Goal: Task Accomplishment & Management: Complete application form

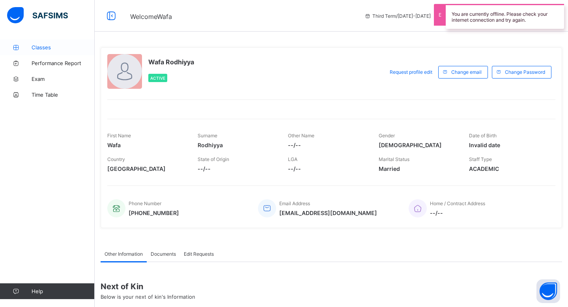
click at [28, 49] on icon at bounding box center [16, 48] width 32 height 6
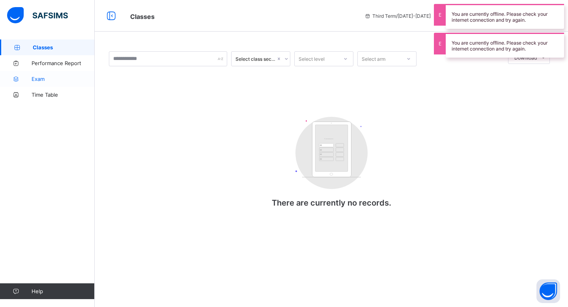
click at [48, 76] on span "Exam" at bounding box center [63, 79] width 63 height 6
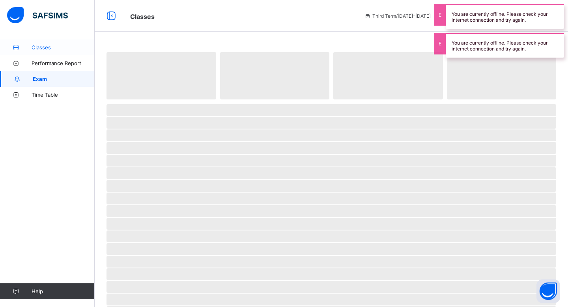
click at [62, 50] on span "Classes" at bounding box center [63, 47] width 63 height 6
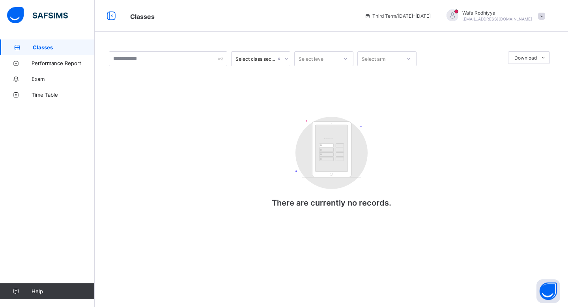
click at [505, 15] on span "Wafa Rodhiyya" at bounding box center [497, 13] width 70 height 6
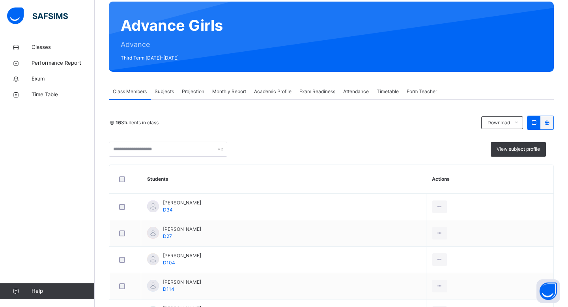
scroll to position [100, 0]
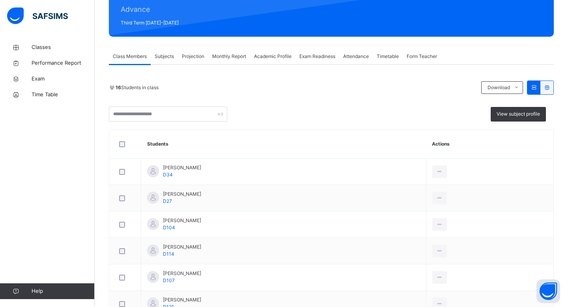
click at [194, 55] on span "Projection" at bounding box center [193, 56] width 22 height 7
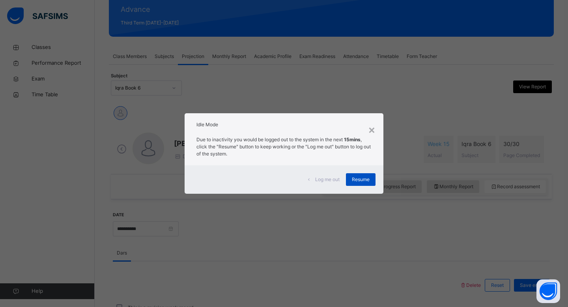
click at [364, 181] on span "Resume" at bounding box center [361, 179] width 18 height 7
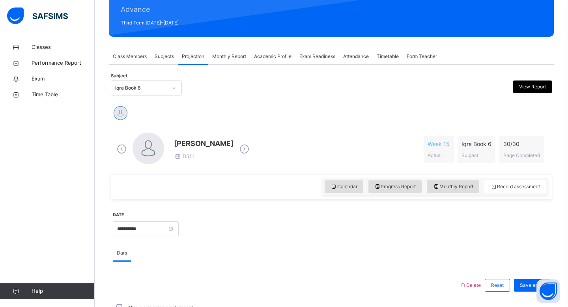
click at [167, 87] on div at bounding box center [173, 88] width 15 height 14
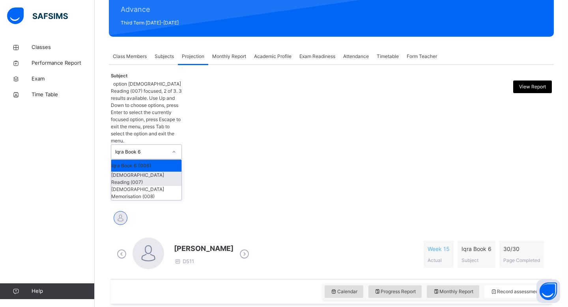
click at [162, 172] on div "[DEMOGRAPHIC_DATA] Reading (007)" at bounding box center [146, 179] width 70 height 14
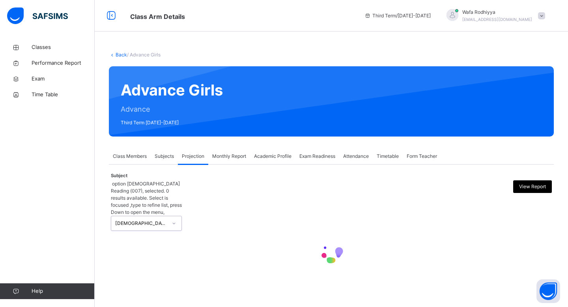
scroll to position [0, 0]
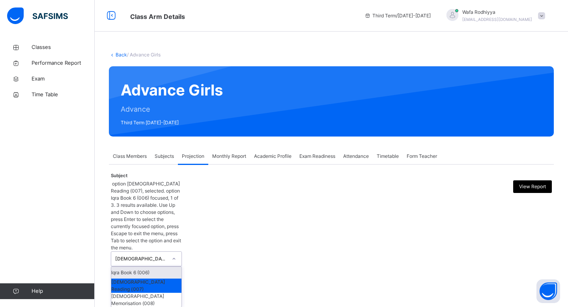
click at [162, 255] on div "[DEMOGRAPHIC_DATA] Reading (007)" at bounding box center [141, 258] width 52 height 7
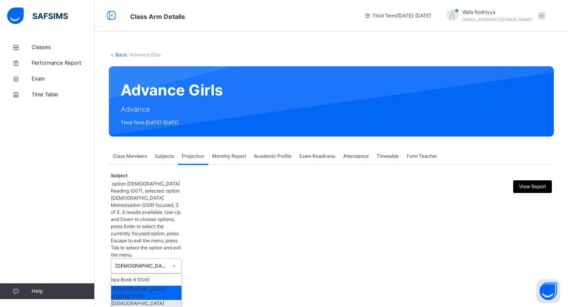
click at [153, 300] on div "[DEMOGRAPHIC_DATA] Memorisation (008)" at bounding box center [146, 307] width 70 height 14
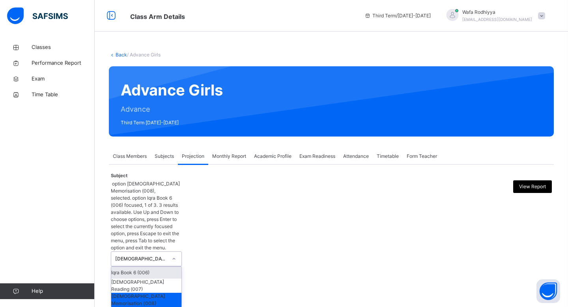
click at [158, 255] on div "[DEMOGRAPHIC_DATA] Memorisation (008)" at bounding box center [141, 258] width 52 height 7
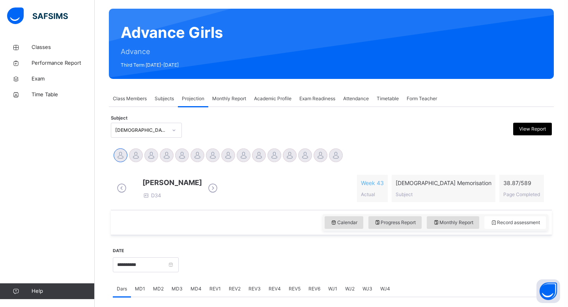
scroll to position [63, 0]
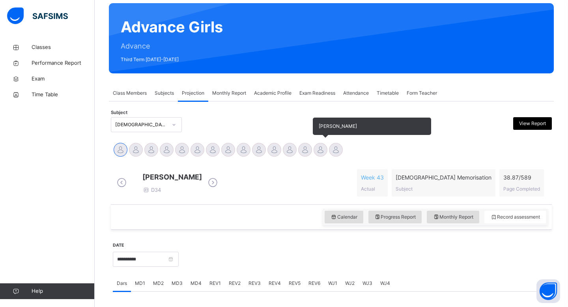
click at [317, 149] on div at bounding box center [321, 150] width 14 height 14
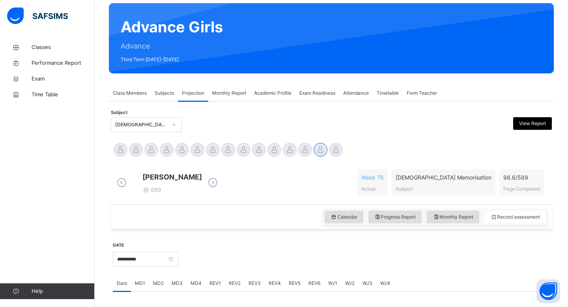
click at [249, 287] on span "REV3" at bounding box center [254, 283] width 12 height 7
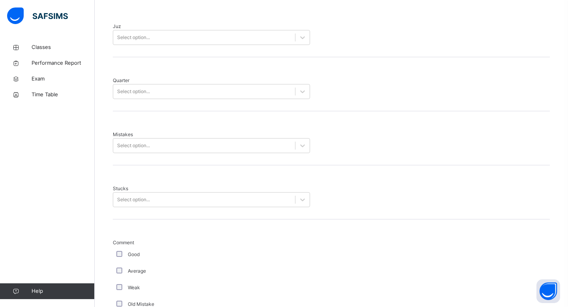
scroll to position [394, 0]
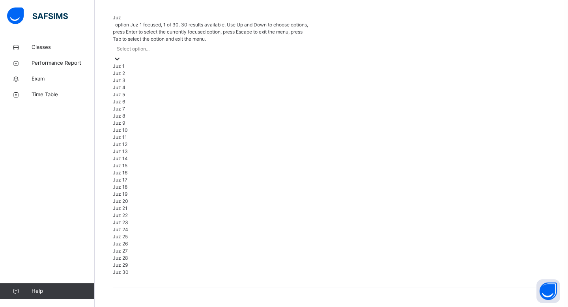
click at [238, 43] on div "Select option..." at bounding box center [211, 49] width 197 height 12
type input "**"
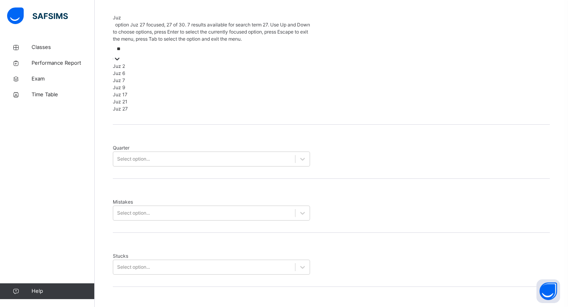
click at [193, 112] on div "Juz 27" at bounding box center [211, 108] width 197 height 7
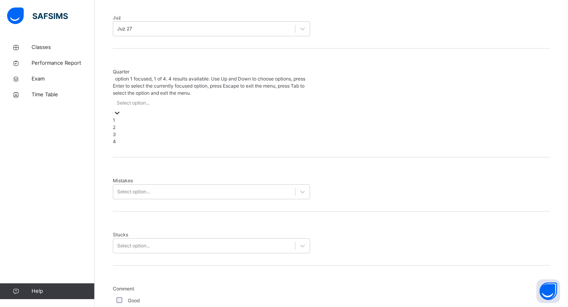
click at [202, 97] on div "Select option..." at bounding box center [211, 103] width 197 height 12
click at [189, 131] on div "3" at bounding box center [211, 134] width 197 height 7
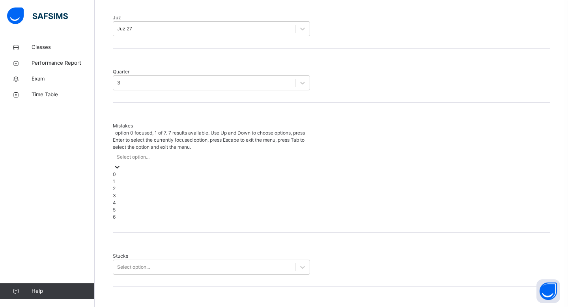
click at [189, 151] on div "Select option..." at bounding box center [211, 157] width 197 height 12
click at [173, 171] on div "0" at bounding box center [211, 174] width 197 height 7
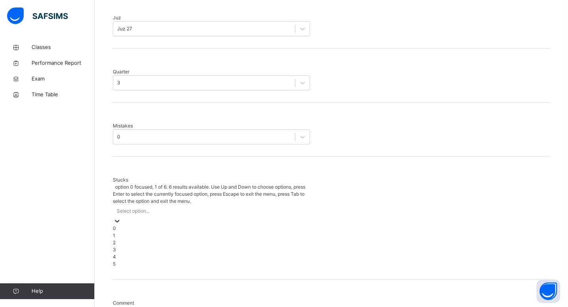
click at [171, 205] on div "Select option..." at bounding box center [211, 211] width 197 height 12
click at [177, 232] on div "1" at bounding box center [211, 235] width 197 height 7
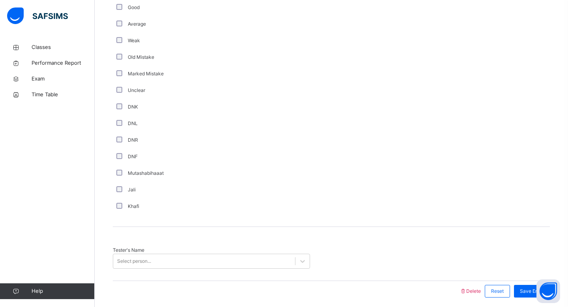
scroll to position [633, 0]
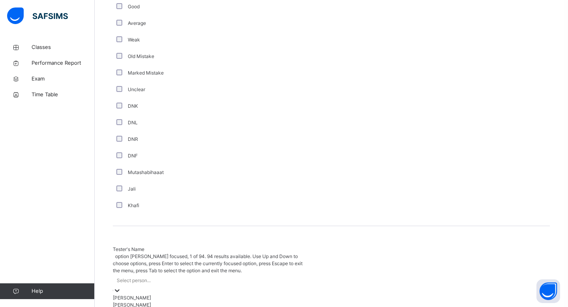
click at [166, 274] on div "Select person..." at bounding box center [211, 280] width 197 height 12
type input "****"
click at [158, 294] on div "[PERSON_NAME]" at bounding box center [211, 297] width 197 height 7
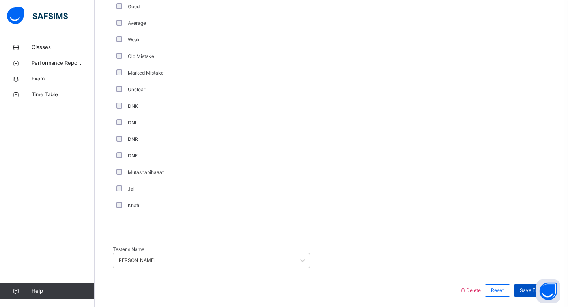
click at [525, 287] on span "Save Entry" at bounding box center [532, 290] width 24 height 7
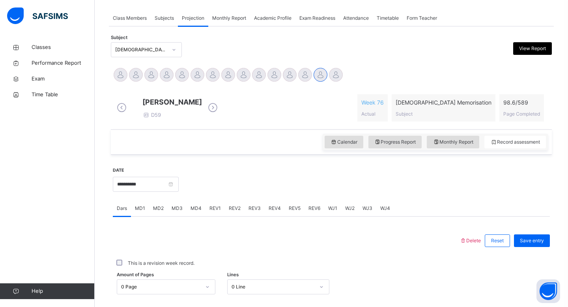
scroll to position [86, 0]
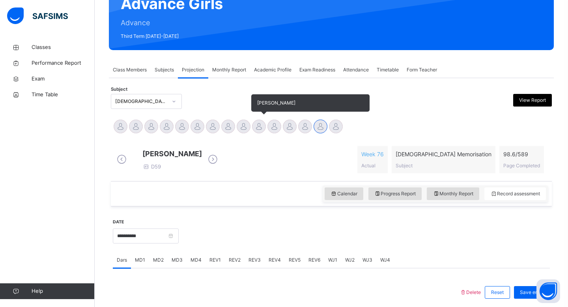
click at [256, 129] on div at bounding box center [259, 126] width 14 height 14
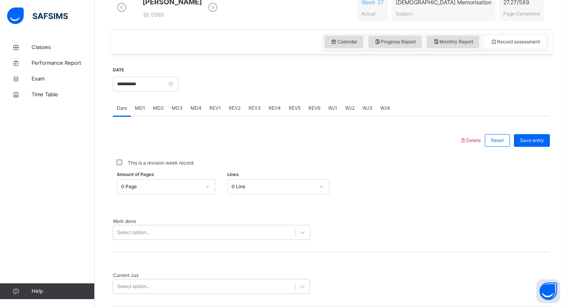
scroll to position [239, 0]
click at [334, 111] on span "WJ1" at bounding box center [332, 107] width 9 height 7
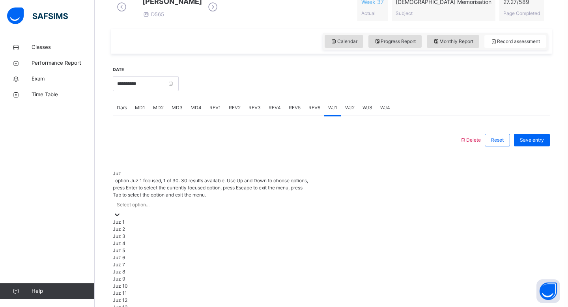
scroll to position [248, 0]
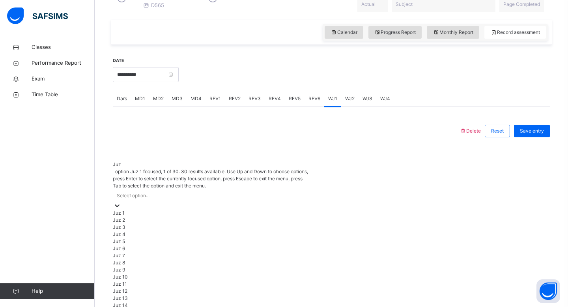
click at [220, 185] on div "option Juz 1 focused, 1 of 30. 30 results available. Use Up and Down to choose …" at bounding box center [211, 295] width 197 height 254
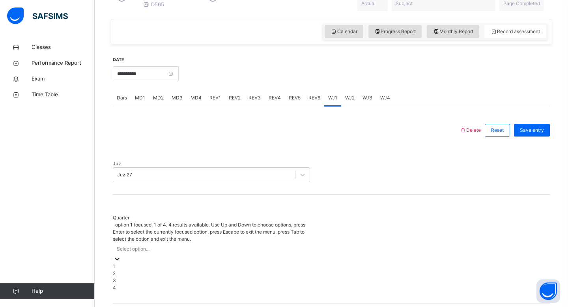
click at [143, 245] on div "Select option..." at bounding box center [133, 248] width 33 height 7
click at [133, 263] on div "1" at bounding box center [211, 266] width 197 height 7
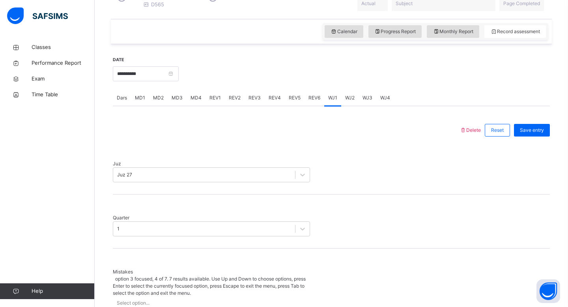
scroll to position [318, 0]
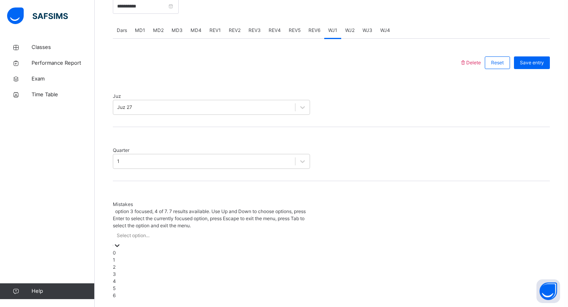
click at [134, 264] on div "option 3 focused, 4 of 7. 7 results available. Use Up and Down to choose option…" at bounding box center [211, 253] width 197 height 91
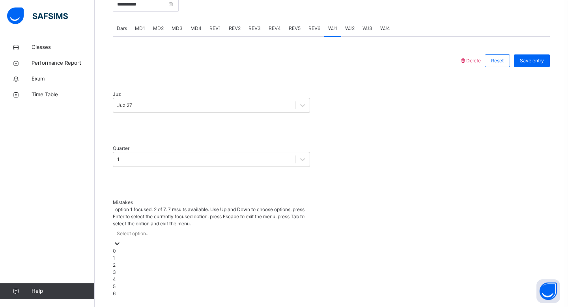
click at [127, 254] on div "1" at bounding box center [211, 257] width 197 height 7
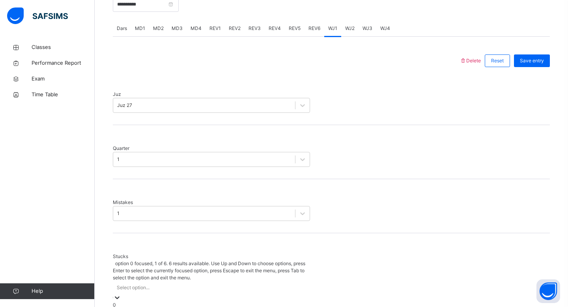
scroll to position [351, 0]
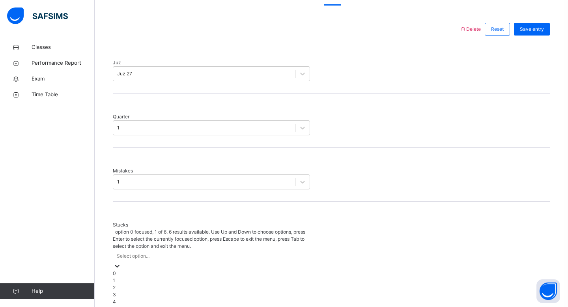
click at [128, 240] on div "option 0 focused, 1 of 6. 6 results available. Use Up and Down to choose option…" at bounding box center [211, 270] width 197 height 84
click at [127, 268] on div "0" at bounding box center [211, 271] width 197 height 7
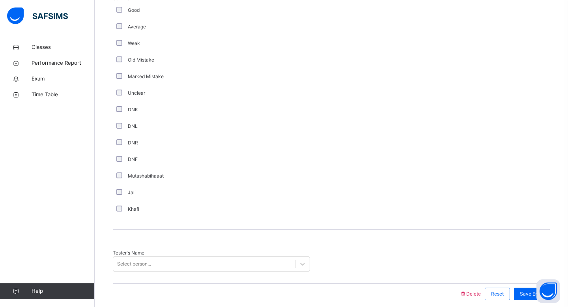
scroll to position [633, 0]
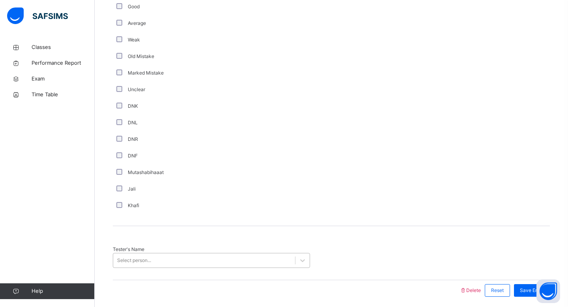
click at [143, 257] on div "Select person..." at bounding box center [134, 260] width 34 height 7
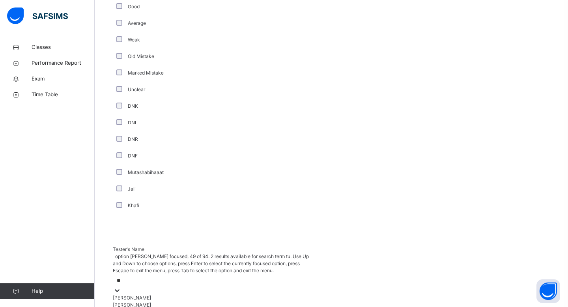
type input "*"
type input "*********"
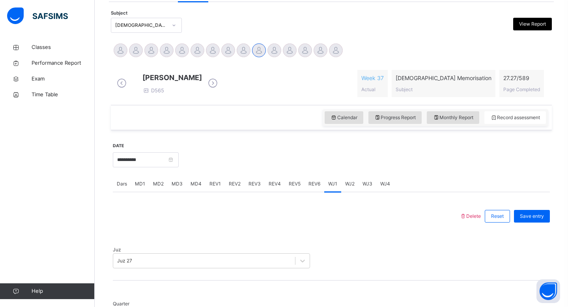
scroll to position [145, 0]
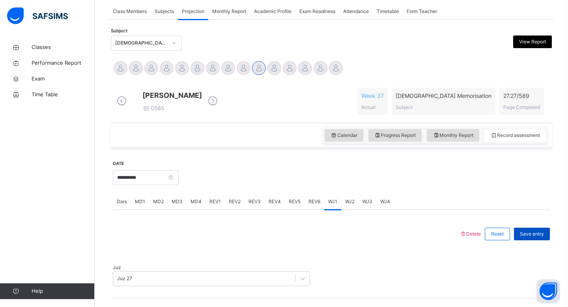
click at [532, 237] on span "Save entry" at bounding box center [532, 233] width 24 height 7
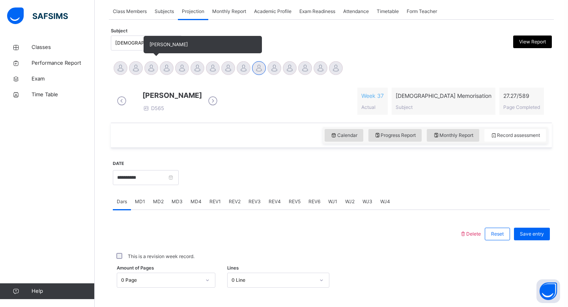
click at [155, 69] on div at bounding box center [151, 68] width 14 height 14
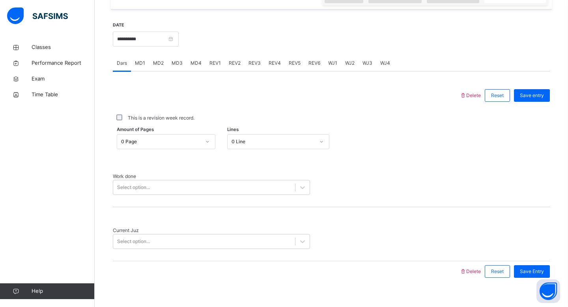
scroll to position [286, 0]
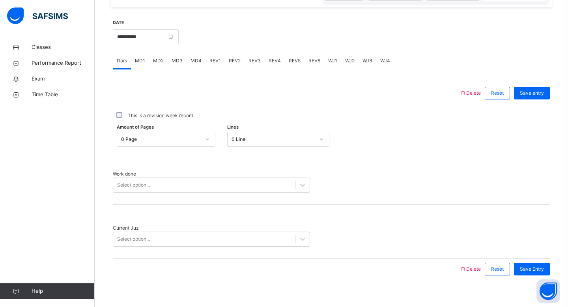
click at [194, 69] on div "MD4" at bounding box center [196, 61] width 19 height 16
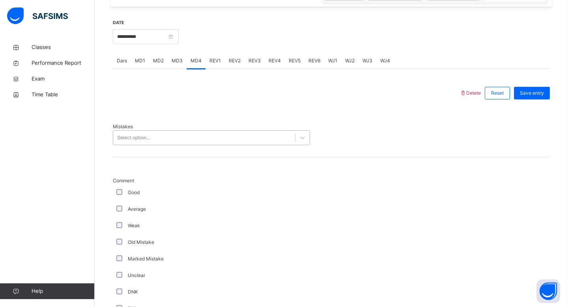
click at [161, 132] on div "Select option..." at bounding box center [204, 138] width 182 height 12
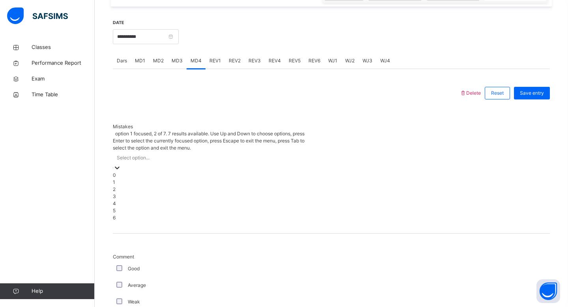
click at [142, 179] on div "1" at bounding box center [211, 182] width 197 height 7
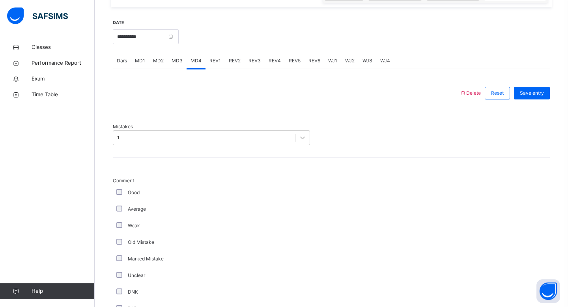
scroll to position [539, 0]
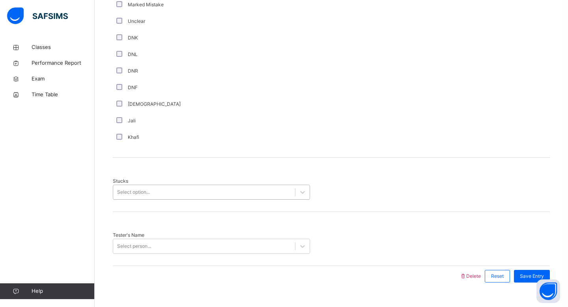
click at [128, 189] on div "Select option..." at bounding box center [133, 192] width 33 height 7
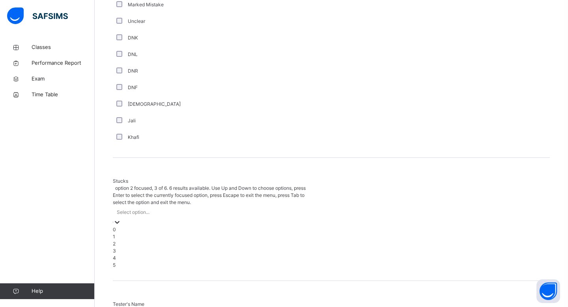
click at [127, 240] on div "2" at bounding box center [211, 243] width 197 height 7
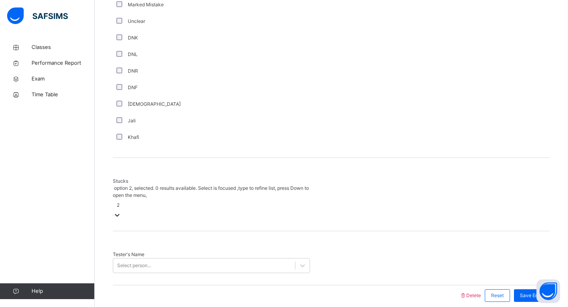
click at [127, 262] on div "Select person..." at bounding box center [134, 265] width 34 height 7
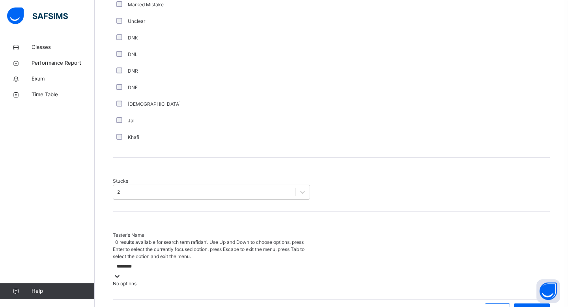
type input "*******"
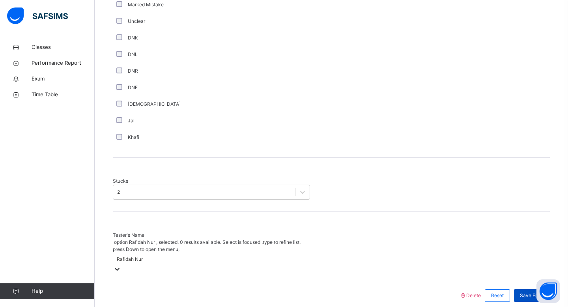
click at [526, 292] on span "Save Entry" at bounding box center [532, 295] width 24 height 7
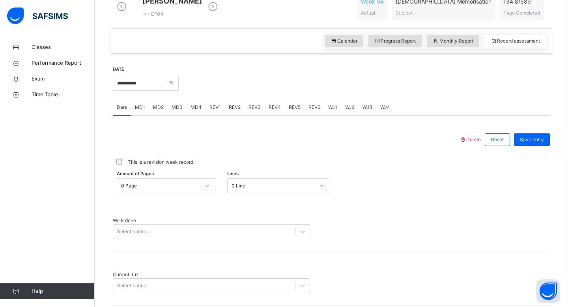
scroll to position [235, 0]
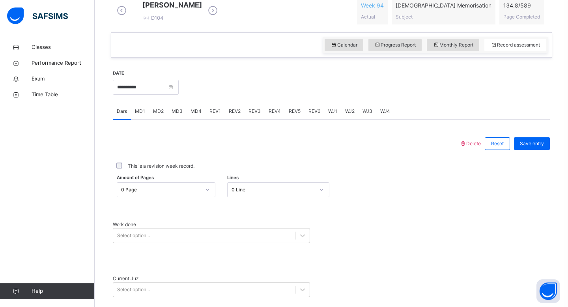
click at [216, 115] on span "REV1" at bounding box center [214, 111] width 11 height 7
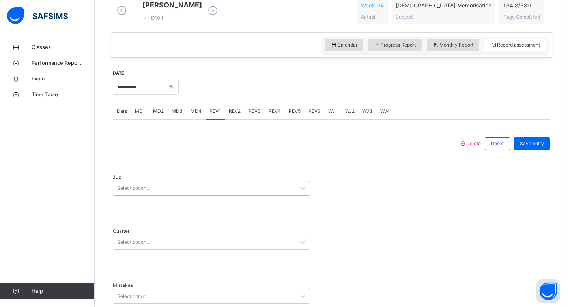
click at [181, 190] on div "Select option..." at bounding box center [204, 188] width 182 height 12
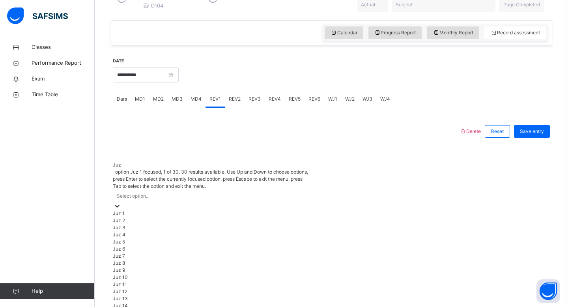
scroll to position [248, 0]
click at [172, 209] on div "Juz 1" at bounding box center [211, 212] width 197 height 7
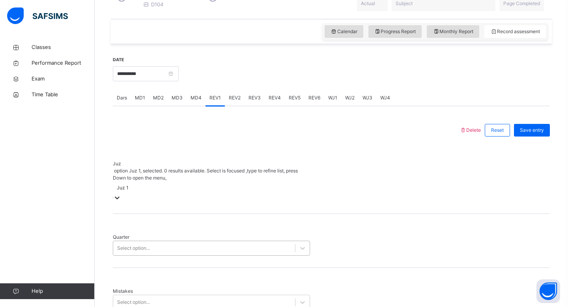
click at [150, 245] on div "Select option..." at bounding box center [133, 248] width 33 height 7
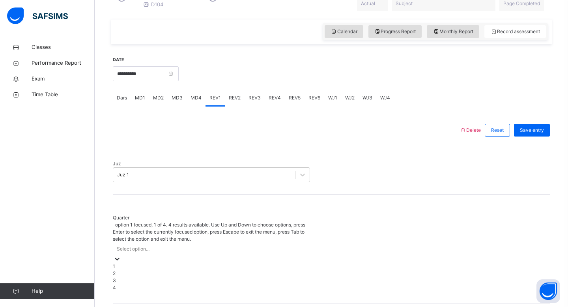
click at [141, 263] on div "1" at bounding box center [211, 266] width 197 height 7
click at [132, 295] on div "Select option..." at bounding box center [211, 302] width 197 height 15
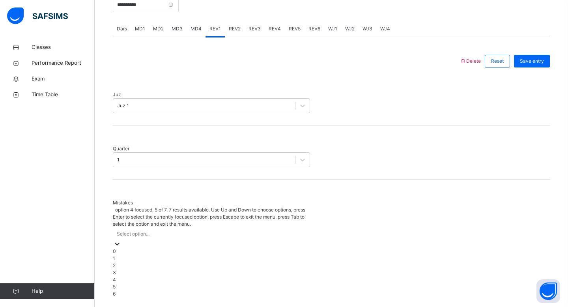
scroll to position [318, 0]
click at [137, 247] on div "0" at bounding box center [211, 250] width 197 height 7
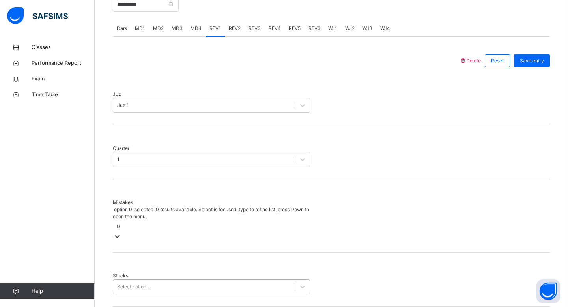
click at [137, 252] on div "Stucks Select option..." at bounding box center [331, 279] width 437 height 54
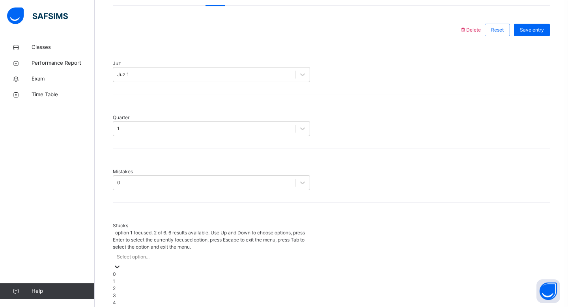
scroll to position [351, 0]
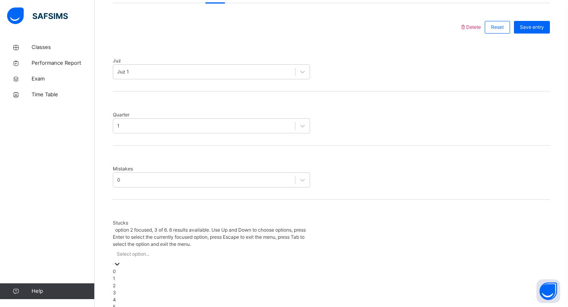
click at [136, 282] on div "2" at bounding box center [211, 285] width 197 height 7
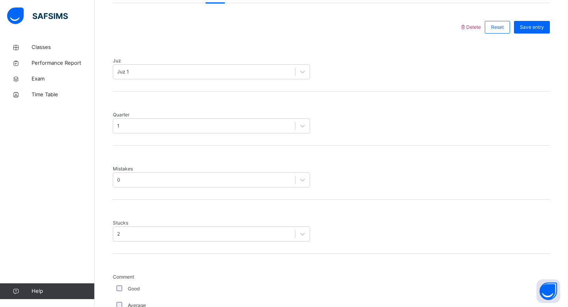
scroll to position [633, 0]
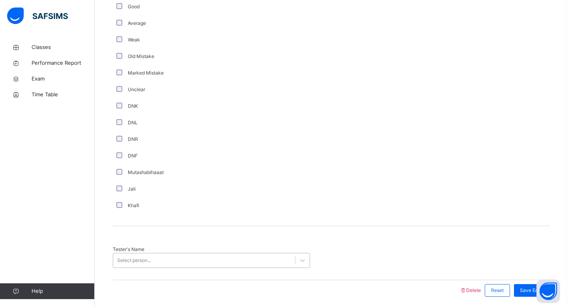
click at [137, 257] on div "Select person..." at bounding box center [134, 260] width 34 height 7
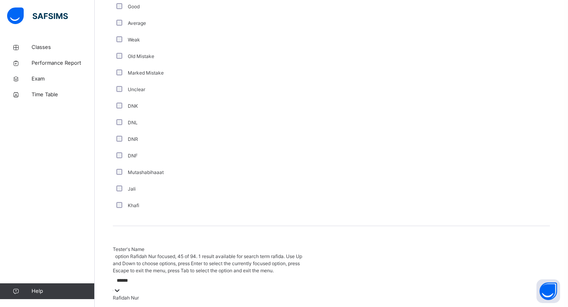
type input "*******"
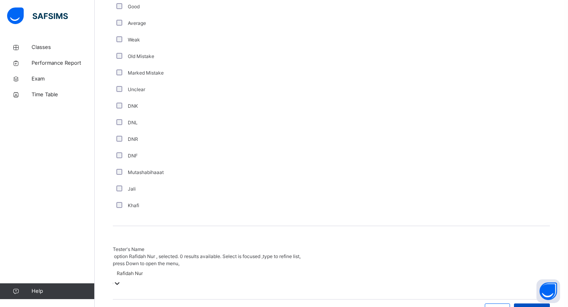
click at [536, 303] on div "Save Entry" at bounding box center [532, 309] width 36 height 13
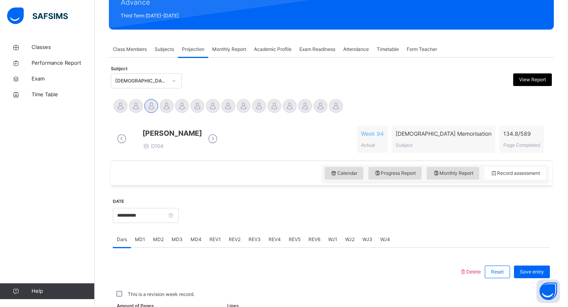
scroll to position [286, 0]
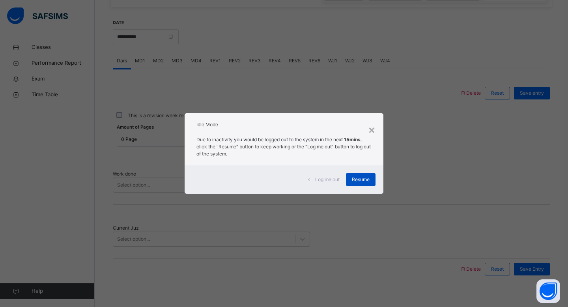
click at [355, 179] on span "Resume" at bounding box center [361, 179] width 18 height 7
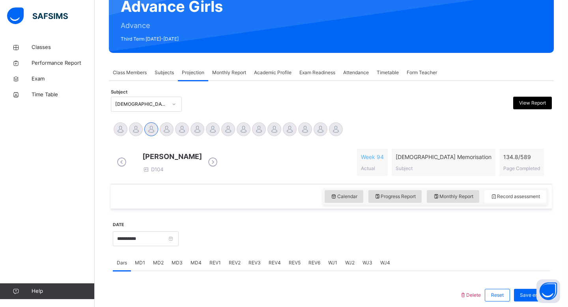
scroll to position [80, 0]
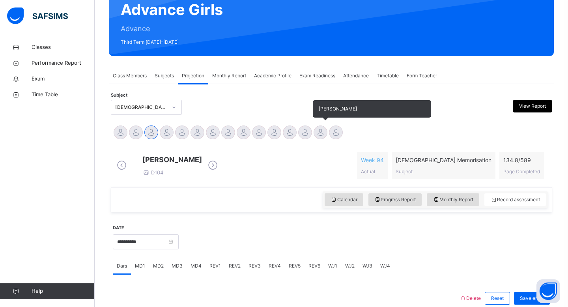
click at [323, 135] on div at bounding box center [321, 132] width 14 height 14
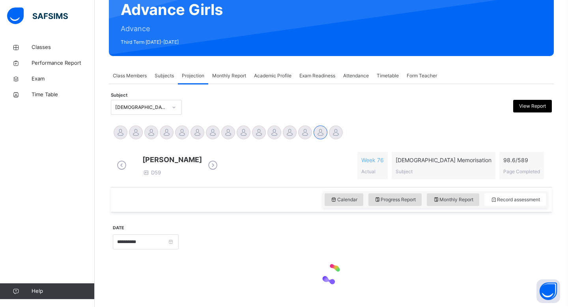
click at [301, 207] on div "Calendar Progress Report Monthly Report Record assessment" at bounding box center [331, 199] width 441 height 25
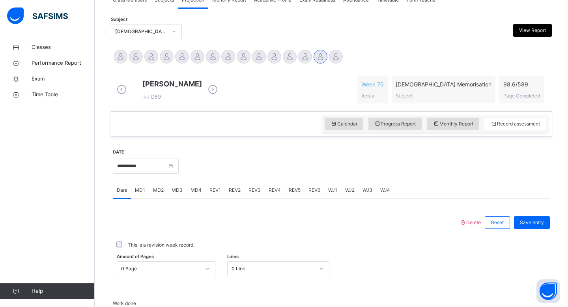
scroll to position [159, 0]
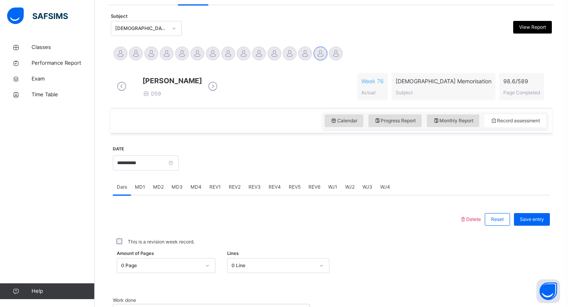
click at [210, 190] on span "REV1" at bounding box center [214, 186] width 11 height 7
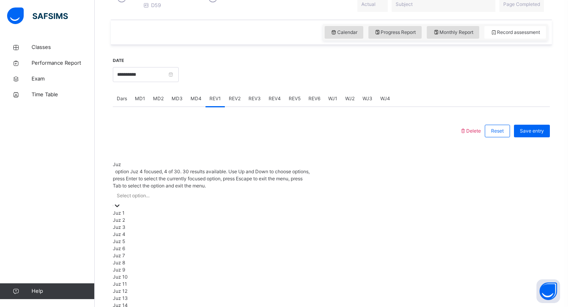
click at [198, 265] on div "option Juz 4 focused, 4 of 30. 30 results available. Use Up and Down to choose …" at bounding box center [211, 295] width 197 height 254
type input "**"
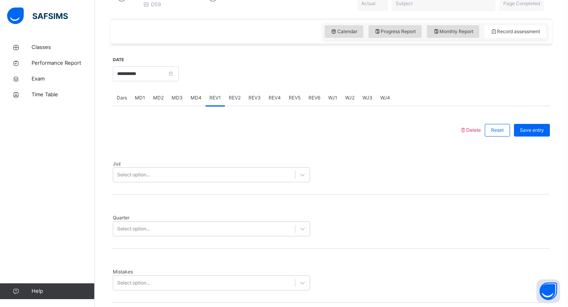
click at [209, 239] on div "Quarter Select option..." at bounding box center [331, 221] width 437 height 54
click at [218, 183] on div "Juz Select option..." at bounding box center [331, 167] width 437 height 54
click at [218, 178] on div "Select option..." at bounding box center [204, 175] width 182 height 12
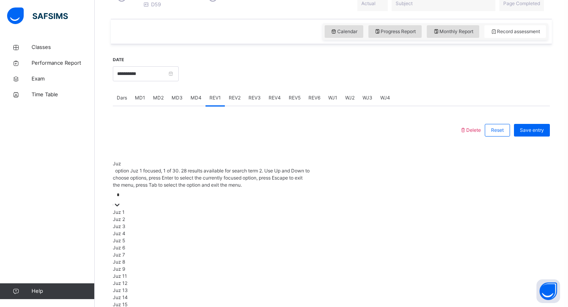
type input "**"
click at [230, 230] on div "Juz 27" at bounding box center [211, 233] width 197 height 7
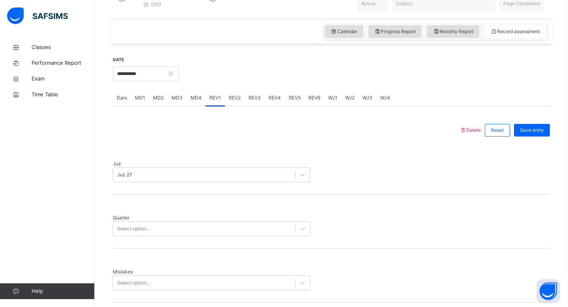
click at [230, 229] on div "Quarter Select option..." at bounding box center [331, 221] width 437 height 54
click at [227, 223] on div "Select option..." at bounding box center [204, 229] width 182 height 12
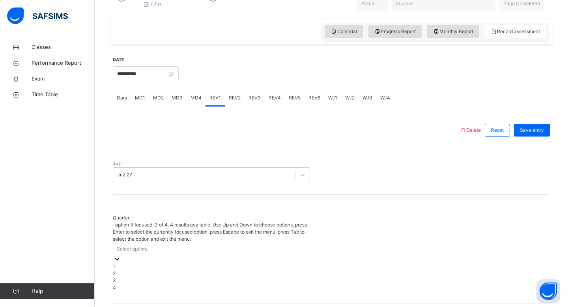
click at [215, 277] on div "3" at bounding box center [211, 280] width 197 height 7
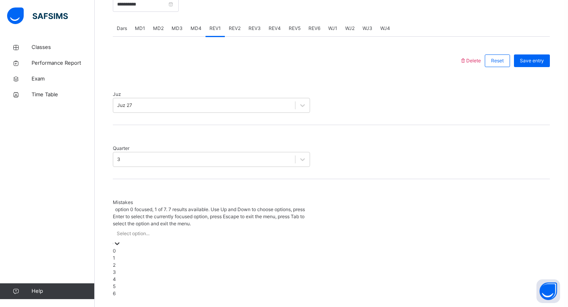
click at [212, 247] on div "0" at bounding box center [211, 250] width 197 height 7
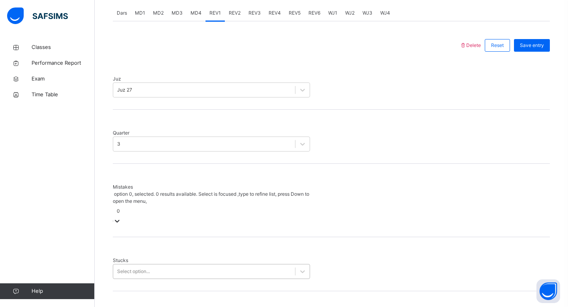
scroll to position [351, 0]
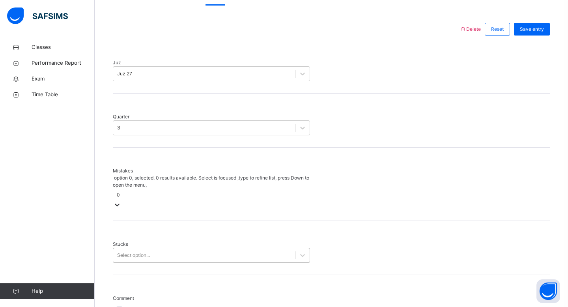
click at [208, 248] on div "Select option..." at bounding box center [211, 255] width 197 height 15
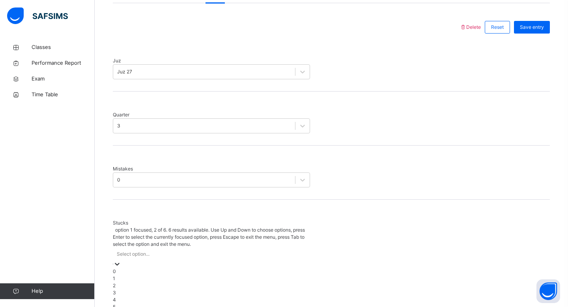
click at [211, 275] on div "1" at bounding box center [211, 278] width 197 height 7
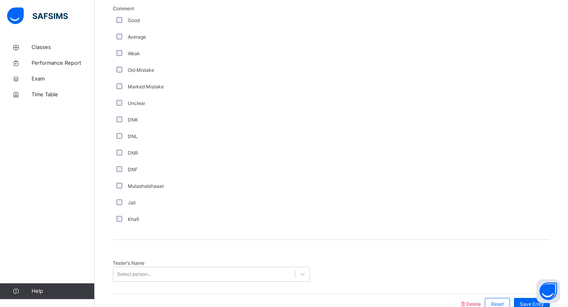
scroll to position [633, 0]
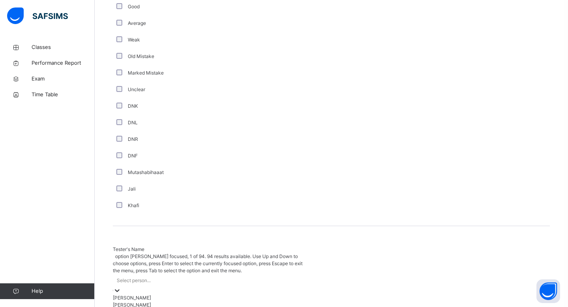
click at [155, 274] on div "Select person..." at bounding box center [211, 280] width 197 height 12
type input "********"
click at [179, 306] on div "[PERSON_NAME]" at bounding box center [211, 311] width 197 height 7
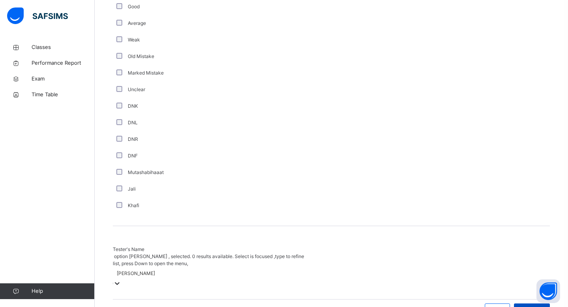
click at [534, 303] on div "Save Entry" at bounding box center [532, 309] width 36 height 13
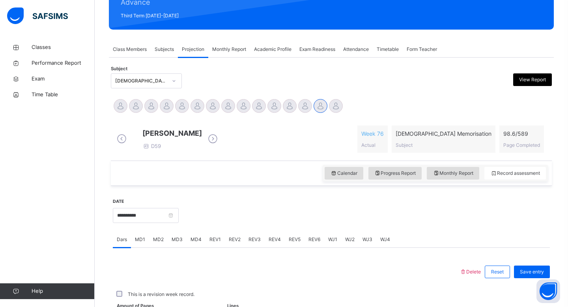
scroll to position [286, 0]
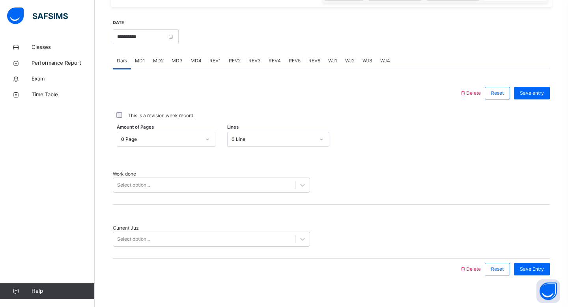
click at [230, 64] on span "REV2" at bounding box center [235, 60] width 12 height 7
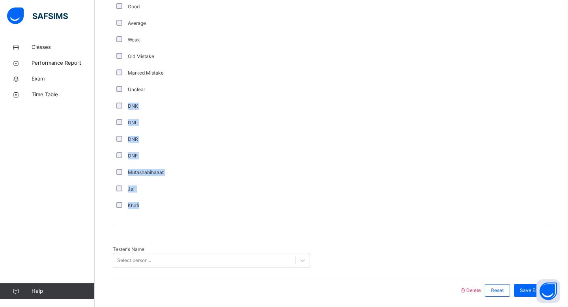
drag, startPoint x: 512, startPoint y: 120, endPoint x: 567, endPoint y: 159, distance: 67.9
click at [313, 108] on div "Comment Good Average Weak Old Mistake Marked Mistake Unclear DNK DNL DNR DNF Mu…" at bounding box center [331, 102] width 437 height 222
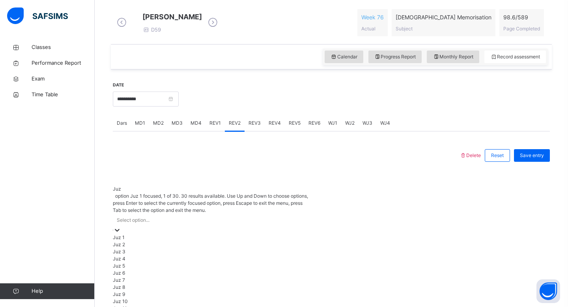
scroll to position [248, 0]
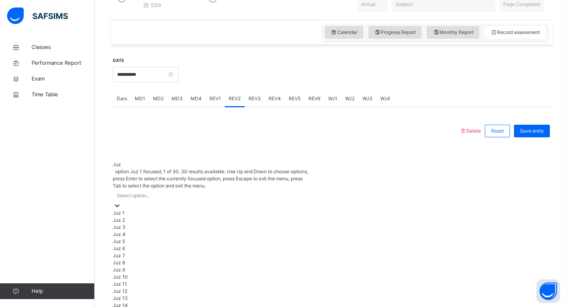
click at [260, 194] on div "option Juz 1 focused, 1 of 30. 30 results available. Use Up and Down to choose …" at bounding box center [211, 295] width 197 height 254
type input "**"
click at [258, 223] on div "Juz 27" at bounding box center [211, 226] width 197 height 7
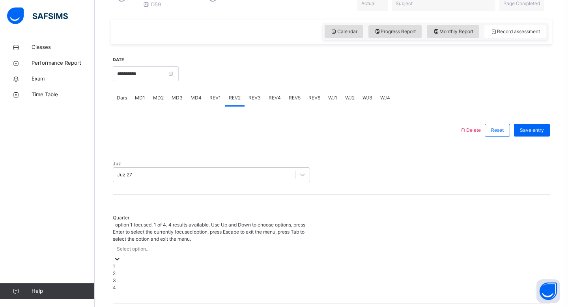
click at [258, 243] on div "Select option..." at bounding box center [211, 249] width 197 height 12
type input "*"
click at [253, 284] on div "4" at bounding box center [211, 287] width 197 height 7
click at [253, 283] on div "Mistakes Select option..." at bounding box center [331, 295] width 437 height 54
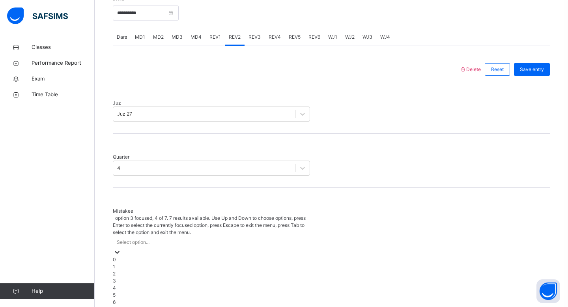
click at [253, 274] on div "option 3 focused, 4 of 7. 7 results available. Use Up and Down to choose option…" at bounding box center [211, 260] width 197 height 91
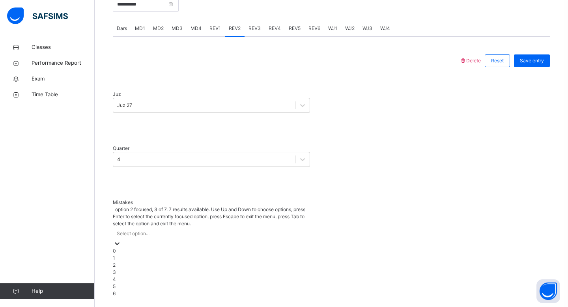
click at [217, 261] on div "2" at bounding box center [211, 264] width 197 height 7
click at [213, 227] on div "2" at bounding box center [211, 233] width 197 height 12
click at [209, 261] on div "2" at bounding box center [211, 264] width 197 height 7
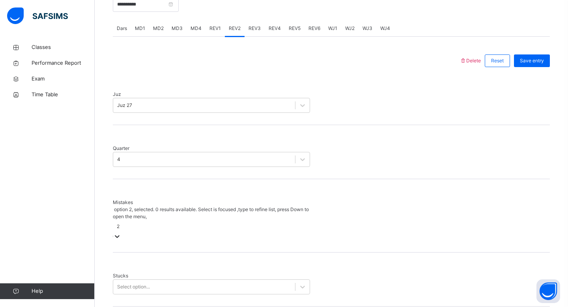
click at [206, 189] on div "Mistakes option 2, selected. 0 results available. Select is focused ,type to re…" at bounding box center [331, 215] width 437 height 73
click at [206, 190] on div "Mistakes 2" at bounding box center [331, 206] width 437 height 54
click at [120, 210] on div "2" at bounding box center [118, 213] width 3 height 7
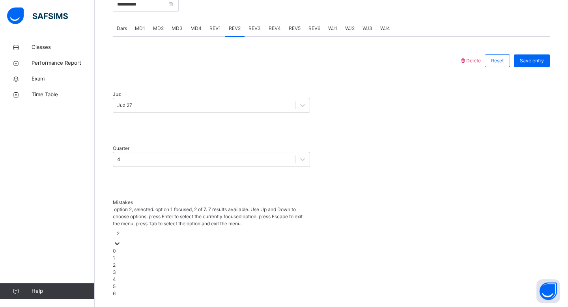
click at [205, 254] on div "1" at bounding box center [211, 257] width 197 height 7
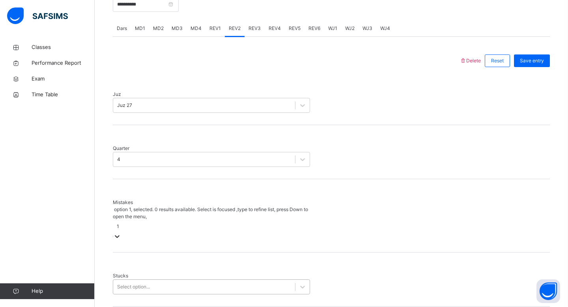
click at [205, 281] on div "Select option..." at bounding box center [204, 287] width 182 height 12
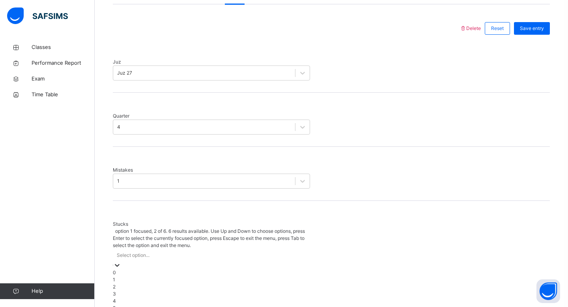
scroll to position [351, 0]
click at [200, 296] on div "4" at bounding box center [211, 299] width 197 height 7
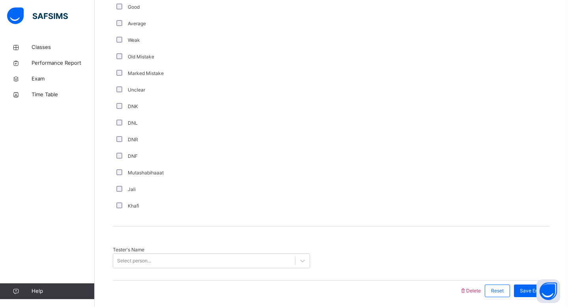
scroll to position [633, 0]
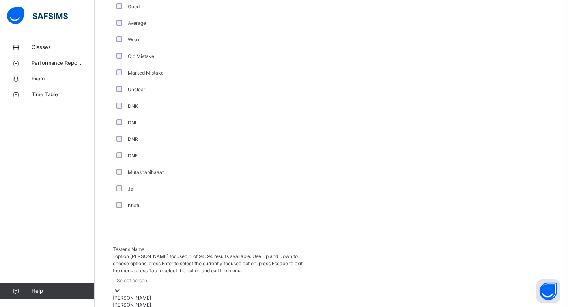
click at [149, 277] on div "Select person..." at bounding box center [134, 280] width 34 height 7
type input "********"
click at [160, 306] on div "[PERSON_NAME]" at bounding box center [211, 311] width 197 height 7
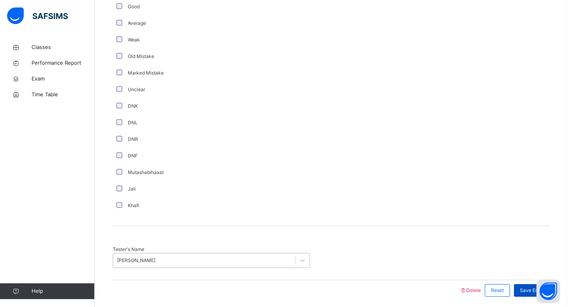
click at [541, 287] on span "Save Entry" at bounding box center [532, 290] width 24 height 7
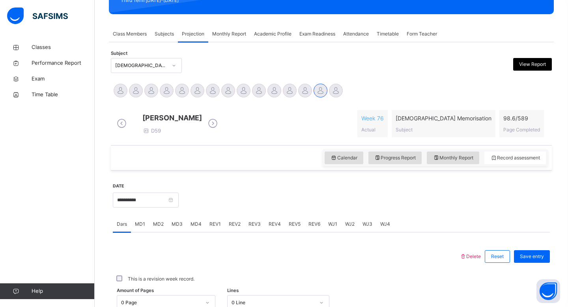
scroll to position [0, 0]
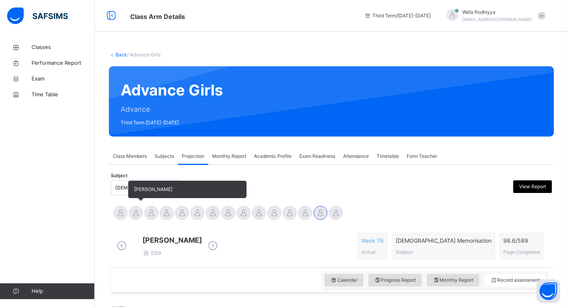
click at [140, 217] on div at bounding box center [136, 213] width 14 height 14
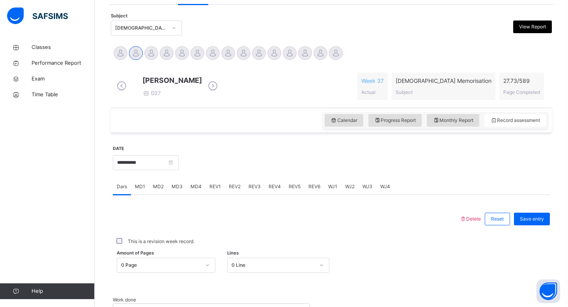
scroll to position [175, 0]
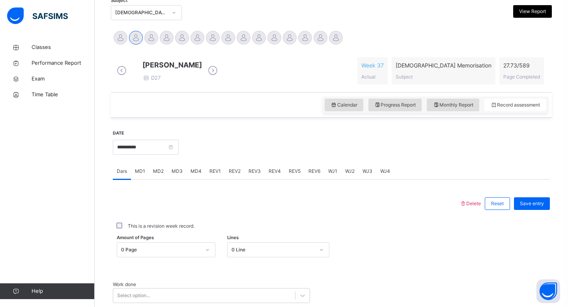
click at [214, 175] on span "REV1" at bounding box center [214, 171] width 11 height 7
click at [179, 249] on div "Select option..." at bounding box center [211, 248] width 197 height 15
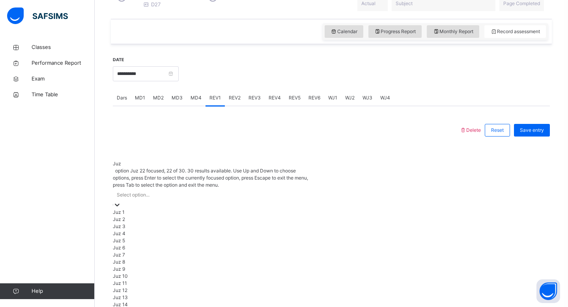
scroll to position [284, 0]
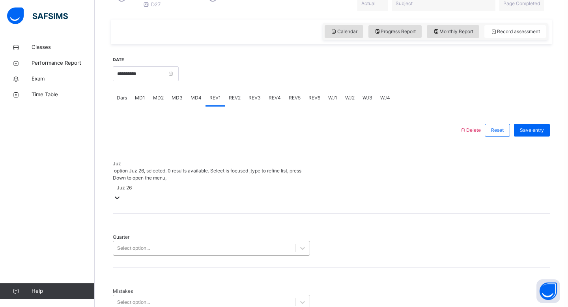
click at [129, 245] on div "Select option..." at bounding box center [133, 248] width 33 height 7
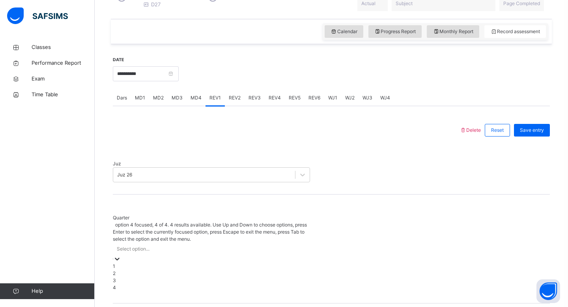
click at [132, 284] on div "4" at bounding box center [211, 287] width 197 height 7
click at [134, 295] on div "Select option..." at bounding box center [211, 302] width 197 height 15
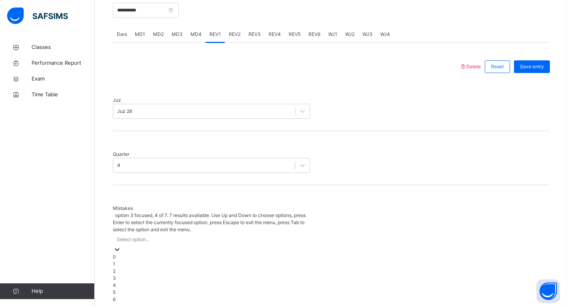
scroll to position [318, 0]
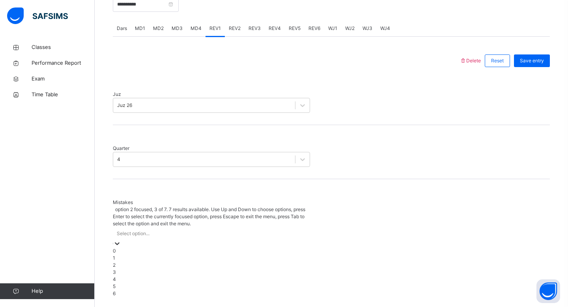
click at [123, 261] on div "2" at bounding box center [211, 264] width 197 height 7
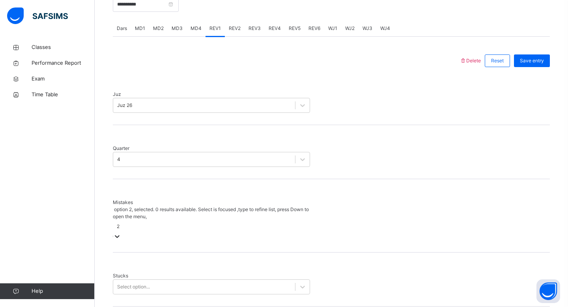
click at [123, 283] on div "Select option..." at bounding box center [133, 286] width 33 height 7
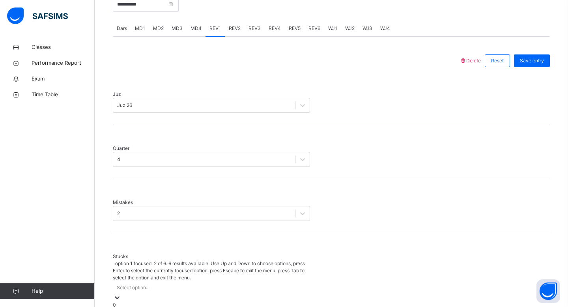
scroll to position [351, 0]
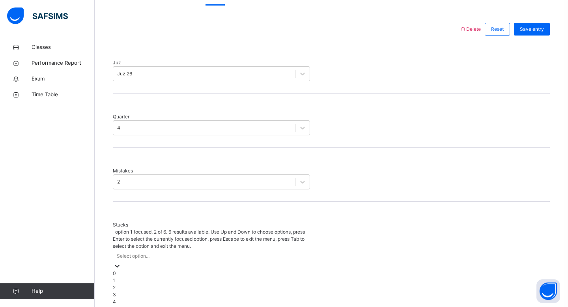
click at [123, 277] on div "1" at bounding box center [211, 280] width 197 height 7
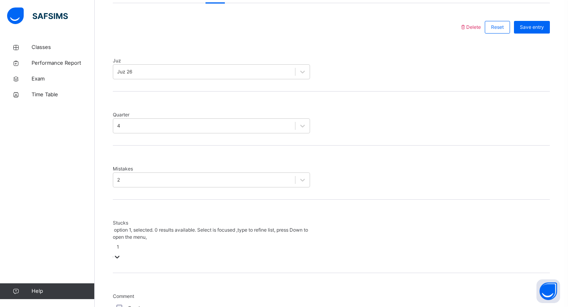
click at [126, 241] on div "1" at bounding box center [211, 247] width 197 height 12
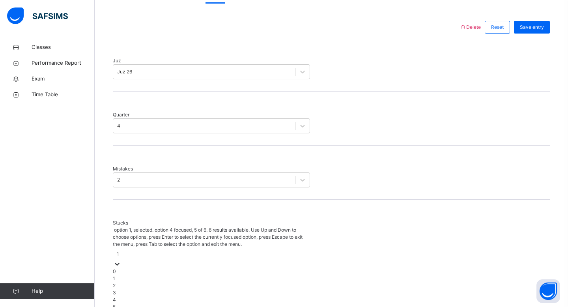
click at [121, 296] on div "4" at bounding box center [211, 299] width 197 height 7
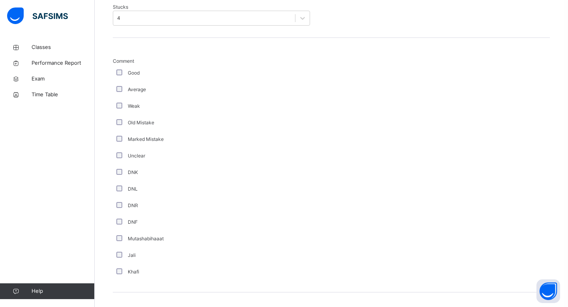
scroll to position [576, 0]
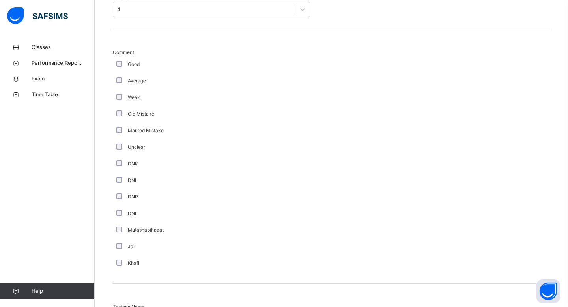
click at [119, 122] on div "Marked Mistake" at bounding box center [211, 130] width 197 height 17
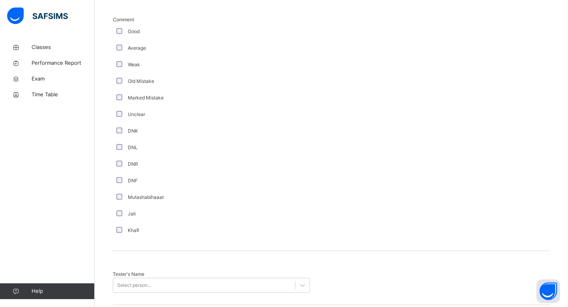
scroll to position [633, 0]
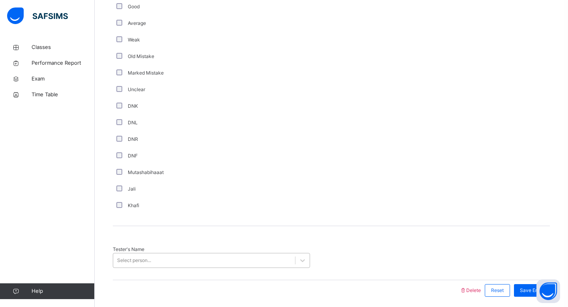
click at [151, 257] on div "Select person..." at bounding box center [134, 260] width 34 height 7
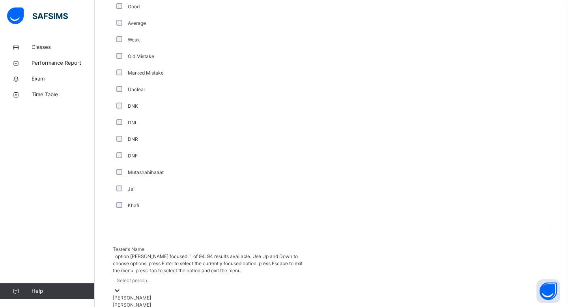
type input "*"
type input "***"
click at [125, 294] on div "[PERSON_NAME]" at bounding box center [211, 297] width 197 height 7
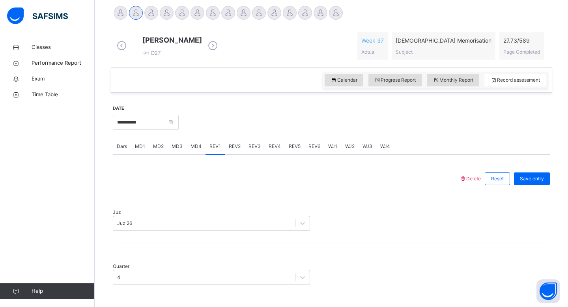
scroll to position [196, 0]
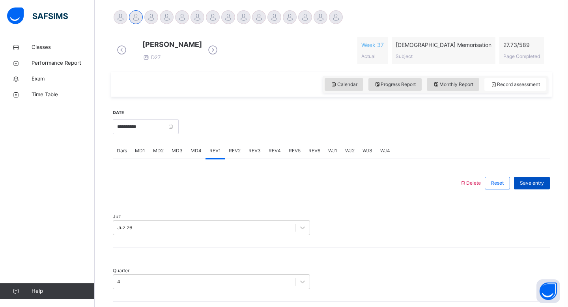
click at [532, 189] on div "Save entry" at bounding box center [532, 183] width 36 height 13
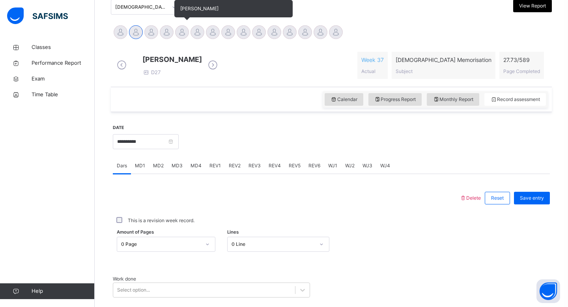
scroll to position [170, 0]
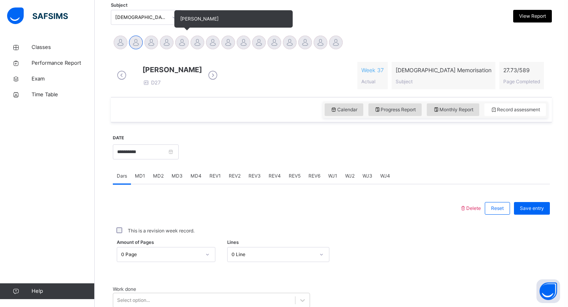
click at [182, 47] on div at bounding box center [182, 42] width 14 height 14
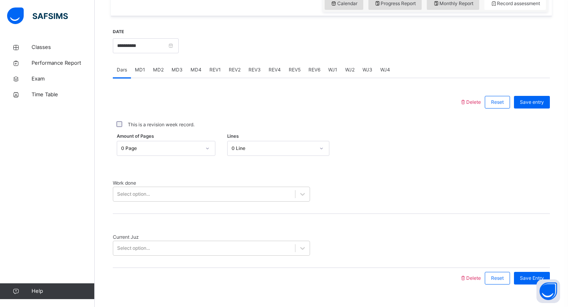
scroll to position [286, 0]
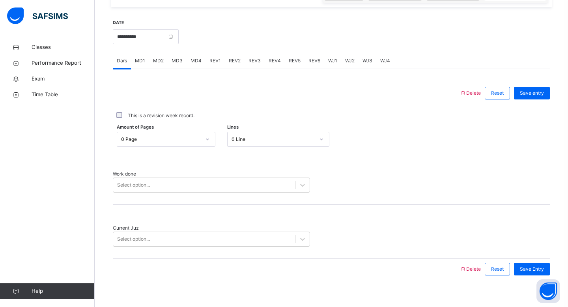
click at [230, 64] on span "REV2" at bounding box center [235, 60] width 12 height 7
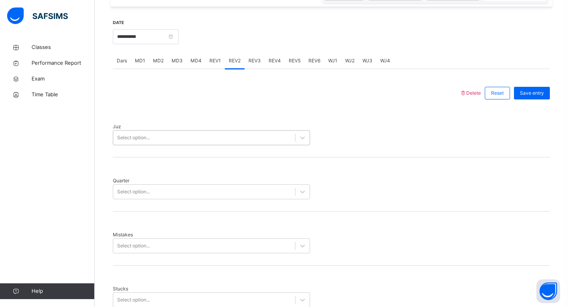
click at [177, 132] on div "Select option..." at bounding box center [204, 138] width 182 height 12
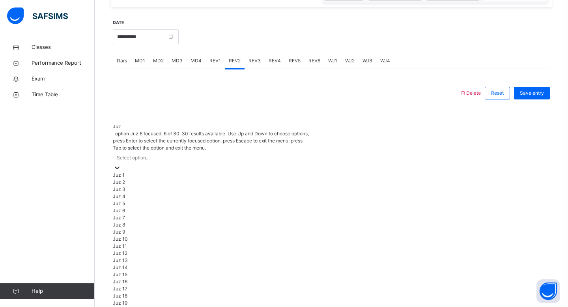
scroll to position [284, 0]
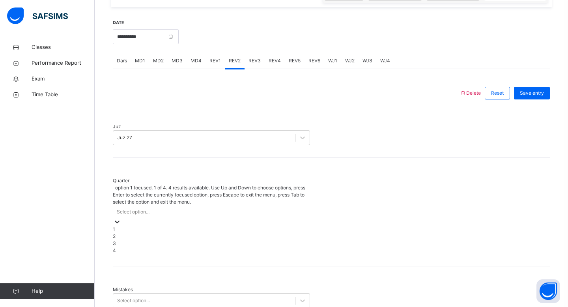
click at [170, 205] on div "Select option..." at bounding box center [211, 211] width 197 height 12
click at [155, 226] on div "1" at bounding box center [211, 229] width 197 height 7
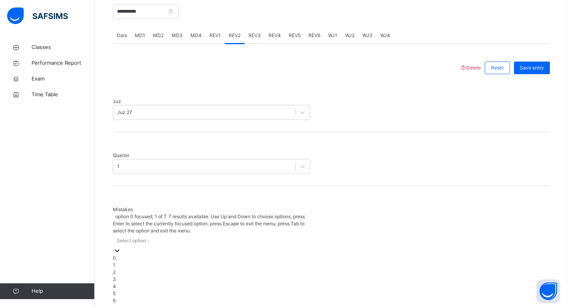
click at [147, 229] on div "option 0 focused, 1 of 7. 7 results available. Use Up and Down to choose option…" at bounding box center [211, 258] width 197 height 91
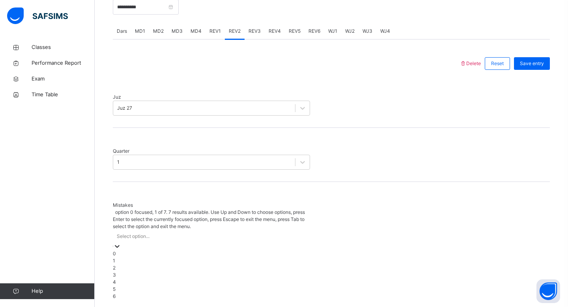
scroll to position [318, 0]
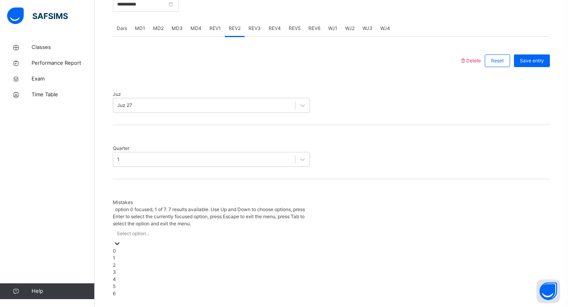
click at [148, 247] on div "0" at bounding box center [211, 250] width 197 height 7
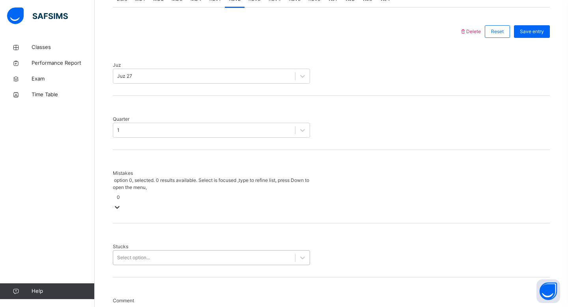
click at [133, 250] on div "Select option..." at bounding box center [211, 257] width 197 height 15
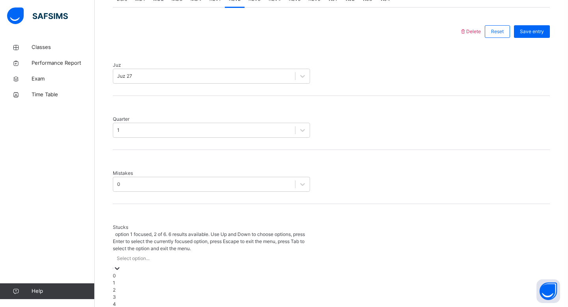
scroll to position [351, 0]
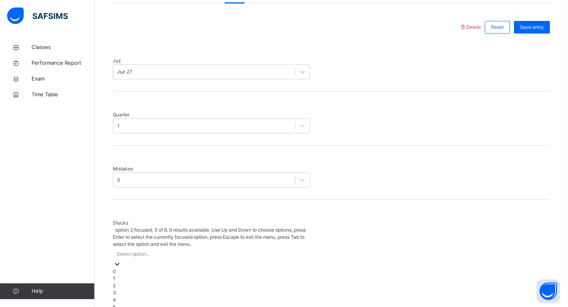
click at [132, 282] on div "2" at bounding box center [211, 285] width 197 height 7
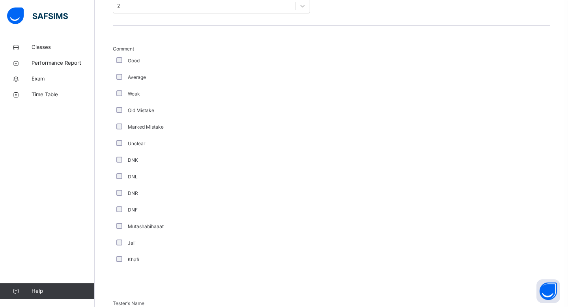
scroll to position [633, 0]
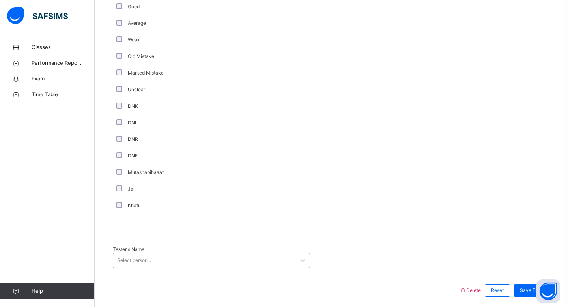
click at [131, 257] on div "Select person..." at bounding box center [134, 260] width 34 height 7
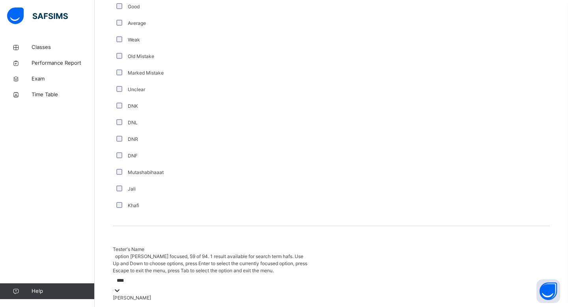
type input "*****"
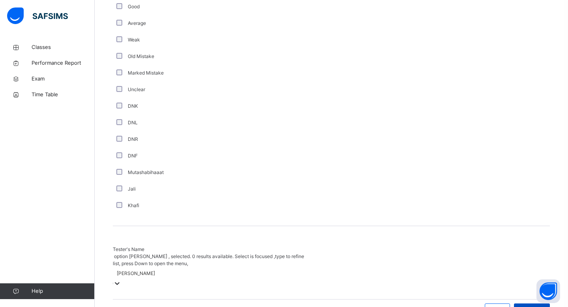
click at [527, 303] on div "Save Entry" at bounding box center [532, 309] width 36 height 13
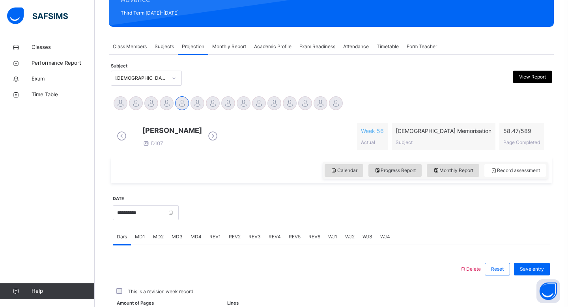
scroll to position [109, 0]
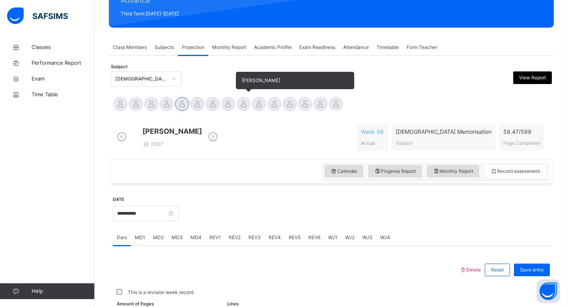
click at [247, 111] on div "[PERSON_NAME]" at bounding box center [243, 104] width 15 height 17
click at [244, 109] on div at bounding box center [244, 104] width 14 height 14
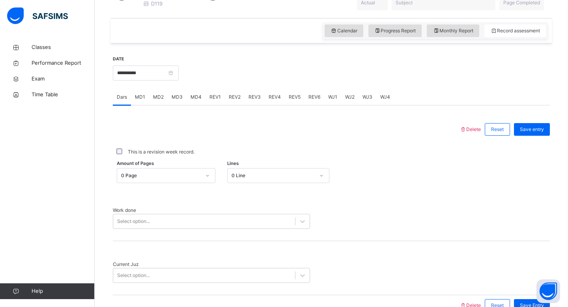
scroll to position [251, 0]
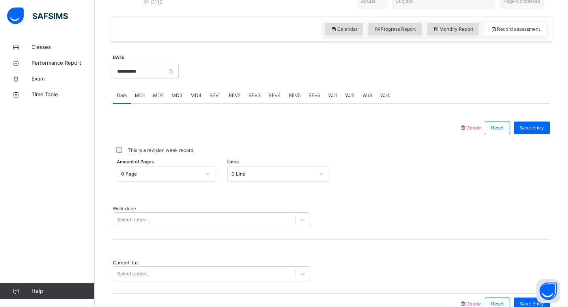
click at [219, 102] on div "REV1" at bounding box center [214, 96] width 19 height 16
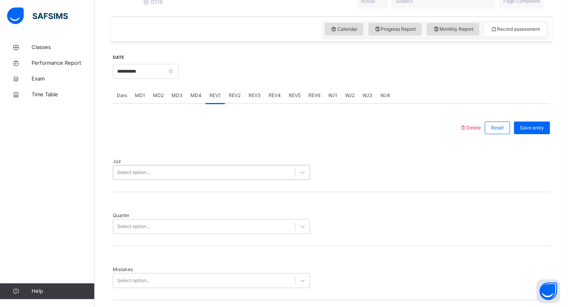
click at [197, 165] on div "Select option..." at bounding box center [211, 172] width 197 height 15
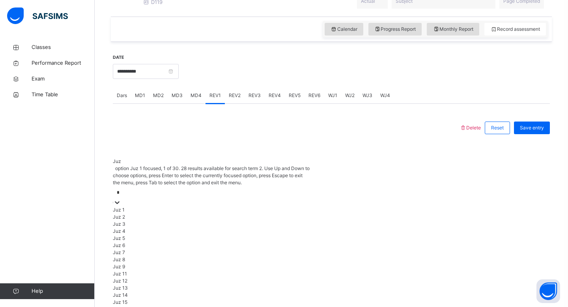
type input "**"
click at [178, 222] on div "Juz 28" at bounding box center [211, 223] width 197 height 7
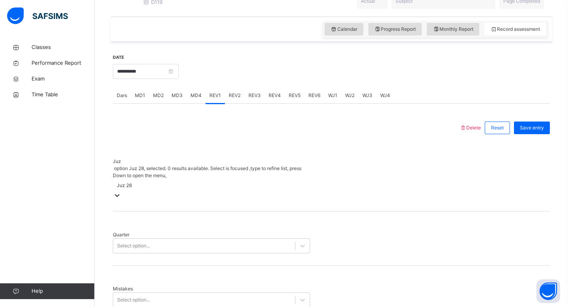
click at [178, 240] on div "Select option..." at bounding box center [204, 246] width 182 height 12
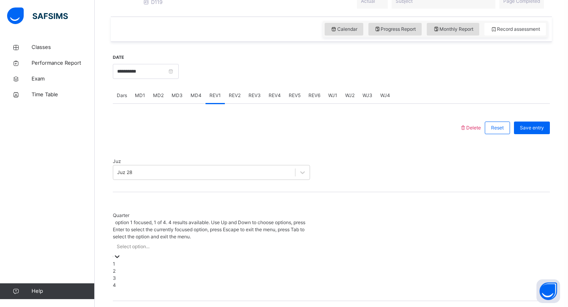
click at [172, 260] on div "1" at bounding box center [211, 263] width 197 height 7
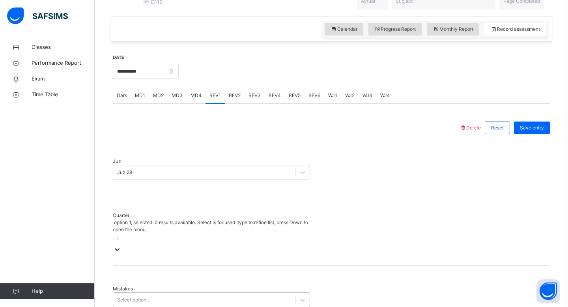
click at [169, 292] on div "Select option..." at bounding box center [211, 299] width 197 height 15
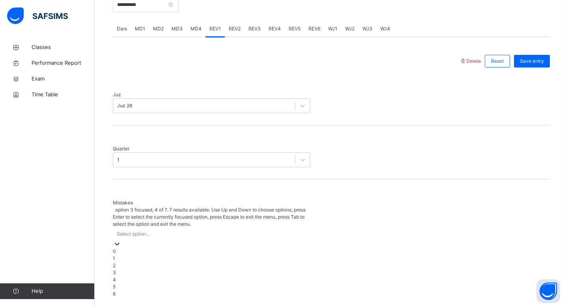
scroll to position [318, 0]
click at [170, 254] on div "1" at bounding box center [211, 257] width 197 height 7
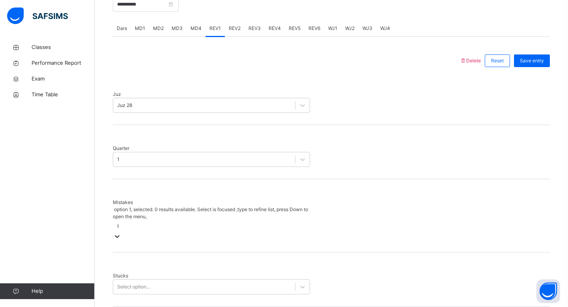
click at [170, 220] on div "1" at bounding box center [211, 226] width 197 height 12
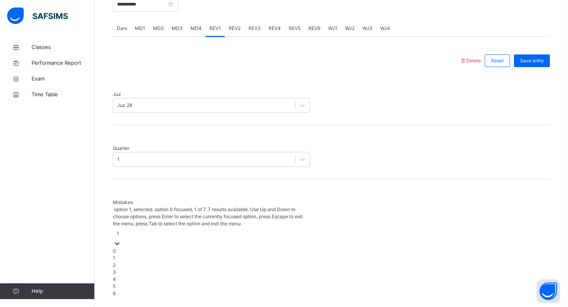
click at [163, 247] on div "0" at bounding box center [211, 250] width 197 height 7
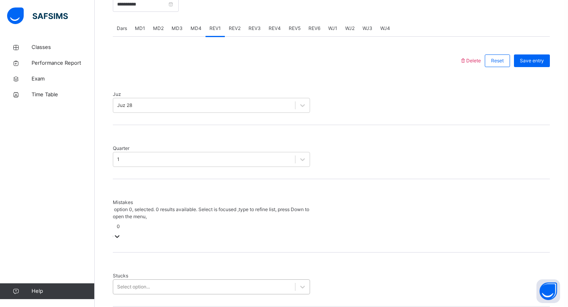
click at [160, 281] on div "Select option..." at bounding box center [204, 287] width 182 height 12
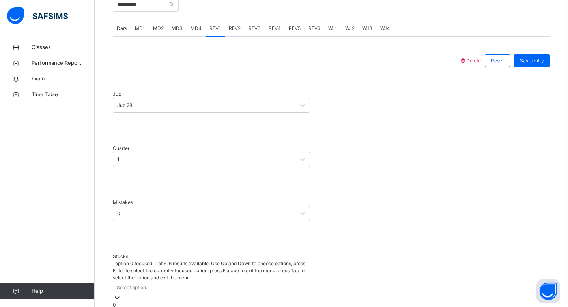
scroll to position [351, 0]
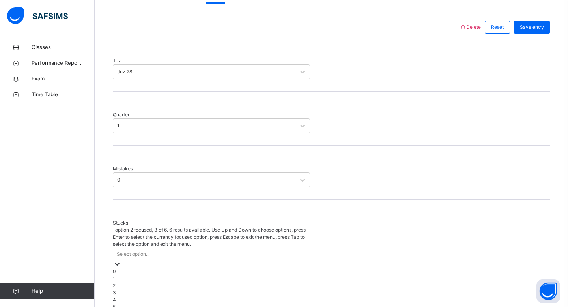
click at [159, 282] on div "2" at bounding box center [211, 285] width 197 height 7
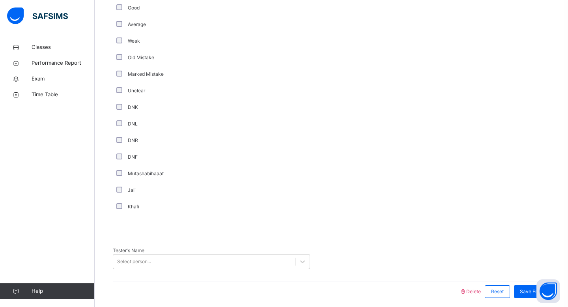
scroll to position [633, 0]
click at [250, 254] on div "Select person..." at bounding box center [204, 260] width 182 height 12
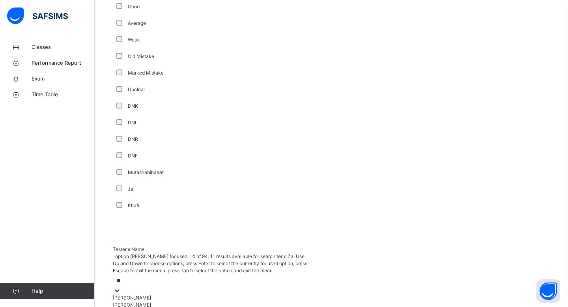
type input "***"
click at [214, 294] on div "[PERSON_NAME]" at bounding box center [211, 297] width 197 height 7
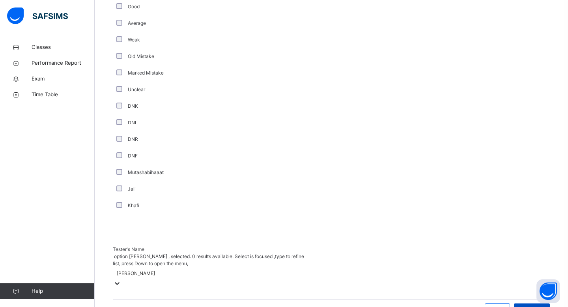
click at [523, 306] on span "Save Entry" at bounding box center [532, 309] width 24 height 7
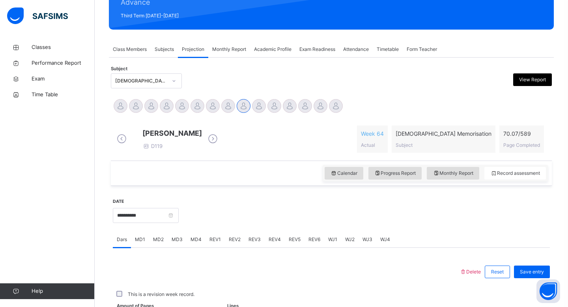
scroll to position [286, 0]
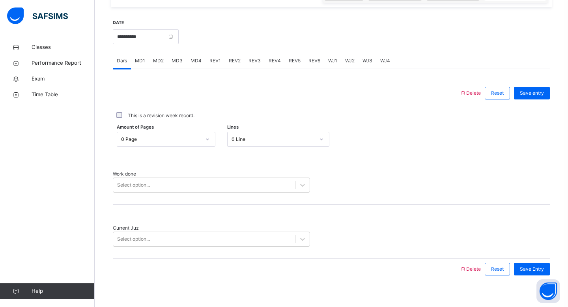
click at [238, 69] on div "REV2" at bounding box center [235, 61] width 20 height 16
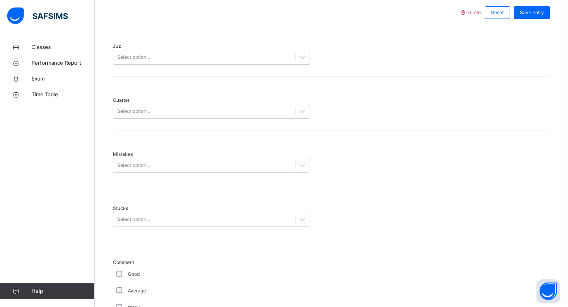
scroll to position [365, 0]
click at [234, 63] on div "Select option..." at bounding box center [204, 58] width 182 height 12
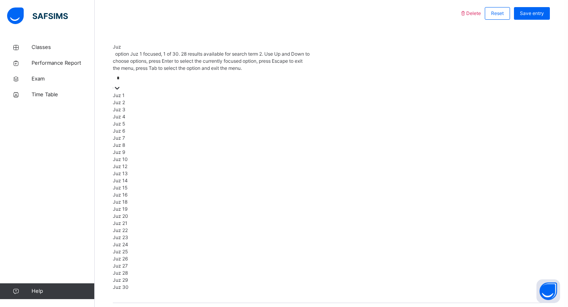
type input "**"
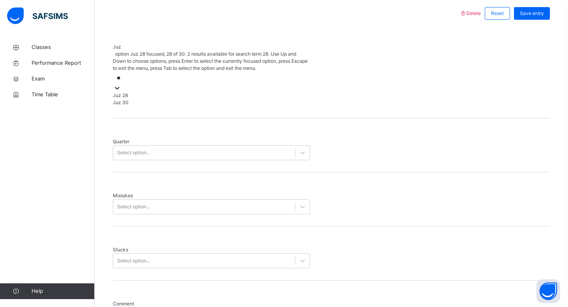
click at [211, 92] on div "Juz 28" at bounding box center [211, 95] width 197 height 7
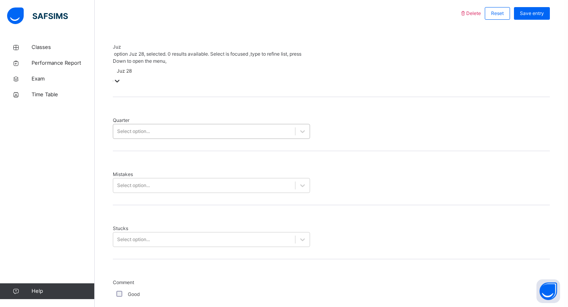
click at [202, 125] on div "Select option..." at bounding box center [204, 131] width 182 height 12
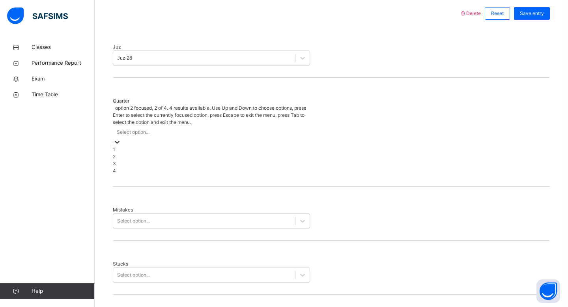
click at [189, 153] on div "2" at bounding box center [211, 156] width 197 height 7
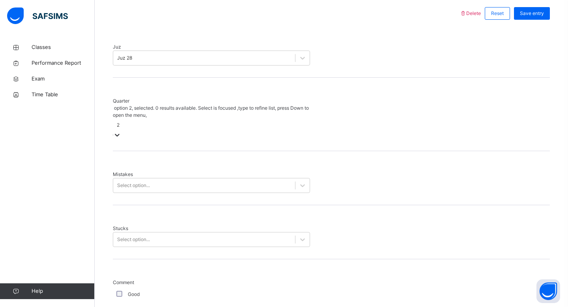
click at [183, 159] on div "Mistakes Select option..." at bounding box center [331, 178] width 437 height 54
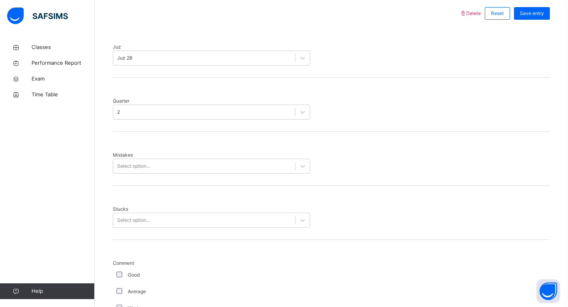
click at [183, 159] on div "Mistakes Select option..." at bounding box center [331, 159] width 437 height 54
click at [185, 160] on div "Select option..." at bounding box center [204, 166] width 182 height 12
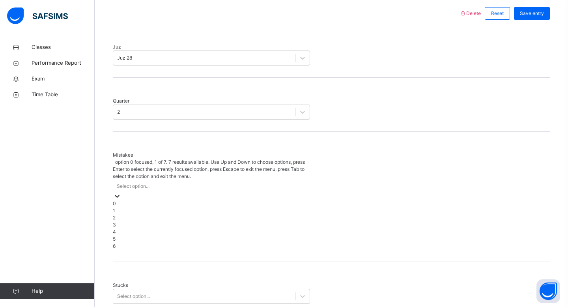
click at [180, 200] on div "0" at bounding box center [211, 203] width 197 height 7
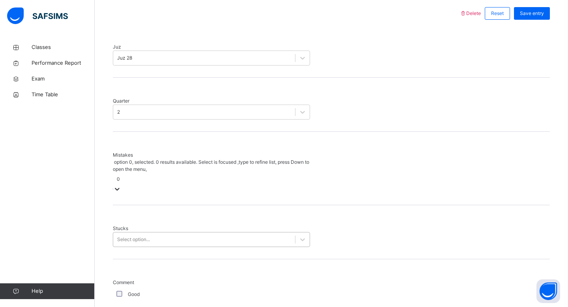
click at [179, 233] on div "Select option..." at bounding box center [204, 239] width 182 height 12
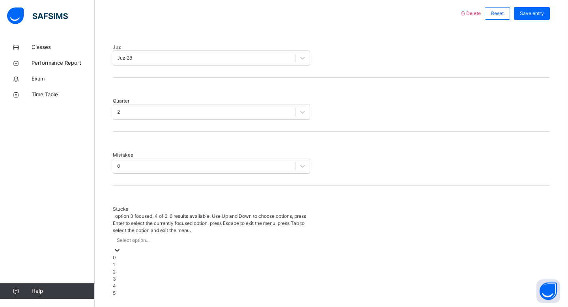
click at [180, 275] on div "3" at bounding box center [211, 278] width 197 height 7
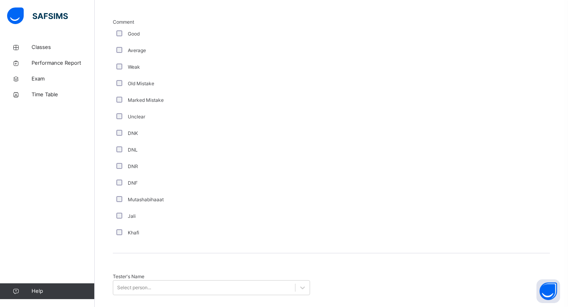
scroll to position [618, 0]
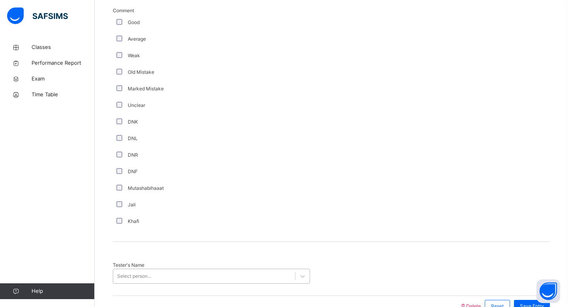
click at [170, 269] on div "Select person..." at bounding box center [211, 276] width 197 height 15
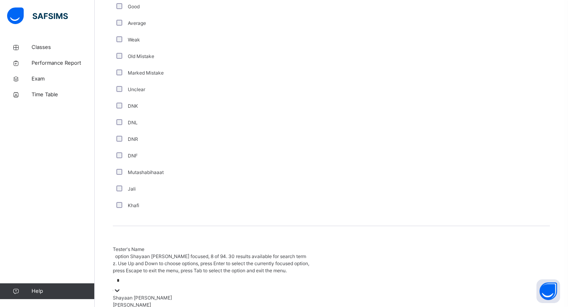
type input "**"
click at [145, 301] on div "[PERSON_NAME]" at bounding box center [211, 304] width 197 height 7
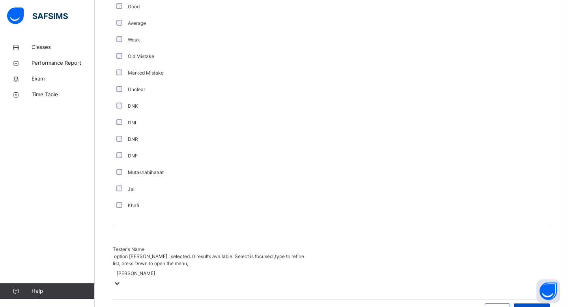
click at [539, 306] on span "Save Entry" at bounding box center [532, 309] width 24 height 7
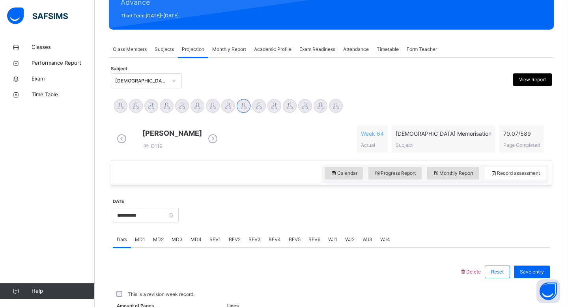
scroll to position [286, 0]
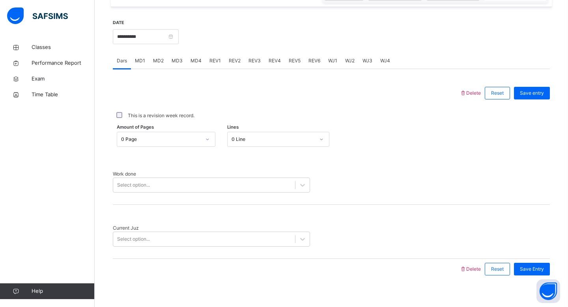
click at [333, 64] on span "WJ1" at bounding box center [332, 60] width 9 height 7
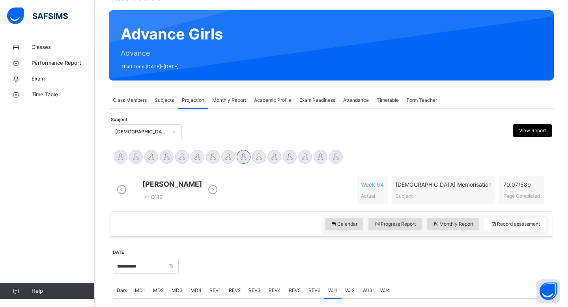
scroll to position [0, 0]
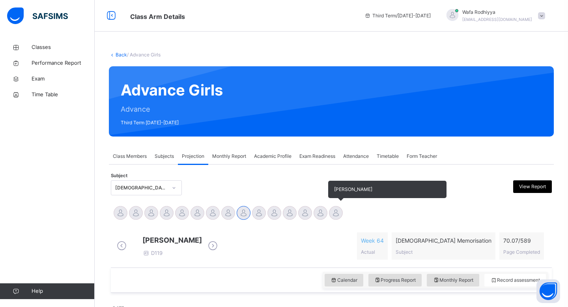
click at [338, 215] on div at bounding box center [336, 213] width 14 height 14
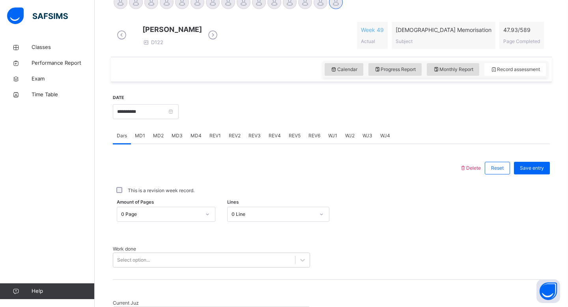
scroll to position [215, 0]
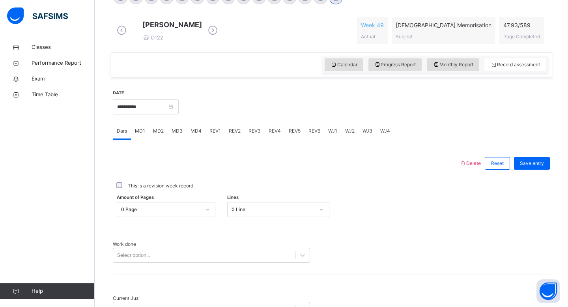
click at [328, 132] on div "WJ1" at bounding box center [332, 131] width 17 height 16
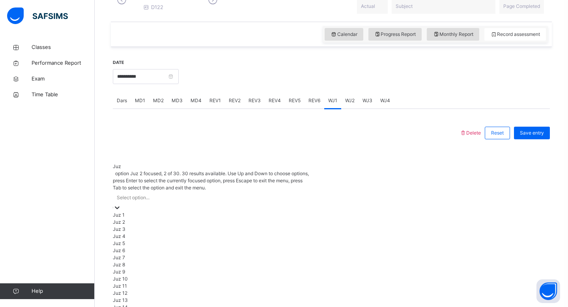
click at [172, 207] on div "option Juz 2 focused, 2 of 30. 30 results available. Use Up and Down to choose …" at bounding box center [211, 297] width 197 height 254
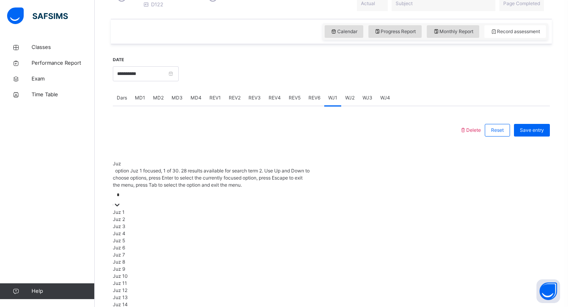
type input "**"
click at [147, 230] on div "Juz 28" at bounding box center [211, 233] width 197 height 7
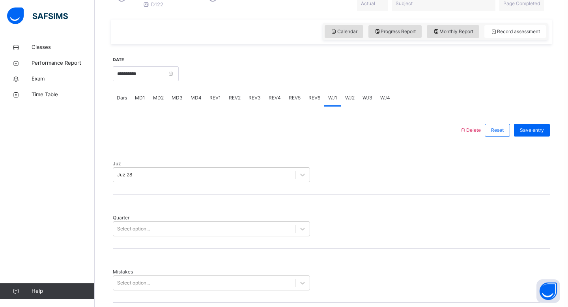
click at [147, 230] on div "Quarter Select option..." at bounding box center [331, 221] width 437 height 54
click at [144, 225] on div "Select option..." at bounding box center [133, 228] width 33 height 7
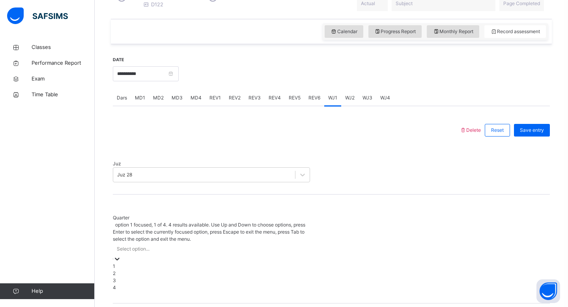
click at [143, 263] on div "1" at bounding box center [211, 266] width 197 height 7
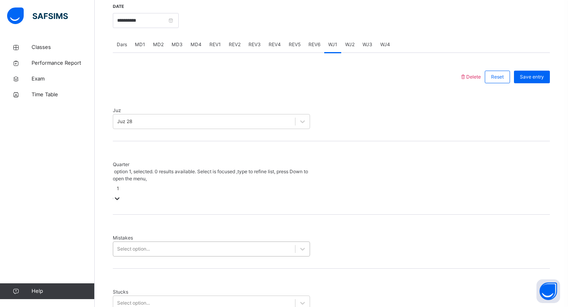
click at [134, 256] on div "Select option..." at bounding box center [211, 248] width 197 height 15
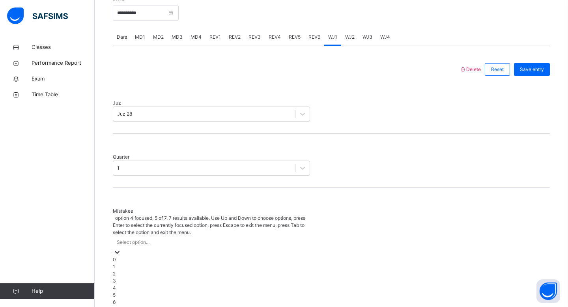
scroll to position [318, 0]
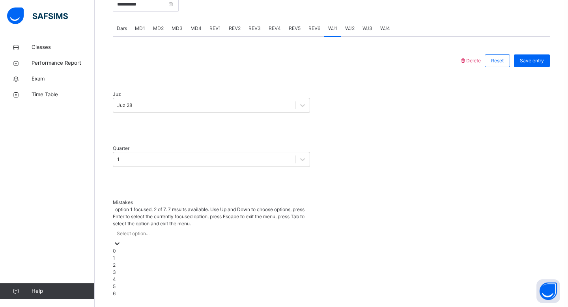
click at [127, 254] on div "1" at bounding box center [211, 257] width 197 height 7
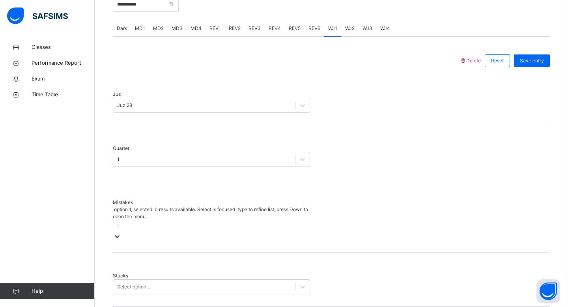
click at [119, 223] on div "1" at bounding box center [118, 226] width 2 height 7
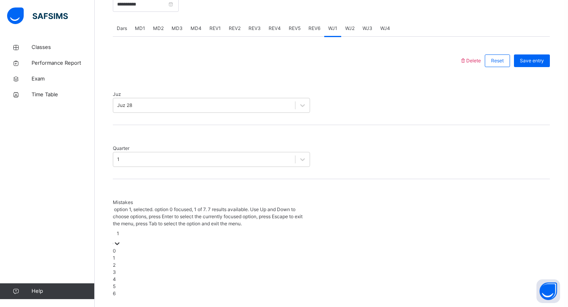
click at [127, 247] on div "0" at bounding box center [211, 250] width 197 height 7
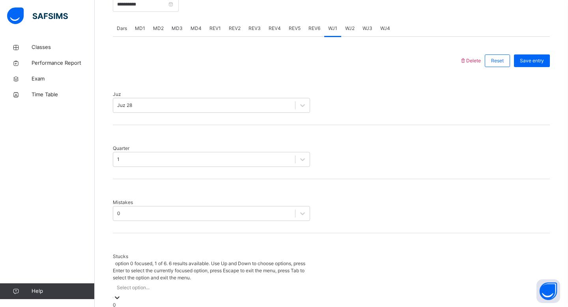
scroll to position [351, 0]
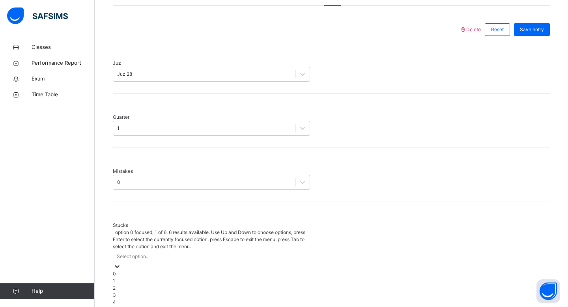
click at [123, 246] on div "option 0 focused, 1 of 6. 6 results available. Use Up and Down to choose option…" at bounding box center [211, 271] width 197 height 84
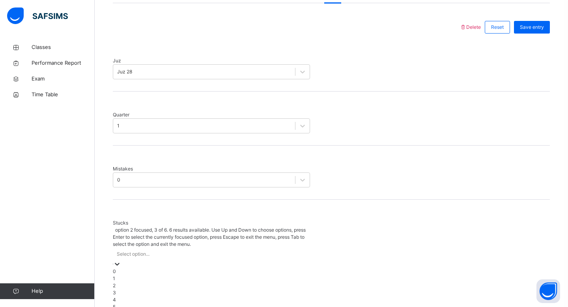
click at [123, 282] on div "2" at bounding box center [211, 285] width 197 height 7
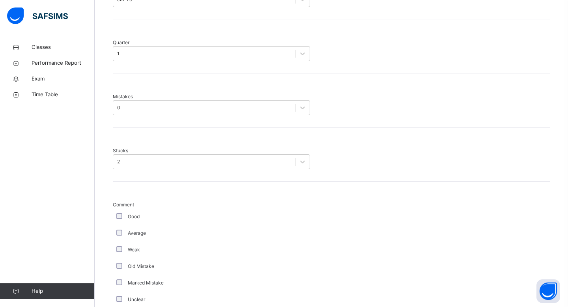
scroll to position [633, 0]
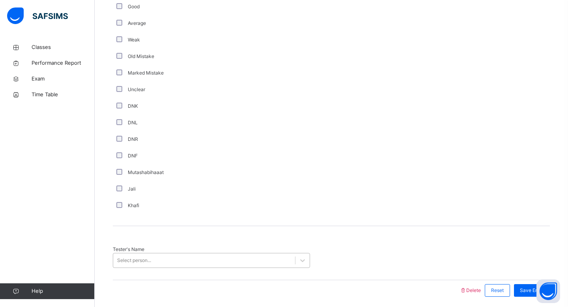
click at [158, 254] on div "Select person..." at bounding box center [204, 260] width 182 height 12
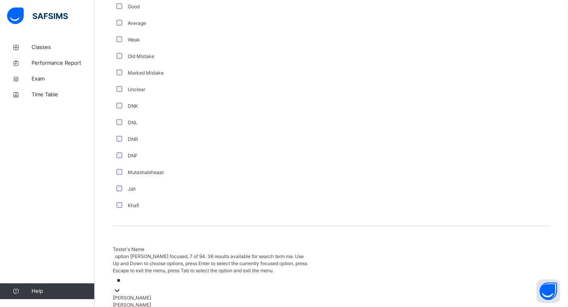
type input "***"
click at [163, 306] on div "[PERSON_NAME]" at bounding box center [211, 311] width 197 height 7
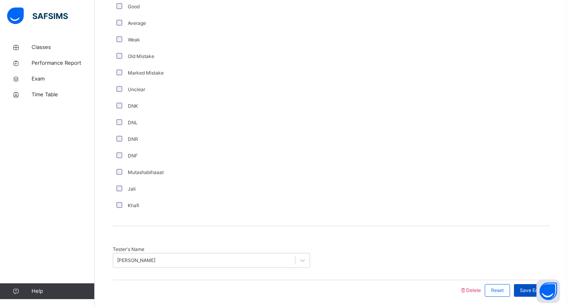
click at [542, 287] on span "Save Entry" at bounding box center [532, 290] width 24 height 7
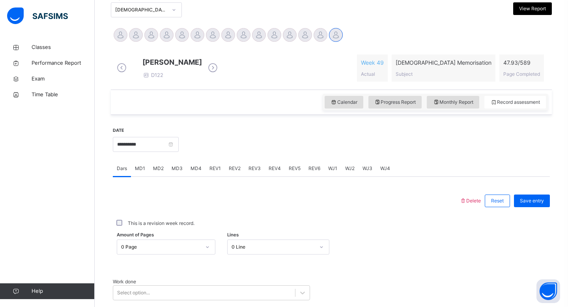
scroll to position [184, 0]
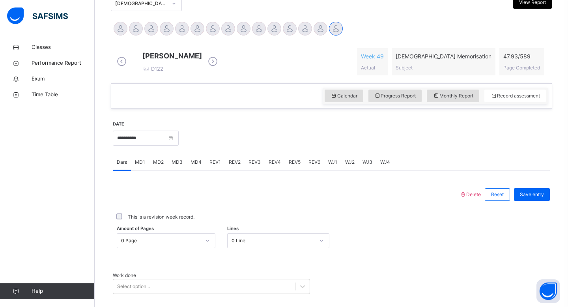
click at [347, 166] on span "WJ2" at bounding box center [349, 162] width 9 height 7
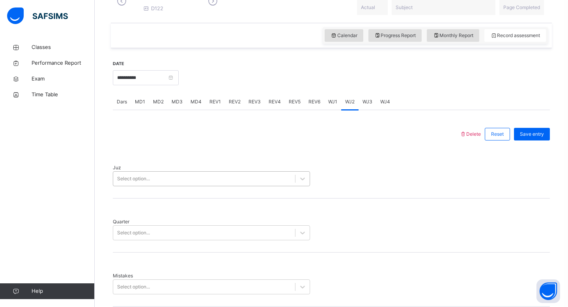
click at [231, 186] on div "Select option..." at bounding box center [211, 178] width 197 height 15
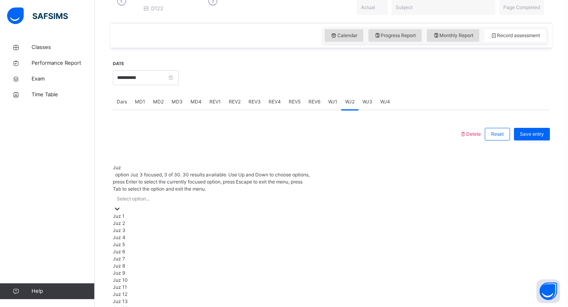
scroll to position [248, 0]
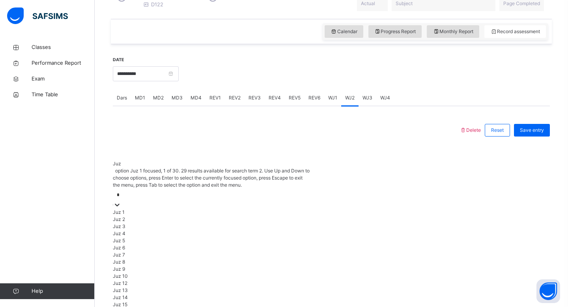
type input "**"
click at [184, 216] on div "Juz 28" at bounding box center [211, 219] width 197 height 7
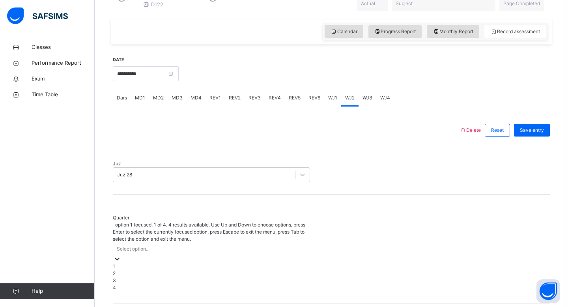
click at [164, 243] on div "Select option..." at bounding box center [211, 249] width 197 height 12
click at [124, 270] on div "2" at bounding box center [211, 273] width 197 height 7
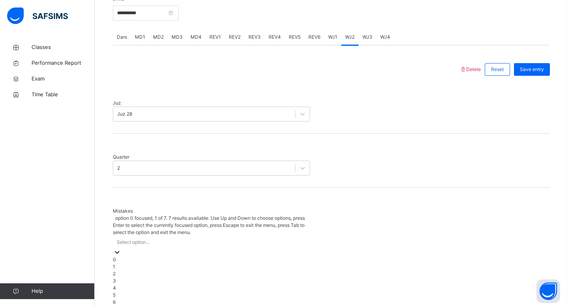
click at [126, 262] on div "option 0 focused, 1 of 7. 7 results available. Use Up and Down to choose option…" at bounding box center [211, 260] width 197 height 91
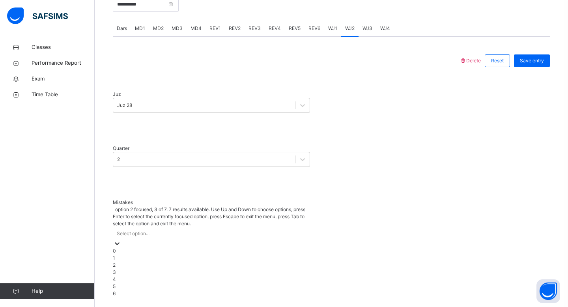
click at [121, 261] on div "2" at bounding box center [211, 264] width 197 height 7
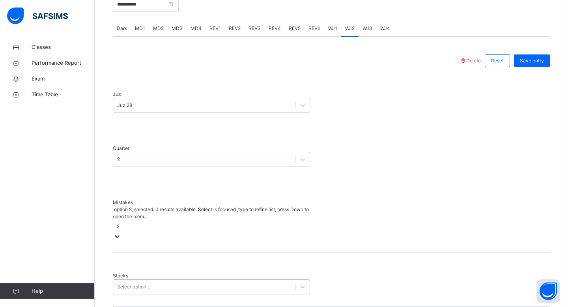
scroll to position [395, 0]
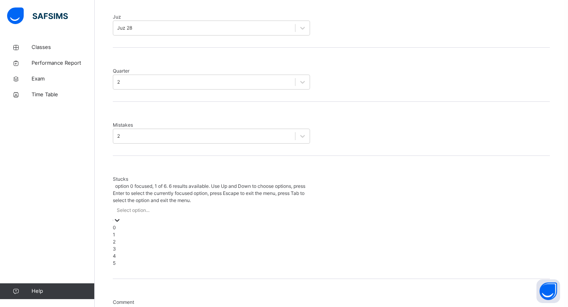
click at [132, 207] on div "Select option..." at bounding box center [133, 210] width 33 height 7
click at [125, 238] on div "2" at bounding box center [211, 241] width 197 height 7
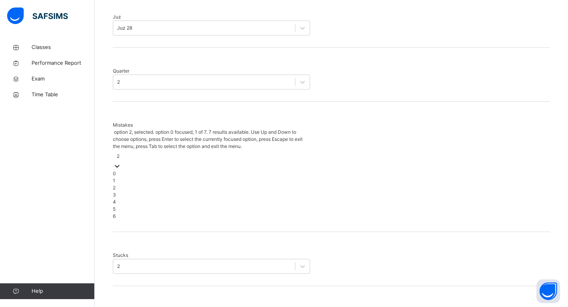
click at [119, 153] on div "2" at bounding box center [118, 156] width 3 height 7
click at [131, 177] on div "1" at bounding box center [211, 180] width 197 height 7
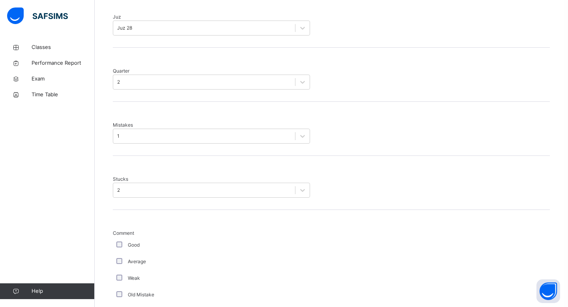
click at [129, 133] on div "Mistakes 1" at bounding box center [331, 129] width 437 height 54
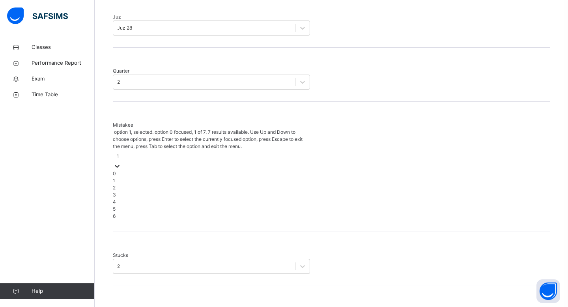
click at [119, 153] on div "1" at bounding box center [118, 156] width 2 height 7
click at [125, 170] on div "0" at bounding box center [211, 173] width 197 height 7
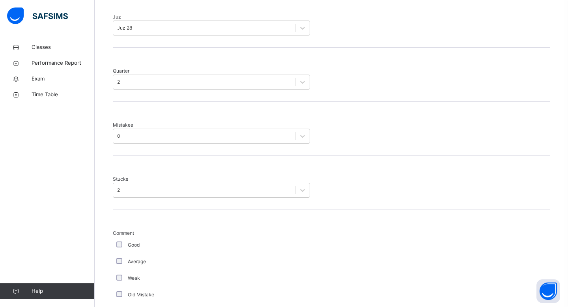
click at [118, 241] on div "Good" at bounding box center [211, 244] width 193 height 7
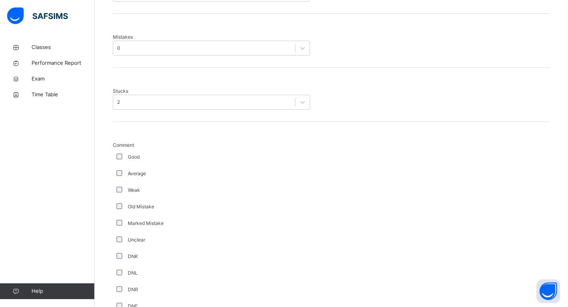
scroll to position [633, 0]
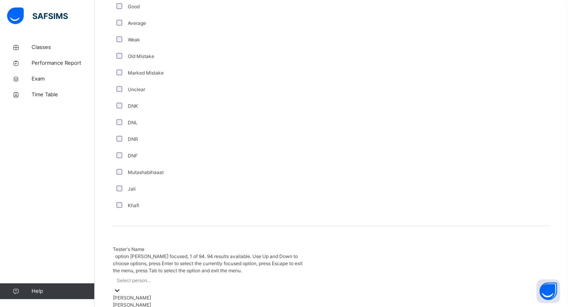
click at [126, 277] on div "Select person..." at bounding box center [134, 280] width 34 height 7
type input "*"
type input "****"
click at [140, 294] on div "[PERSON_NAME]" at bounding box center [211, 297] width 197 height 7
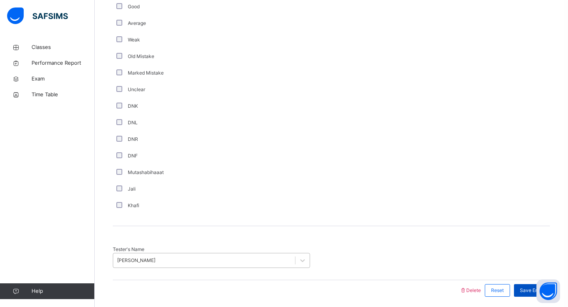
click at [532, 287] on span "Save Entry" at bounding box center [532, 290] width 24 height 7
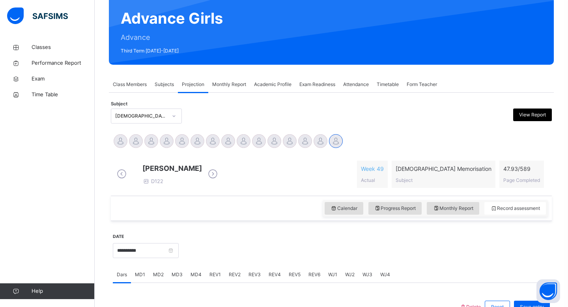
scroll to position [72, 0]
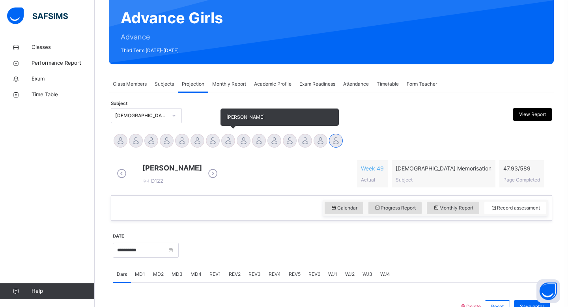
click at [226, 144] on div at bounding box center [228, 141] width 14 height 14
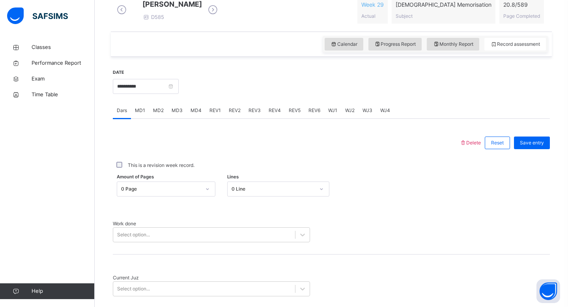
scroll to position [286, 0]
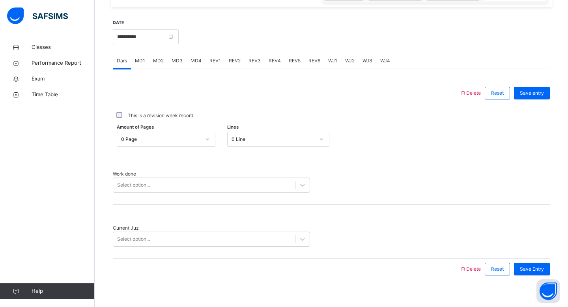
click at [196, 64] on span "MD4" at bounding box center [195, 60] width 11 height 7
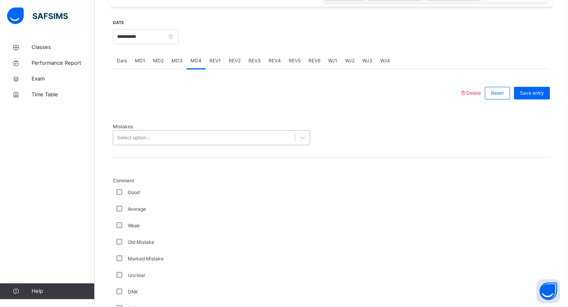
click at [185, 132] on div "Select option..." at bounding box center [204, 138] width 182 height 12
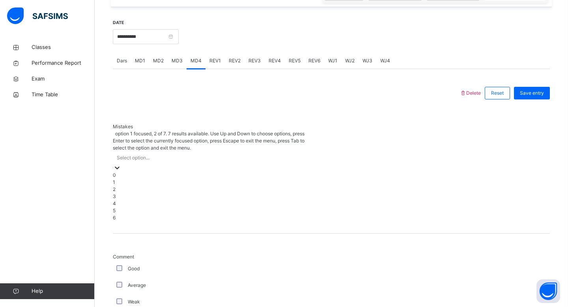
click at [169, 179] on div "1" at bounding box center [211, 182] width 197 height 7
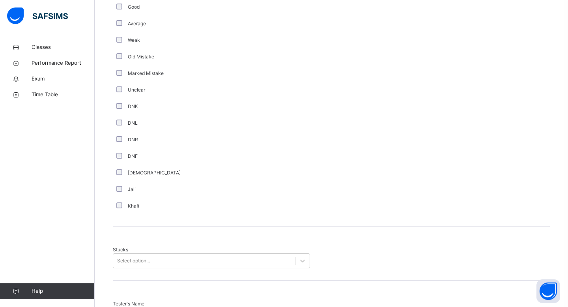
scroll to position [539, 0]
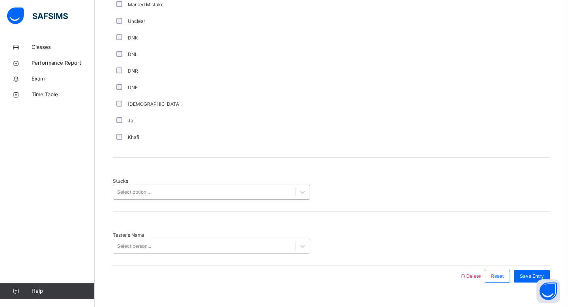
click at [125, 189] on div "Select option..." at bounding box center [133, 192] width 33 height 7
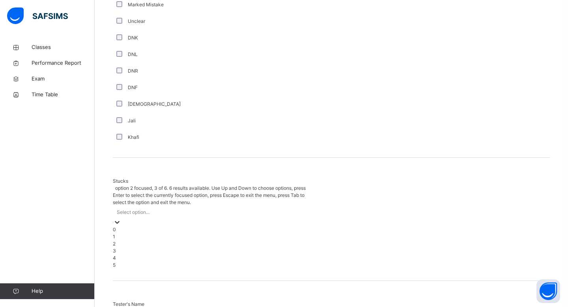
click at [132, 240] on div "2" at bounding box center [211, 243] width 197 height 7
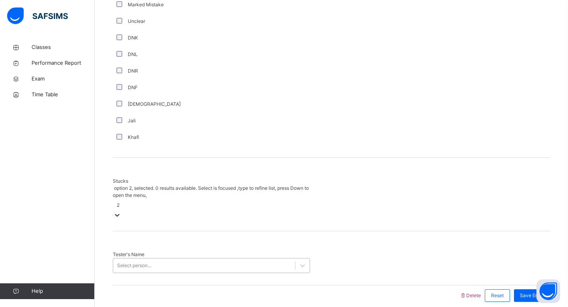
click at [132, 262] on div "Select person..." at bounding box center [134, 265] width 34 height 7
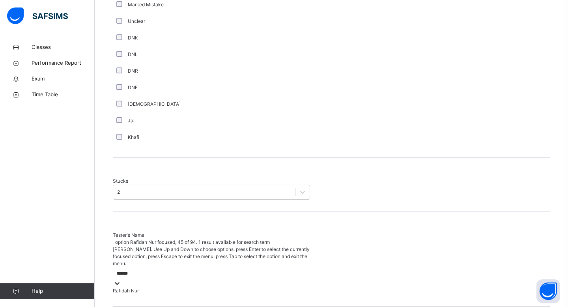
type input "*******"
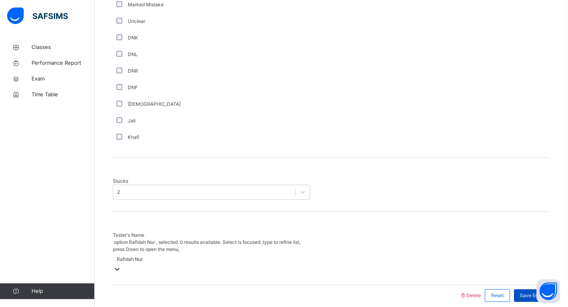
click at [524, 292] on span "Save Entry" at bounding box center [532, 295] width 24 height 7
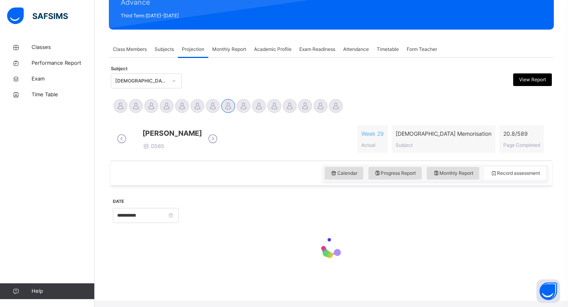
scroll to position [286, 0]
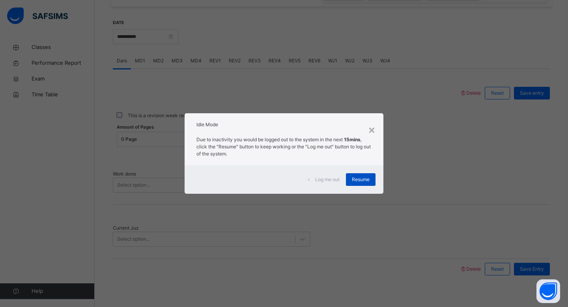
click at [362, 177] on span "Resume" at bounding box center [361, 179] width 18 height 7
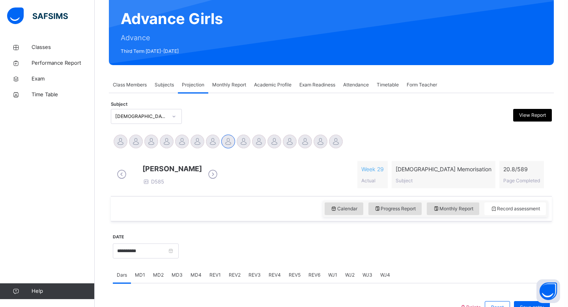
scroll to position [72, 0]
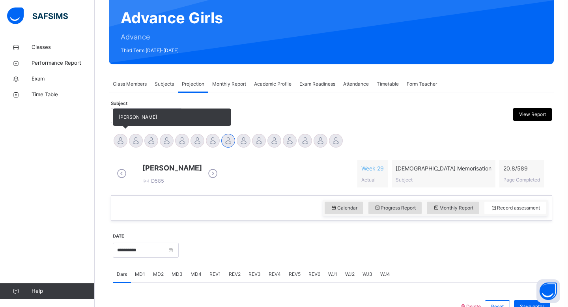
click at [122, 142] on div at bounding box center [121, 141] width 14 height 14
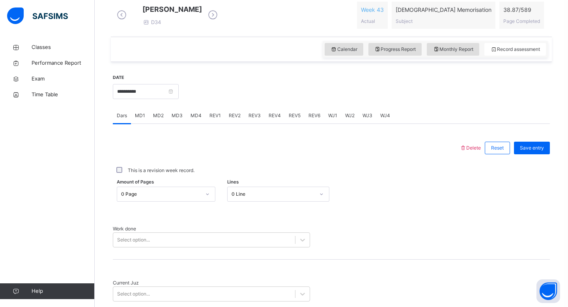
scroll to position [233, 0]
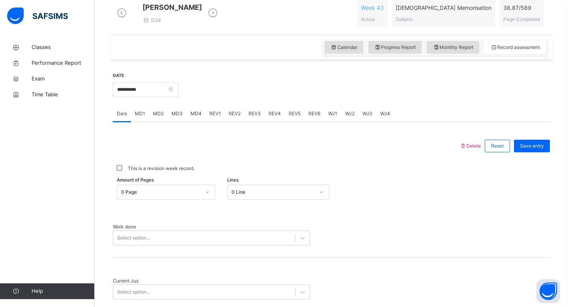
click at [197, 117] on span "MD4" at bounding box center [195, 113] width 11 height 7
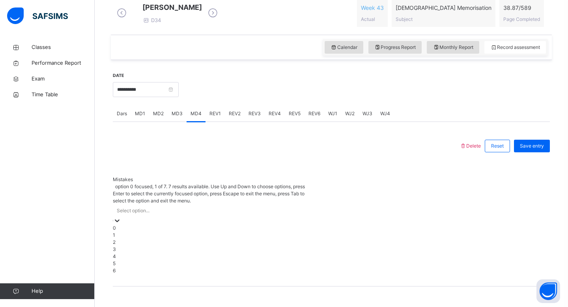
click at [145, 207] on div "Select option..." at bounding box center [133, 210] width 33 height 7
click at [153, 239] on div "2" at bounding box center [211, 242] width 197 height 7
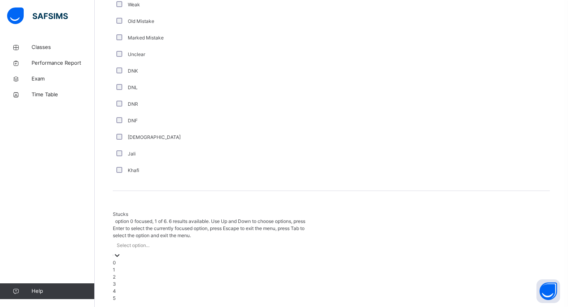
click at [130, 228] on div "option 0 focused, 1 of 6. 6 results available. Use Up and Down to choose option…" at bounding box center [211, 260] width 197 height 84
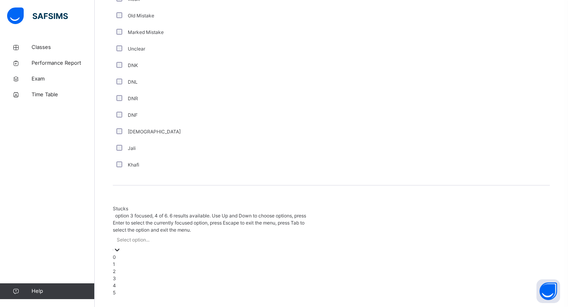
click at [121, 275] on div "3" at bounding box center [211, 278] width 197 height 7
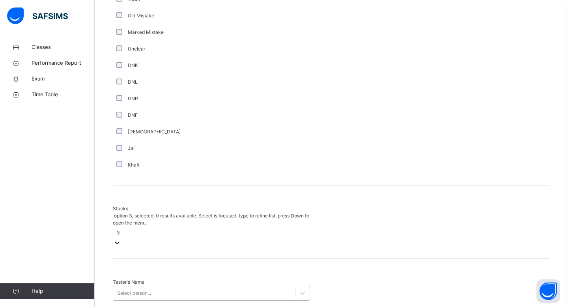
click at [122, 286] on div "Select person..." at bounding box center [211, 293] width 197 height 15
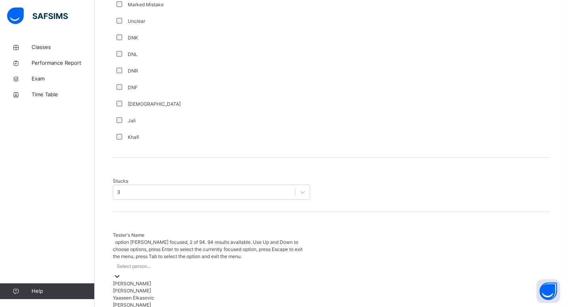
type input "****"
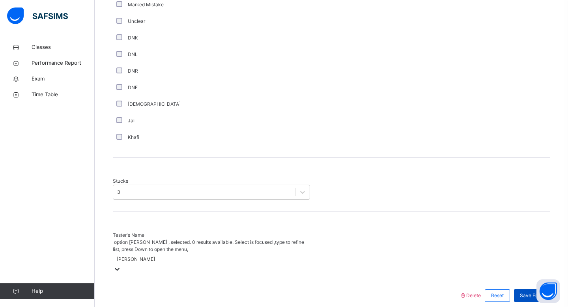
click at [525, 292] on span "Save Entry" at bounding box center [532, 295] width 24 height 7
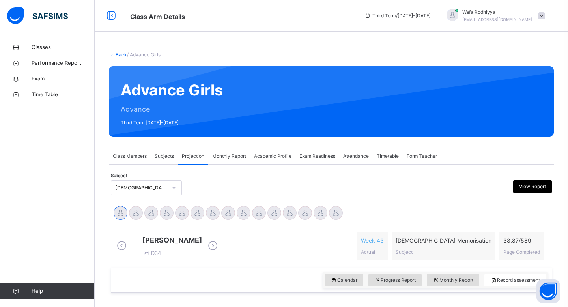
scroll to position [107, 0]
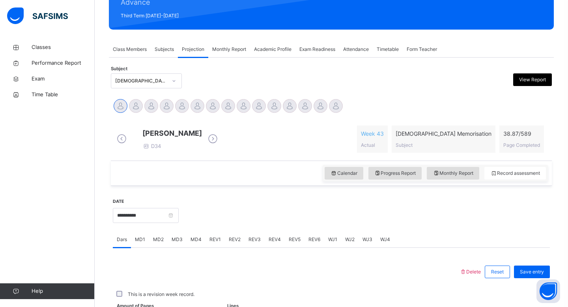
click at [147, 244] on div "MD1" at bounding box center [140, 239] width 18 height 16
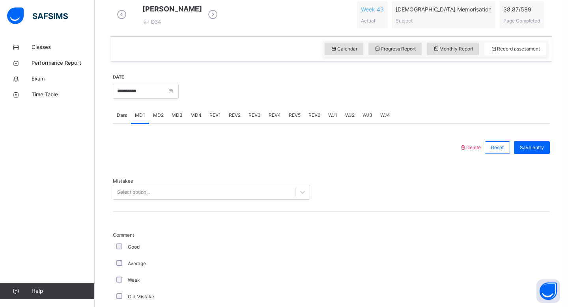
scroll to position [235, 0]
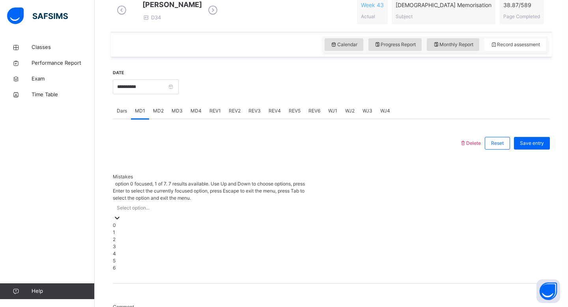
click at [133, 204] on div "Select option..." at bounding box center [133, 207] width 33 height 7
click at [132, 222] on div "0" at bounding box center [211, 225] width 197 height 7
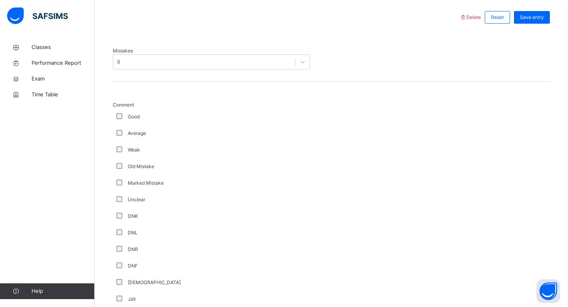
scroll to position [539, 0]
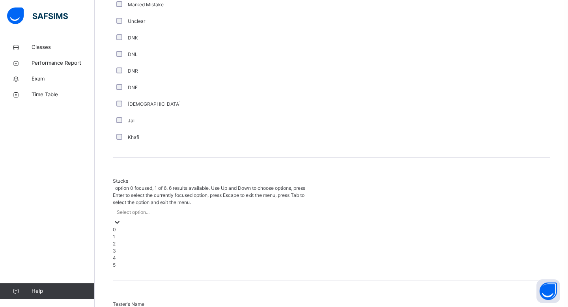
click at [138, 209] on div "Select option..." at bounding box center [133, 212] width 33 height 7
click at [135, 240] on div "2" at bounding box center [211, 243] width 197 height 7
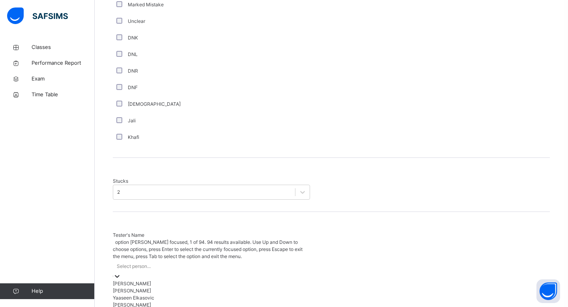
click at [135, 263] on div "Select person..." at bounding box center [134, 266] width 34 height 7
type input "****"
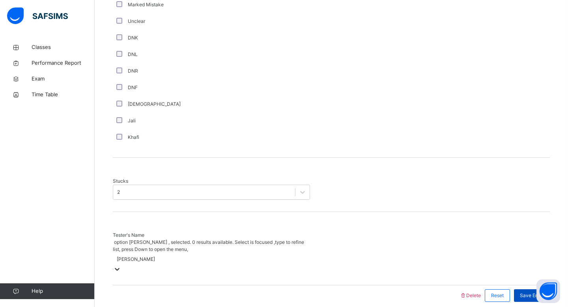
click at [522, 292] on span "Save Entry" at bounding box center [532, 295] width 24 height 7
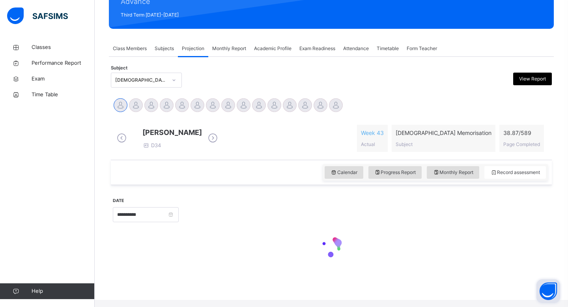
scroll to position [107, 0]
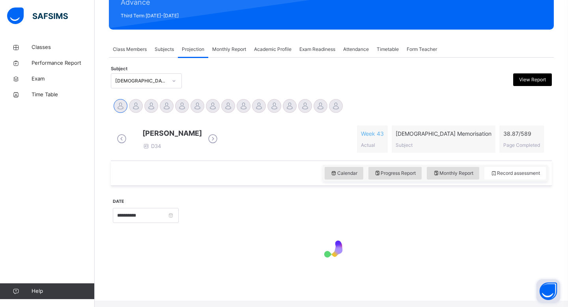
click at [539, 285] on button "Open asap" at bounding box center [548, 291] width 24 height 24
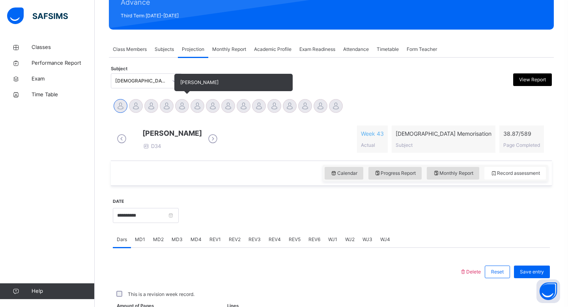
click at [181, 112] on div at bounding box center [182, 106] width 14 height 14
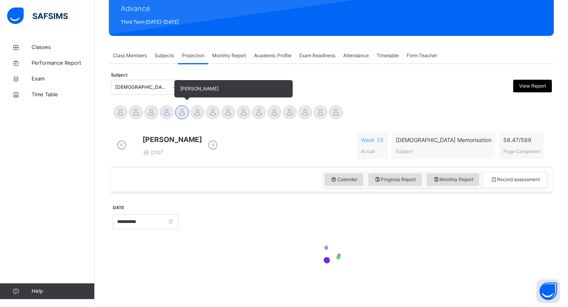
click at [182, 108] on div at bounding box center [182, 112] width 14 height 14
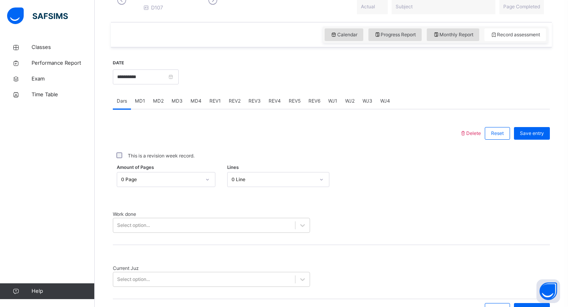
scroll to position [245, 0]
click at [180, 105] on span "MD3" at bounding box center [177, 101] width 11 height 7
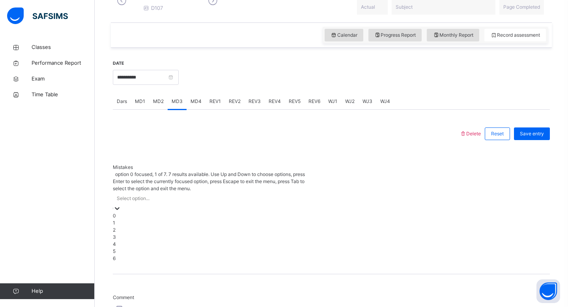
click at [147, 195] on div "Select option..." at bounding box center [133, 198] width 33 height 7
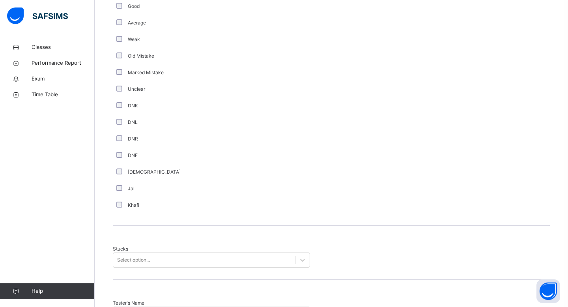
scroll to position [539, 0]
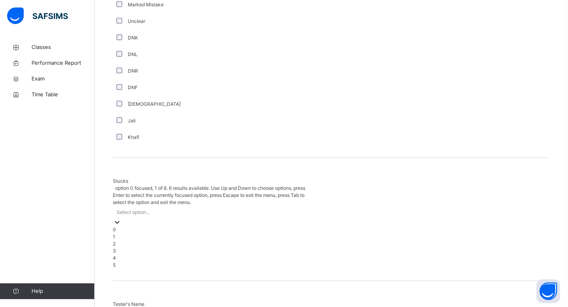
click at [135, 209] on div "Select option..." at bounding box center [133, 212] width 33 height 7
click at [125, 247] on div "3" at bounding box center [211, 250] width 197 height 7
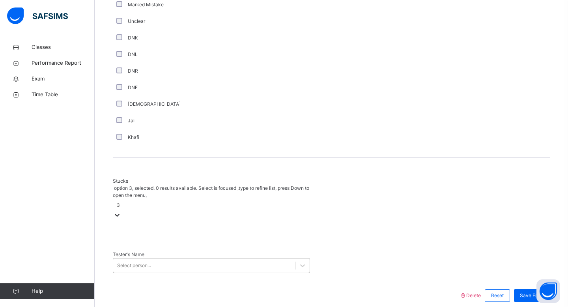
click at [132, 262] on div "Select person..." at bounding box center [134, 265] width 34 height 7
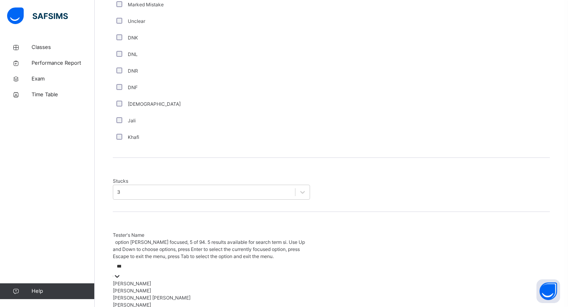
type input "****"
click at [148, 280] on div "[PERSON_NAME]" at bounding box center [211, 283] width 197 height 7
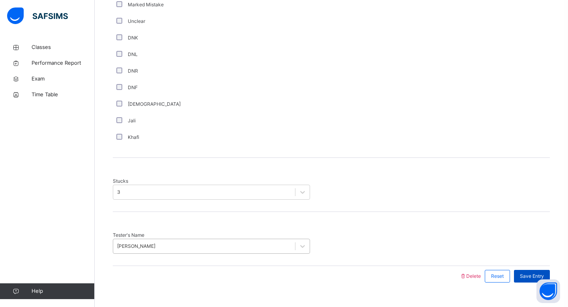
click at [530, 273] on span "Save Entry" at bounding box center [532, 276] width 24 height 7
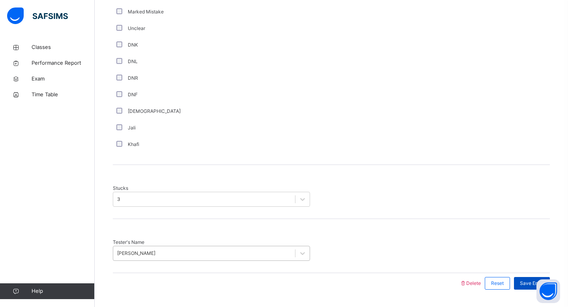
click at [545, 277] on div "Save Entry" at bounding box center [532, 283] width 36 height 13
click at [539, 280] on span "Save Entry" at bounding box center [532, 283] width 24 height 7
click at [532, 280] on span "Save Entry" at bounding box center [532, 283] width 24 height 7
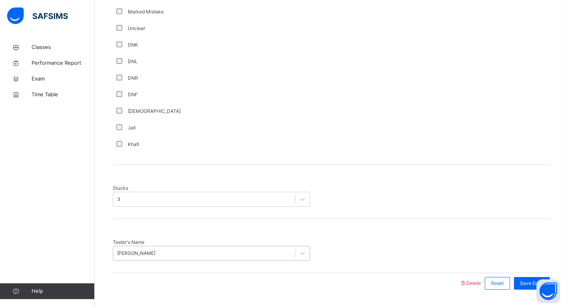
click at [470, 199] on div "Stucks 3" at bounding box center [331, 192] width 437 height 54
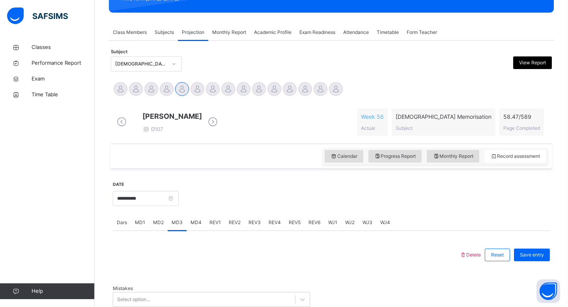
scroll to position [103, 0]
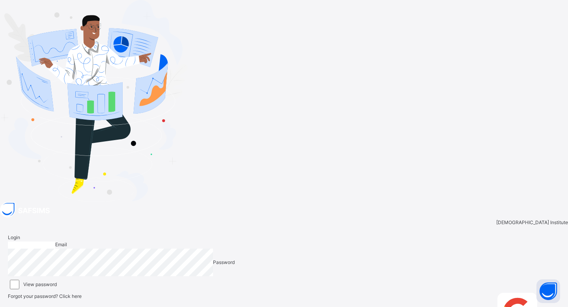
click at [20, 234] on span "Login" at bounding box center [14, 237] width 12 height 6
click at [55, 241] on input "email" at bounding box center [31, 244] width 47 height 7
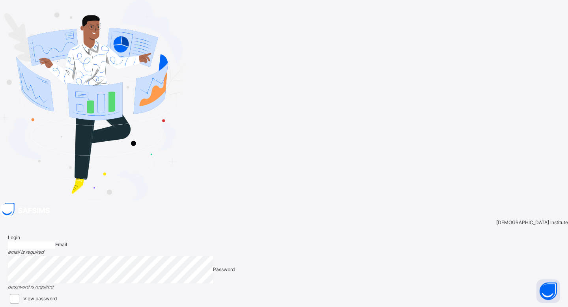
type input "**********"
click at [541, 293] on span "Login" at bounding box center [547, 296] width 12 height 6
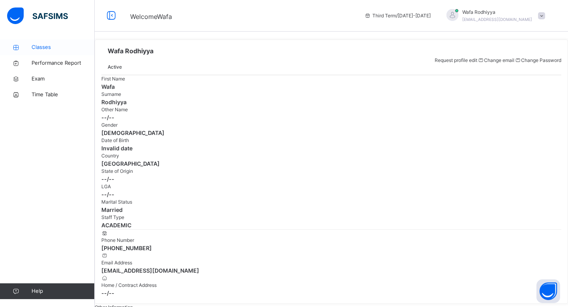
click at [36, 43] on span "Classes" at bounding box center [63, 47] width 63 height 8
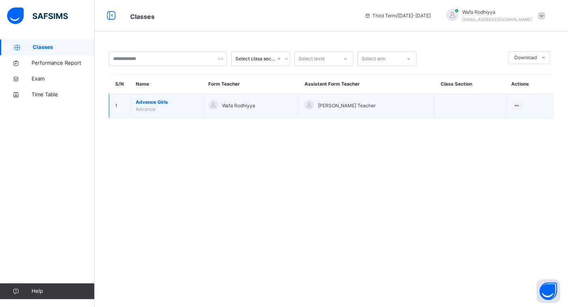
click at [248, 110] on div "Wafa Rodhiyya" at bounding box center [251, 105] width 84 height 11
click at [188, 108] on td "Advance Girls Advance" at bounding box center [166, 106] width 73 height 24
click at [188, 109] on td "Advance Girls Advance" at bounding box center [166, 106] width 73 height 24
click at [188, 105] on td "Advance Girls Advance" at bounding box center [166, 106] width 73 height 24
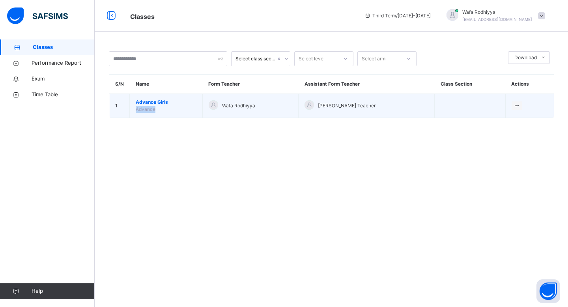
click at [188, 105] on td "Advance Girls Advance" at bounding box center [166, 106] width 73 height 24
click at [147, 102] on span "Advance Girls" at bounding box center [166, 102] width 61 height 7
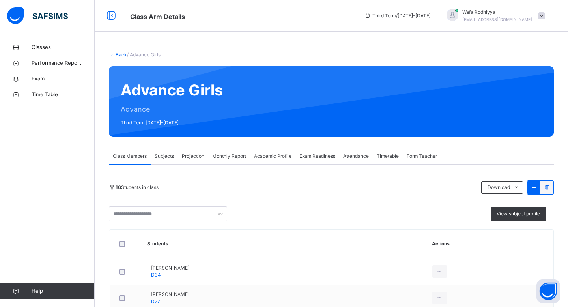
click at [147, 102] on div "Advance Girls Advance Third Term [DATE]-[DATE]" at bounding box center [331, 101] width 445 height 70
click at [193, 156] on span "Projection" at bounding box center [193, 156] width 22 height 7
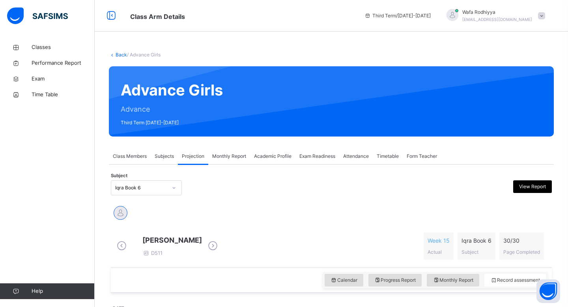
click at [131, 187] on div "Iqra Book 6" at bounding box center [141, 187] width 52 height 7
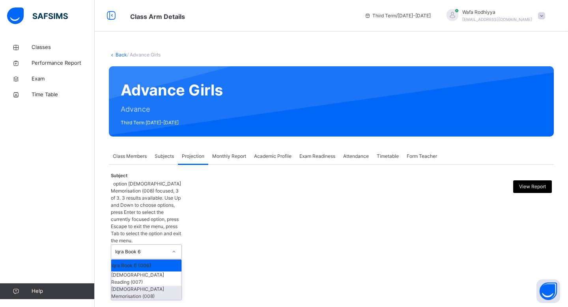
click at [136, 286] on div "[DEMOGRAPHIC_DATA] Memorisation (008)" at bounding box center [146, 293] width 70 height 14
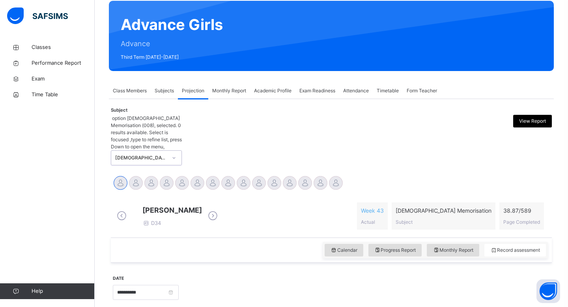
scroll to position [107, 0]
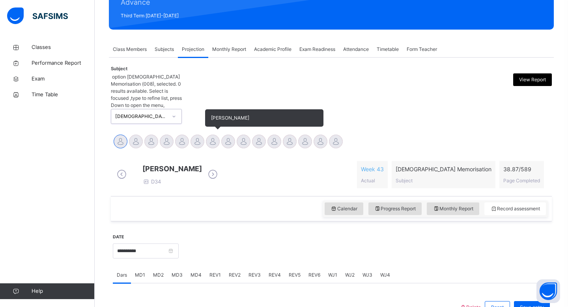
click at [213, 134] on div at bounding box center [213, 141] width 14 height 14
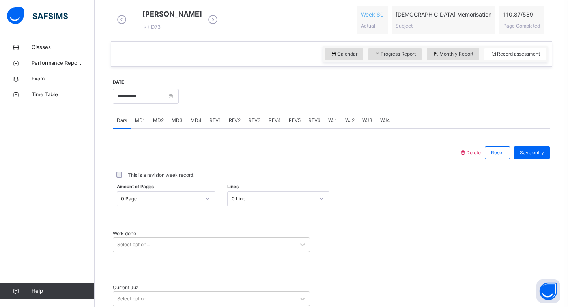
scroll to position [246, 0]
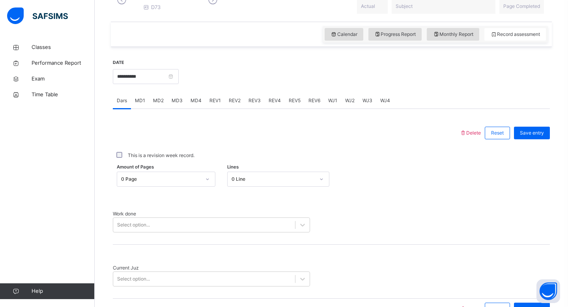
click at [220, 105] on div "REV1" at bounding box center [214, 101] width 19 height 16
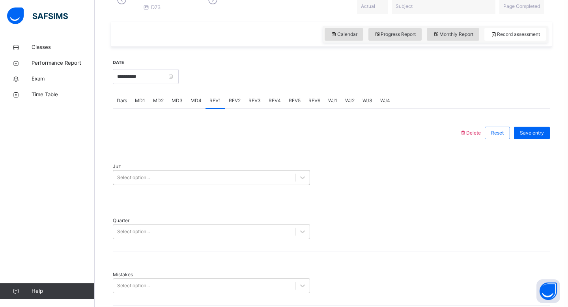
click at [190, 183] on div "Select option..." at bounding box center [211, 177] width 197 height 15
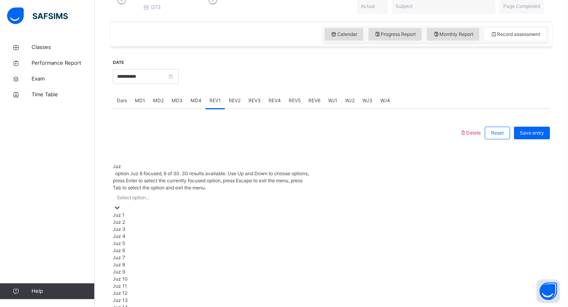
scroll to position [284, 0]
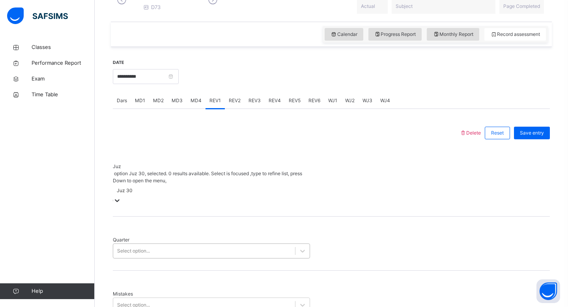
click at [130, 247] on div "Select option..." at bounding box center [133, 250] width 33 height 7
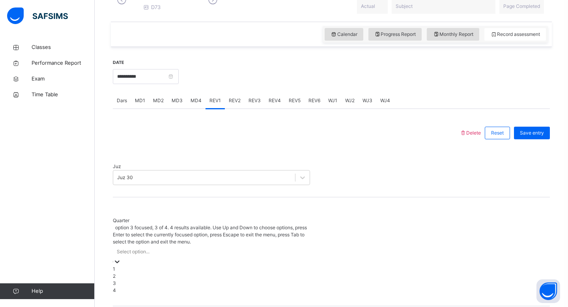
click at [128, 280] on div "3" at bounding box center [211, 283] width 197 height 7
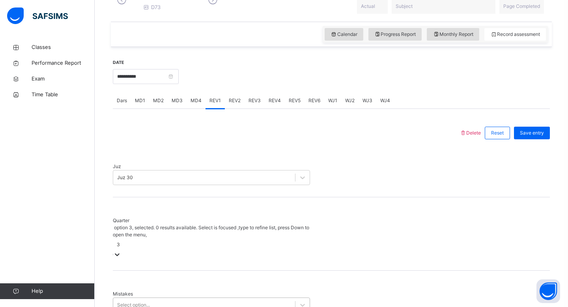
click at [129, 297] on div "Select option..." at bounding box center [211, 304] width 197 height 15
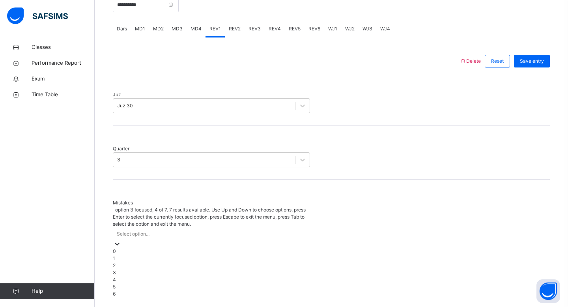
scroll to position [318, 0]
click at [121, 261] on div "2" at bounding box center [211, 264] width 197 height 7
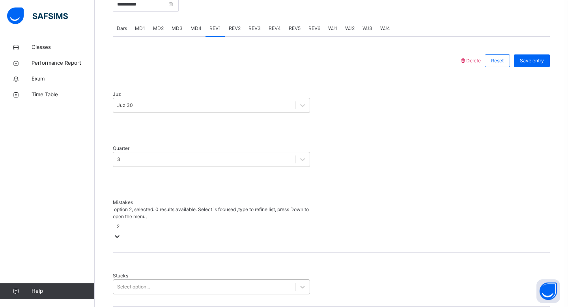
click at [127, 279] on div "Select option..." at bounding box center [211, 286] width 197 height 15
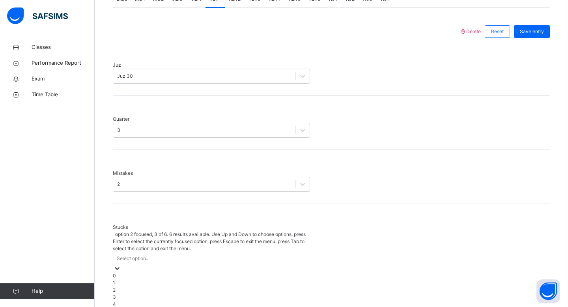
scroll to position [351, 0]
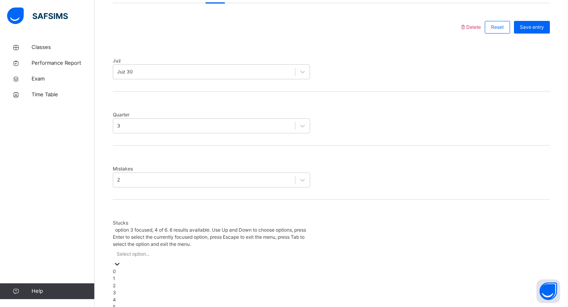
click at [126, 289] on div "3" at bounding box center [211, 292] width 197 height 7
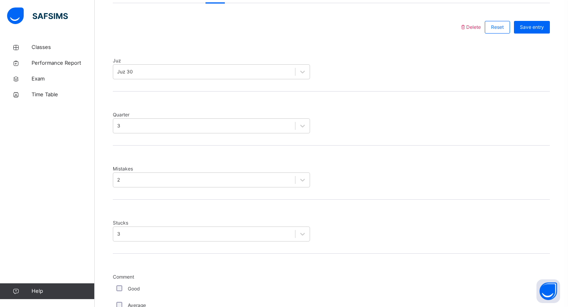
scroll to position [633, 0]
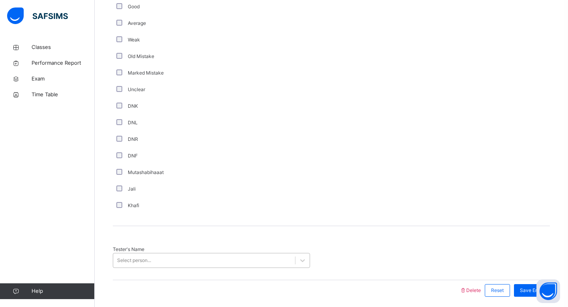
click at [150, 257] on div "Select person..." at bounding box center [134, 260] width 34 height 7
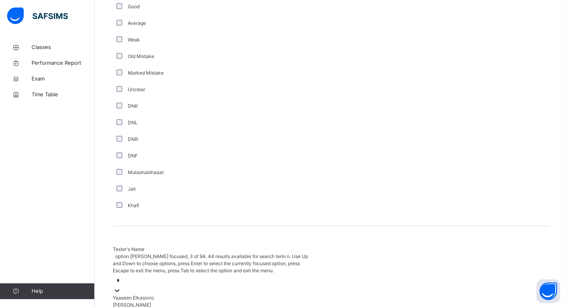
type input "**"
click at [153, 294] on div "[PERSON_NAME]" at bounding box center [211, 297] width 197 height 7
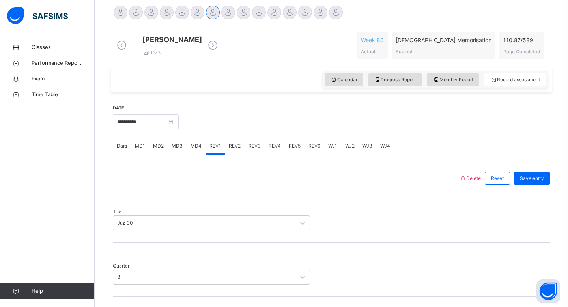
scroll to position [195, 0]
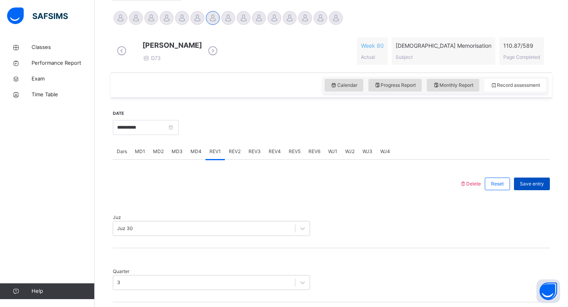
click at [540, 187] on span "Save entry" at bounding box center [532, 183] width 24 height 7
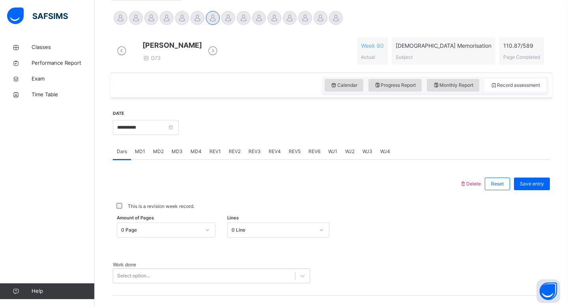
click at [239, 155] on span "REV2" at bounding box center [235, 151] width 12 height 7
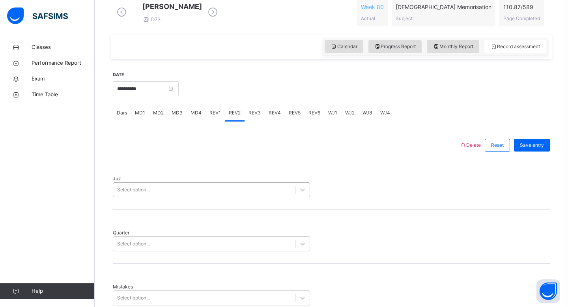
scroll to position [247, 0]
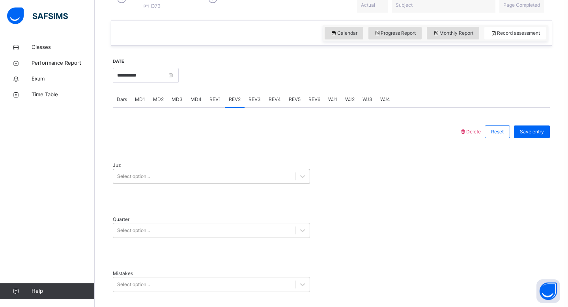
click at [190, 178] on div "Select option..." at bounding box center [204, 176] width 182 height 12
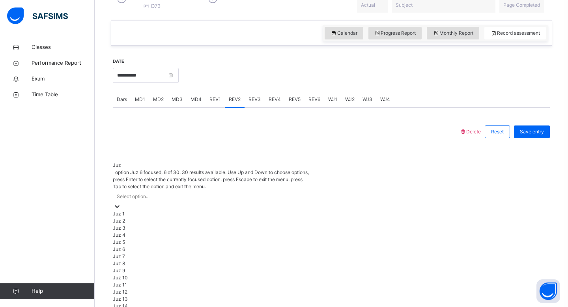
scroll to position [284, 0]
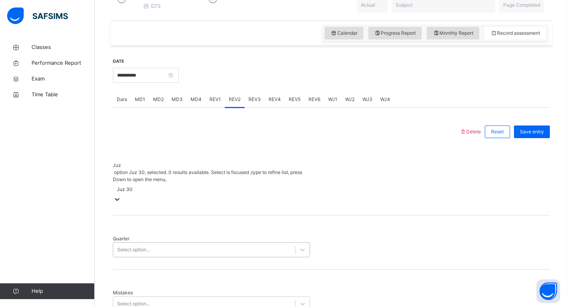
click at [157, 244] on div "Select option..." at bounding box center [204, 250] width 182 height 12
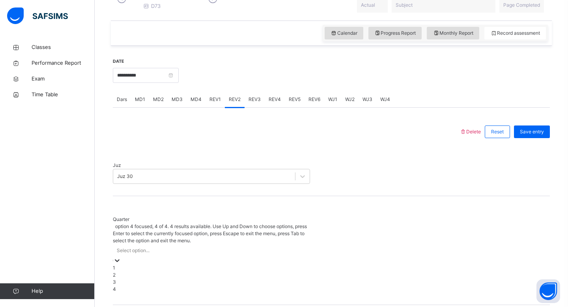
click at [144, 286] on div "4" at bounding box center [211, 289] width 197 height 7
click at [146, 296] on div "Select option..." at bounding box center [211, 303] width 197 height 15
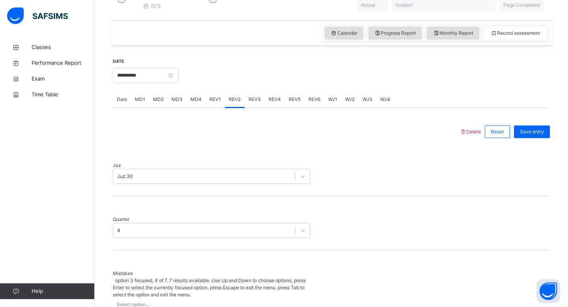
scroll to position [318, 0]
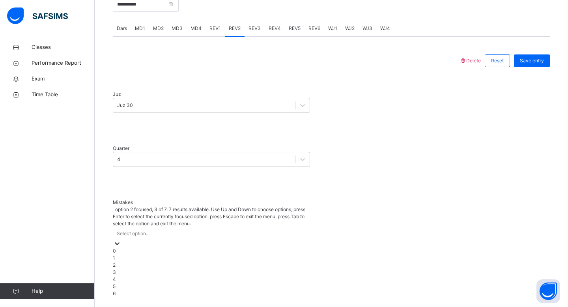
click at [136, 261] on div "2" at bounding box center [211, 264] width 197 height 7
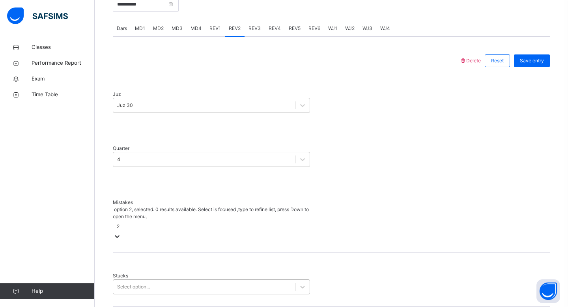
click at [140, 252] on div "Stucks Select option..." at bounding box center [331, 279] width 437 height 54
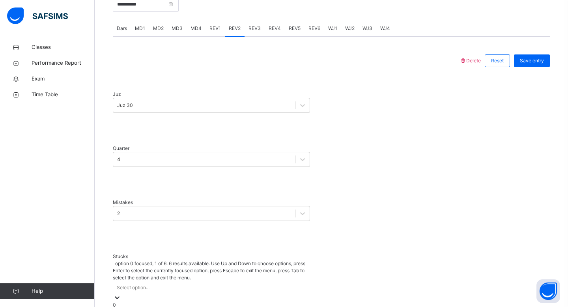
scroll to position [351, 0]
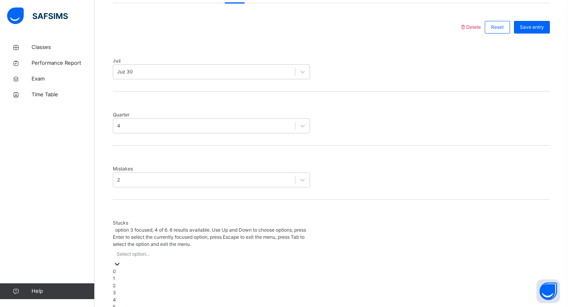
click at [130, 289] on div "3" at bounding box center [211, 292] width 197 height 7
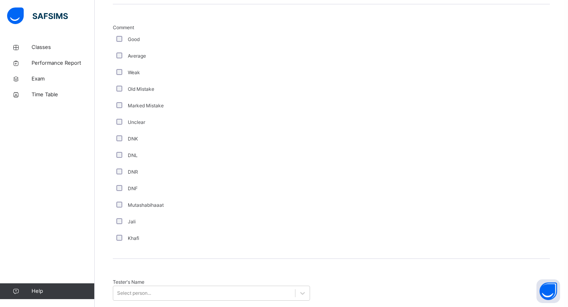
scroll to position [618, 0]
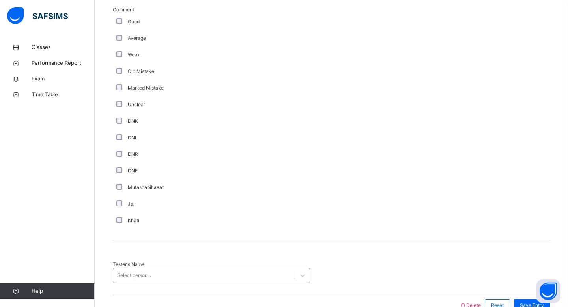
click at [200, 268] on div "Select person..." at bounding box center [211, 275] width 197 height 15
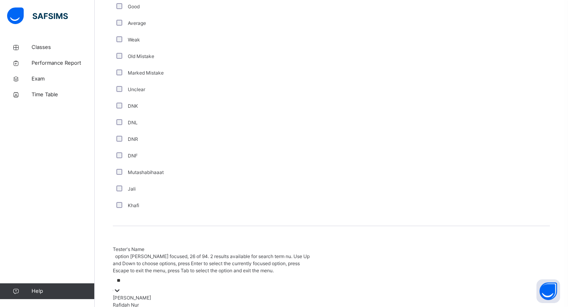
type input "***"
click at [207, 294] on div "[PERSON_NAME]" at bounding box center [211, 297] width 197 height 7
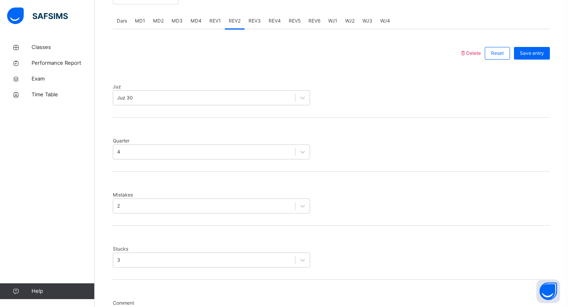
scroll to position [306, 0]
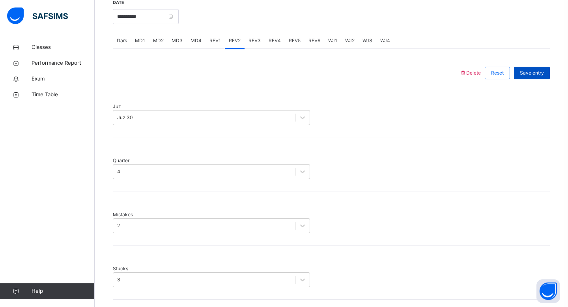
click at [524, 77] on span "Save entry" at bounding box center [532, 72] width 24 height 7
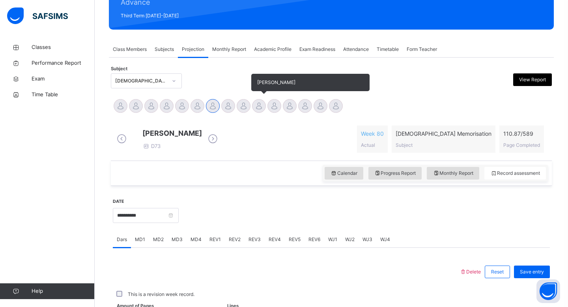
scroll to position [88, 0]
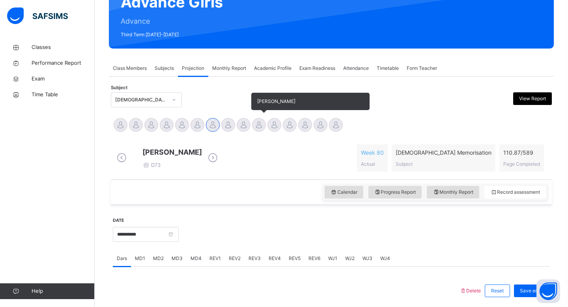
click at [266, 110] on span "[PERSON_NAME]" at bounding box center [310, 101] width 118 height 17
click at [260, 118] on div at bounding box center [259, 125] width 14 height 14
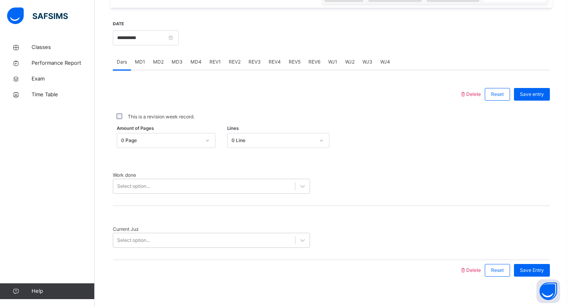
scroll to position [286, 0]
click at [379, 76] on div "Delete Reset Save entry This is a revision week record. Amount of Pages 0 Page …" at bounding box center [331, 174] width 437 height 210
click at [381, 69] on div "WJ4" at bounding box center [385, 61] width 18 height 16
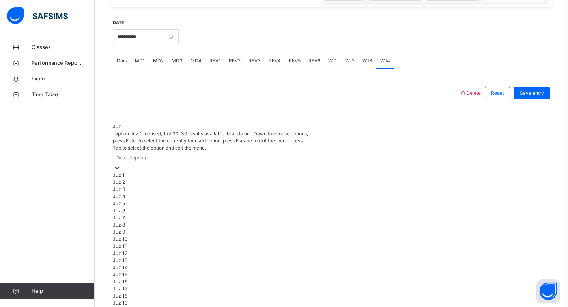
click at [286, 151] on div "Select option..." at bounding box center [211, 157] width 197 height 12
type input "**"
click at [288, 207] on div "Juz 27" at bounding box center [211, 203] width 197 height 7
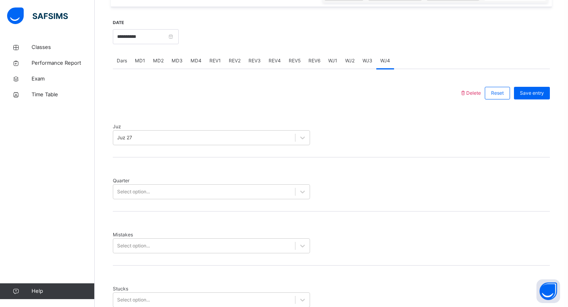
click at [288, 213] on div "Mistakes Select option..." at bounding box center [331, 238] width 437 height 54
click at [288, 186] on div "Select option..." at bounding box center [204, 192] width 182 height 12
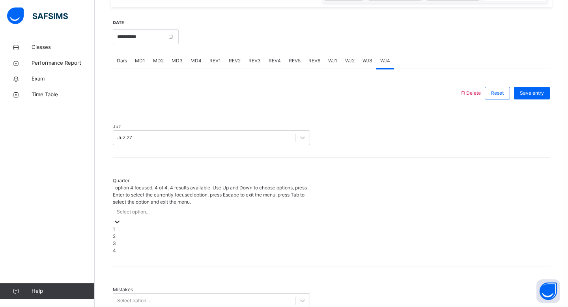
click at [263, 247] on div "4" at bounding box center [211, 250] width 197 height 7
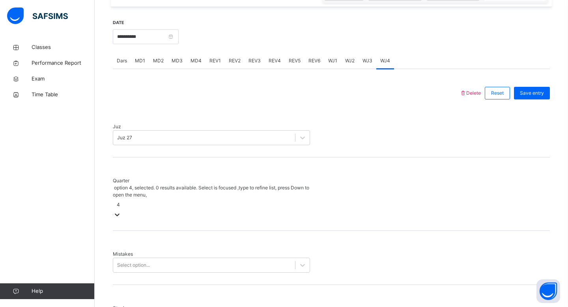
click at [263, 244] on div "Mistakes Select option..." at bounding box center [331, 258] width 437 height 54
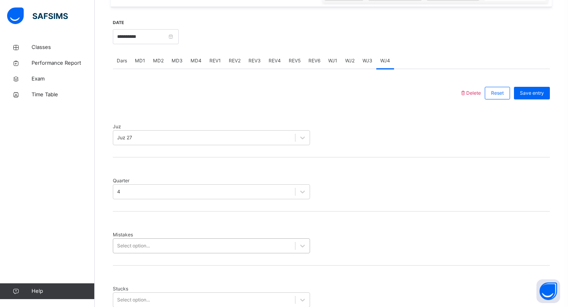
click at [258, 238] on div "Select option..." at bounding box center [211, 245] width 197 height 15
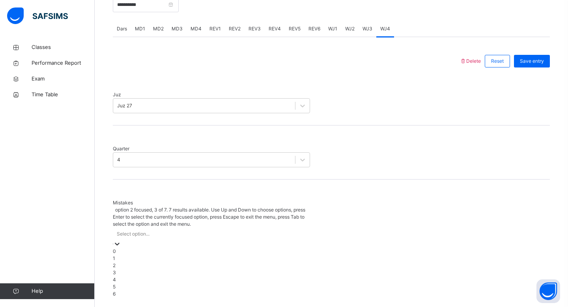
scroll to position [318, 0]
click at [262, 254] on div "1" at bounding box center [211, 257] width 197 height 7
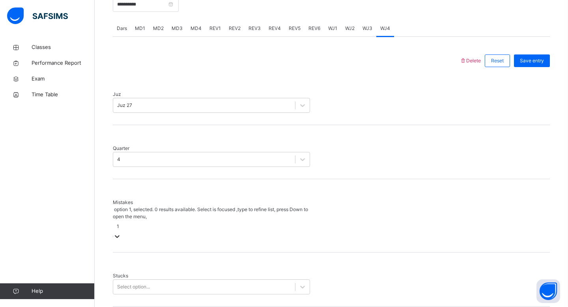
click at [248, 220] on div "1" at bounding box center [211, 230] width 197 height 20
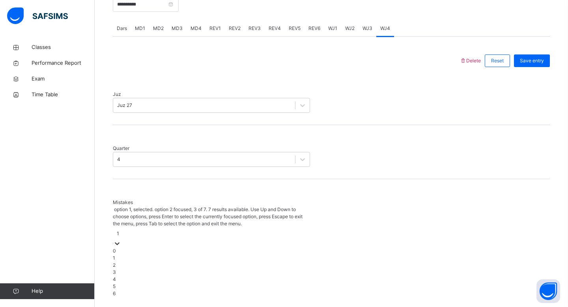
click at [247, 261] on div "2" at bounding box center [211, 264] width 197 height 7
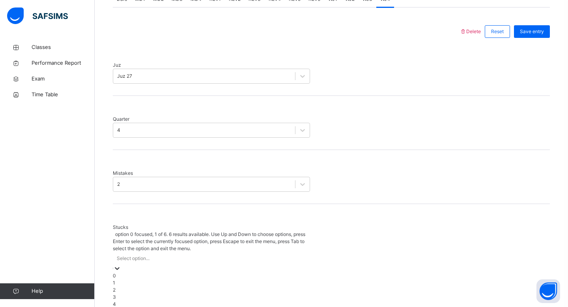
click at [247, 245] on div "option 0 focused, 1 of 6. 6 results available. Use Up and Down to choose option…" at bounding box center [211, 273] width 197 height 84
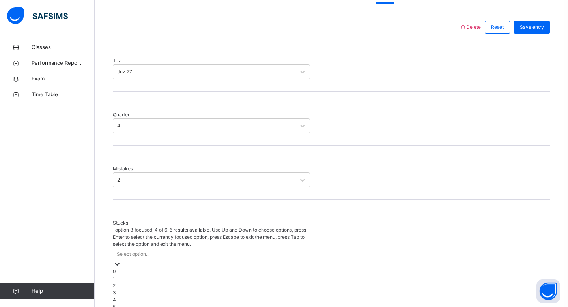
click at [242, 289] on div "3" at bounding box center [211, 292] width 197 height 7
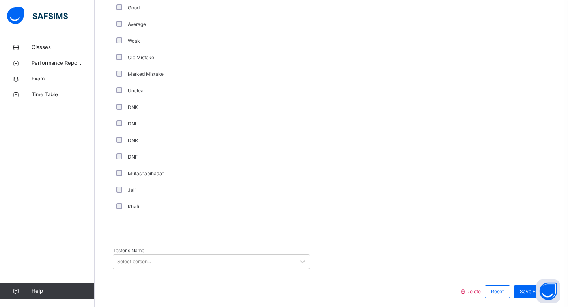
scroll to position [633, 0]
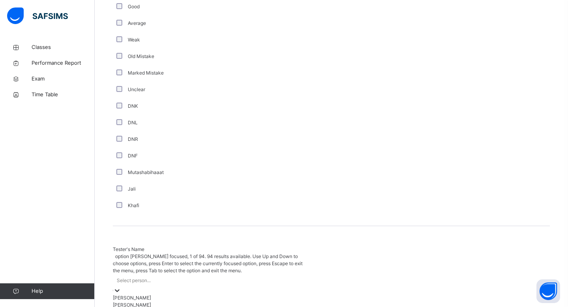
click at [195, 274] on div "Select person..." at bounding box center [211, 284] width 197 height 20
type input "****"
click at [237, 273] on div "**********" at bounding box center [331, 6] width 437 height 686
click at [219, 274] on div "Select person..." at bounding box center [211, 280] width 197 height 12
type input "****"
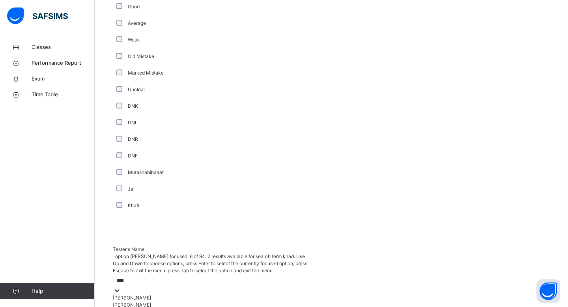
click at [235, 301] on div "[PERSON_NAME]" at bounding box center [211, 304] width 197 height 7
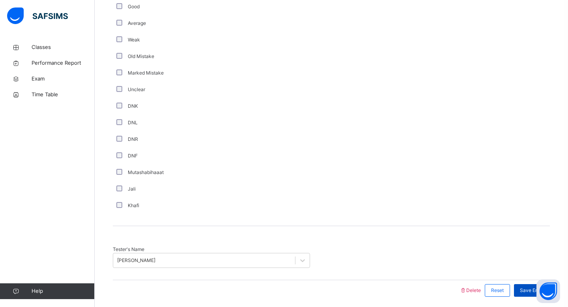
click at [529, 284] on div "Save Entry" at bounding box center [532, 290] width 36 height 13
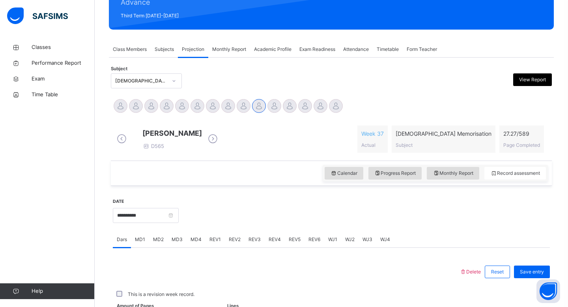
scroll to position [286, 0]
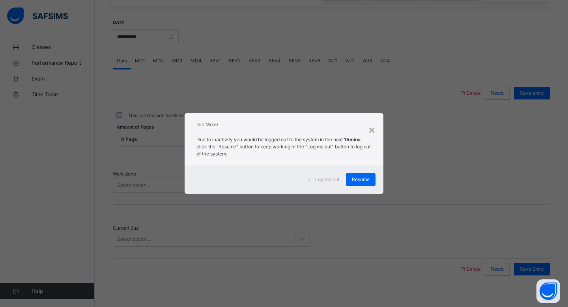
click at [349, 181] on div "Resume" at bounding box center [361, 179] width 30 height 13
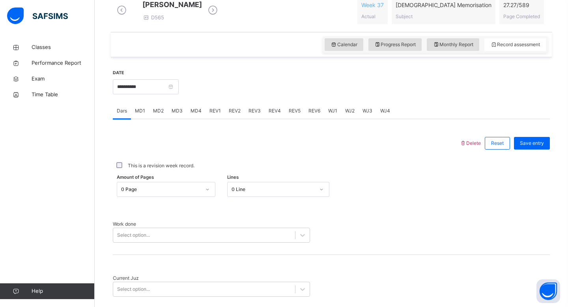
scroll to position [177, 0]
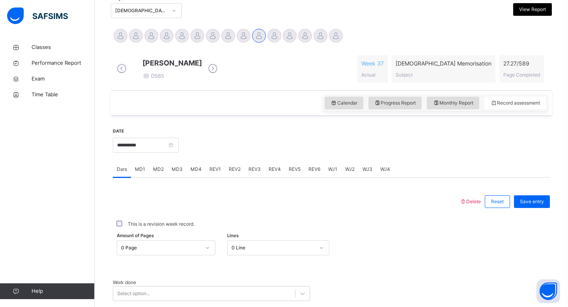
click at [220, 177] on div "REV1" at bounding box center [214, 169] width 19 height 16
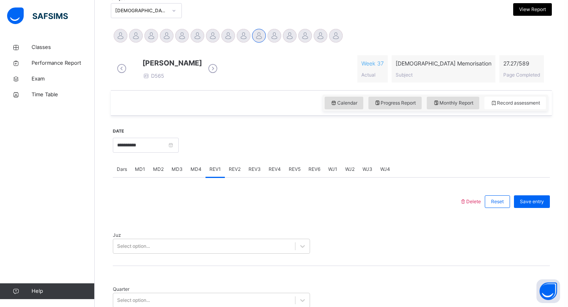
click at [349, 173] on span "WJ2" at bounding box center [349, 169] width 9 height 7
click at [362, 173] on span "WJ3" at bounding box center [367, 169] width 10 height 7
click at [383, 177] on div "WJ4" at bounding box center [385, 169] width 18 height 16
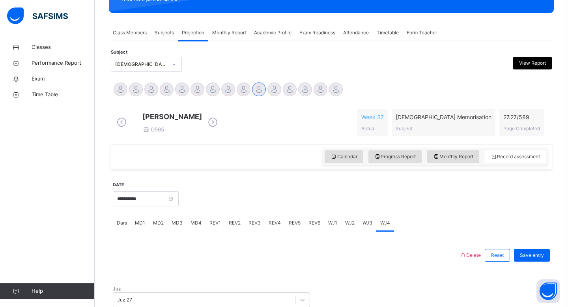
scroll to position [129, 0]
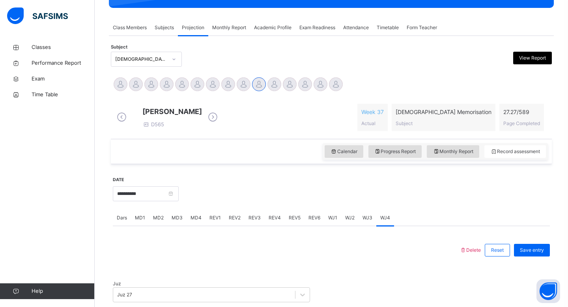
click at [213, 221] on span "REV1" at bounding box center [214, 217] width 11 height 7
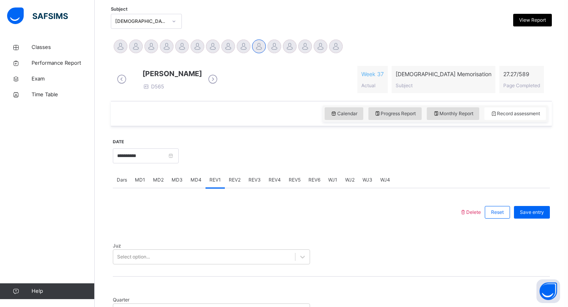
scroll to position [168, 0]
click at [207, 263] on div "Juz Select option..." at bounding box center [331, 248] width 437 height 54
click at [203, 252] on div "Select option..." at bounding box center [211, 255] width 197 height 15
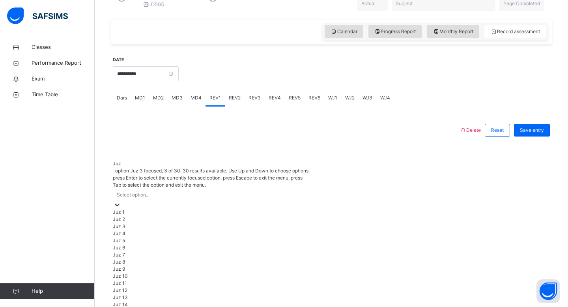
scroll to position [284, 0]
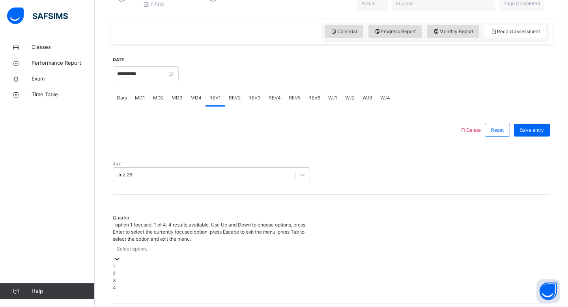
click at [135, 245] on div "Select option..." at bounding box center [133, 248] width 33 height 7
click at [129, 284] on div "4" at bounding box center [211, 287] width 197 height 7
click at [131, 288] on span "Mistakes" at bounding box center [123, 291] width 20 height 6
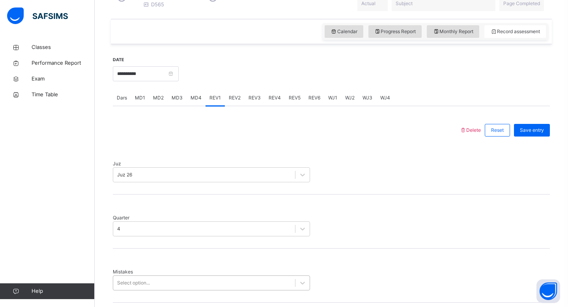
click at [138, 275] on div "Select option..." at bounding box center [211, 282] width 197 height 15
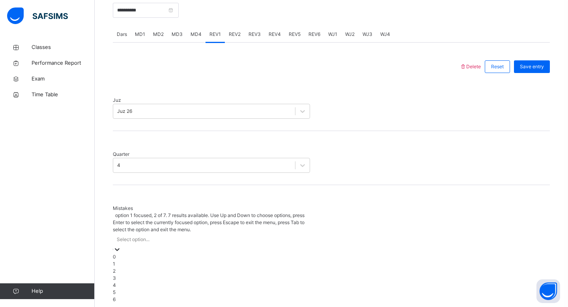
scroll to position [318, 0]
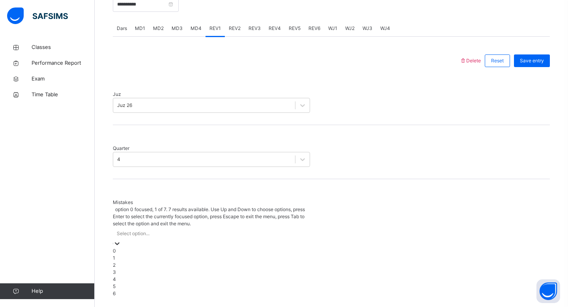
click at [138, 247] on div "0" at bounding box center [211, 250] width 197 height 7
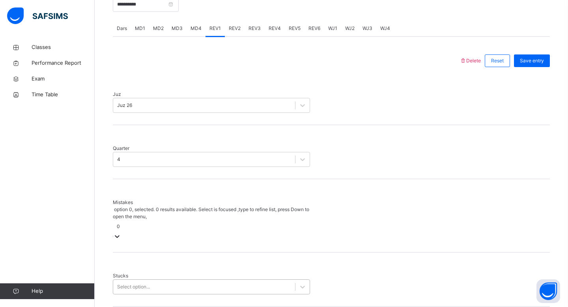
click at [140, 252] on div "Stucks Select option..." at bounding box center [331, 279] width 437 height 54
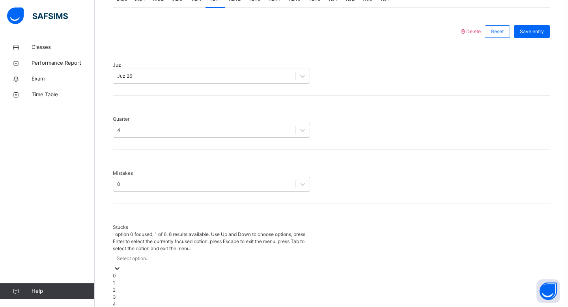
scroll to position [351, 0]
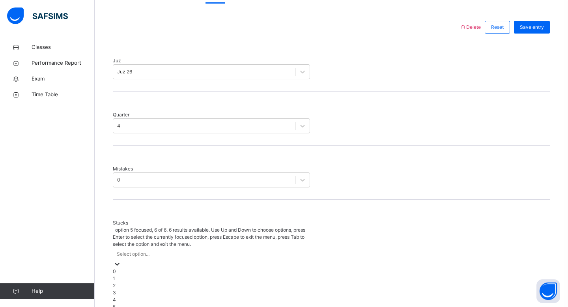
click at [138, 303] on div "5" at bounding box center [211, 306] width 197 height 7
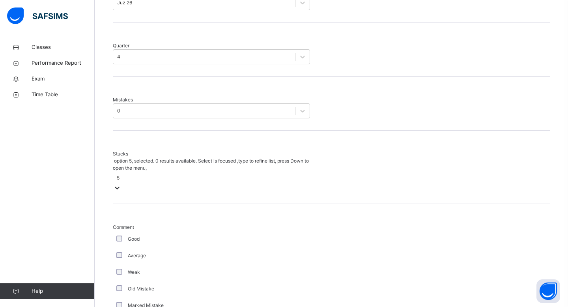
scroll to position [428, 0]
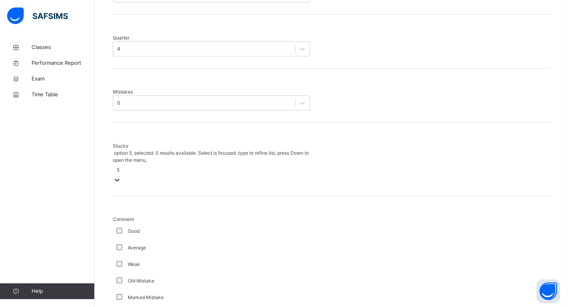
click at [120, 261] on div "Weak" at bounding box center [211, 264] width 193 height 7
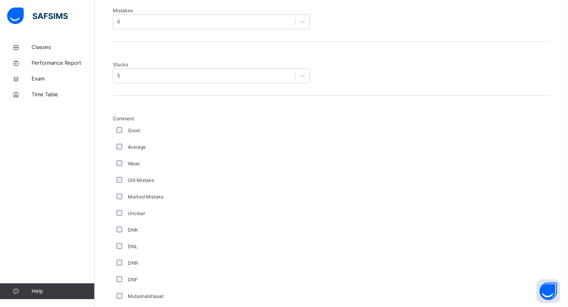
scroll to position [494, 0]
click at [120, 88] on div "5" at bounding box center [118, 91] width 3 height 7
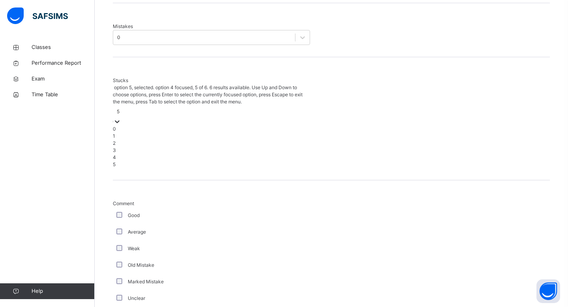
click at [121, 154] on div "4" at bounding box center [211, 157] width 197 height 7
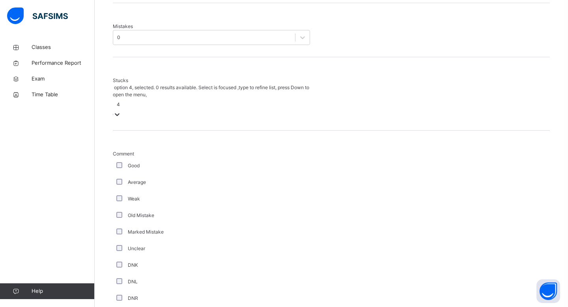
scroll to position [633, 0]
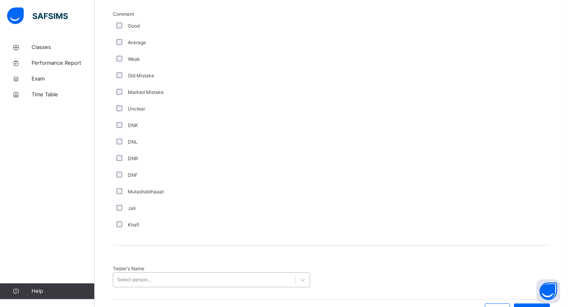
click at [150, 276] on div "Select person..." at bounding box center [134, 279] width 34 height 7
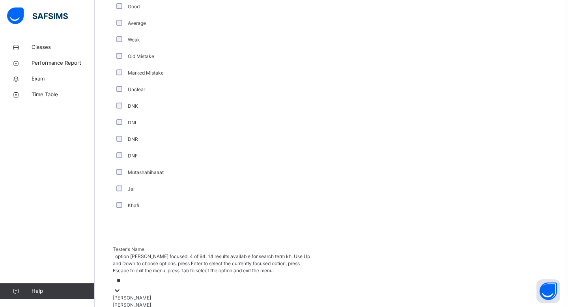
type input "***"
click at [158, 294] on div "[PERSON_NAME]" at bounding box center [211, 297] width 197 height 7
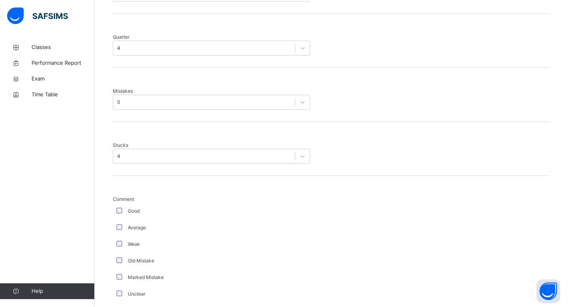
scroll to position [426, 0]
click at [120, 101] on div "0" at bounding box center [118, 104] width 3 height 7
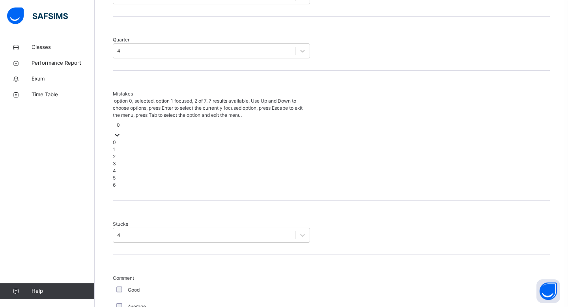
click at [163, 146] on div "1" at bounding box center [211, 149] width 197 height 7
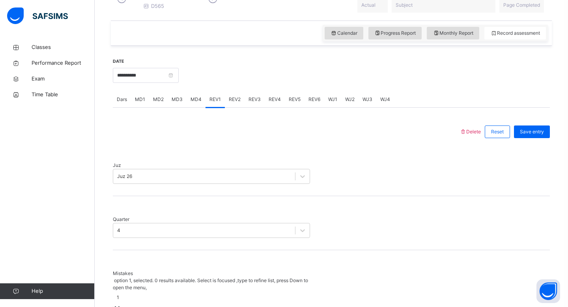
scroll to position [227, 0]
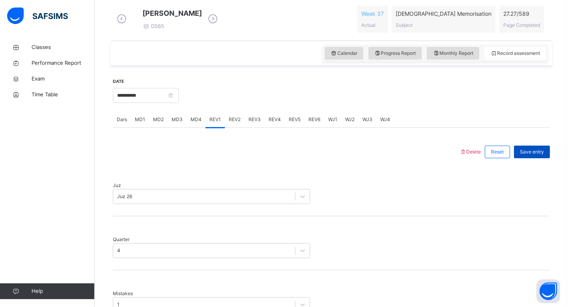
click at [541, 158] on div "Save entry" at bounding box center [532, 152] width 36 height 13
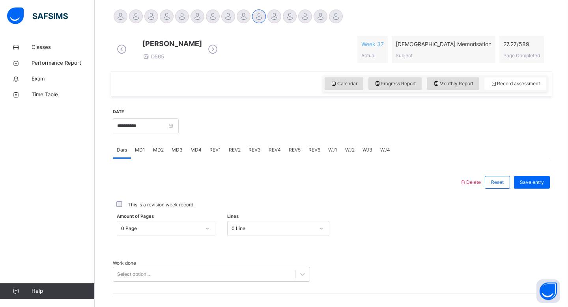
scroll to position [195, 0]
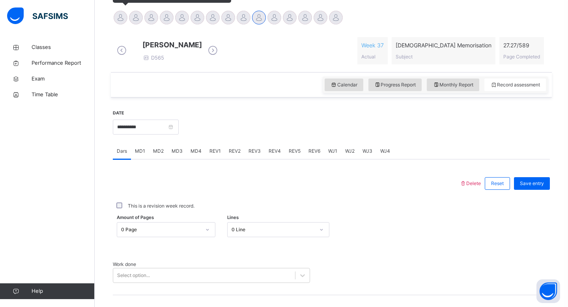
click at [122, 19] on div at bounding box center [121, 18] width 14 height 14
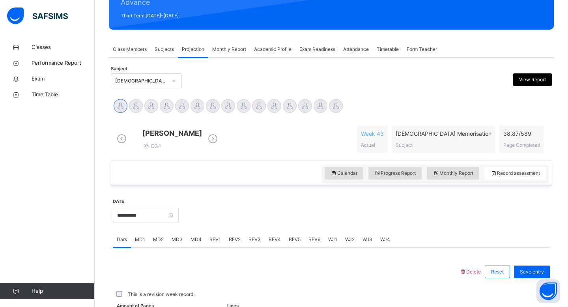
scroll to position [286, 0]
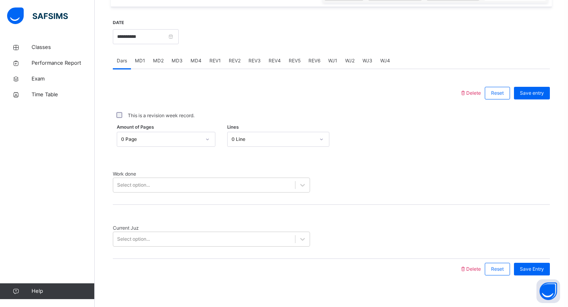
click at [209, 69] on div "REV1" at bounding box center [214, 61] width 19 height 16
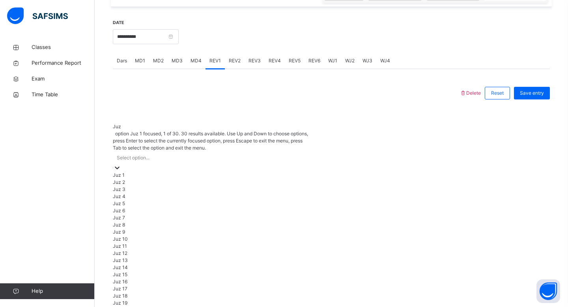
click at [270, 151] on div "Select option..." at bounding box center [211, 157] width 197 height 12
type input "*"
type input "**"
click at [258, 198] on div "Juz 29" at bounding box center [211, 196] width 197 height 7
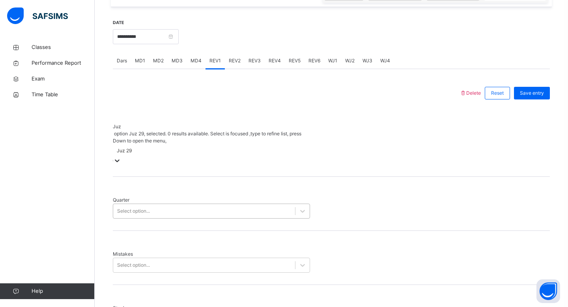
click at [259, 205] on div "Select option..." at bounding box center [204, 211] width 182 height 12
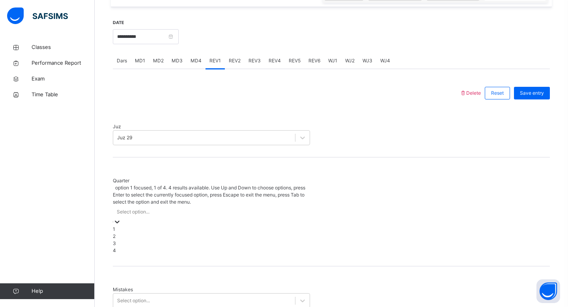
click at [256, 226] on div "1" at bounding box center [211, 229] width 197 height 7
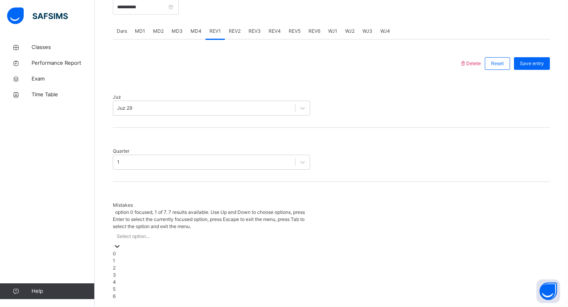
click at [260, 228] on div "option 0 focused, 1 of 7. 7 results available. Use Up and Down to choose option…" at bounding box center [211, 254] width 197 height 91
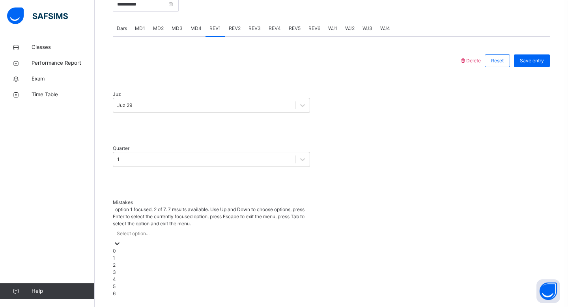
click at [261, 254] on div "1" at bounding box center [211, 257] width 197 height 7
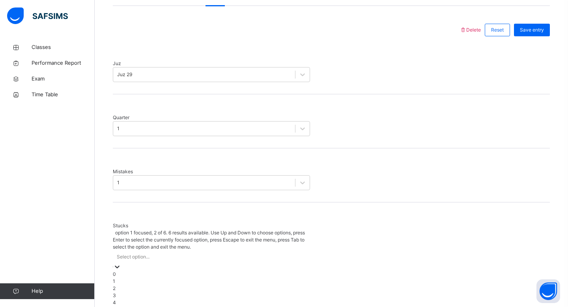
scroll to position [351, 0]
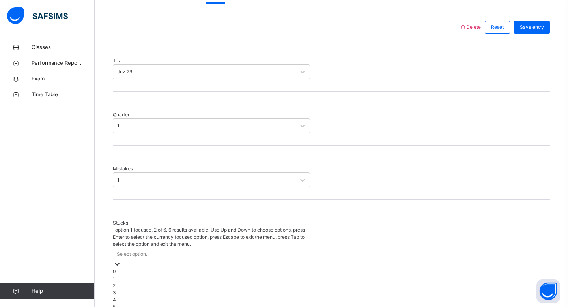
click at [262, 245] on div "option 1 focused, 2 of 6. 6 results available. Use Up and Down to choose option…" at bounding box center [211, 268] width 197 height 84
click at [265, 275] on div "1" at bounding box center [211, 278] width 197 height 7
click at [245, 248] on div "1" at bounding box center [211, 258] width 197 height 20
click at [263, 282] on div "2" at bounding box center [211, 285] width 197 height 7
drag, startPoint x: 263, startPoint y: 297, endPoint x: 243, endPoint y: 298, distance: 20.5
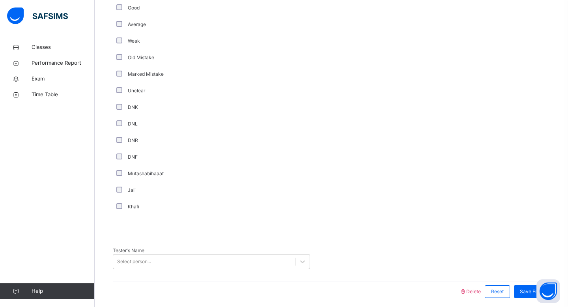
scroll to position [633, 0]
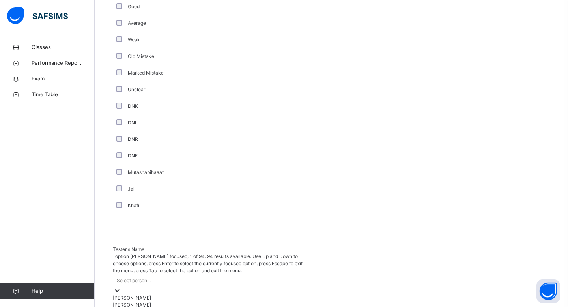
click at [125, 277] on div "Select person..." at bounding box center [134, 280] width 34 height 7
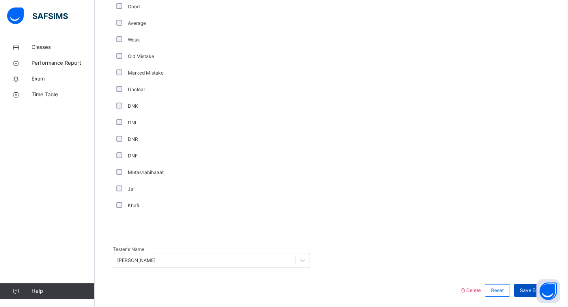
click at [536, 287] on span "Save Entry" at bounding box center [532, 290] width 24 height 7
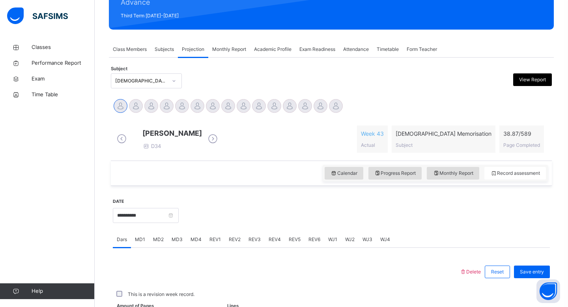
scroll to position [286, 0]
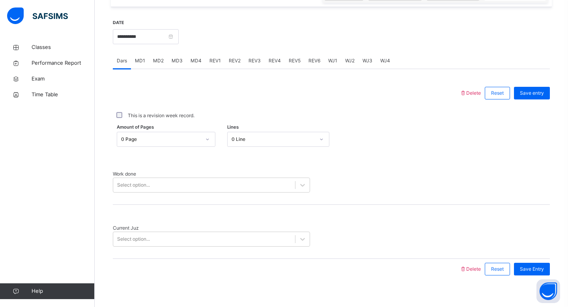
click at [232, 64] on span "REV2" at bounding box center [235, 60] width 12 height 7
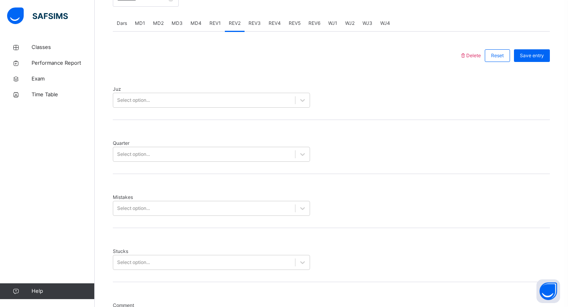
scroll to position [318, 0]
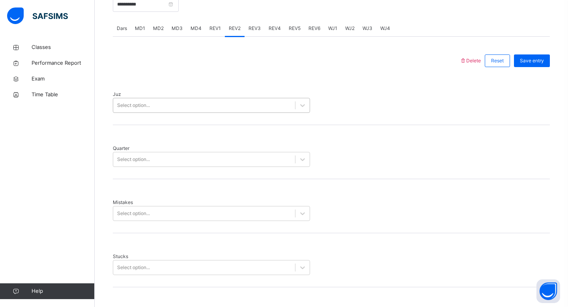
click at [251, 105] on div "Select option..." at bounding box center [204, 105] width 182 height 12
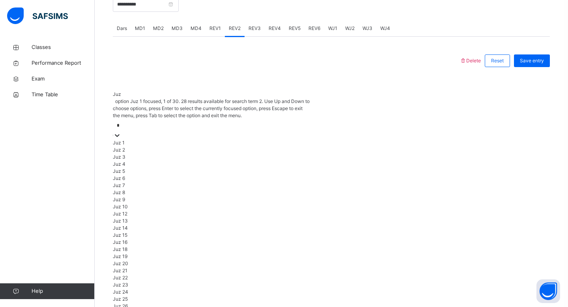
type input "**"
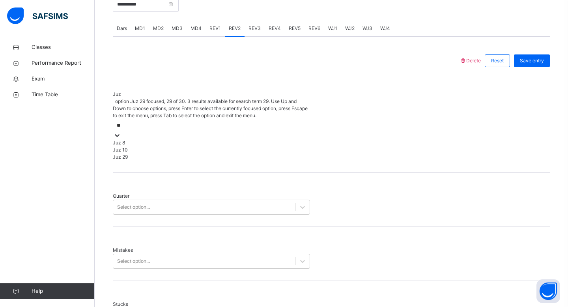
click at [270, 153] on div "Juz 29" at bounding box center [211, 156] width 197 height 7
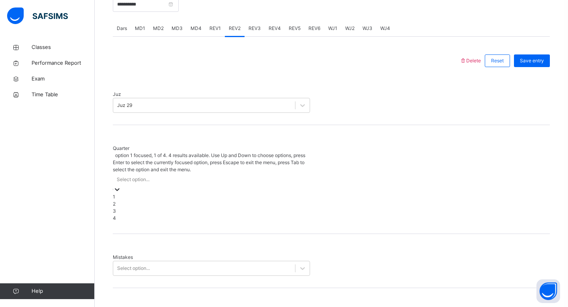
click at [270, 173] on div "Select option..." at bounding box center [211, 179] width 197 height 12
click at [279, 200] on div "2" at bounding box center [211, 203] width 197 height 7
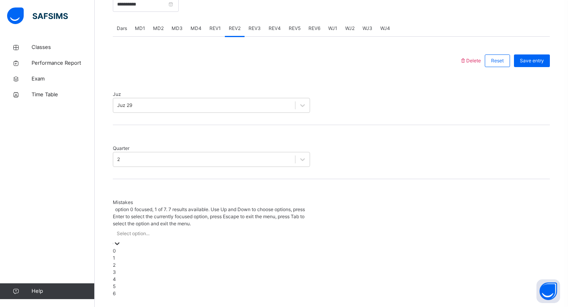
click at [290, 227] on div "Select option..." at bounding box center [211, 233] width 197 height 12
click at [299, 254] on div "1" at bounding box center [211, 257] width 197 height 7
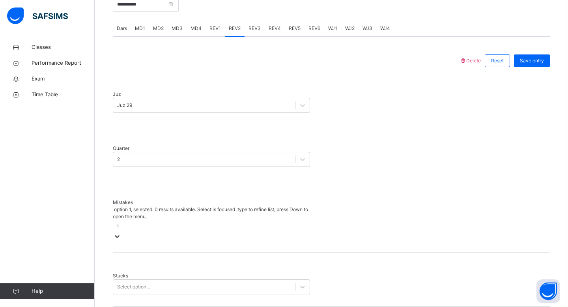
click at [299, 252] on div "Stucks Select option..." at bounding box center [331, 279] width 437 height 54
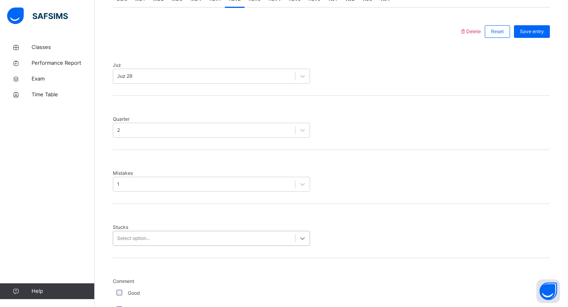
click at [302, 244] on div "Select option..." at bounding box center [211, 238] width 197 height 15
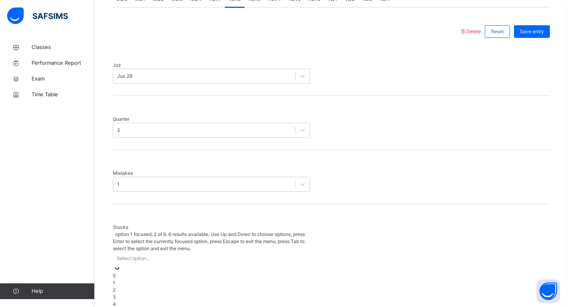
scroll to position [351, 0]
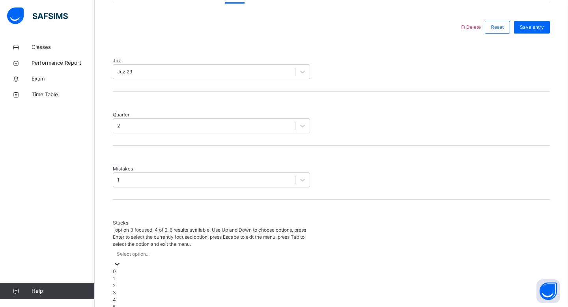
click at [301, 289] on div "3" at bounding box center [211, 292] width 197 height 7
click at [301, 304] on div "Good" at bounding box center [211, 307] width 193 height 7
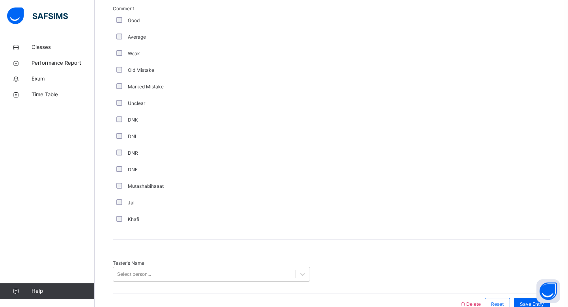
scroll to position [633, 0]
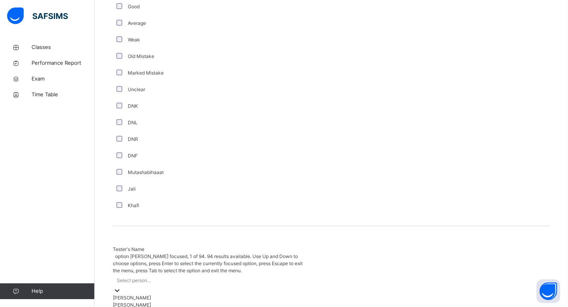
click at [137, 277] on div "Select person..." at bounding box center [134, 280] width 34 height 7
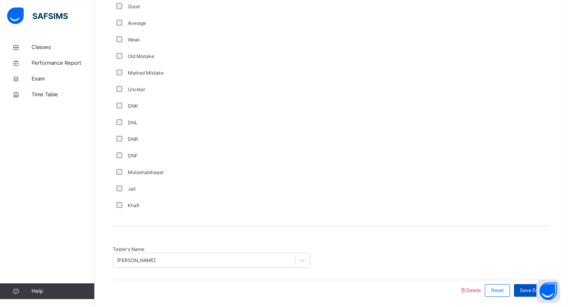
click at [532, 287] on span "Save Entry" at bounding box center [532, 290] width 24 height 7
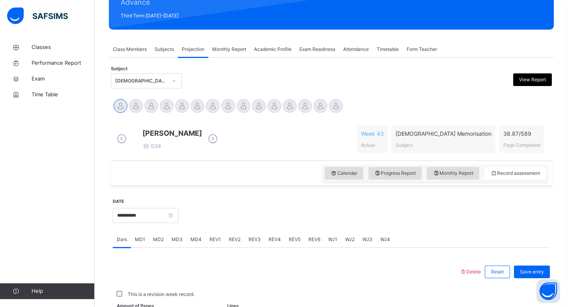
scroll to position [286, 0]
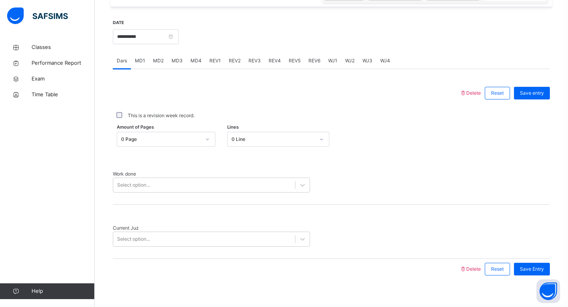
click at [193, 64] on span "MD4" at bounding box center [195, 60] width 11 height 7
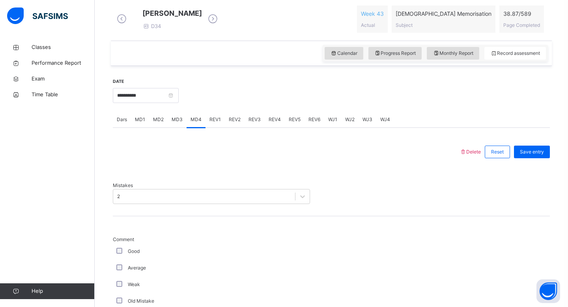
scroll to position [224, 0]
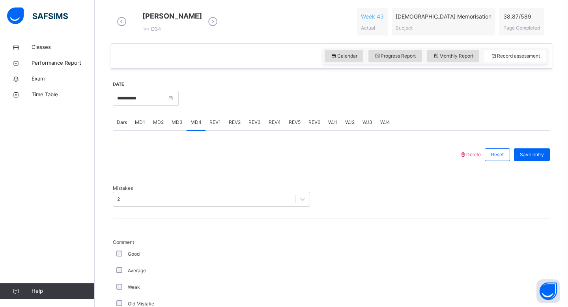
click at [138, 130] on div "MD1" at bounding box center [140, 122] width 18 height 16
click at [116, 130] on div "Dars" at bounding box center [122, 122] width 18 height 16
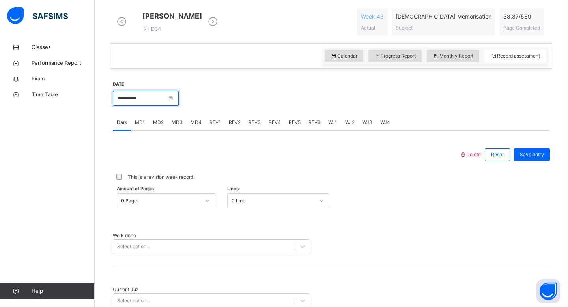
click at [125, 105] on input "**********" at bounding box center [146, 98] width 66 height 15
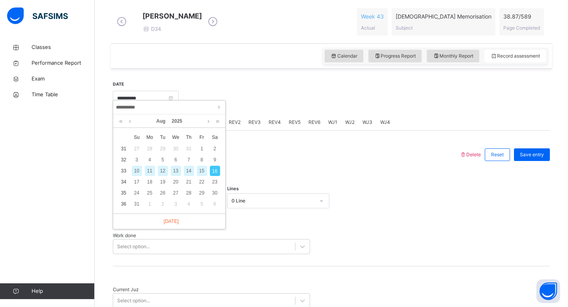
click at [191, 169] on div "14" at bounding box center [189, 171] width 10 height 10
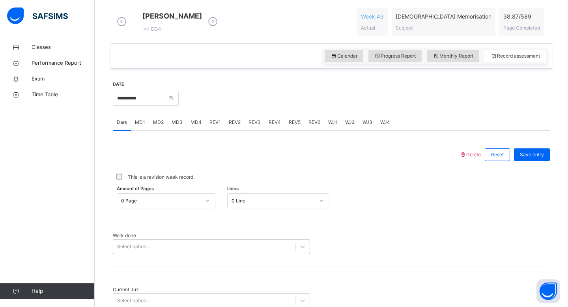
click at [196, 246] on div "Select option..." at bounding box center [211, 246] width 197 height 15
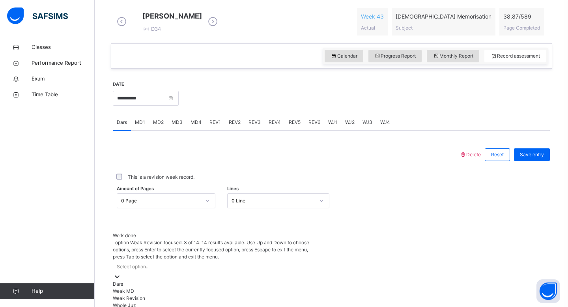
scroll to position [286, 0]
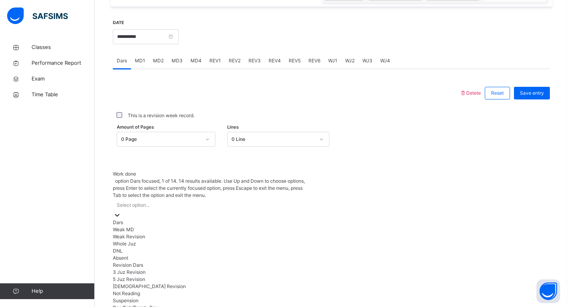
click at [184, 219] on div "Dars" at bounding box center [211, 222] width 197 height 7
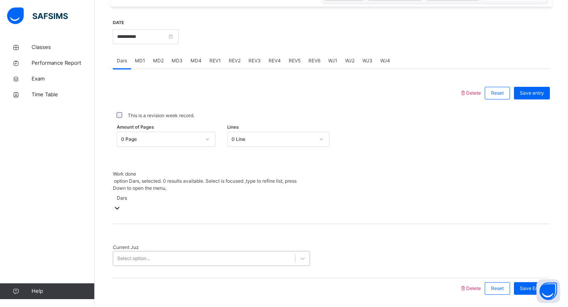
click at [173, 252] on div "Select option..." at bounding box center [204, 258] width 182 height 12
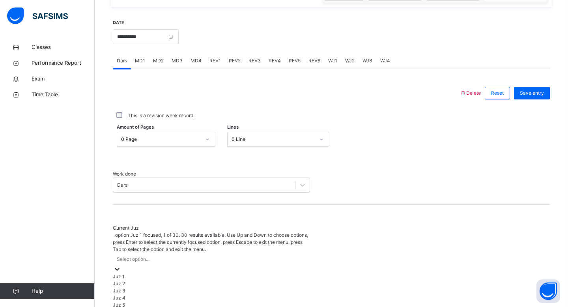
click at [156, 273] on div "Juz 1" at bounding box center [211, 276] width 197 height 7
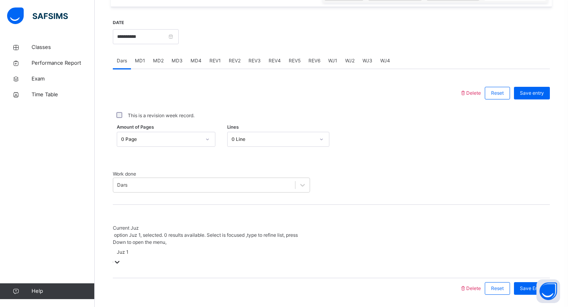
click at [205, 142] on icon at bounding box center [207, 139] width 5 height 8
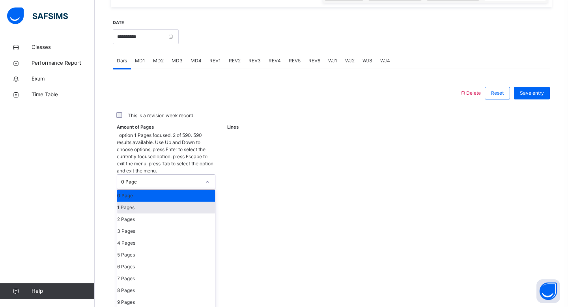
click at [199, 202] on div "1 Pages" at bounding box center [166, 208] width 98 height 12
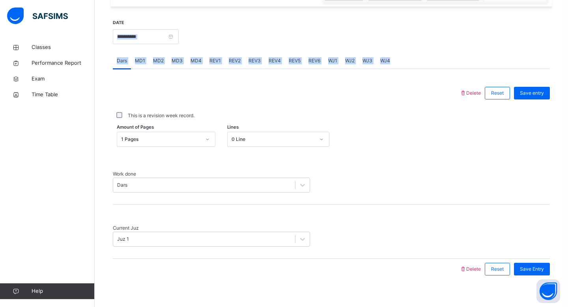
drag, startPoint x: 163, startPoint y: 71, endPoint x: 164, endPoint y: 42, distance: 28.4
click at [160, 47] on div "**********" at bounding box center [331, 149] width 437 height 276
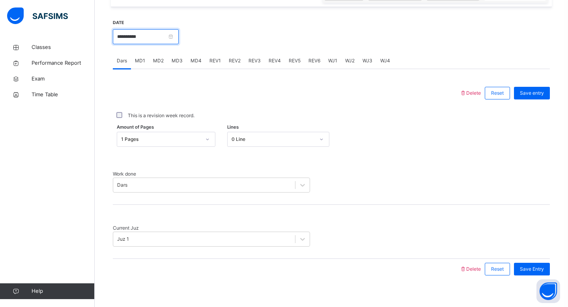
click at [164, 42] on input "**********" at bounding box center [146, 36] width 66 height 15
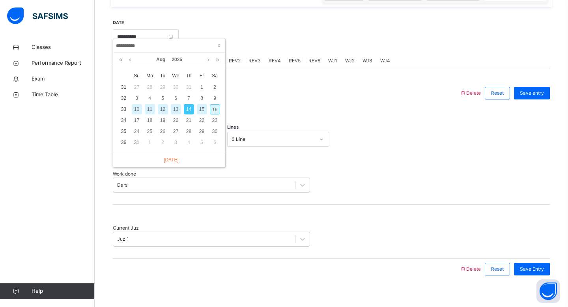
click at [164, 42] on input "**********" at bounding box center [169, 45] width 107 height 9
click at [215, 108] on div "16" at bounding box center [215, 109] width 10 height 10
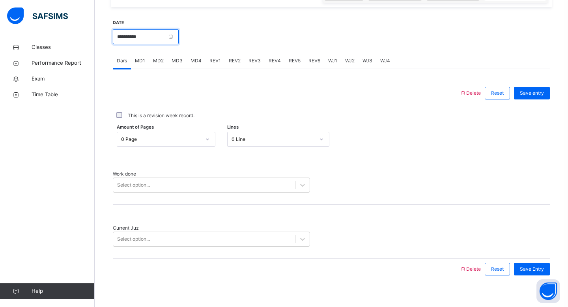
click at [161, 44] on input "**********" at bounding box center [146, 36] width 66 height 15
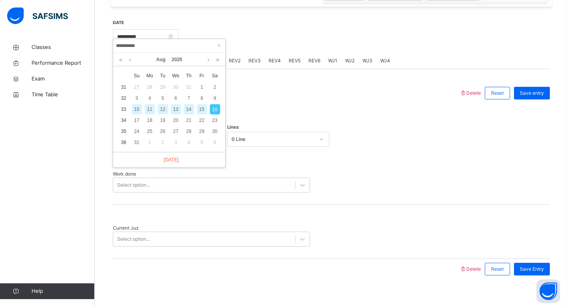
click at [163, 105] on div "12" at bounding box center [163, 109] width 10 height 10
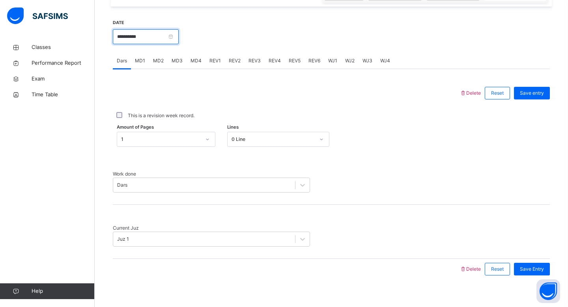
click at [155, 43] on input "**********" at bounding box center [146, 36] width 66 height 15
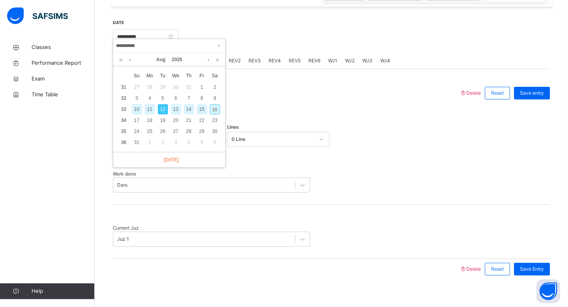
click at [210, 113] on div "16" at bounding box center [215, 109] width 10 height 10
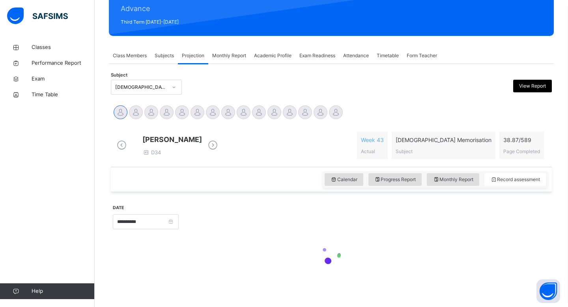
type input "**********"
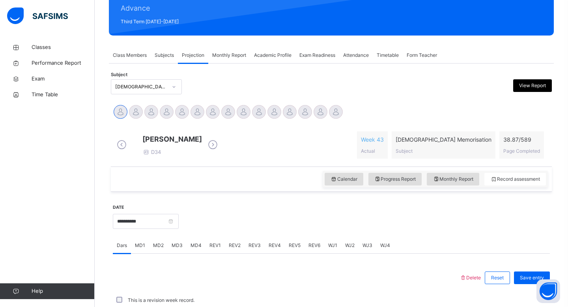
scroll to position [96, 0]
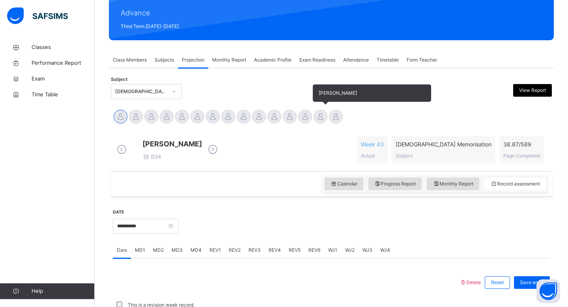
click at [322, 115] on div at bounding box center [321, 117] width 14 height 14
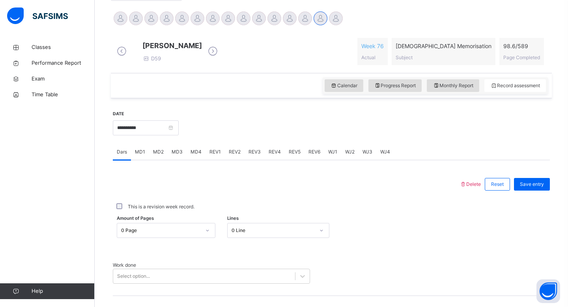
scroll to position [207, 0]
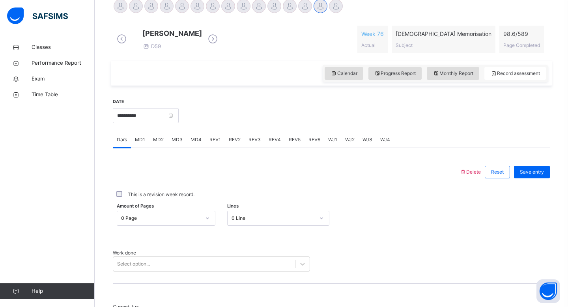
click at [160, 143] on span "MD2" at bounding box center [158, 139] width 11 height 7
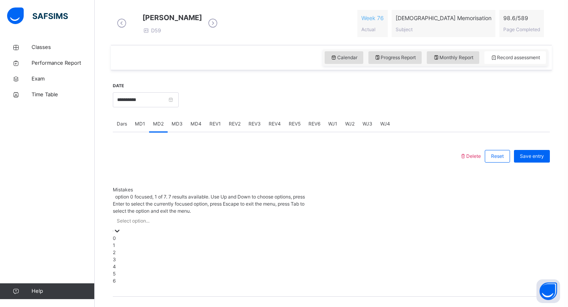
scroll to position [224, 0]
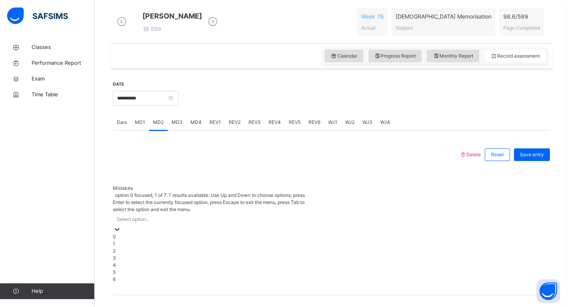
click at [165, 216] on div "option 0 focused, 1 of 7. 7 results available. Use Up and Down to choose option…" at bounding box center [211, 237] width 197 height 91
click at [160, 240] on div "1" at bounding box center [211, 243] width 197 height 7
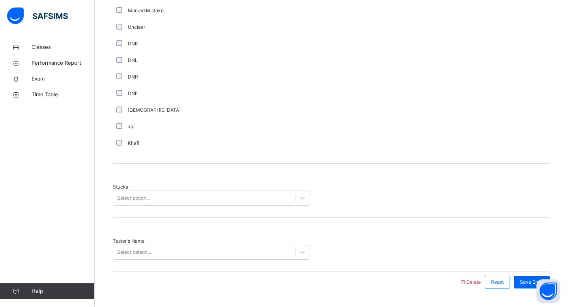
scroll to position [539, 0]
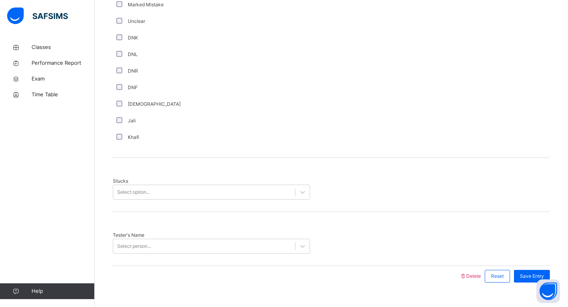
drag, startPoint x: 128, startPoint y: 200, endPoint x: 126, endPoint y: 196, distance: 4.1
click at [126, 196] on div "Stucks Select option..." at bounding box center [331, 185] width 437 height 54
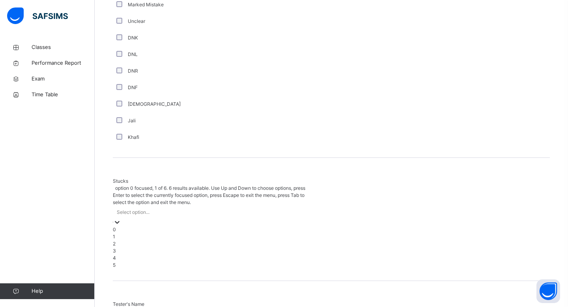
click at [126, 209] on div "Select option..." at bounding box center [133, 212] width 33 height 7
click at [137, 254] on div "4" at bounding box center [211, 257] width 197 height 7
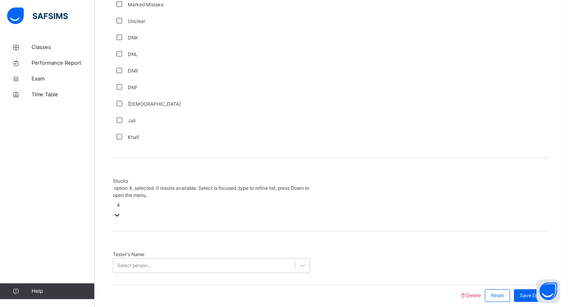
click at [130, 199] on div "4" at bounding box center [211, 209] width 197 height 20
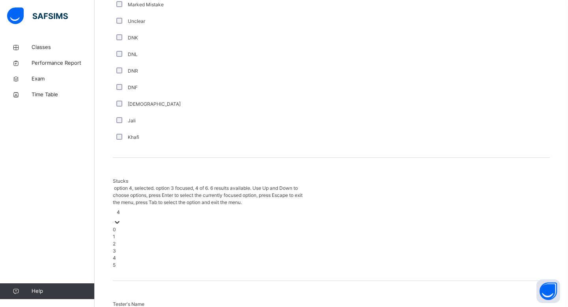
click at [131, 247] on div "3" at bounding box center [211, 250] width 197 height 7
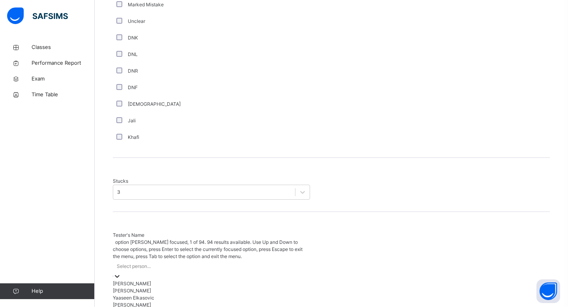
click at [130, 263] on div "Select person..." at bounding box center [134, 266] width 34 height 7
type input "******"
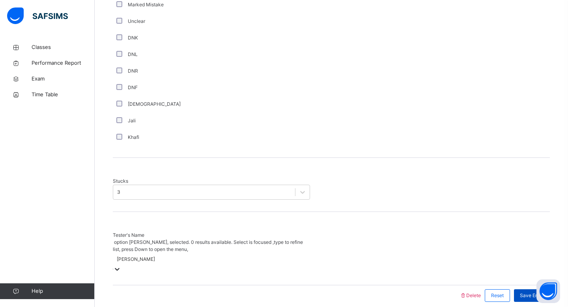
click at [548, 289] on div "Save Entry" at bounding box center [532, 295] width 36 height 13
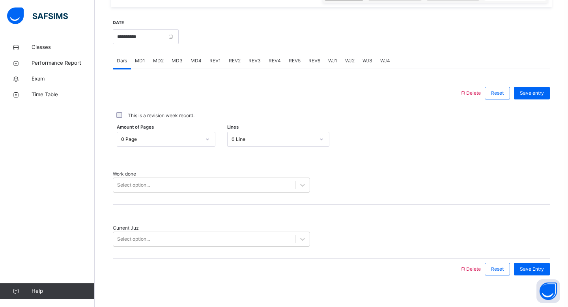
scroll to position [110, 0]
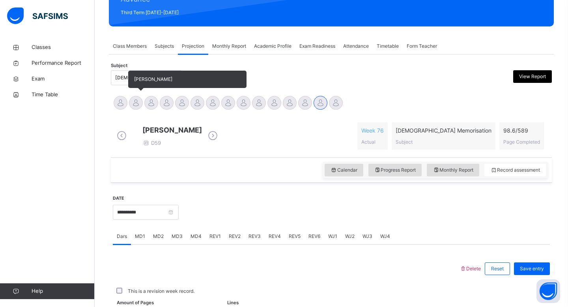
click at [139, 106] on div at bounding box center [136, 103] width 14 height 14
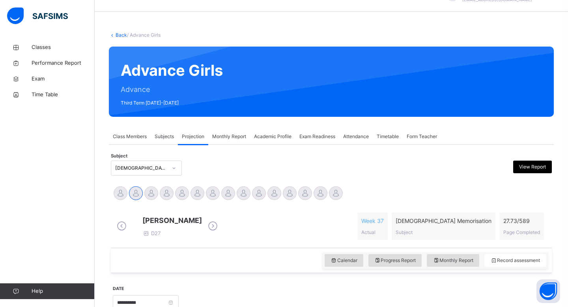
scroll to position [0, 0]
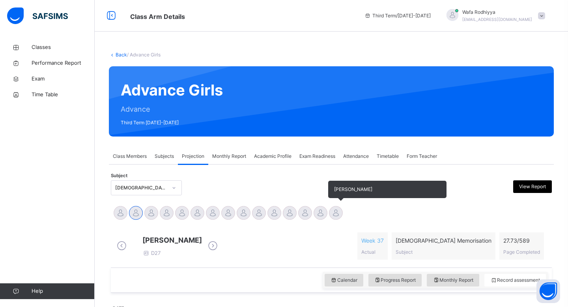
click at [334, 213] on div at bounding box center [336, 213] width 14 height 14
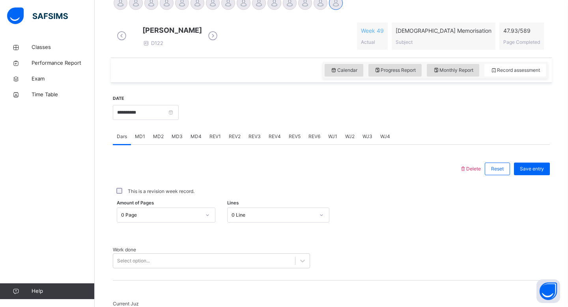
scroll to position [233, 0]
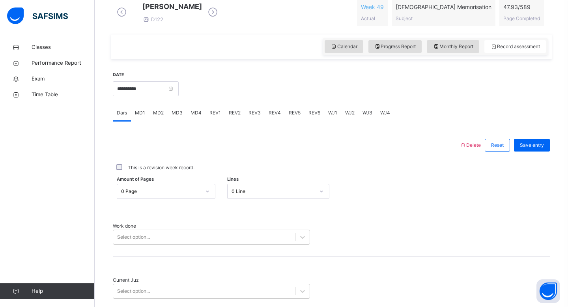
click at [215, 115] on span "REV1" at bounding box center [214, 112] width 11 height 7
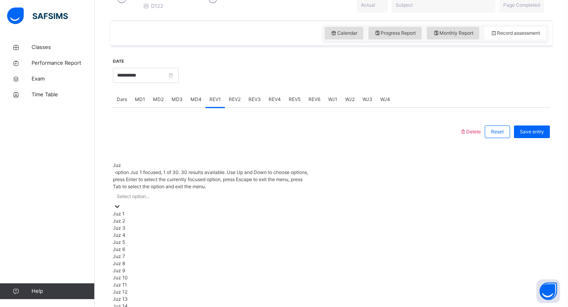
click at [212, 191] on div "option Juz 1 focused, 1 of 30. 30 results available. Use Up and Down to choose …" at bounding box center [211, 296] width 197 height 254
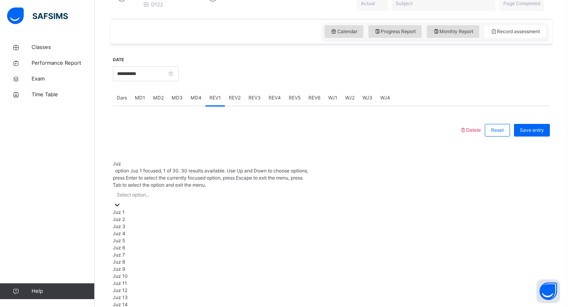
scroll to position [284, 0]
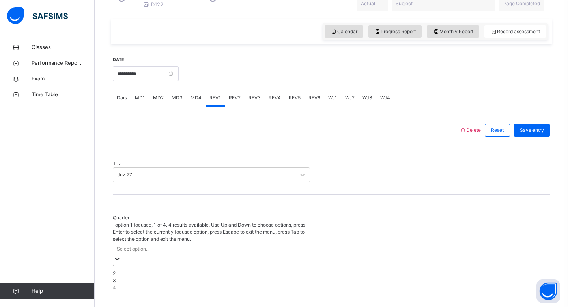
click at [226, 243] on div "Select option..." at bounding box center [211, 249] width 197 height 12
click at [220, 277] on div "3" at bounding box center [211, 280] width 197 height 7
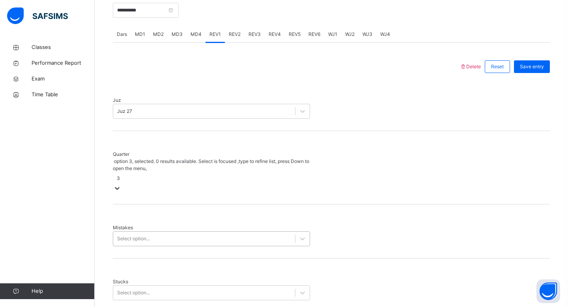
click at [219, 246] on div "Select option..." at bounding box center [211, 238] width 197 height 15
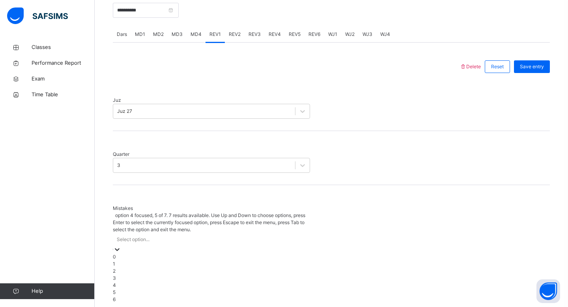
scroll to position [318, 0]
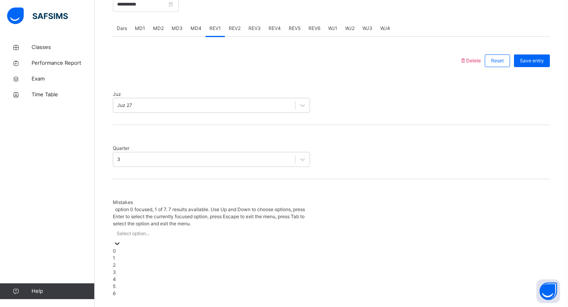
click at [198, 247] on div "0" at bounding box center [211, 250] width 197 height 7
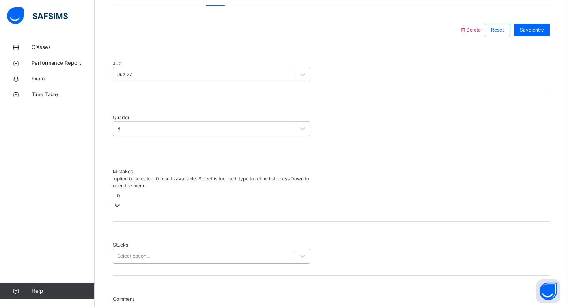
click at [196, 248] on div "Select option..." at bounding box center [211, 255] width 197 height 15
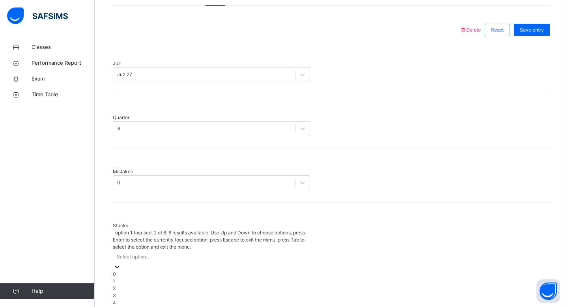
scroll to position [351, 0]
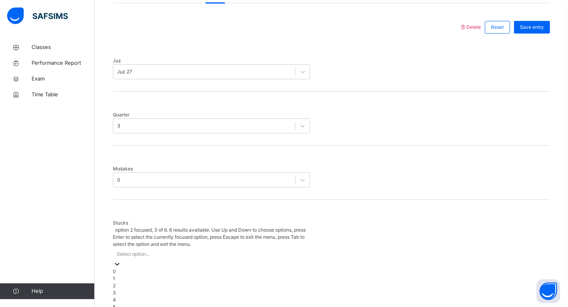
click at [192, 282] on div "2" at bounding box center [211, 285] width 197 height 7
click at [125, 304] on div "Good" at bounding box center [211, 307] width 193 height 7
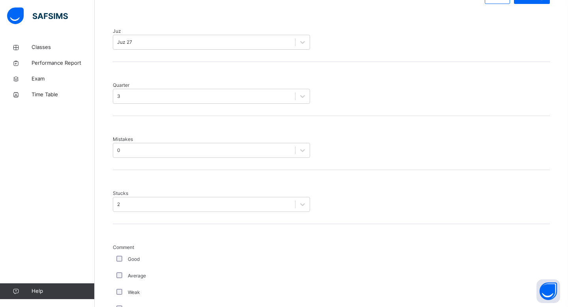
scroll to position [633, 0]
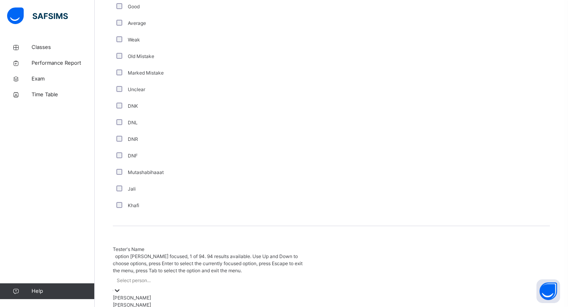
click at [187, 274] on div "Select person..." at bounding box center [211, 280] width 197 height 12
type input "*****"
click at [170, 274] on div "asiya" at bounding box center [211, 284] width 197 height 20
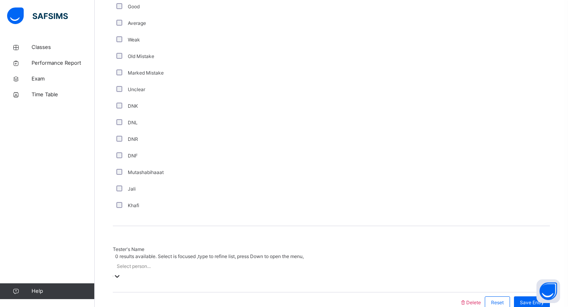
click at [194, 260] on div "Select person..." at bounding box center [211, 266] width 197 height 12
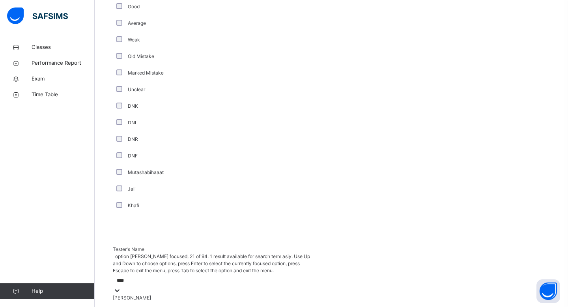
type input "*****"
click at [166, 294] on div "[PERSON_NAME]" at bounding box center [211, 297] width 197 height 7
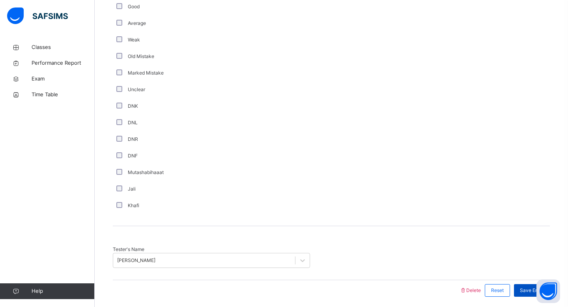
click at [533, 287] on span "Save Entry" at bounding box center [532, 290] width 24 height 7
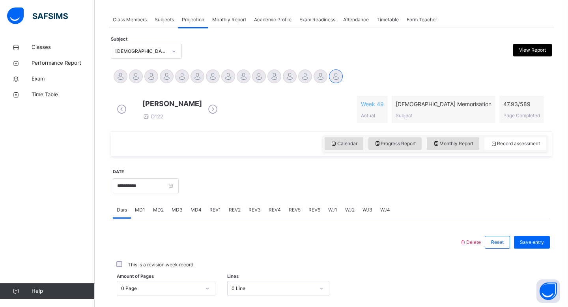
scroll to position [128, 0]
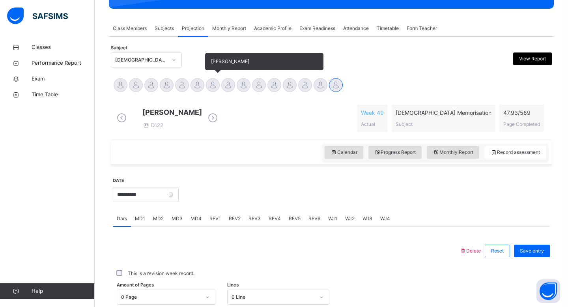
click at [224, 87] on div at bounding box center [228, 85] width 14 height 14
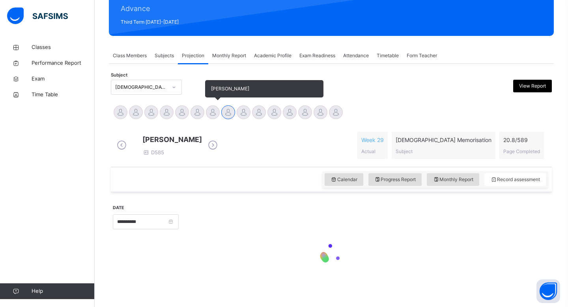
click at [213, 86] on div "Subject [DEMOGRAPHIC_DATA] Memorisation (008) View Report" at bounding box center [331, 87] width 441 height 15
click at [214, 108] on div at bounding box center [213, 112] width 14 height 14
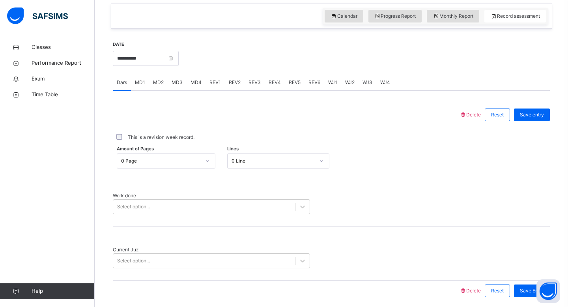
scroll to position [286, 0]
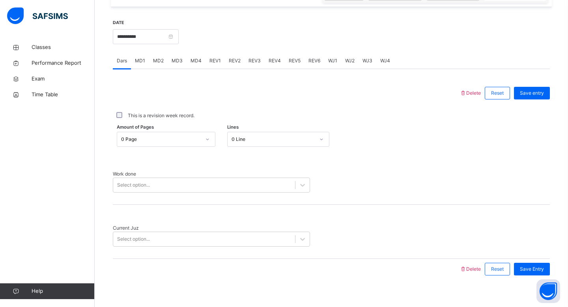
click at [214, 103] on div at bounding box center [286, 93] width 339 height 21
click at [195, 69] on div "MD4" at bounding box center [196, 61] width 19 height 16
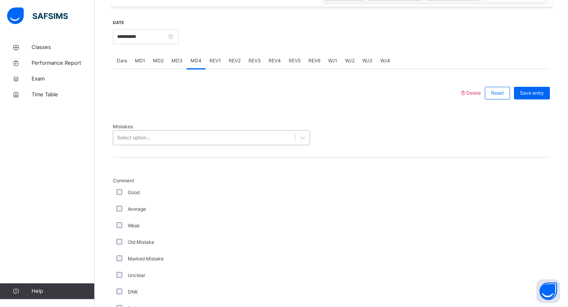
click at [221, 136] on div "Select option..." at bounding box center [204, 138] width 182 height 12
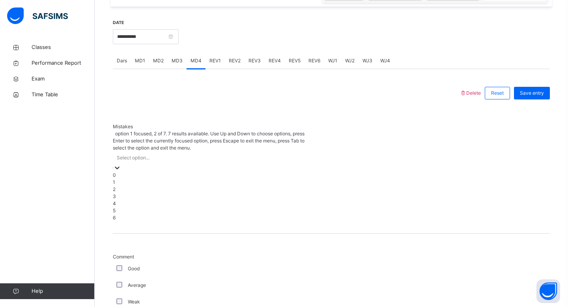
click at [220, 179] on div "1" at bounding box center [211, 182] width 197 height 7
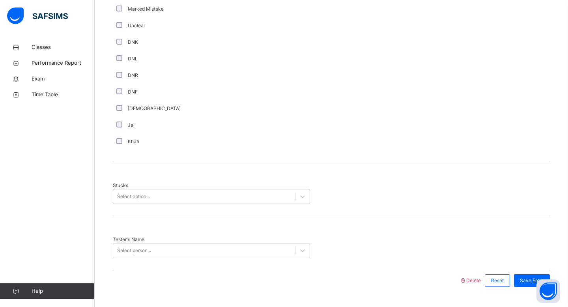
scroll to position [539, 0]
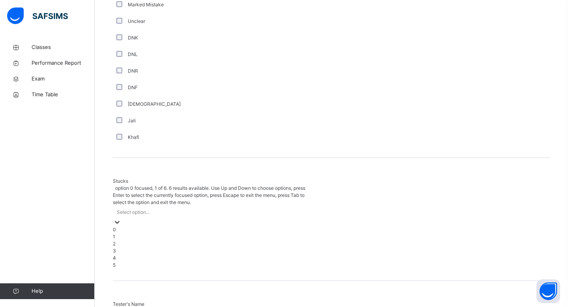
click at [142, 209] on div "Select option..." at bounding box center [133, 212] width 33 height 7
click at [140, 247] on div "3" at bounding box center [211, 250] width 197 height 7
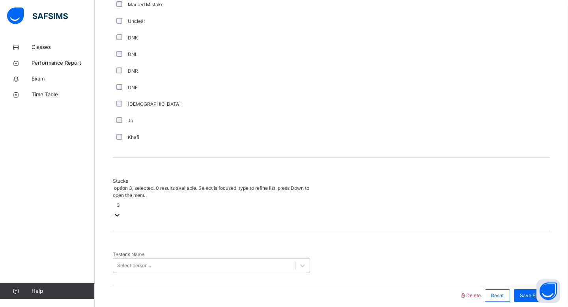
click at [140, 262] on div "Select person..." at bounding box center [134, 265] width 34 height 7
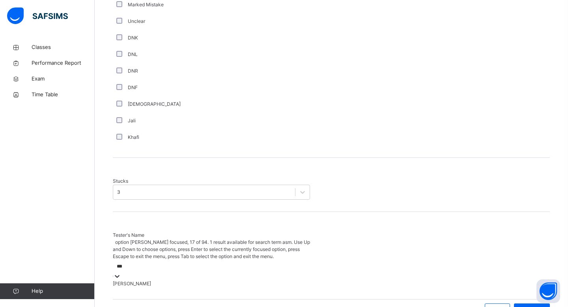
type input "****"
click at [157, 280] on div "[PERSON_NAME]" at bounding box center [211, 283] width 197 height 7
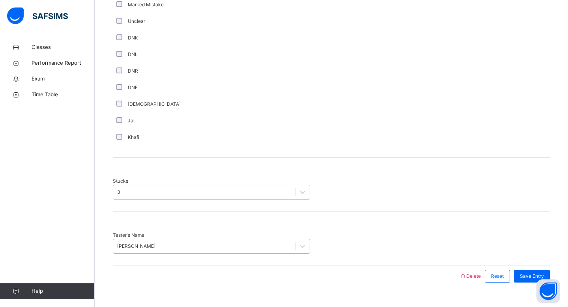
click at [526, 266] on div "Save Entry" at bounding box center [530, 276] width 40 height 21
click at [527, 273] on span "Save Entry" at bounding box center [532, 276] width 24 height 7
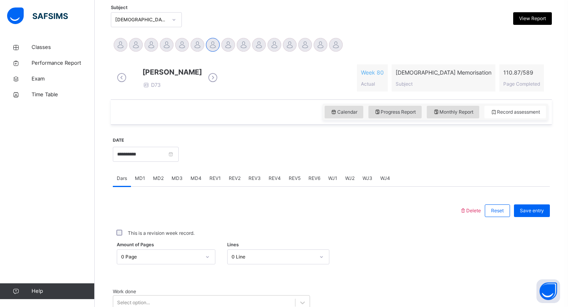
scroll to position [159, 0]
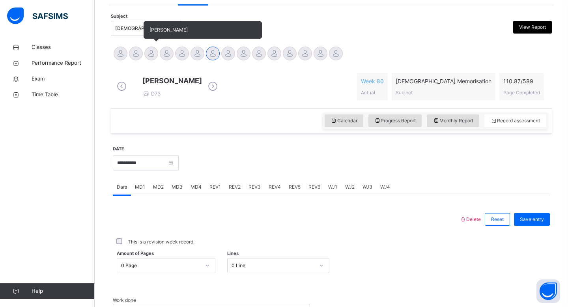
click at [157, 56] on div at bounding box center [151, 54] width 14 height 14
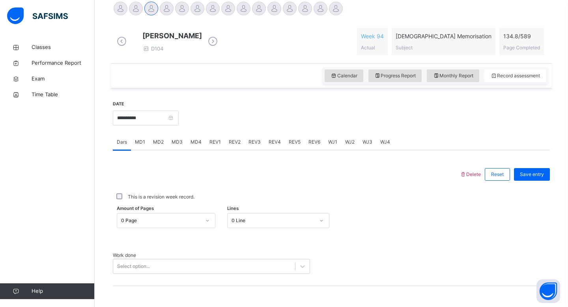
scroll to position [207, 0]
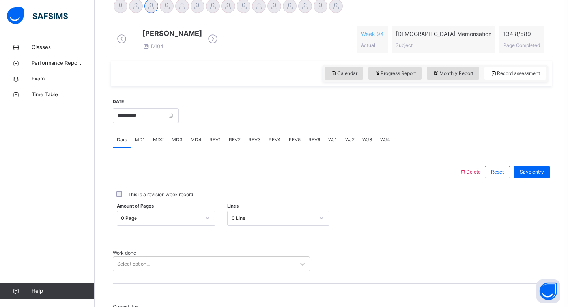
click at [214, 143] on span "REV1" at bounding box center [214, 139] width 11 height 7
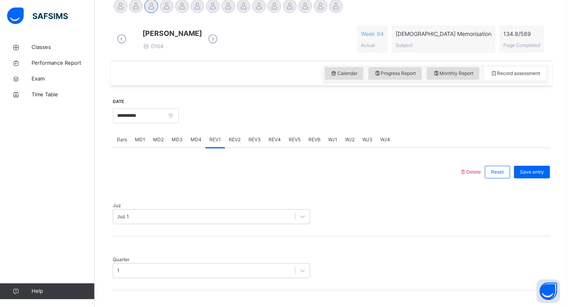
click at [235, 143] on span "REV2" at bounding box center [235, 139] width 12 height 7
click at [217, 211] on div "Select option..." at bounding box center [204, 217] width 182 height 12
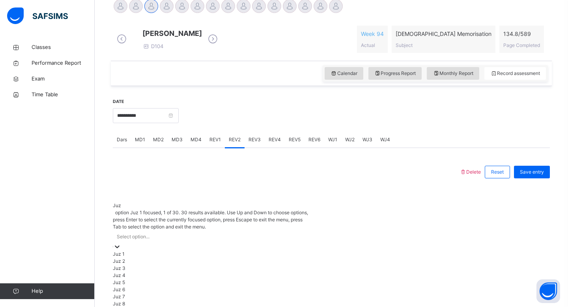
scroll to position [248, 0]
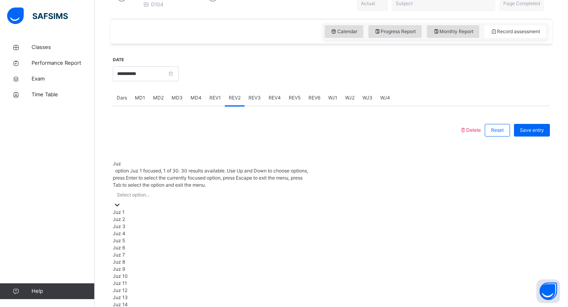
click at [221, 209] on div "Juz 1" at bounding box center [211, 212] width 197 height 7
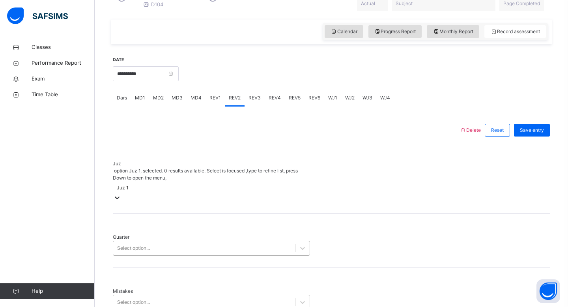
click at [222, 242] on div "Select option..." at bounding box center [204, 248] width 182 height 12
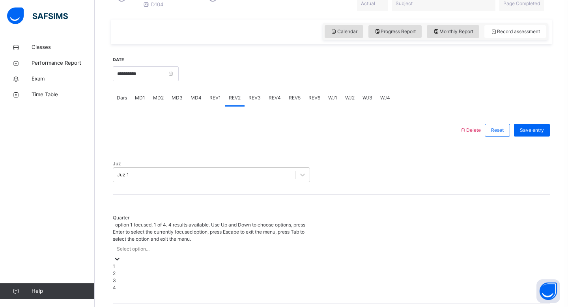
click at [218, 263] on div "1" at bounding box center [211, 266] width 197 height 7
click at [209, 101] on span "REV1" at bounding box center [214, 97] width 11 height 7
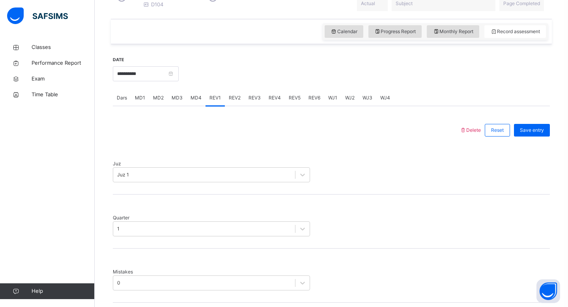
click at [231, 106] on div "REV2" at bounding box center [235, 98] width 20 height 16
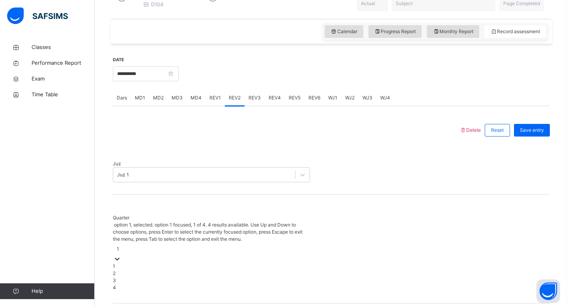
click at [119, 245] on div "1" at bounding box center [118, 248] width 2 height 7
click at [224, 270] on div "2" at bounding box center [211, 273] width 197 height 7
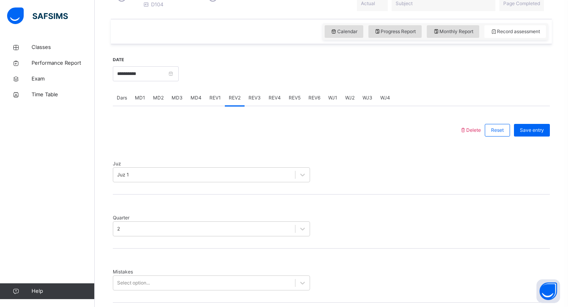
click at [224, 257] on div "Mistakes Select option..." at bounding box center [331, 275] width 437 height 54
click at [224, 275] on div "Select option..." at bounding box center [211, 282] width 197 height 15
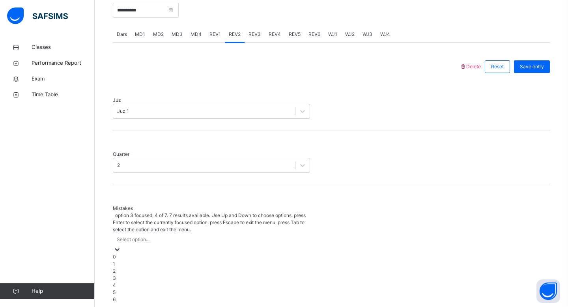
scroll to position [318, 0]
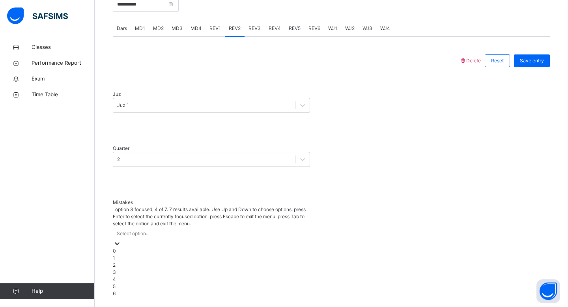
click at [224, 276] on div "4" at bounding box center [211, 279] width 197 height 7
click at [205, 227] on div "4" at bounding box center [211, 233] width 197 height 12
click at [201, 254] on div "1" at bounding box center [211, 257] width 197 height 7
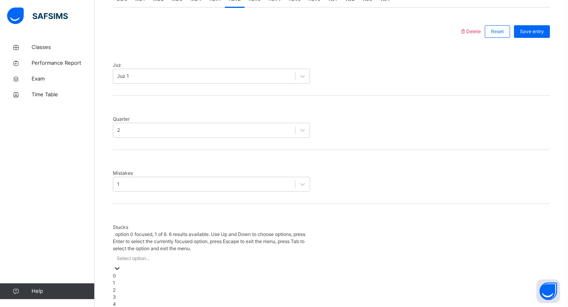
click at [200, 247] on div "option 0 focused, 1 of 6. 6 results available. Use Up and Down to choose option…" at bounding box center [211, 273] width 197 height 84
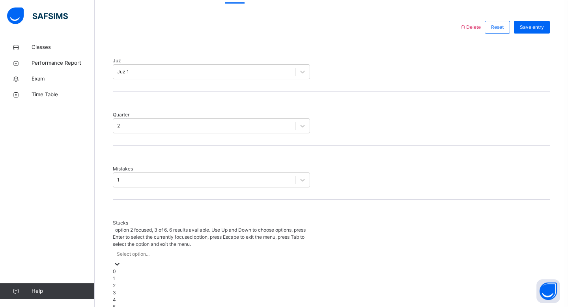
click at [200, 282] on div "2" at bounding box center [211, 285] width 197 height 7
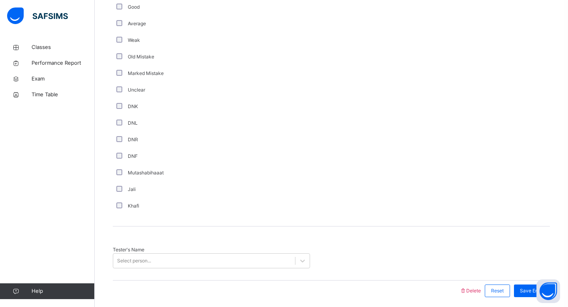
scroll to position [633, 0]
click at [127, 280] on div at bounding box center [286, 290] width 339 height 21
click at [124, 257] on div "Select person..." at bounding box center [134, 260] width 34 height 7
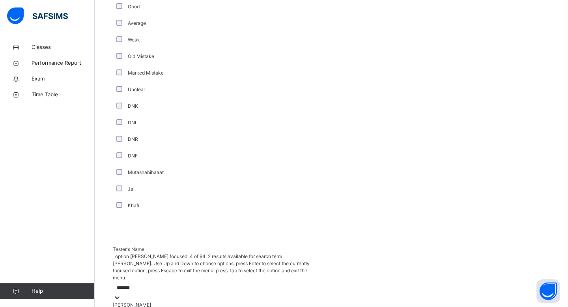
type input "********"
click at [161, 306] on div "[PERSON_NAME]" at bounding box center [211, 311] width 197 height 7
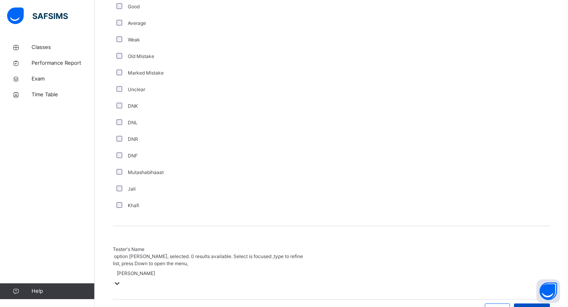
click at [544, 303] on div "Save Entry" at bounding box center [532, 309] width 36 height 13
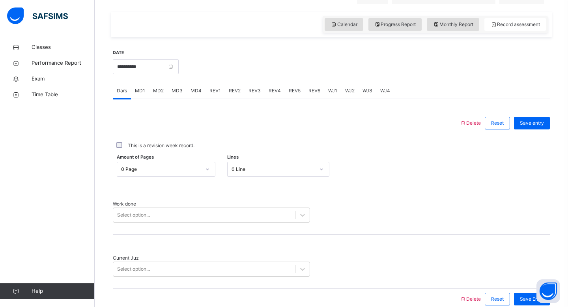
scroll to position [254, 0]
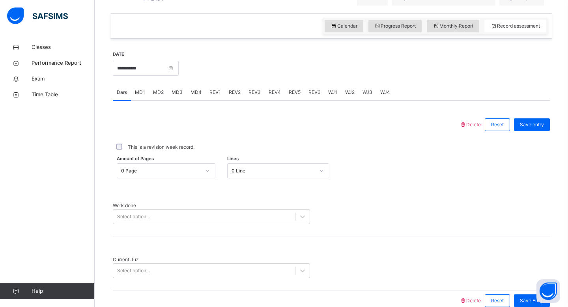
click at [156, 96] on span "MD2" at bounding box center [158, 92] width 11 height 7
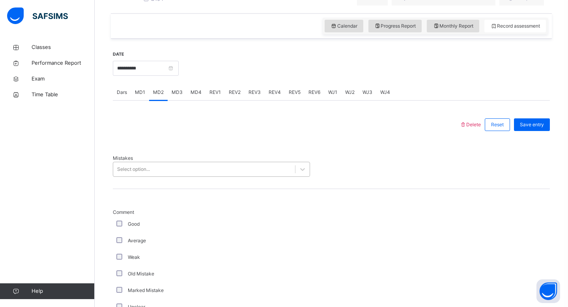
click at [171, 166] on div "Select option..." at bounding box center [204, 169] width 182 height 12
click at [171, 167] on div "Select option..." at bounding box center [204, 169] width 182 height 12
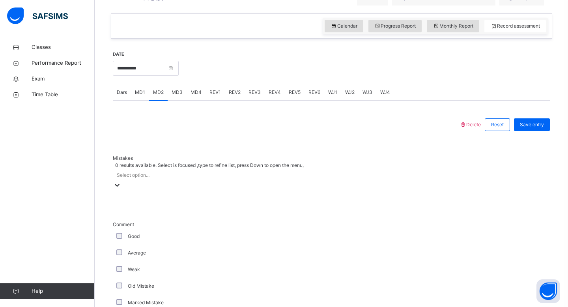
type input "*"
click at [171, 203] on div "1" at bounding box center [211, 206] width 197 height 7
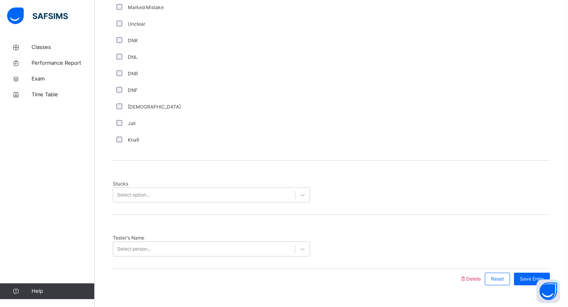
scroll to position [539, 0]
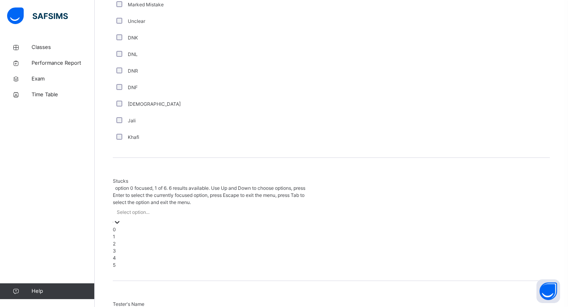
click at [142, 209] on div "Select option..." at bounding box center [133, 212] width 33 height 7
click at [146, 240] on div "2" at bounding box center [211, 243] width 197 height 7
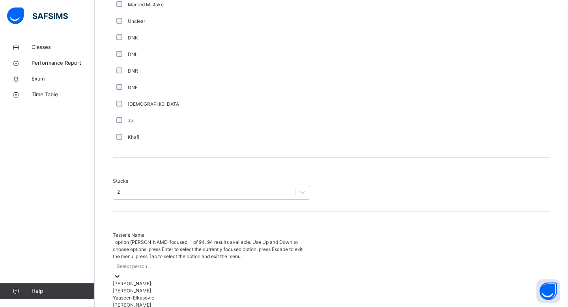
click at [146, 263] on div "Select person..." at bounding box center [134, 266] width 34 height 7
type input "********"
click at [151, 294] on div "[PERSON_NAME]" at bounding box center [211, 297] width 197 height 7
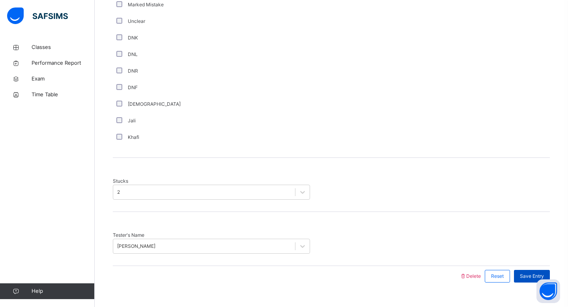
click at [523, 273] on span "Save Entry" at bounding box center [532, 276] width 24 height 7
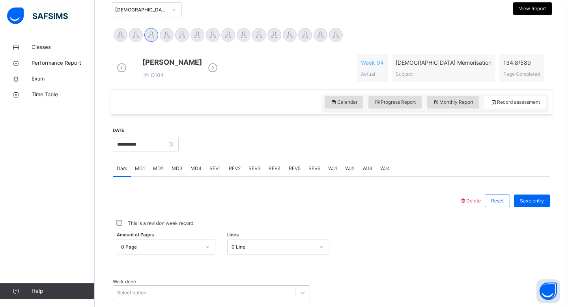
scroll to position [175, 0]
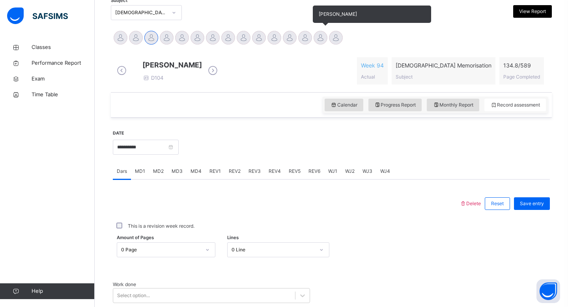
click at [322, 39] on div at bounding box center [321, 38] width 14 height 14
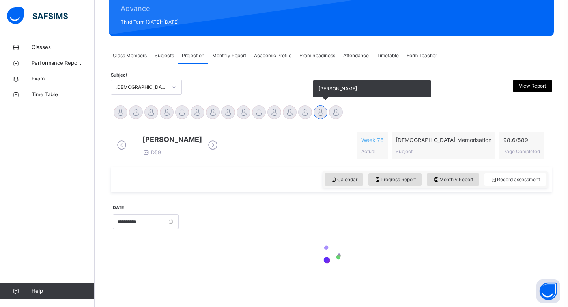
scroll to position [107, 0]
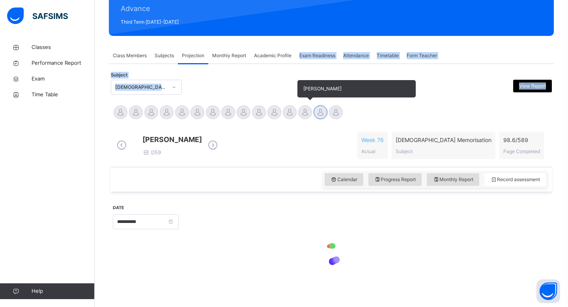
drag, startPoint x: 322, startPoint y: 39, endPoint x: 305, endPoint y: 106, distance: 69.1
click at [305, 106] on div "Back / Advance Girls Advance Girls Advance Third Term [DATE]-[DATE] Class Membe…" at bounding box center [331, 123] width 473 height 368
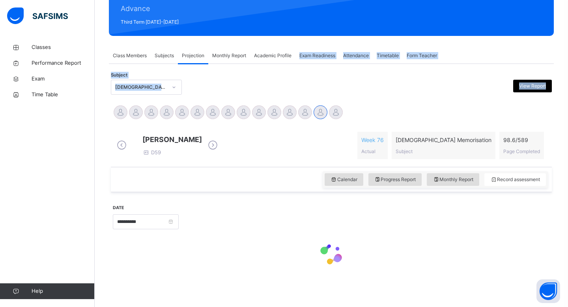
click at [305, 167] on div "Calendar Progress Report Monthly Report Record assessment" at bounding box center [331, 179] width 441 height 25
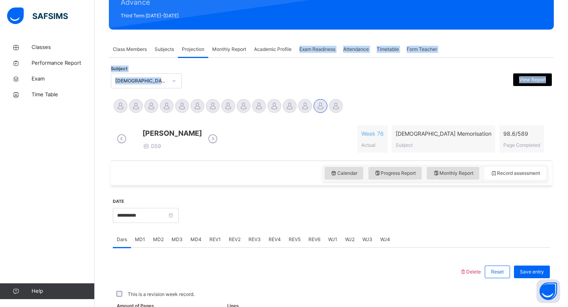
scroll to position [175, 0]
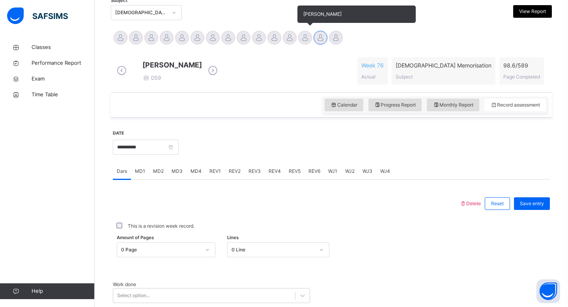
click at [302, 37] on div at bounding box center [305, 38] width 14 height 14
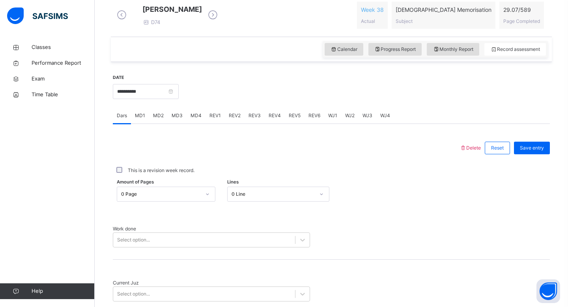
scroll to position [207, 0]
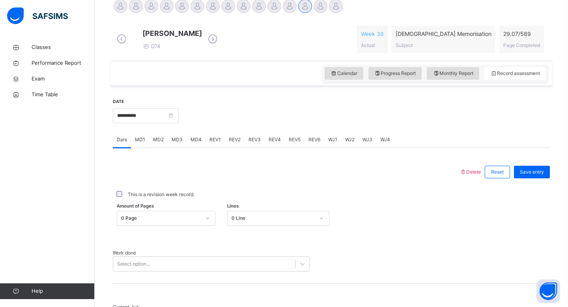
click at [337, 143] on div "WJ1" at bounding box center [332, 140] width 17 height 16
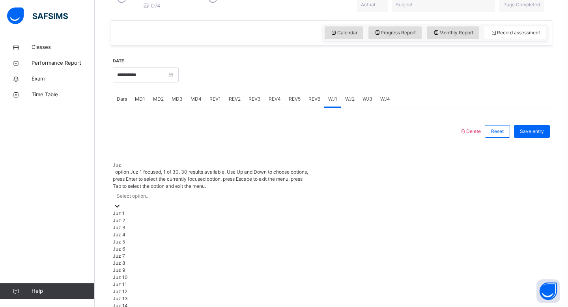
scroll to position [248, 0]
click at [261, 182] on div "Juz option Juz 1 focused, 1 of 30. 30 results available. Use Up and Down to cho…" at bounding box center [331, 286] width 437 height 293
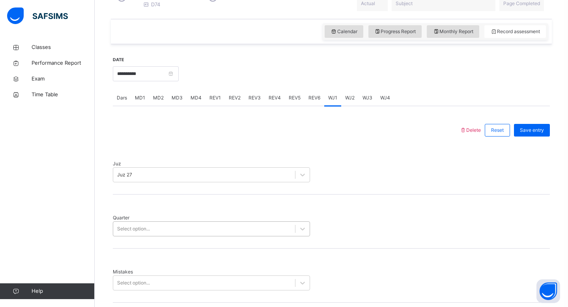
click at [220, 226] on div "Quarter Select option..." at bounding box center [331, 221] width 437 height 54
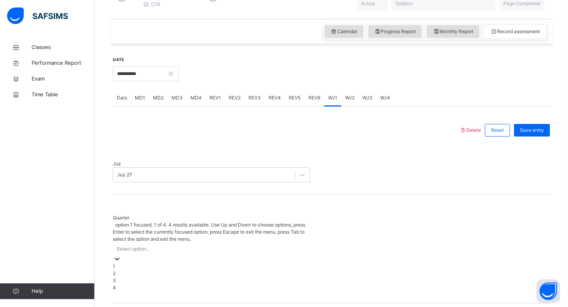
click at [220, 243] on div "Select option..." at bounding box center [211, 249] width 197 height 12
click at [218, 263] on div "1" at bounding box center [211, 266] width 197 height 7
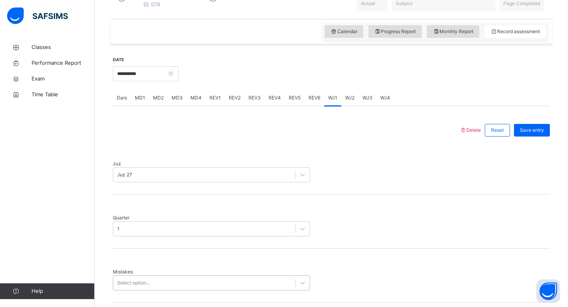
click at [207, 276] on div "Mistakes Select option..." at bounding box center [331, 275] width 437 height 54
click at [207, 275] on div "Select option..." at bounding box center [211, 282] width 197 height 15
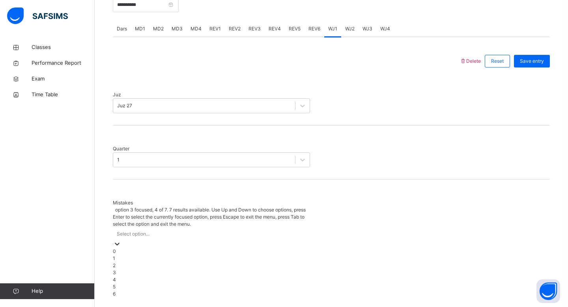
scroll to position [318, 0]
click at [207, 276] on div "4" at bounding box center [211, 279] width 197 height 7
drag, startPoint x: 199, startPoint y: 191, endPoint x: 200, endPoint y: 214, distance: 22.9
click at [120, 230] on div "4" at bounding box center [118, 233] width 3 height 7
click at [201, 254] on div "1" at bounding box center [211, 257] width 197 height 7
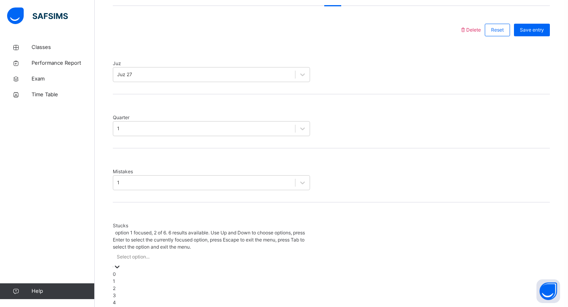
scroll to position [351, 0]
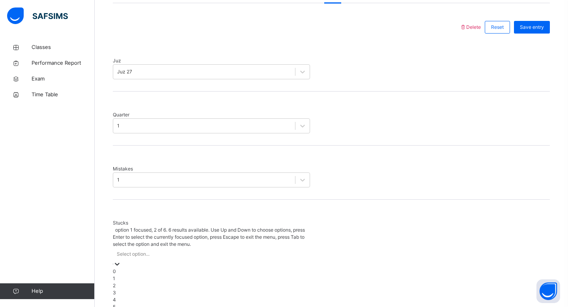
click at [199, 247] on div "option 1 focused, 2 of 6. 6 results available. Use Up and Down to choose option…" at bounding box center [211, 268] width 197 height 84
click at [187, 282] on div "2" at bounding box center [211, 285] width 197 height 7
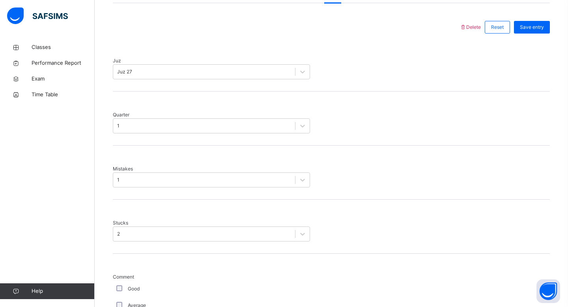
click at [118, 280] on div "Good" at bounding box center [211, 288] width 197 height 17
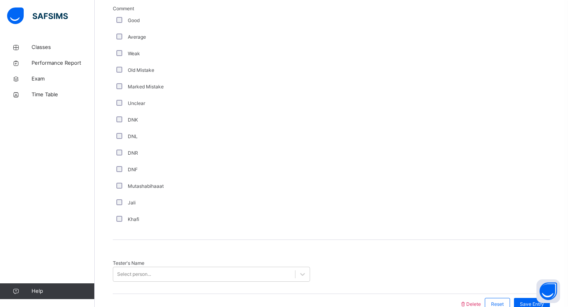
scroll to position [633, 0]
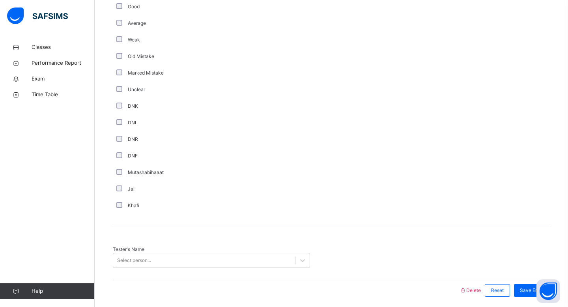
click at [164, 226] on div "Tester's Name Select person..." at bounding box center [331, 253] width 437 height 54
click at [175, 253] on div "Select person..." at bounding box center [211, 260] width 197 height 15
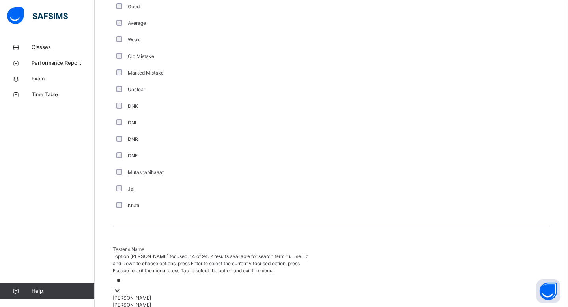
type input "*"
type input "**"
click at [288, 301] on div "Rafidah Nur" at bounding box center [211, 304] width 197 height 7
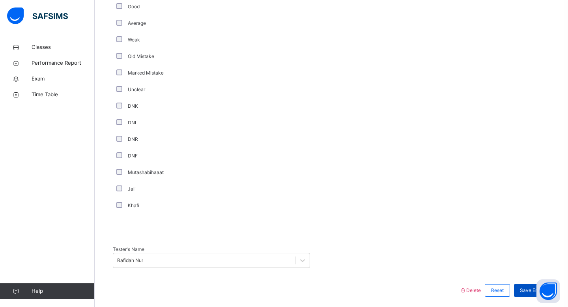
click at [537, 284] on div "Save Entry" at bounding box center [532, 290] width 36 height 13
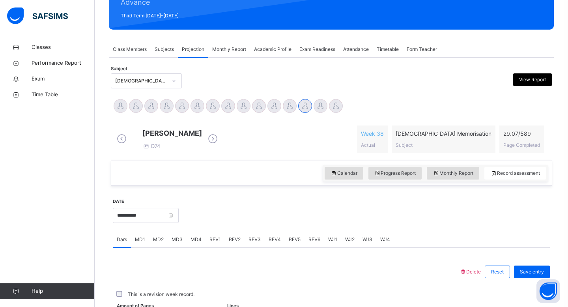
scroll to position [286, 0]
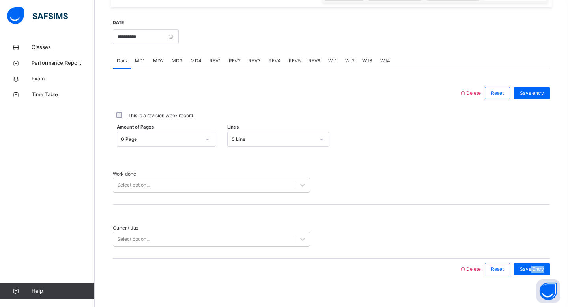
click at [552, 293] on div "**********" at bounding box center [331, 104] width 441 height 377
click at [318, 64] on span "REV6" at bounding box center [314, 60] width 12 height 7
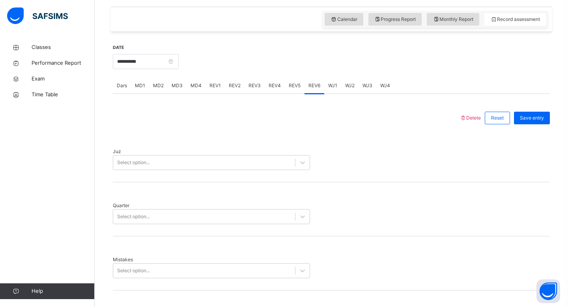
scroll to position [261, 0]
click at [318, 86] on div "REV6" at bounding box center [314, 85] width 20 height 16
click at [332, 89] on span "WJ1" at bounding box center [332, 85] width 9 height 7
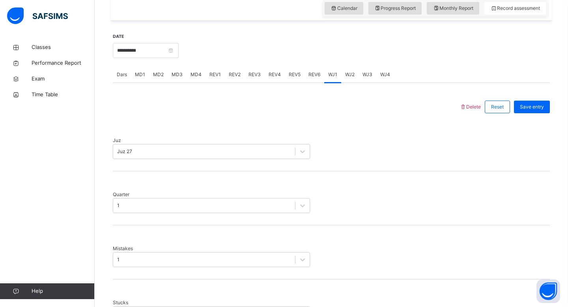
scroll to position [271, 0]
click at [530, 118] on div "Save entry" at bounding box center [530, 108] width 40 height 21
click at [530, 114] on div "Save entry" at bounding box center [532, 108] width 36 height 13
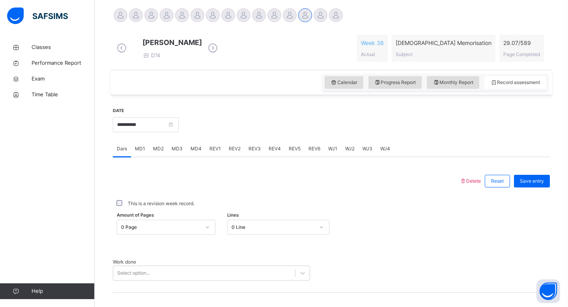
scroll to position [192, 0]
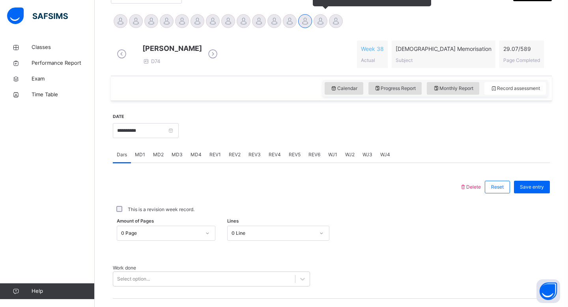
click at [319, 22] on div at bounding box center [321, 21] width 14 height 14
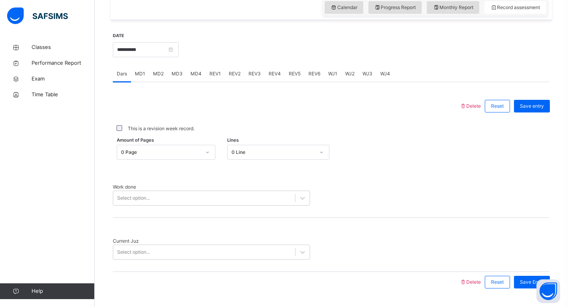
scroll to position [286, 0]
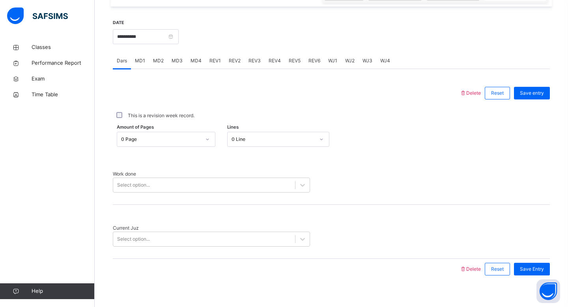
click at [196, 64] on span "MD4" at bounding box center [195, 60] width 11 height 7
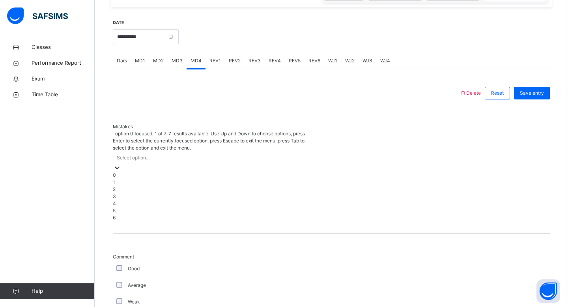
click at [245, 151] on div "Select option..." at bounding box center [211, 157] width 197 height 12
click at [244, 179] on div "1" at bounding box center [211, 182] width 197 height 7
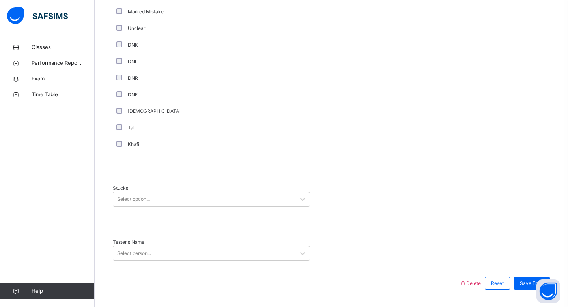
scroll to position [539, 0]
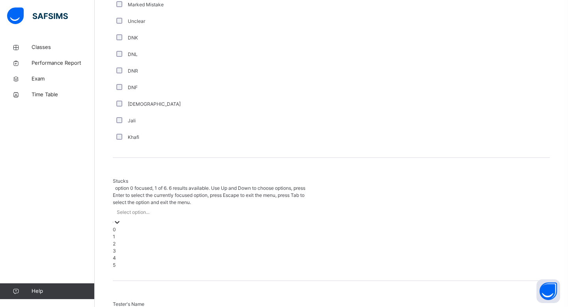
click at [178, 206] on div "Select option..." at bounding box center [211, 212] width 197 height 12
click at [185, 240] on div "2" at bounding box center [211, 243] width 197 height 7
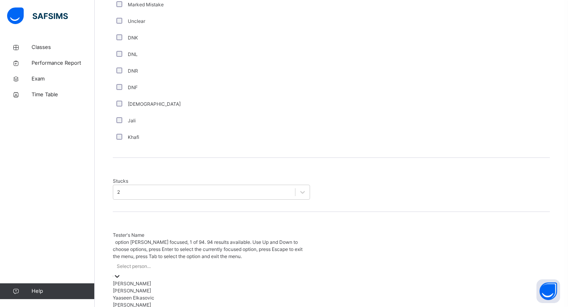
click at [186, 260] on div "Select person..." at bounding box center [211, 266] width 197 height 12
click at [185, 306] on div "[PERSON_NAME]" at bounding box center [211, 311] width 197 height 7
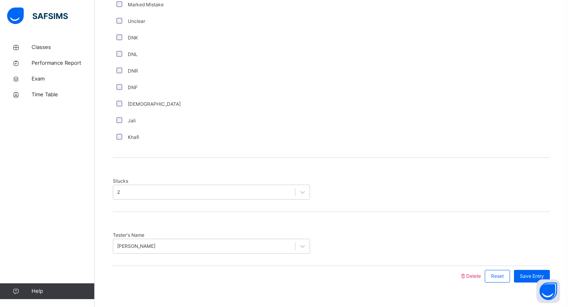
drag, startPoint x: 515, startPoint y: 236, endPoint x: 515, endPoint y: 245, distance: 9.1
click at [515, 245] on div "Tester's Name [PERSON_NAME]" at bounding box center [331, 239] width 437 height 54
click at [543, 273] on span "Save Entry" at bounding box center [532, 276] width 24 height 7
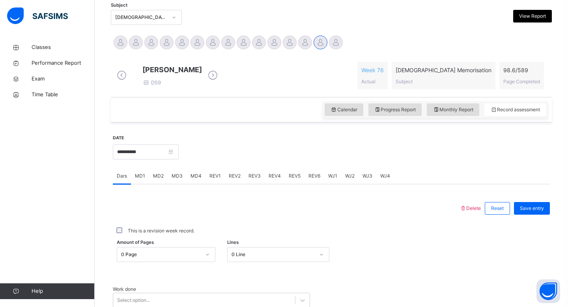
scroll to position [159, 0]
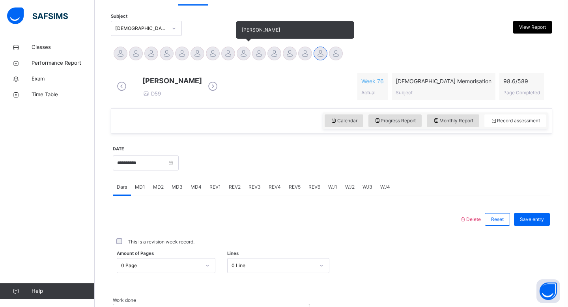
click at [246, 52] on div at bounding box center [244, 54] width 14 height 14
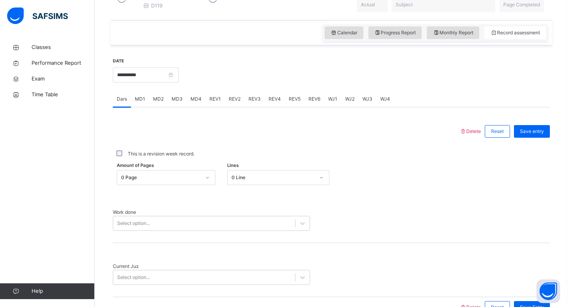
scroll to position [286, 0]
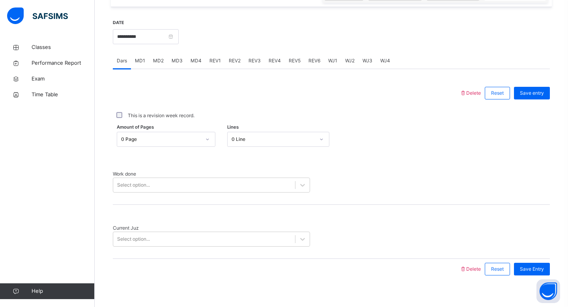
click at [161, 69] on div "MD2" at bounding box center [158, 61] width 19 height 16
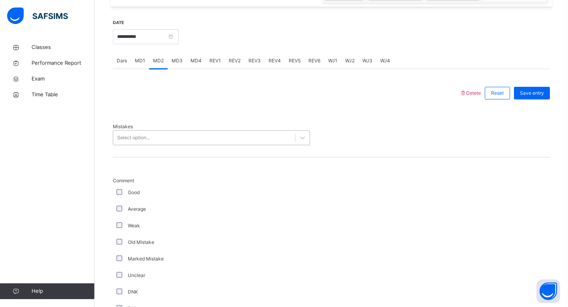
click at [166, 136] on div "Select option..." at bounding box center [204, 138] width 182 height 12
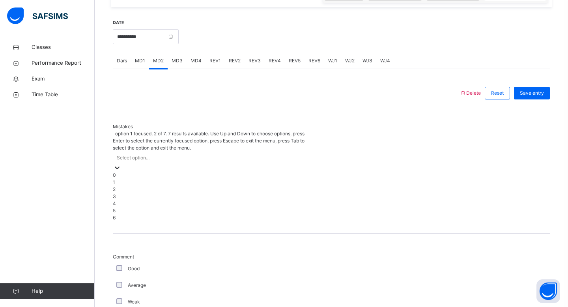
click at [165, 179] on div "1" at bounding box center [211, 182] width 197 height 7
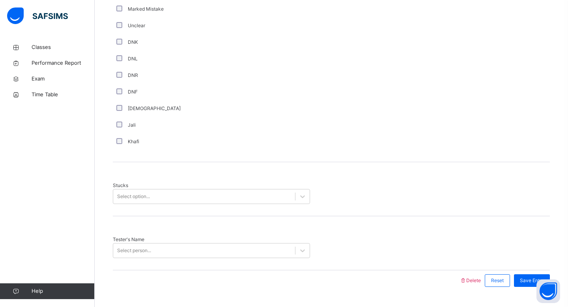
scroll to position [539, 0]
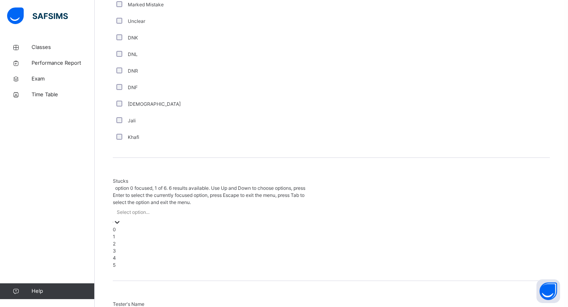
click at [122, 209] on div "Select option..." at bounding box center [133, 212] width 33 height 7
click at [128, 247] on div "3" at bounding box center [211, 250] width 197 height 7
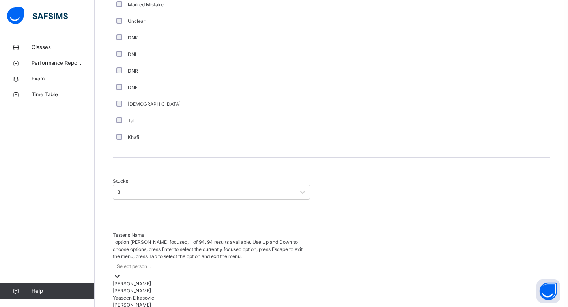
click at [123, 263] on div "Select person..." at bounding box center [134, 266] width 34 height 7
type input "****"
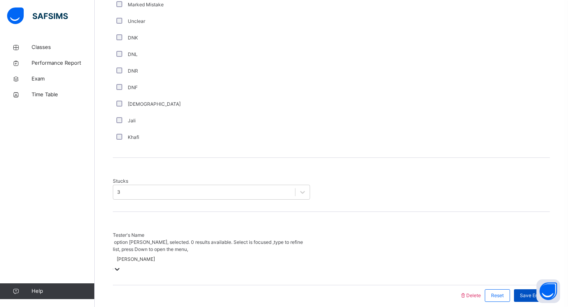
click at [539, 292] on span "Save Entry" at bounding box center [532, 295] width 24 height 7
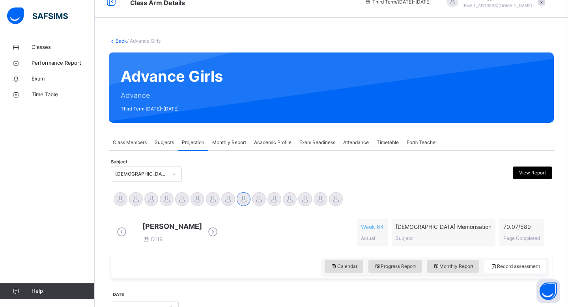
scroll to position [0, 0]
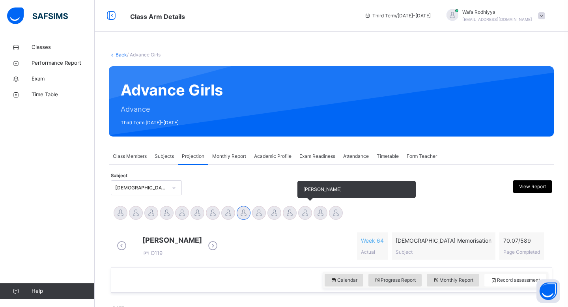
click at [304, 214] on div at bounding box center [305, 213] width 14 height 14
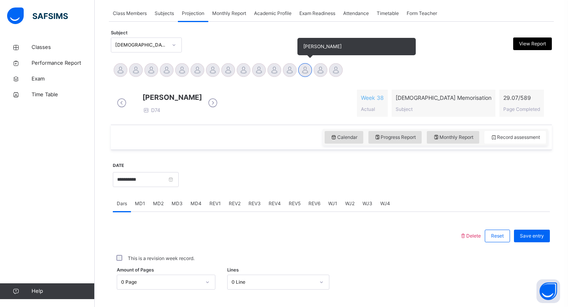
scroll to position [174, 0]
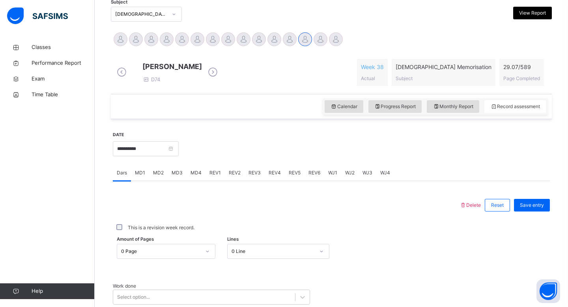
click at [347, 175] on span "WJ2" at bounding box center [349, 172] width 9 height 7
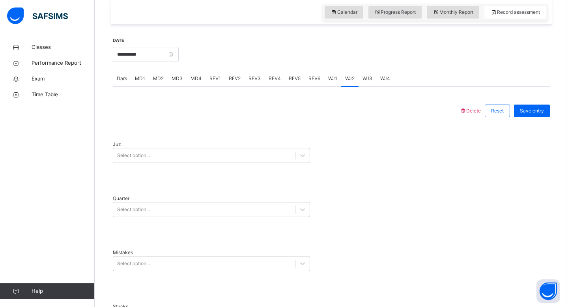
scroll to position [268, 0]
click at [192, 154] on div "Select option..." at bounding box center [204, 155] width 182 height 12
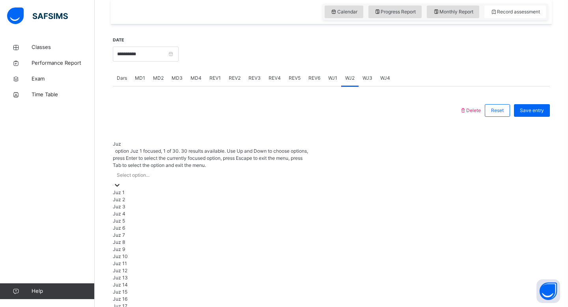
scroll to position [284, 0]
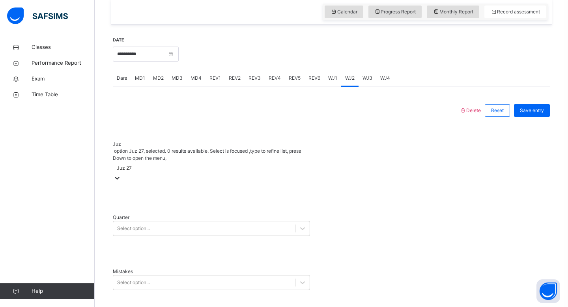
click at [199, 210] on div "Quarter Select option..." at bounding box center [331, 221] width 437 height 54
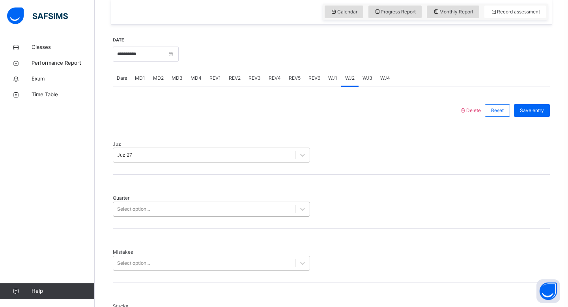
click at [199, 203] on div "Select option..." at bounding box center [204, 209] width 182 height 12
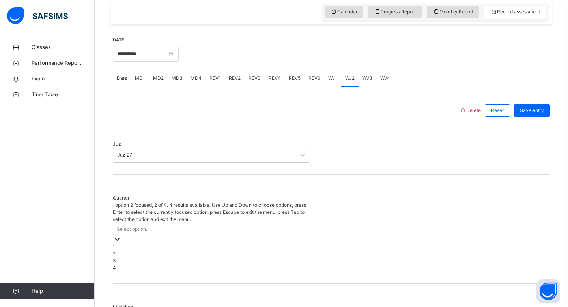
click at [198, 250] on div "2" at bounding box center [211, 253] width 197 height 7
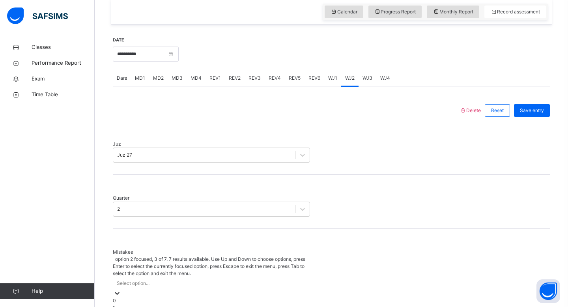
scroll to position [318, 0]
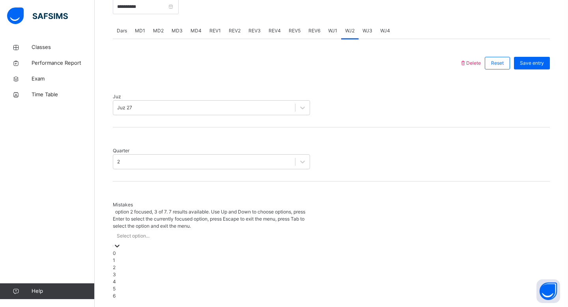
click at [198, 254] on div "option 2 focused, 3 of 7. 7 results available. Use Up and Down to choose option…" at bounding box center [211, 253] width 197 height 91
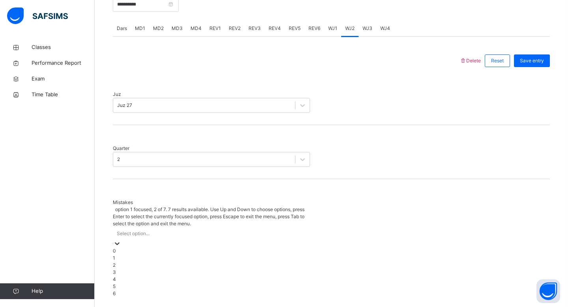
click at [177, 247] on div "0" at bounding box center [211, 250] width 197 height 7
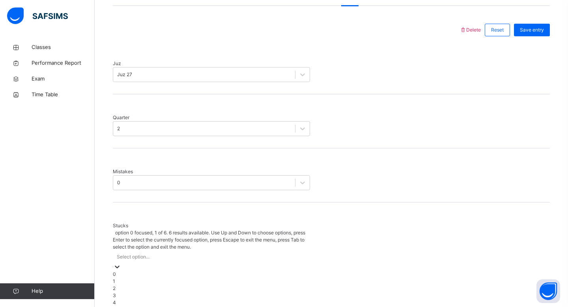
click at [191, 245] on div "option 0 focused, 1 of 6. 6 results available. Use Up and Down to choose option…" at bounding box center [211, 271] width 197 height 84
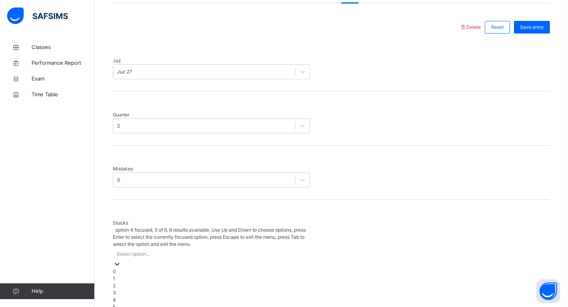
click at [186, 296] on div "4" at bounding box center [211, 299] width 197 height 7
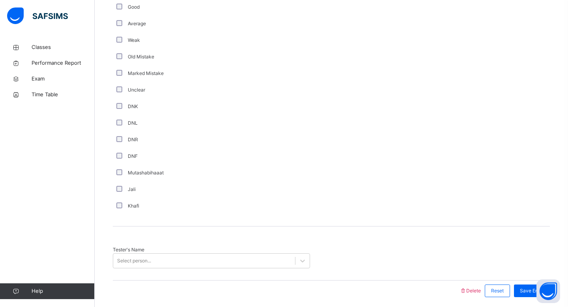
scroll to position [633, 0]
drag, startPoint x: 213, startPoint y: 220, endPoint x: 213, endPoint y: 232, distance: 12.2
click at [213, 232] on div "Tester's Name Select person..." at bounding box center [331, 253] width 437 height 54
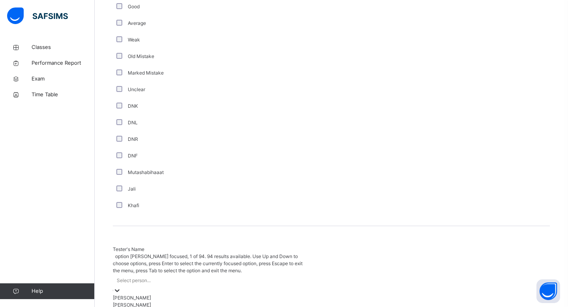
click at [213, 274] on div "Select person..." at bounding box center [211, 280] width 197 height 12
type input "****"
click at [224, 294] on div "[PERSON_NAME]" at bounding box center [211, 297] width 197 height 7
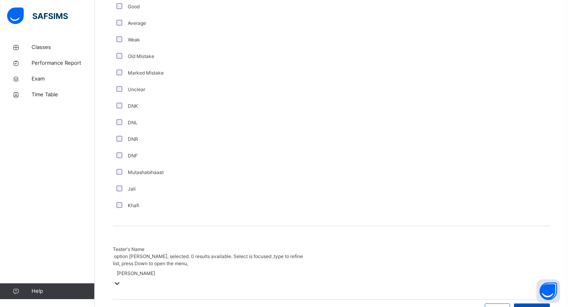
click at [543, 306] on span "Save Entry" at bounding box center [532, 309] width 24 height 7
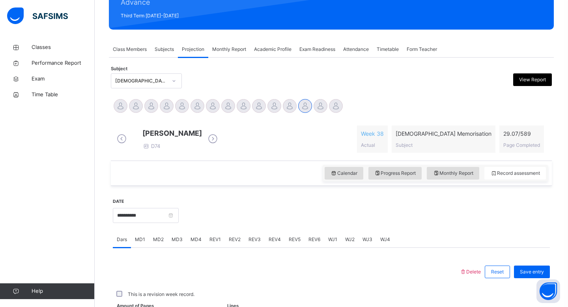
scroll to position [286, 0]
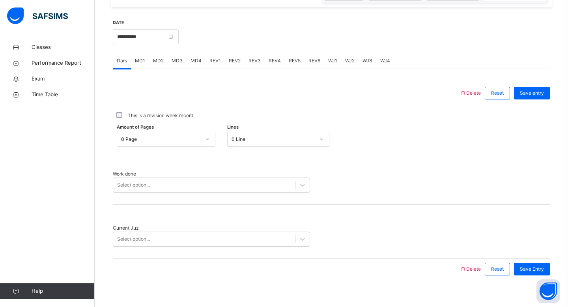
click at [365, 64] on span "WJ3" at bounding box center [367, 60] width 10 height 7
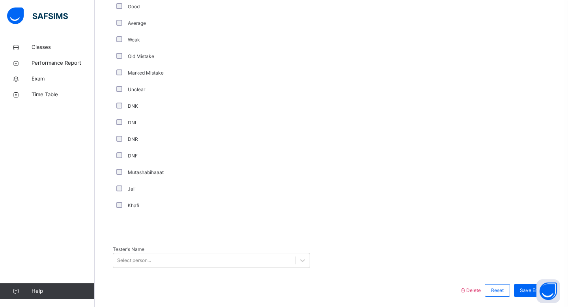
click at [413, 45] on div "Comment Good Average Weak Old Mistake Marked Mistake Unclear DNK DNL DNR DNF Mu…" at bounding box center [331, 102] width 437 height 222
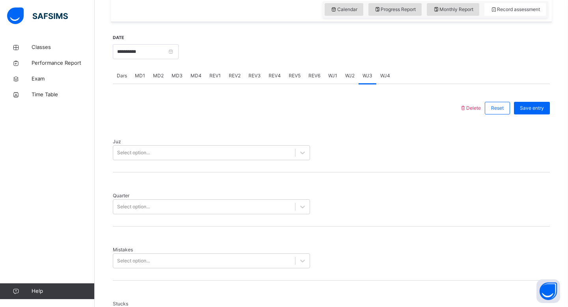
scroll to position [286, 0]
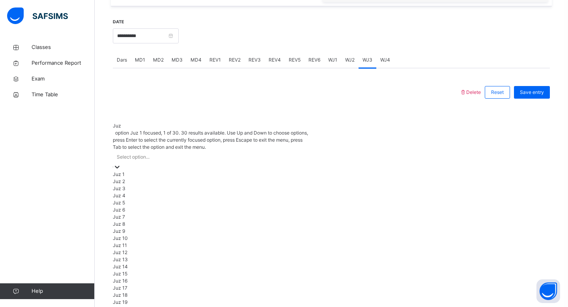
click at [288, 151] on div "Select option..." at bounding box center [211, 157] width 197 height 12
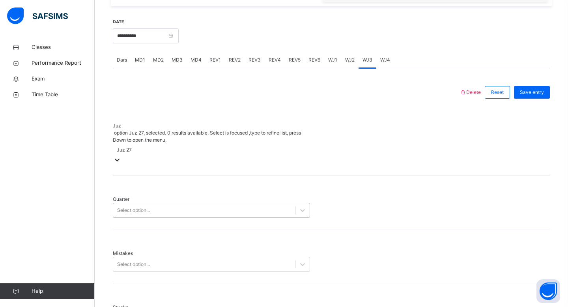
click at [233, 204] on div "Select option..." at bounding box center [204, 210] width 182 height 12
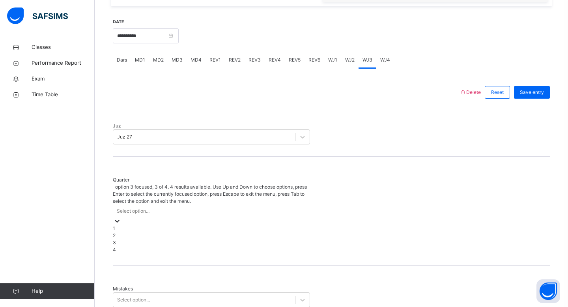
click at [228, 239] on div "3" at bounding box center [211, 242] width 197 height 7
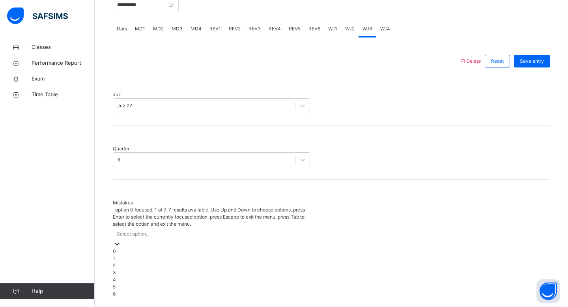
click at [214, 237] on div "option 0 focused, 1 of 7. 7 results available. Use Up and Down to choose option…" at bounding box center [211, 251] width 197 height 91
click at [171, 247] on div "0" at bounding box center [211, 250] width 197 height 7
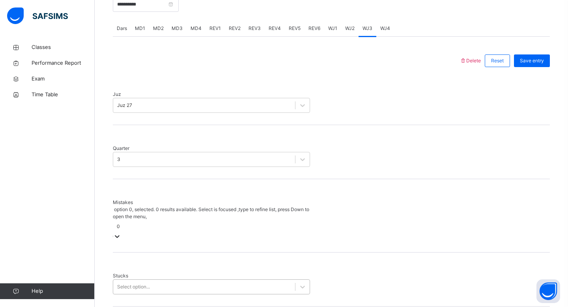
click at [187, 279] on div "Select option..." at bounding box center [211, 286] width 197 height 15
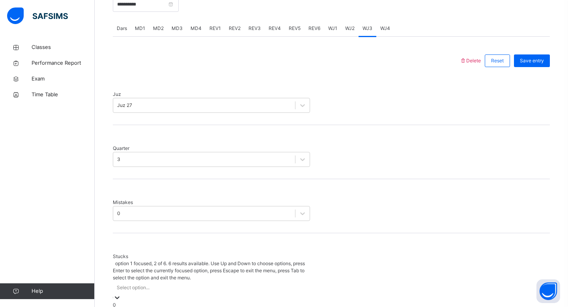
scroll to position [351, 0]
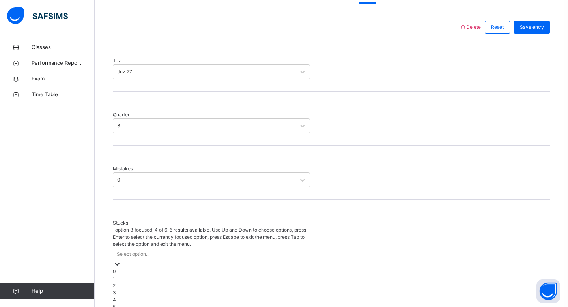
click at [190, 289] on div "3" at bounding box center [211, 292] width 197 height 7
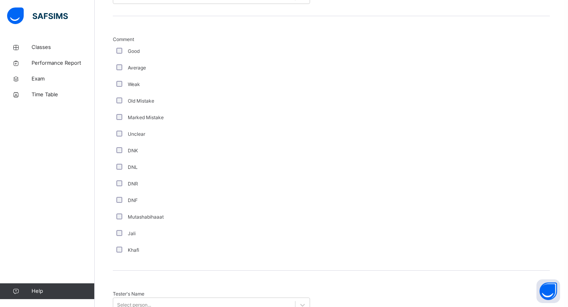
scroll to position [588, 0]
click at [144, 298] on div "Select person..." at bounding box center [211, 305] width 197 height 15
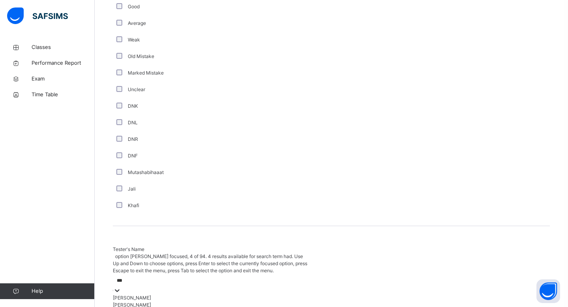
type input "****"
click at [174, 306] on div "[PERSON_NAME]" at bounding box center [211, 311] width 197 height 7
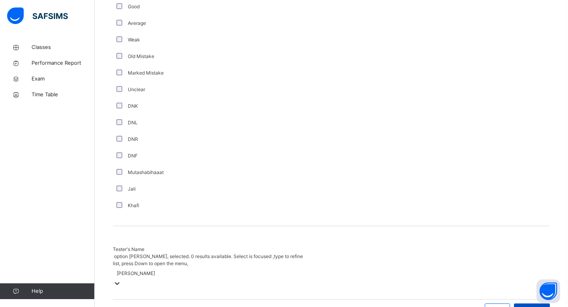
click at [533, 306] on span "Save Entry" at bounding box center [532, 309] width 24 height 7
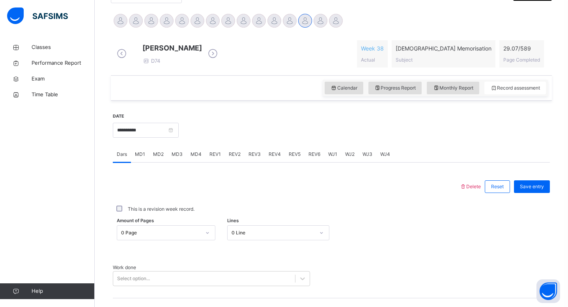
scroll to position [191, 0]
click at [362, 161] on div "WJ3" at bounding box center [367, 155] width 18 height 16
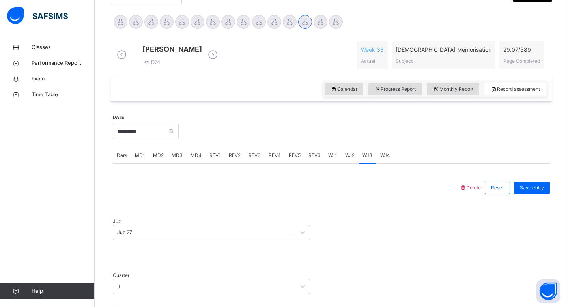
click at [353, 159] on span "WJ2" at bounding box center [349, 155] width 9 height 7
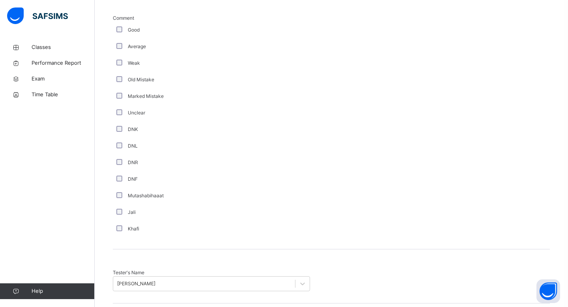
scroll to position [617, 0]
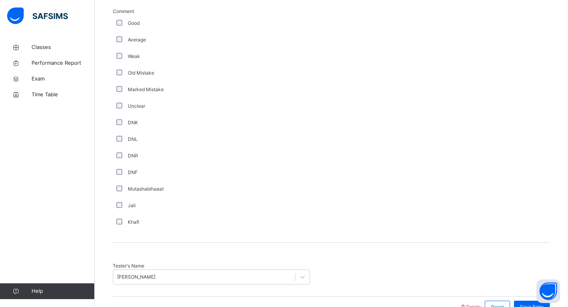
click at [233, 257] on div "Tester's Name [PERSON_NAME]" at bounding box center [331, 270] width 437 height 54
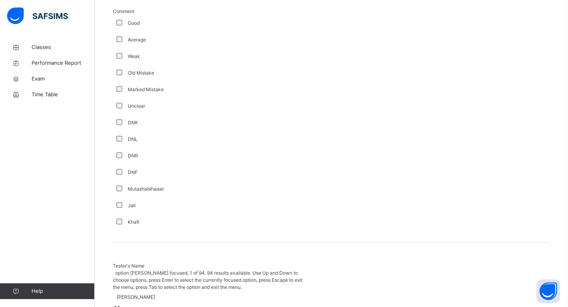
scroll to position [633, 0]
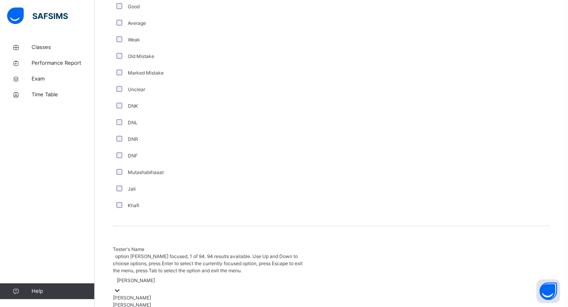
type input "****"
click at [244, 306] on div "[PERSON_NAME]" at bounding box center [211, 311] width 197 height 7
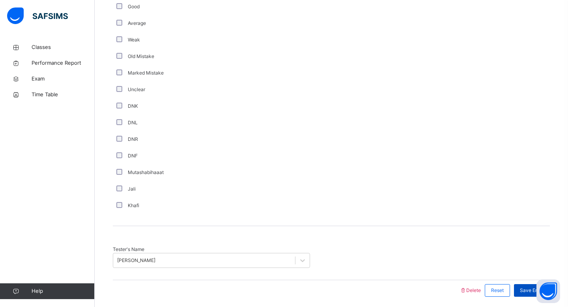
click at [539, 287] on span "Save Entry" at bounding box center [532, 290] width 24 height 7
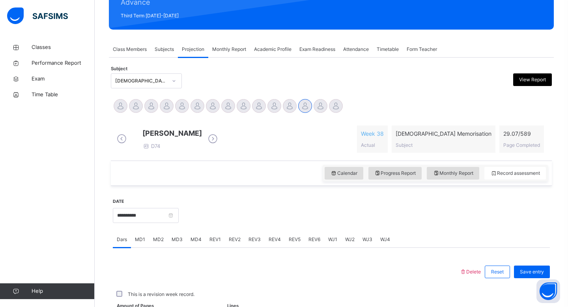
scroll to position [286, 0]
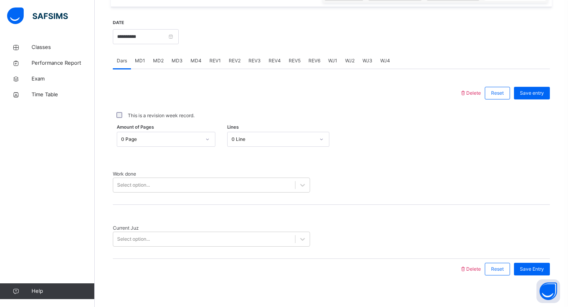
click at [384, 61] on div "WJ4" at bounding box center [385, 61] width 18 height 16
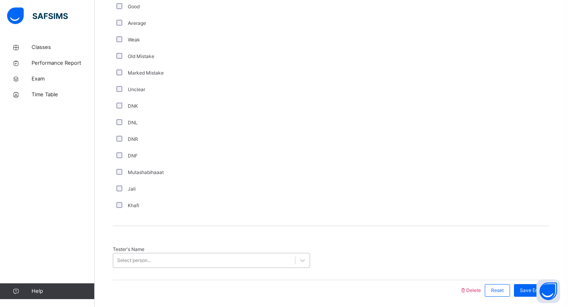
drag, startPoint x: 177, startPoint y: 252, endPoint x: 198, endPoint y: 230, distance: 30.7
click at [198, 230] on div "Delete Reset Save entry Juz Select option... Quarter Select option... Mistakes …" at bounding box center [331, 18] width 437 height 566
click at [198, 254] on div "Select person..." at bounding box center [204, 260] width 182 height 12
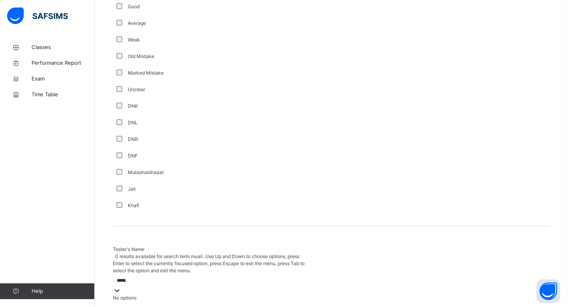
type input "****"
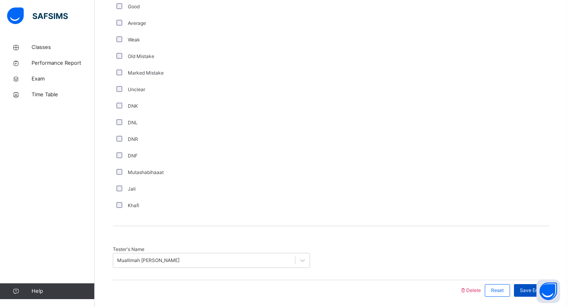
click at [528, 287] on span "Save Entry" at bounding box center [532, 290] width 24 height 7
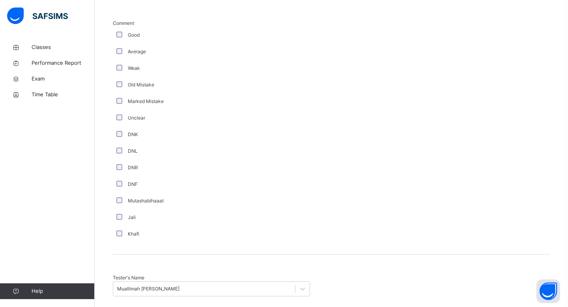
drag, startPoint x: 539, startPoint y: 262, endPoint x: 539, endPoint y: 286, distance: 24.5
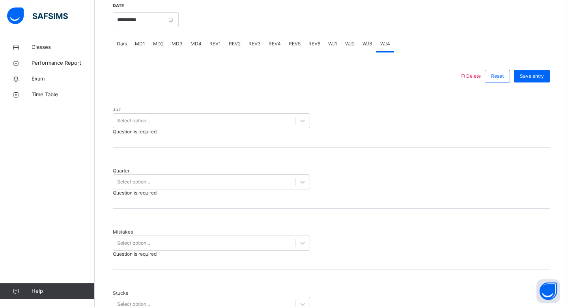
scroll to position [302, 0]
click at [279, 117] on div "Select option..." at bounding box center [204, 121] width 182 height 12
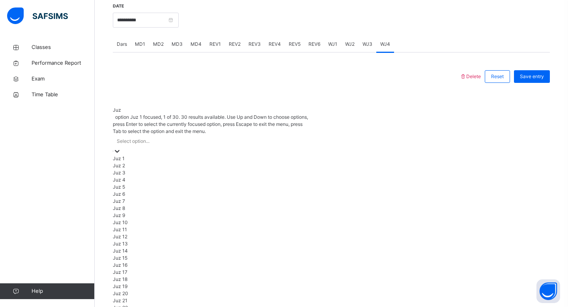
scroll to position [284, 0]
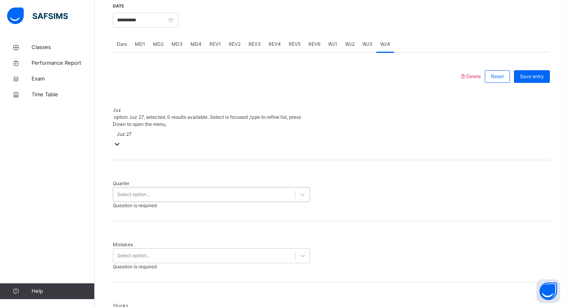
click at [203, 187] on div "Select option..." at bounding box center [211, 194] width 197 height 15
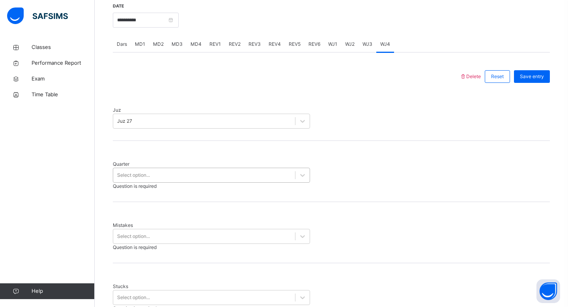
click at [183, 169] on div "Select option..." at bounding box center [204, 175] width 182 height 12
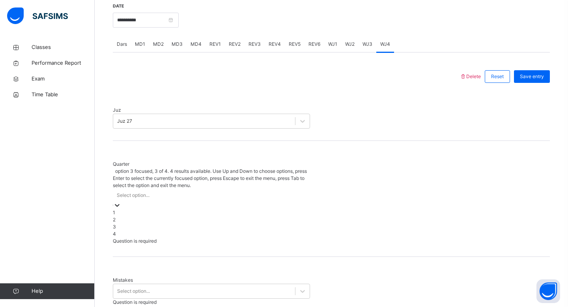
click at [188, 230] on div "4" at bounding box center [211, 233] width 197 height 7
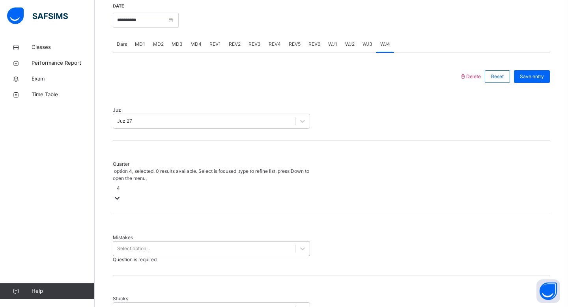
click at [203, 241] on div "Select option..." at bounding box center [211, 248] width 197 height 15
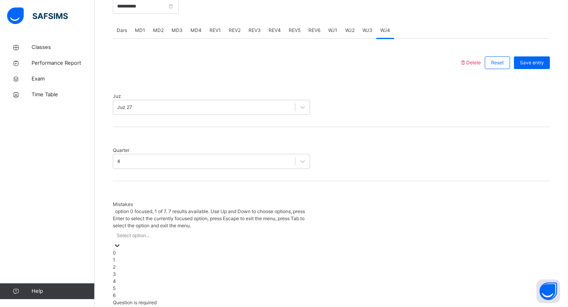
scroll to position [318, 0]
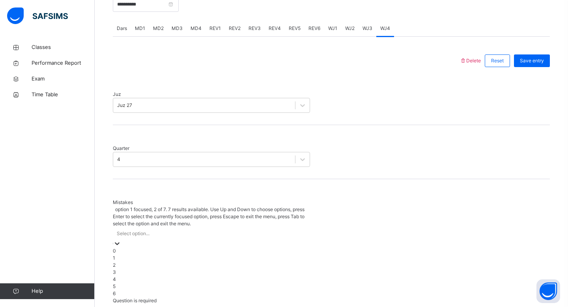
click at [192, 254] on div "1" at bounding box center [211, 257] width 197 height 7
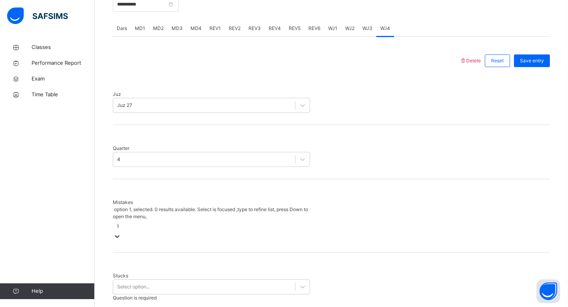
click at [200, 260] on div "Stucks Select option... Question is required" at bounding box center [331, 282] width 437 height 61
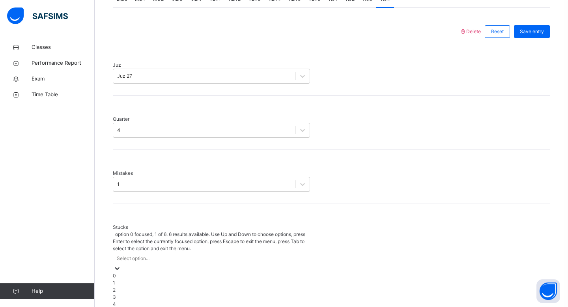
click at [127, 252] on div "option 0 focused, 1 of 6. 6 results available. Use Up and Down to choose option…" at bounding box center [211, 273] width 197 height 84
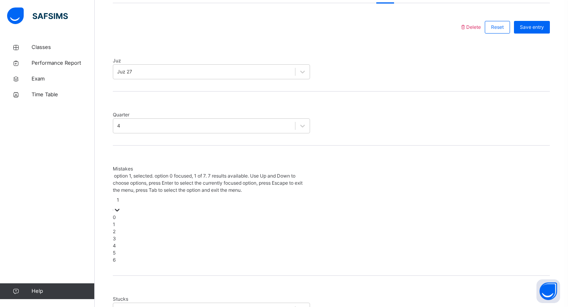
click at [151, 194] on div "1" at bounding box center [211, 204] width 197 height 20
click at [131, 228] on div "2" at bounding box center [211, 231] width 197 height 7
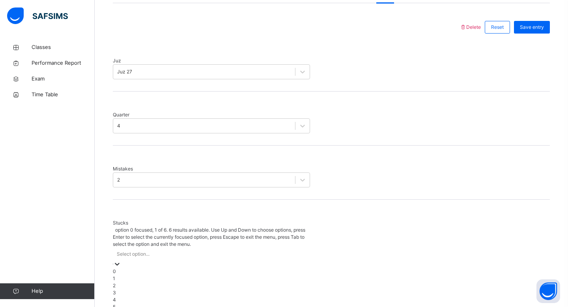
click at [171, 248] on div "Select option..." at bounding box center [211, 254] width 197 height 12
click at [159, 282] on div "2" at bounding box center [211, 285] width 197 height 7
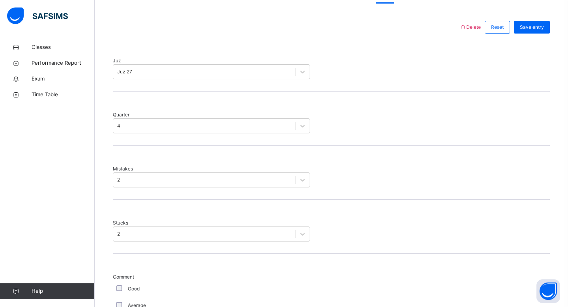
click at [110, 294] on div "**********" at bounding box center [331, 211] width 445 height 773
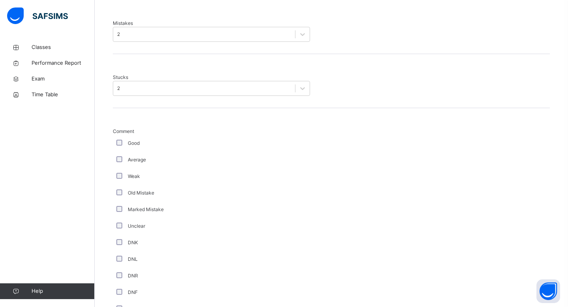
scroll to position [525, 0]
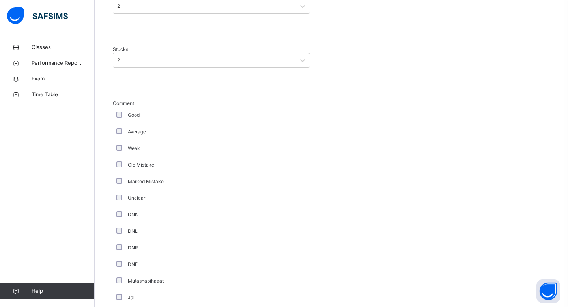
click at [126, 178] on div "Marked Mistake" at bounding box center [211, 181] width 193 height 7
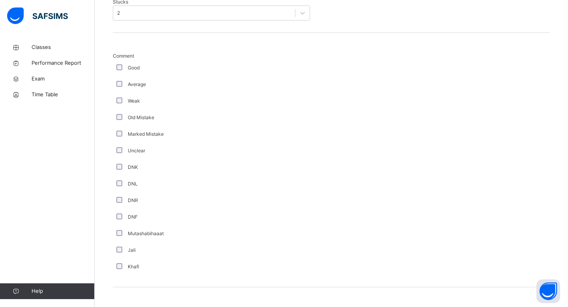
click at [141, 192] on div "DNR" at bounding box center [211, 200] width 197 height 17
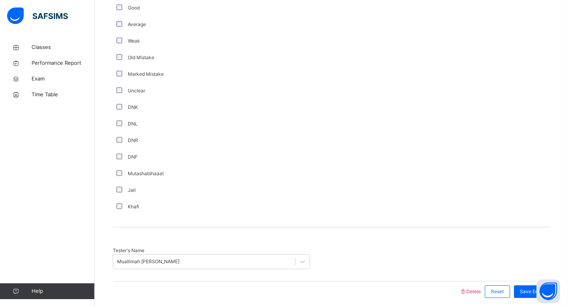
scroll to position [633, 0]
click at [532, 287] on span "Save Entry" at bounding box center [532, 290] width 24 height 7
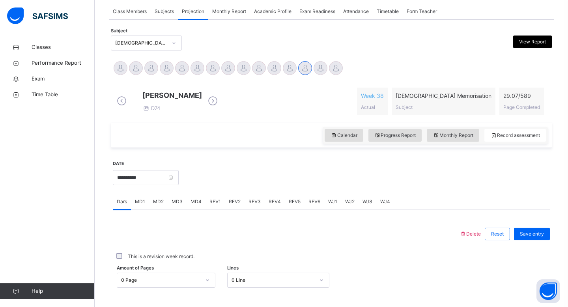
scroll to position [140, 0]
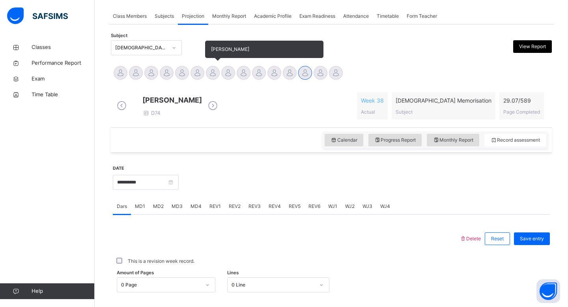
click at [217, 73] on div at bounding box center [213, 73] width 14 height 14
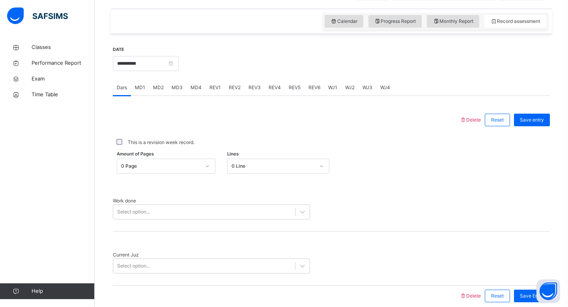
scroll to position [286, 0]
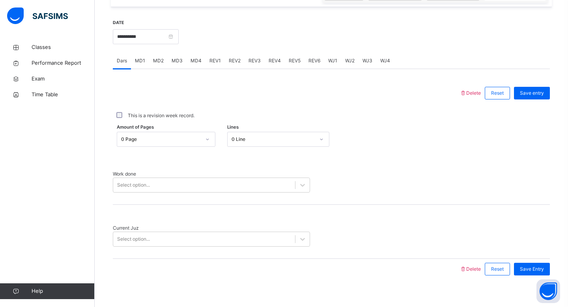
click at [192, 64] on span "MD4" at bounding box center [195, 60] width 11 height 7
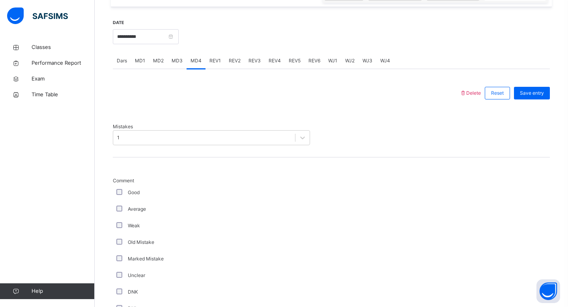
click at [178, 64] on span "MD3" at bounding box center [177, 60] width 11 height 7
click at [142, 64] on span "MD1" at bounding box center [140, 60] width 10 height 7
click at [142, 140] on div "Select option..." at bounding box center [133, 137] width 33 height 7
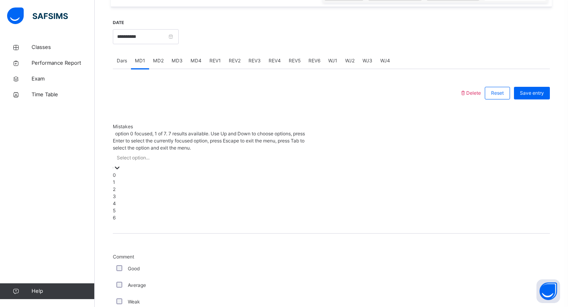
click at [148, 172] on div "0" at bounding box center [211, 175] width 197 height 7
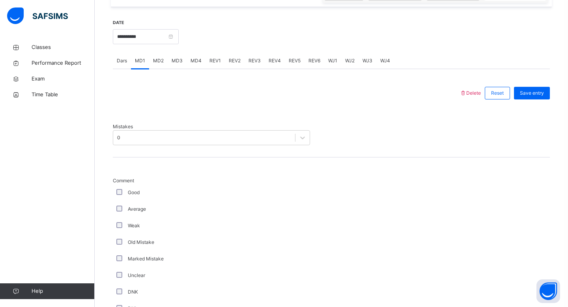
scroll to position [539, 0]
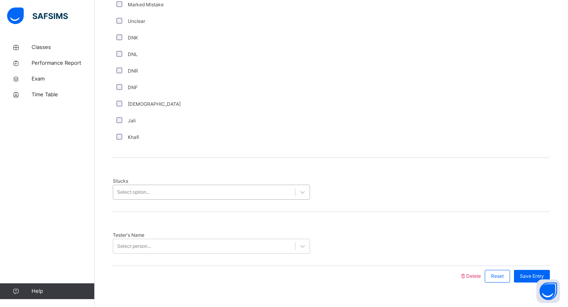
click at [131, 189] on div "Select option..." at bounding box center [133, 192] width 33 height 7
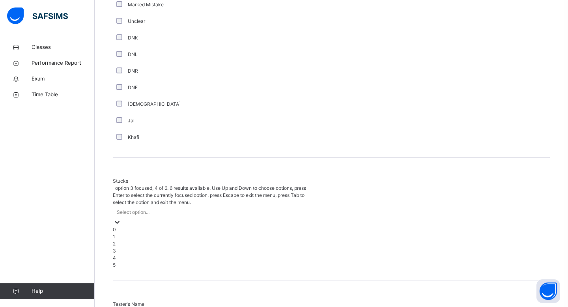
click at [129, 247] on div "3" at bounding box center [211, 250] width 197 height 7
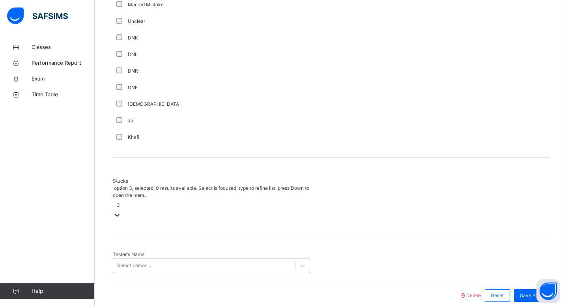
click at [134, 262] on div "Select person..." at bounding box center [134, 265] width 34 height 7
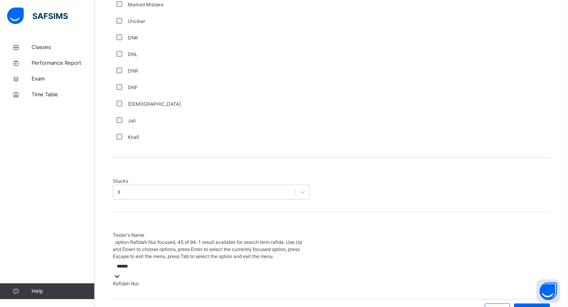
type input "*******"
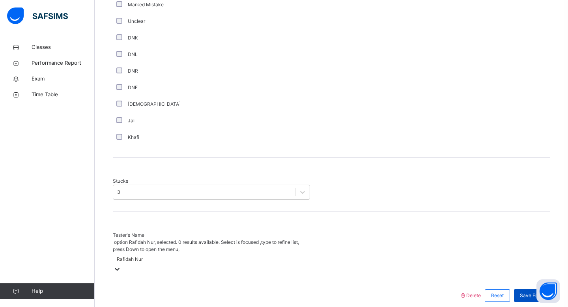
click at [546, 285] on div "Save Entry" at bounding box center [530, 295] width 40 height 21
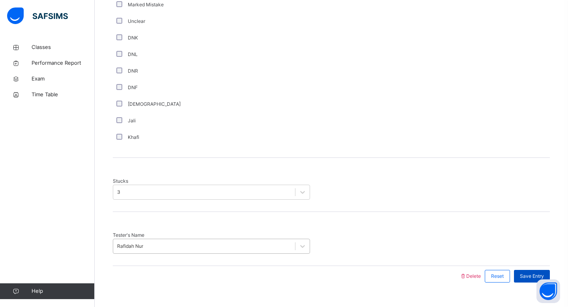
click at [545, 270] on div "Save Entry" at bounding box center [532, 276] width 36 height 13
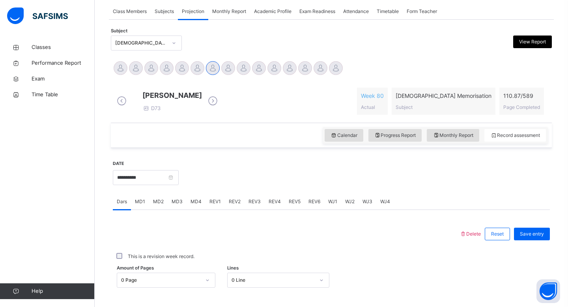
scroll to position [144, 0]
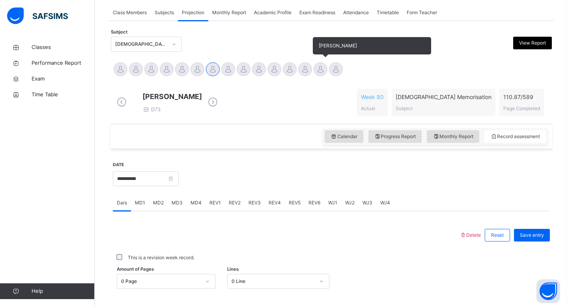
click at [320, 65] on div at bounding box center [321, 69] width 14 height 14
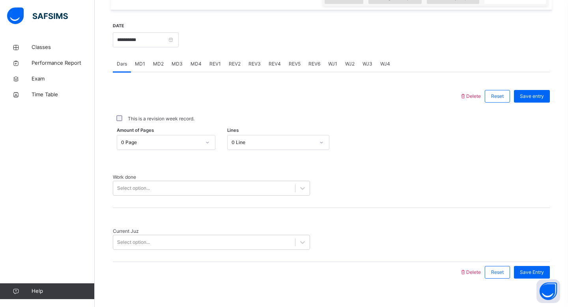
scroll to position [286, 0]
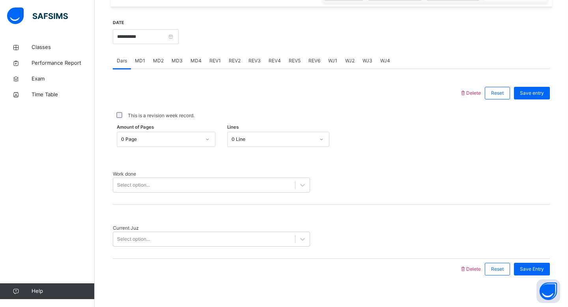
click at [199, 53] on div at bounding box center [364, 36] width 363 height 34
click at [198, 69] on div "MD4" at bounding box center [196, 61] width 19 height 16
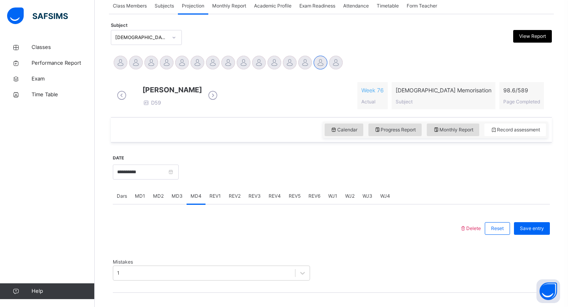
scroll to position [144, 0]
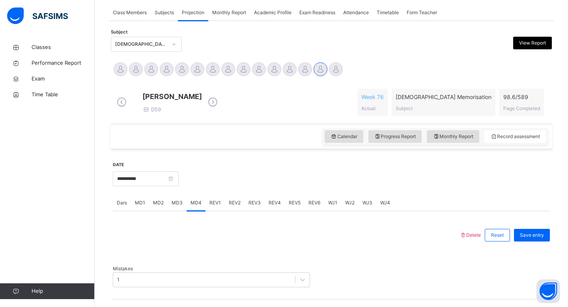
click at [350, 63] on div "[PERSON_NAME] [PERSON_NAME] Tamuryani [PERSON_NAME] [PERSON_NAME] [PERSON_NAME]…" at bounding box center [331, 70] width 437 height 17
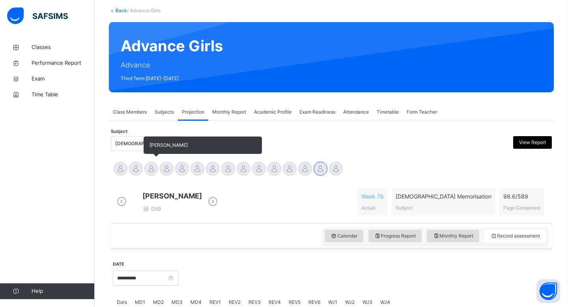
click at [155, 168] on div at bounding box center [151, 169] width 14 height 14
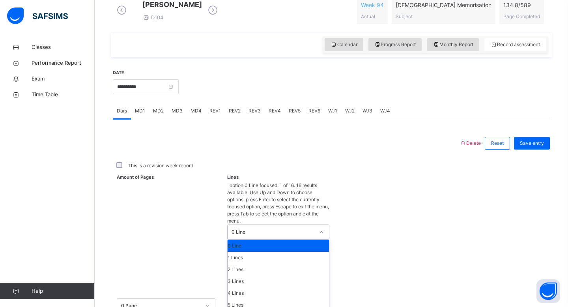
scroll to position [257, 0]
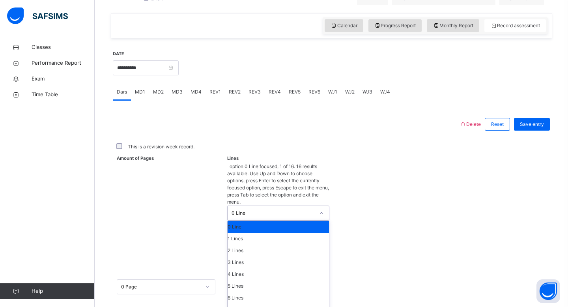
click at [233, 196] on div "option 0 Line focused, 1 of 16. 16 results available. Use Up and Down to choose…" at bounding box center [278, 287] width 103 height 248
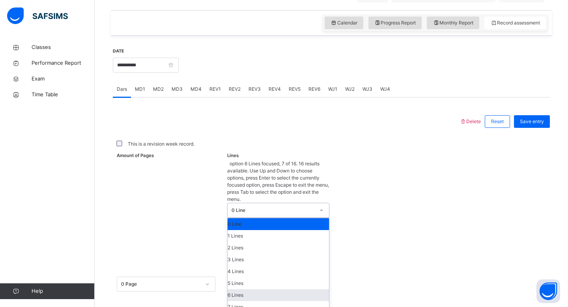
scroll to position [18, 0]
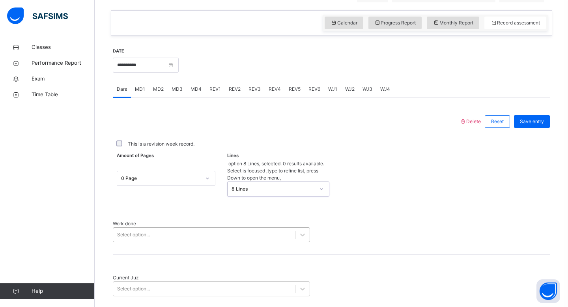
click at [201, 227] on div "Select option..." at bounding box center [211, 234] width 197 height 15
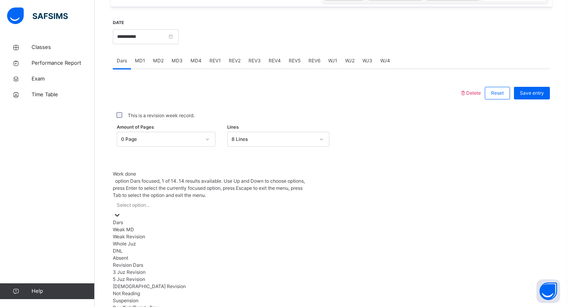
click at [191, 219] on div "Dars" at bounding box center [211, 222] width 197 height 7
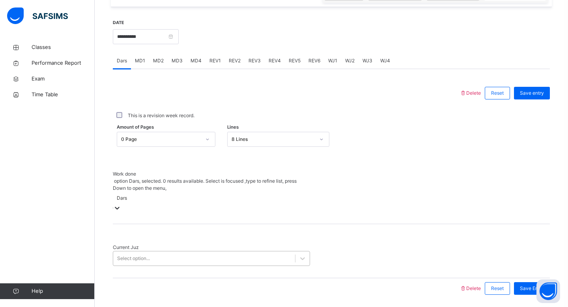
click at [175, 251] on div "Select option..." at bounding box center [211, 258] width 197 height 15
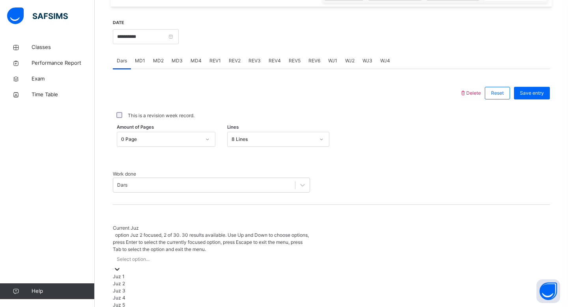
click at [169, 280] on div "Juz 2" at bounding box center [211, 283] width 197 height 7
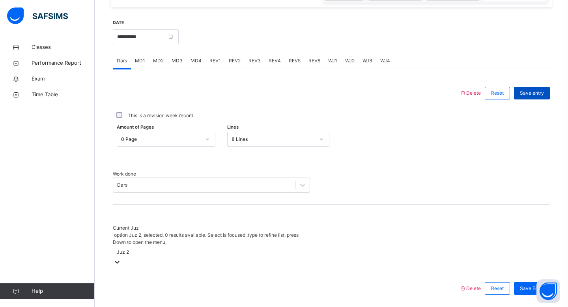
click at [525, 99] on div "Save entry" at bounding box center [532, 93] width 36 height 13
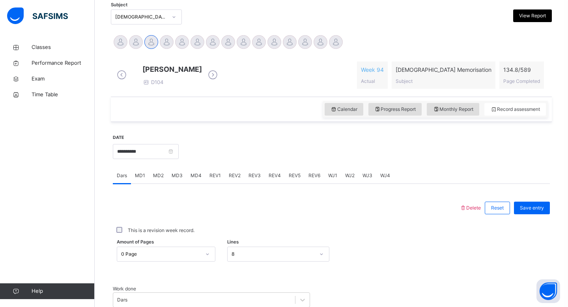
scroll to position [159, 0]
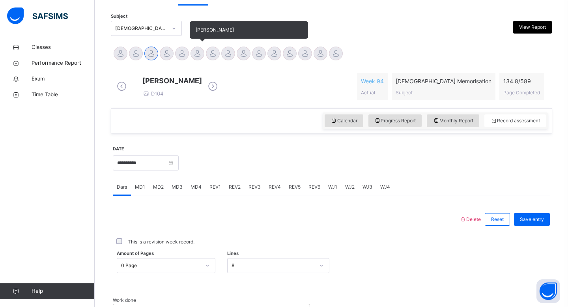
click at [197, 51] on div at bounding box center [197, 54] width 14 height 14
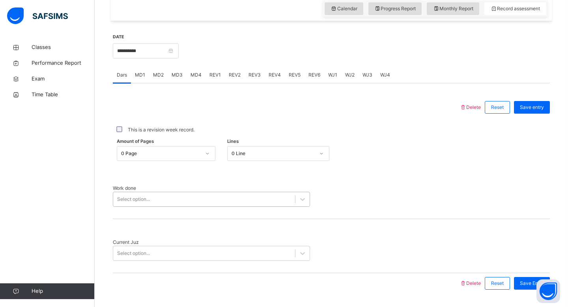
scroll to position [286, 0]
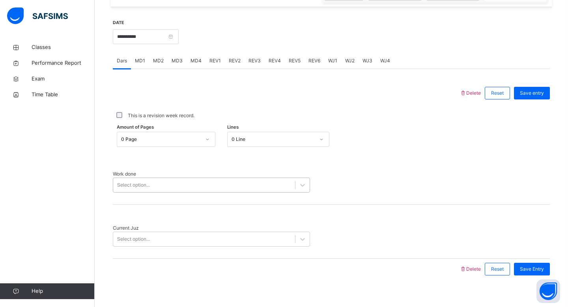
click at [202, 192] on div "Select option..." at bounding box center [211, 184] width 197 height 15
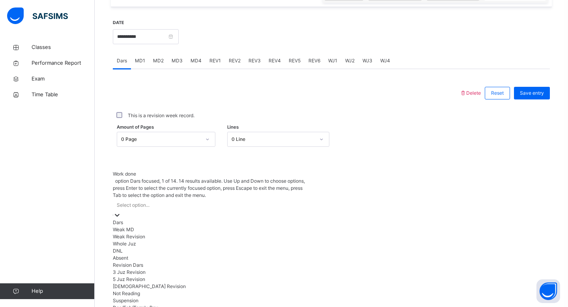
click at [181, 219] on div "Dars" at bounding box center [211, 222] width 197 height 7
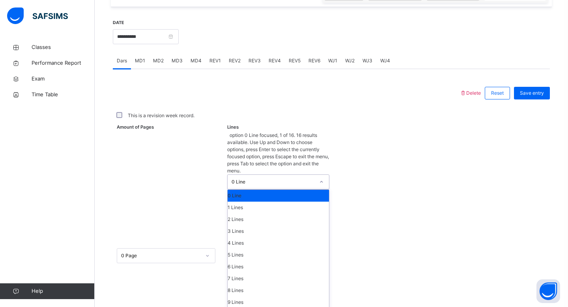
click at [246, 178] on div "0 Line" at bounding box center [273, 181] width 84 height 7
click at [250, 273] on div "7 Lines" at bounding box center [279, 279] width 102 height 12
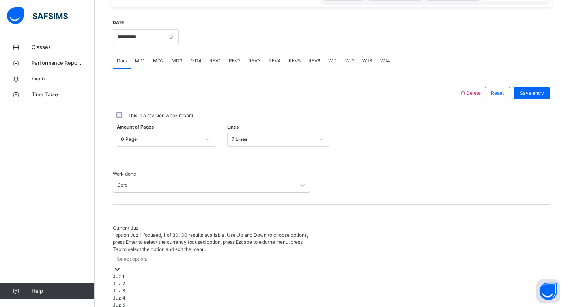
click at [189, 253] on div "Select option..." at bounding box center [211, 259] width 197 height 12
click at [165, 282] on div "Juz 1 Juz 9 Juz 28" at bounding box center [211, 283] width 197 height 21
type input "**"
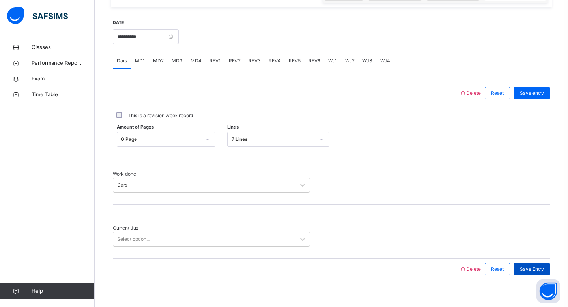
click at [525, 265] on span "Save Entry" at bounding box center [532, 268] width 24 height 7
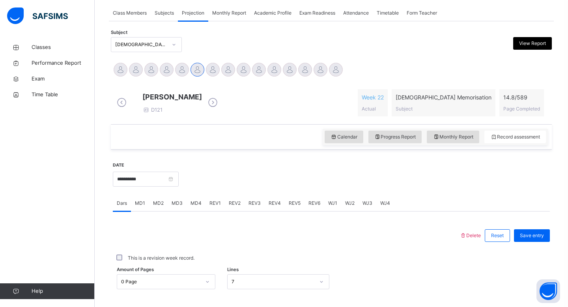
scroll to position [129, 0]
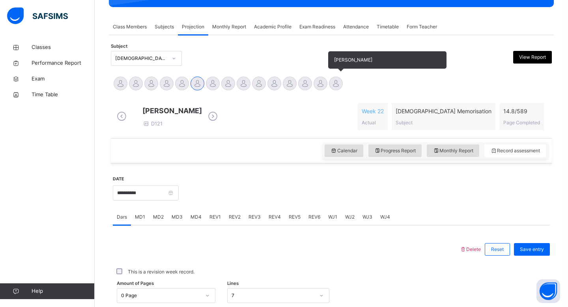
click at [332, 86] on div at bounding box center [336, 84] width 14 height 14
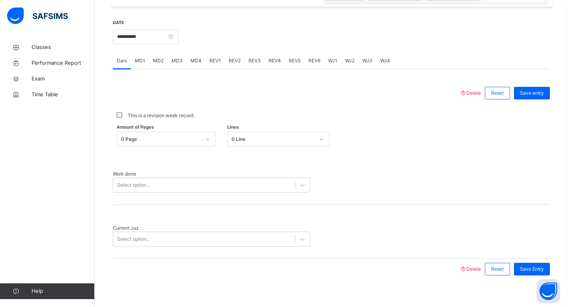
scroll to position [284, 0]
click at [237, 176] on div "Work done Select option..." at bounding box center [331, 179] width 437 height 54
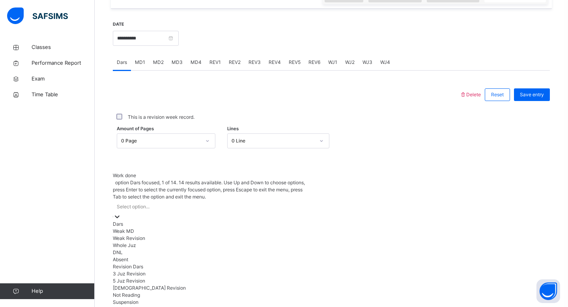
scroll to position [286, 0]
click at [235, 199] on div "Select option..." at bounding box center [211, 205] width 197 height 12
click at [228, 246] on div "Whole Juz" at bounding box center [211, 243] width 197 height 7
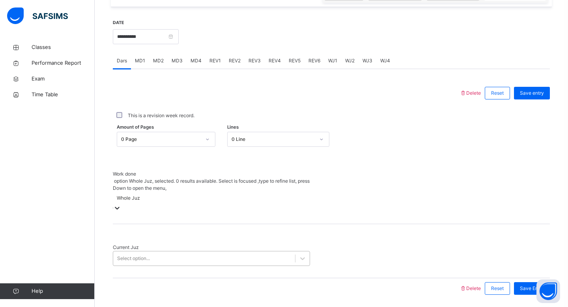
click at [211, 252] on div "Select option..." at bounding box center [204, 258] width 182 height 12
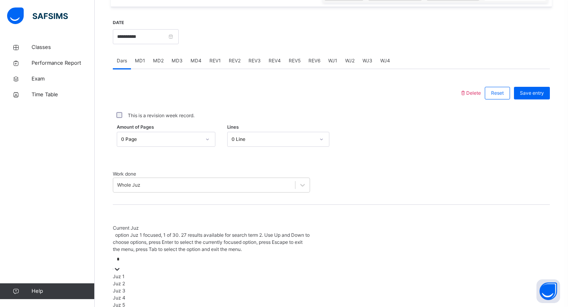
type input "**"
click at [206, 287] on div "Juz 28" at bounding box center [211, 290] width 197 height 7
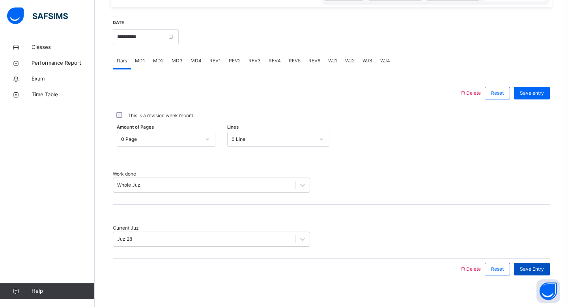
click at [530, 265] on span "Save Entry" at bounding box center [532, 268] width 24 height 7
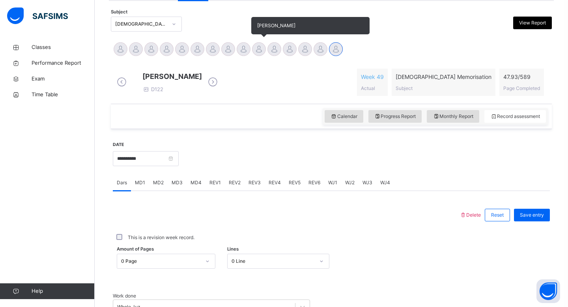
click at [261, 52] on div at bounding box center [259, 49] width 14 height 14
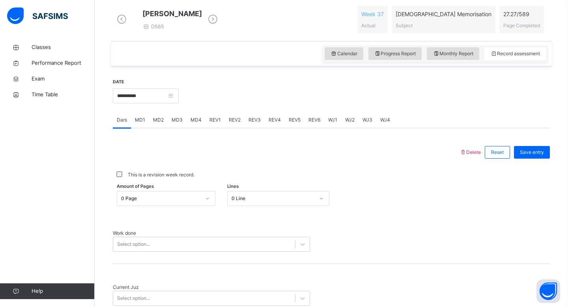
scroll to position [228, 0]
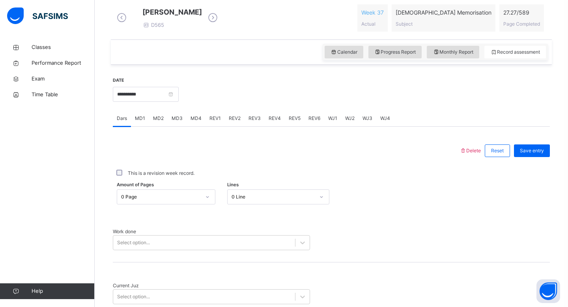
click at [334, 126] on div "WJ1" at bounding box center [332, 118] width 17 height 16
click at [351, 122] on span "WJ2" at bounding box center [349, 118] width 9 height 7
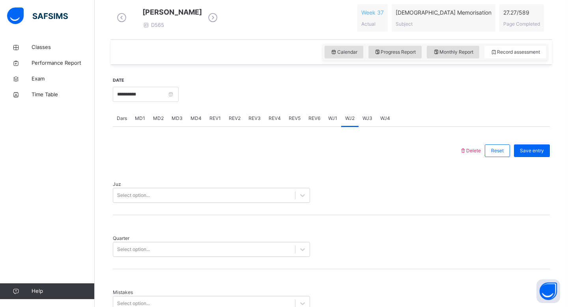
click at [328, 122] on span "WJ1" at bounding box center [332, 118] width 9 height 7
click at [343, 125] on div "WJ2" at bounding box center [349, 118] width 17 height 16
click at [145, 200] on div "Juz Select option..." at bounding box center [331, 188] width 437 height 54
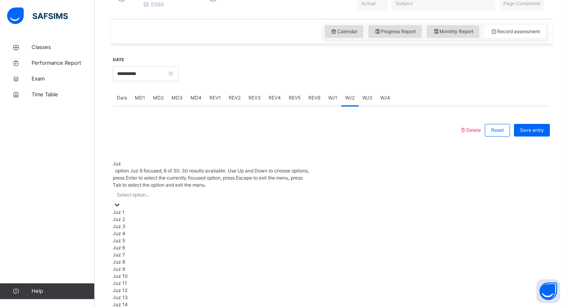
scroll to position [284, 0]
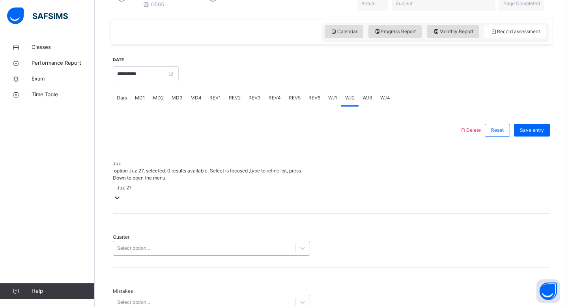
click at [140, 245] on div "Select option..." at bounding box center [133, 248] width 33 height 7
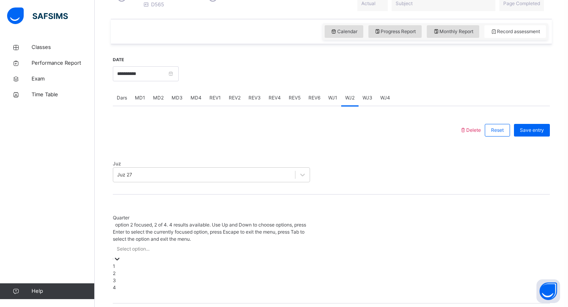
click at [139, 270] on div "2" at bounding box center [211, 273] width 197 height 7
click at [142, 295] on div "Select option..." at bounding box center [211, 302] width 197 height 15
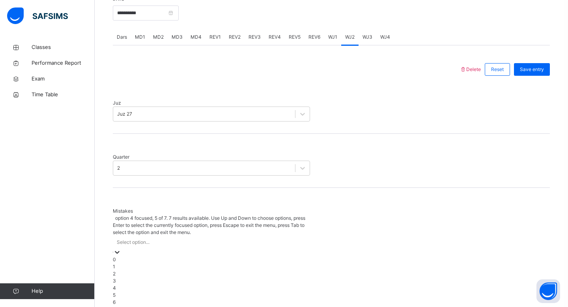
scroll to position [318, 0]
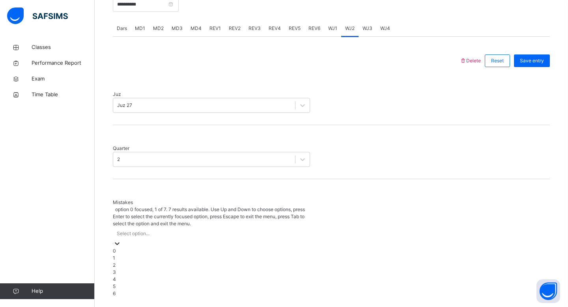
click at [135, 247] on div "0" at bounding box center [211, 250] width 197 height 7
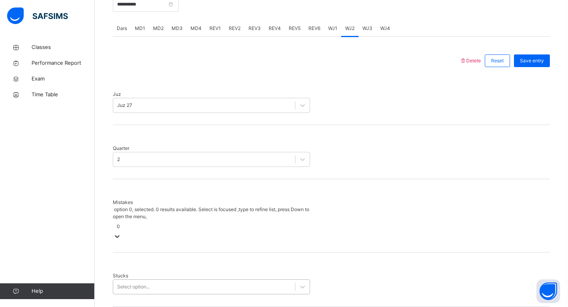
click at [135, 252] on div "Stucks Select option..." at bounding box center [331, 279] width 437 height 54
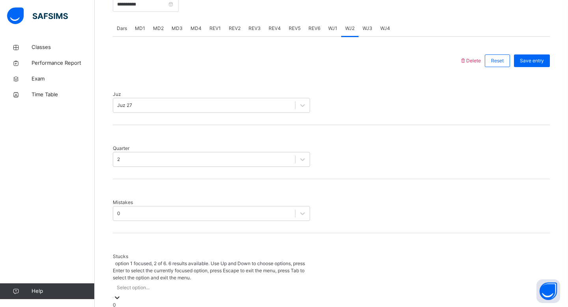
scroll to position [351, 0]
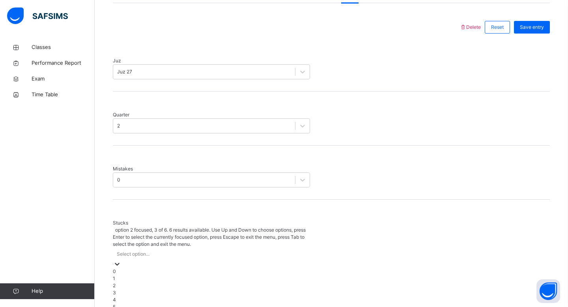
click at [129, 282] on div "2" at bounding box center [211, 285] width 197 height 7
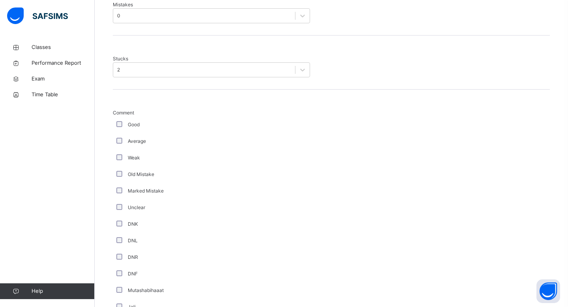
scroll to position [633, 0]
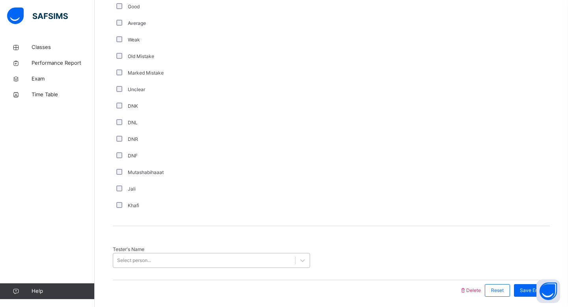
click at [152, 254] on div "Select person..." at bounding box center [204, 260] width 182 height 12
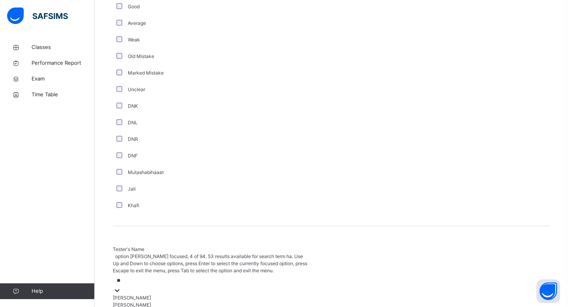
type input "***"
click at [167, 294] on div "[PERSON_NAME]" at bounding box center [211, 297] width 197 height 7
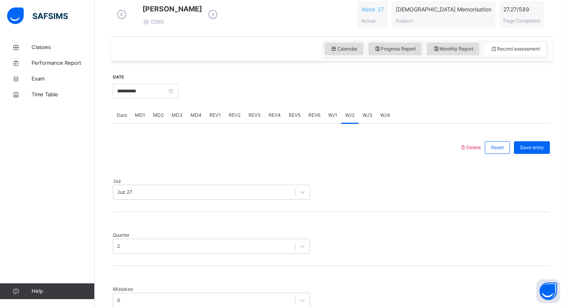
scroll to position [225, 0]
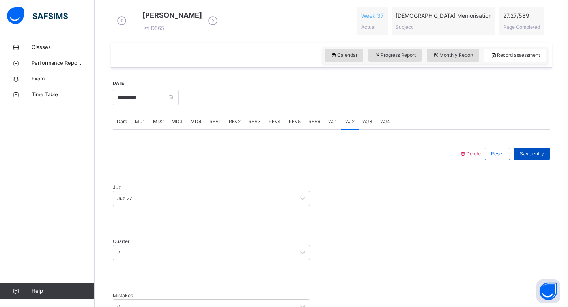
click at [531, 157] on span "Save entry" at bounding box center [532, 153] width 24 height 7
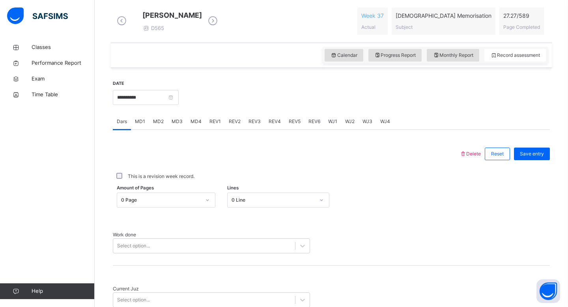
click at [365, 125] on span "WJ3" at bounding box center [367, 121] width 10 height 7
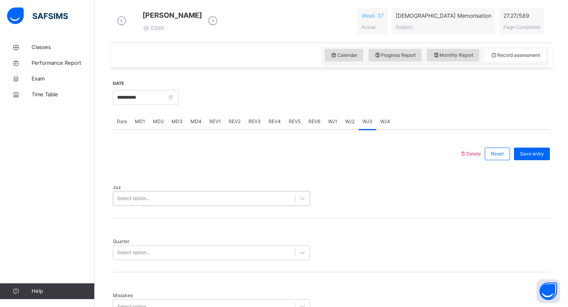
click at [146, 196] on div "Select option..." at bounding box center [133, 198] width 33 height 7
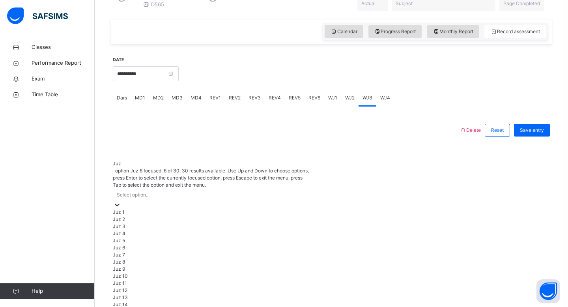
scroll to position [284, 0]
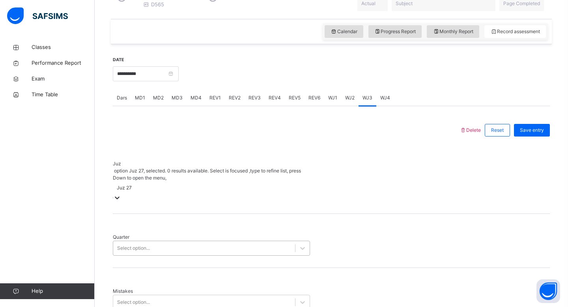
click at [133, 245] on div "Select option..." at bounding box center [133, 248] width 33 height 7
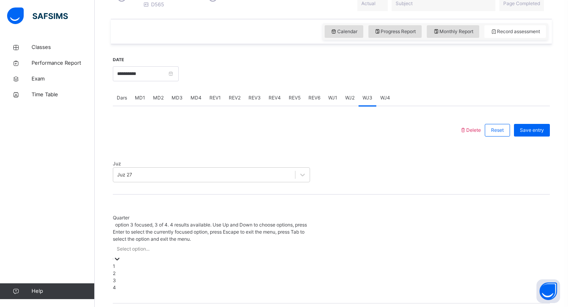
click at [137, 277] on div "3" at bounding box center [211, 280] width 197 height 7
click at [137, 295] on div "Select option..." at bounding box center [211, 302] width 197 height 15
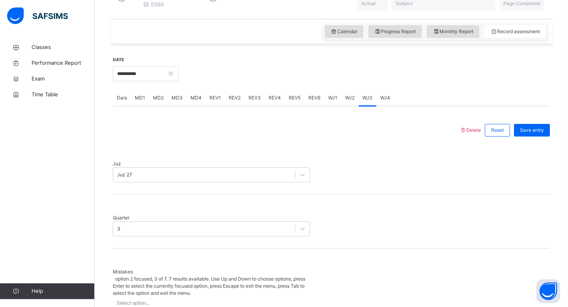
scroll to position [318, 0]
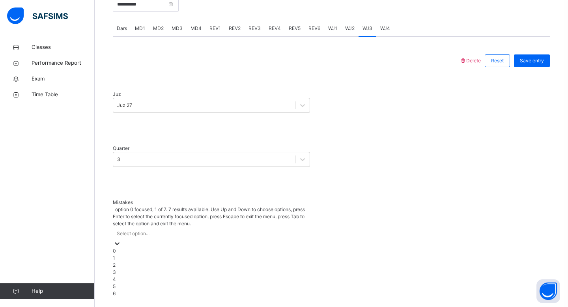
click at [133, 247] on div "0" at bounding box center [211, 250] width 197 height 7
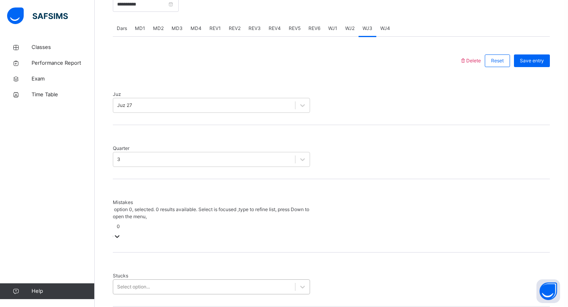
click at [136, 252] on div "Stucks Select option..." at bounding box center [331, 279] width 437 height 54
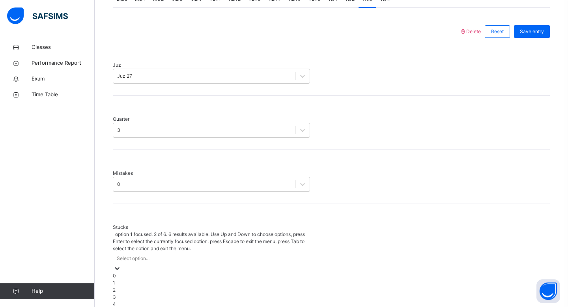
scroll to position [351, 0]
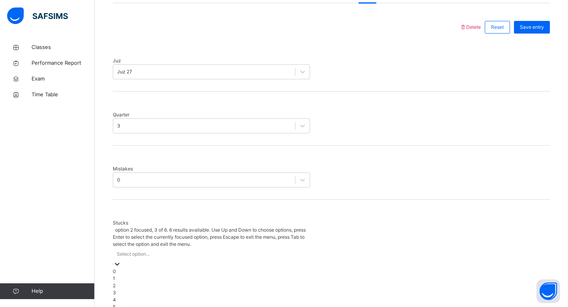
click at [125, 282] on div "2" at bounding box center [211, 285] width 197 height 7
click at [122, 304] on div "Good" at bounding box center [211, 307] width 193 height 7
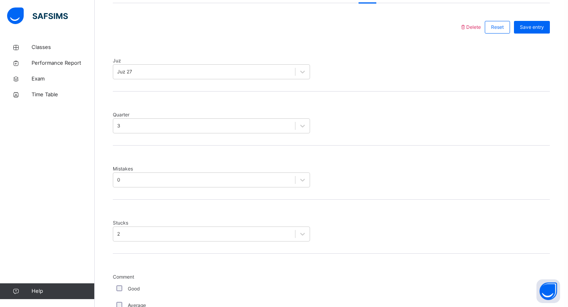
scroll to position [633, 0]
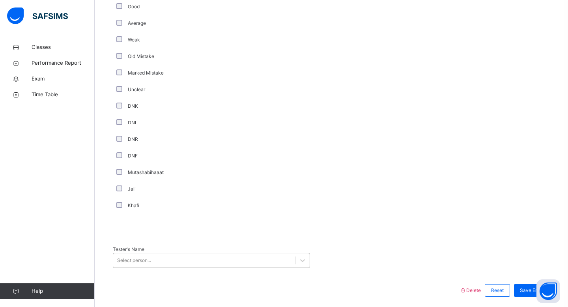
click at [157, 254] on div "Select person..." at bounding box center [204, 260] width 182 height 12
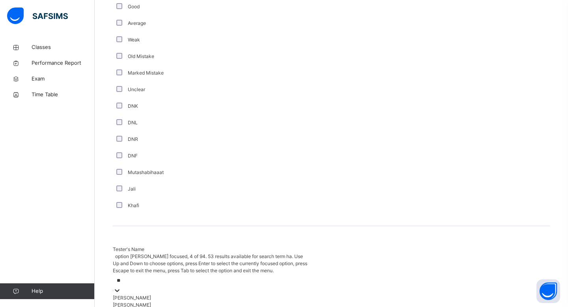
type input "***"
click at [176, 294] on div "[PERSON_NAME]" at bounding box center [211, 297] width 197 height 7
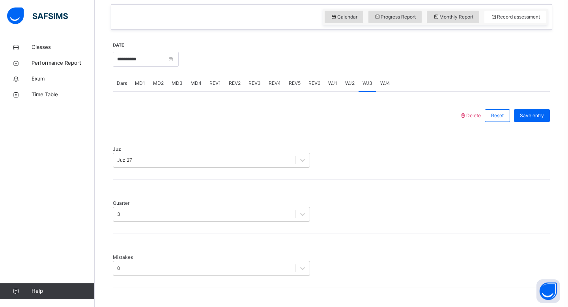
scroll to position [218, 0]
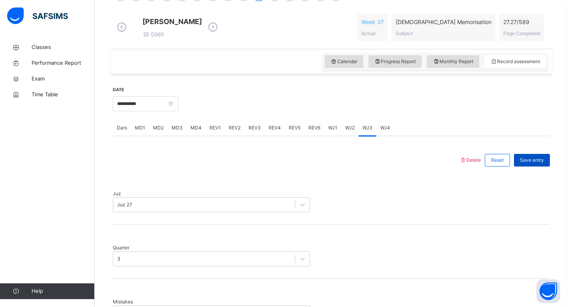
click at [526, 164] on span "Save entry" at bounding box center [532, 160] width 24 height 7
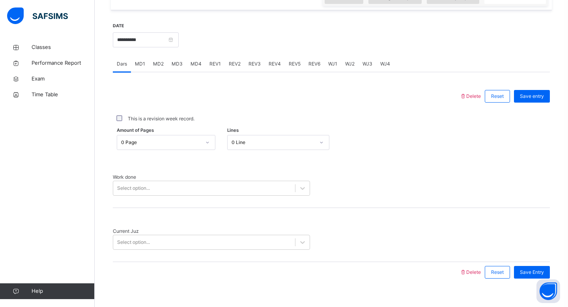
scroll to position [286, 0]
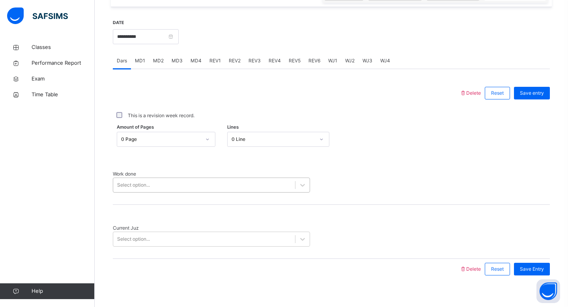
click at [200, 189] on div "Select option..." at bounding box center [204, 185] width 182 height 12
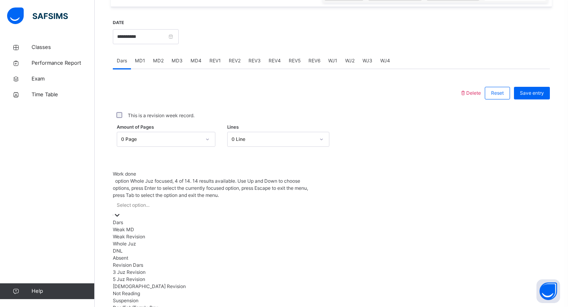
click at [170, 247] on div "Whole Juz" at bounding box center [211, 243] width 197 height 7
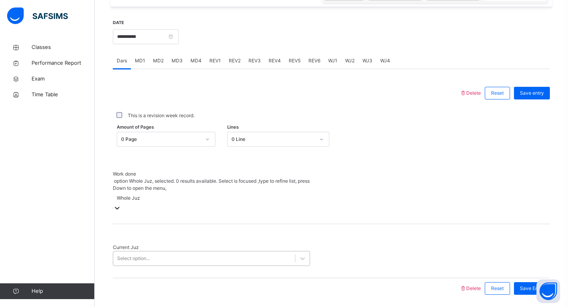
click at [170, 252] on div "Select option..." at bounding box center [204, 258] width 182 height 12
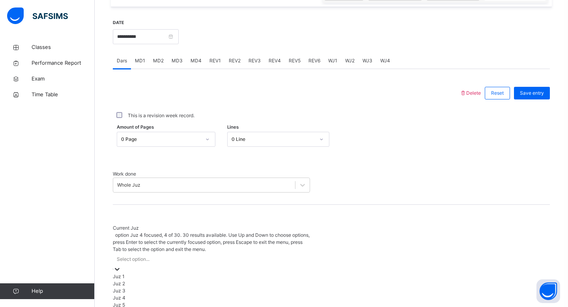
scroll to position [340, 0]
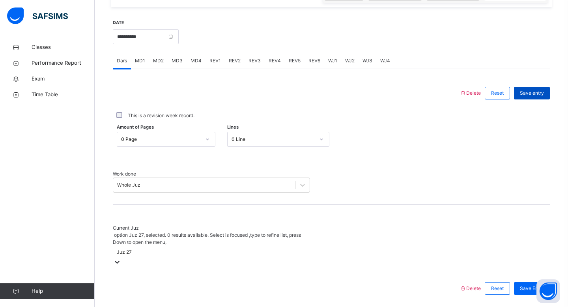
click at [534, 95] on div "Save entry" at bounding box center [532, 93] width 36 height 13
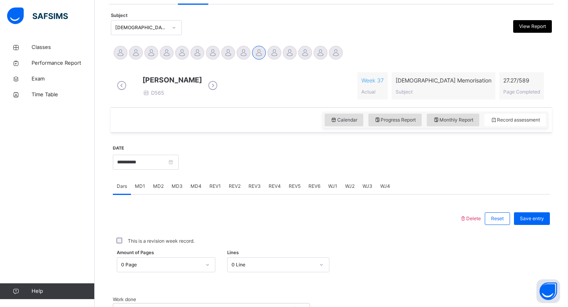
scroll to position [148, 0]
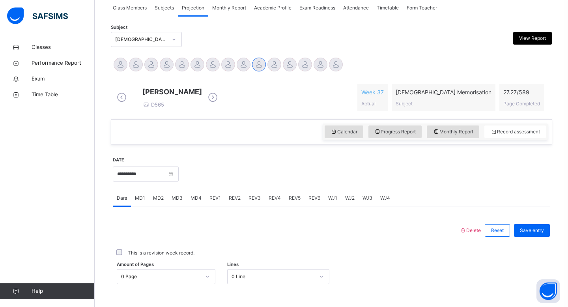
click at [232, 13] on div "Monthly Report" at bounding box center [229, 8] width 42 height 16
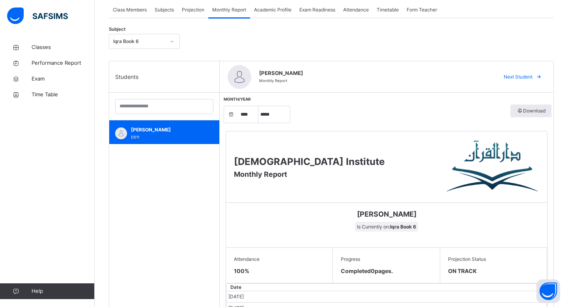
scroll to position [102, 0]
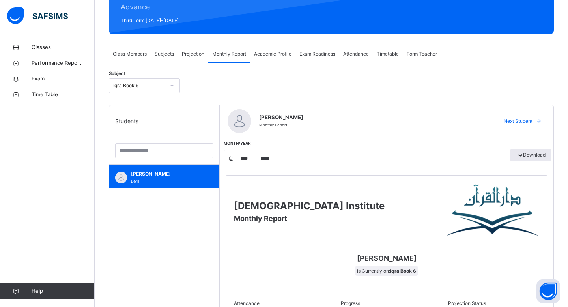
click at [154, 78] on div "Subject Iqra Book 6" at bounding box center [331, 85] width 445 height 23
click at [150, 86] on div "Iqra Book 6" at bounding box center [139, 85] width 52 height 7
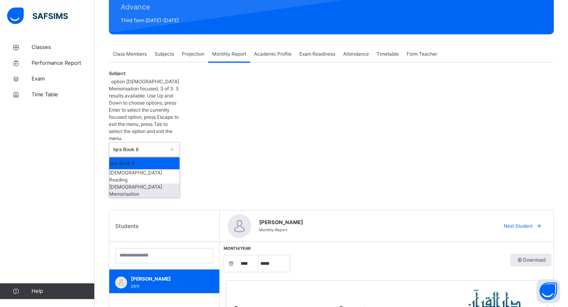
click at [143, 183] on div "[DEMOGRAPHIC_DATA] Memorisation" at bounding box center [144, 190] width 70 height 14
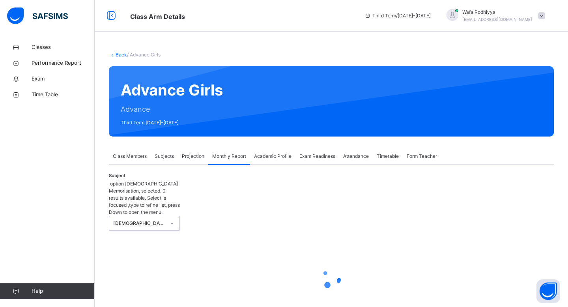
select select "****"
select select "*"
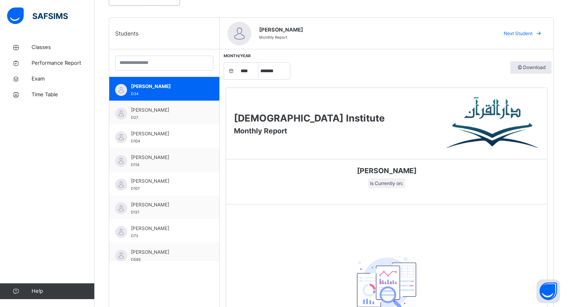
scroll to position [171, 0]
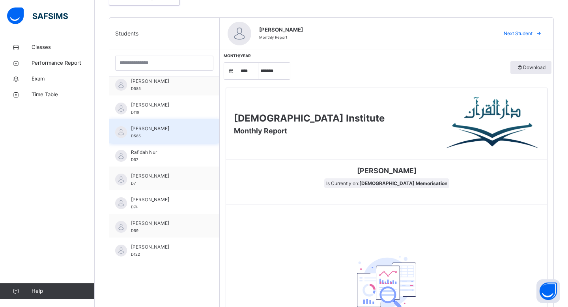
click at [157, 125] on div "[PERSON_NAME] D565" at bounding box center [166, 132] width 71 height 14
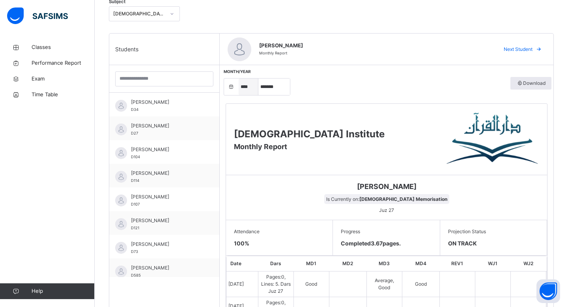
scroll to position [0, 0]
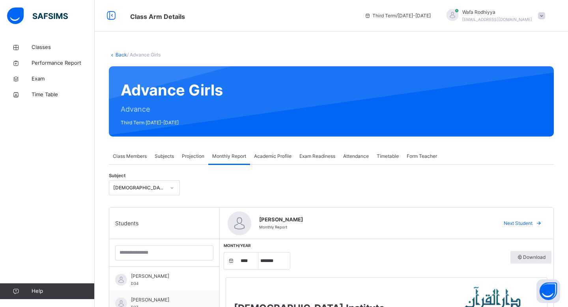
click at [205, 153] on div "Projection" at bounding box center [193, 156] width 30 height 16
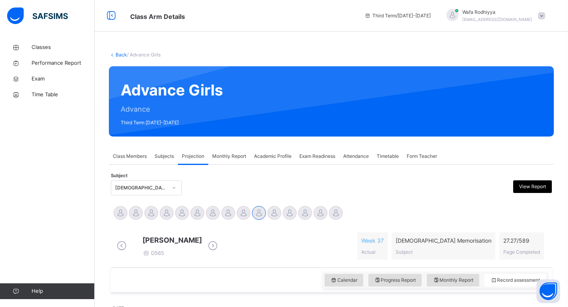
scroll to position [30, 0]
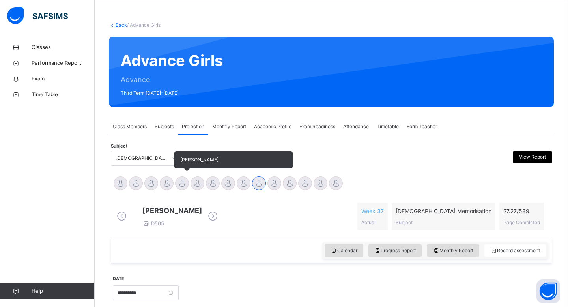
click at [181, 180] on div at bounding box center [182, 183] width 14 height 14
click at [185, 184] on div at bounding box center [182, 183] width 14 height 14
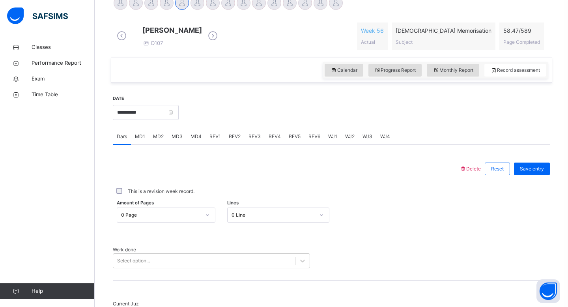
scroll to position [215, 0]
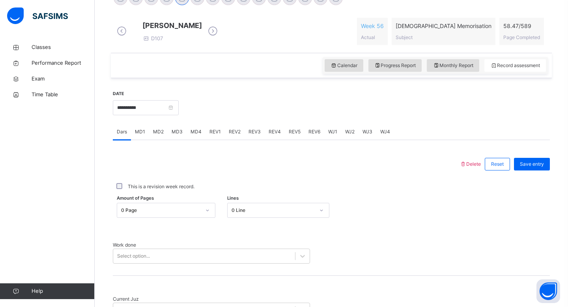
click at [198, 135] on span "MD4" at bounding box center [195, 131] width 11 height 7
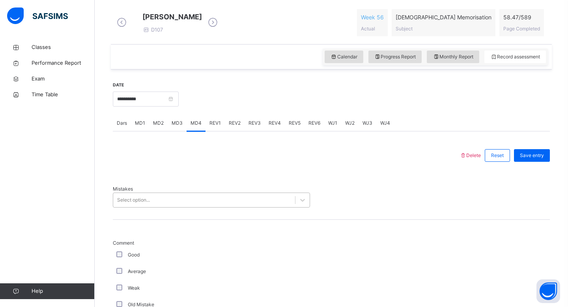
click at [184, 207] on div "Select option..." at bounding box center [211, 199] width 197 height 15
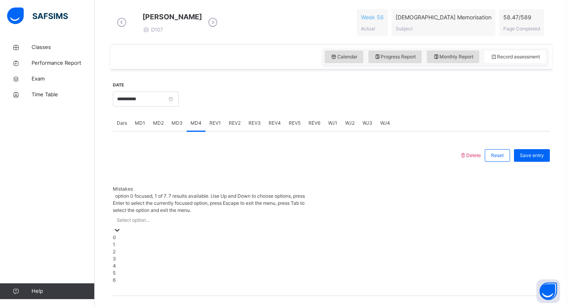
scroll to position [224, 0]
click at [184, 233] on div "0" at bounding box center [211, 236] width 197 height 7
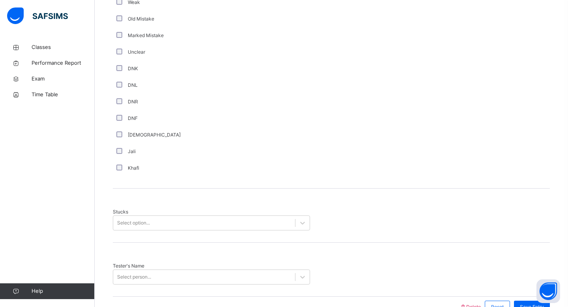
scroll to position [518, 0]
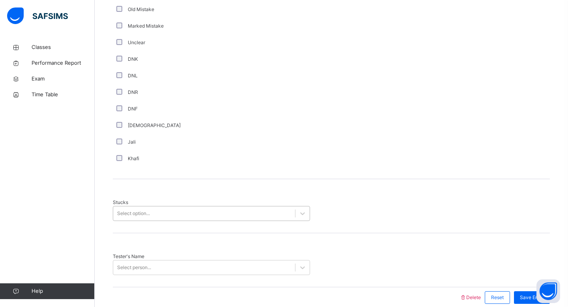
click at [155, 207] on div "Select option..." at bounding box center [204, 213] width 182 height 12
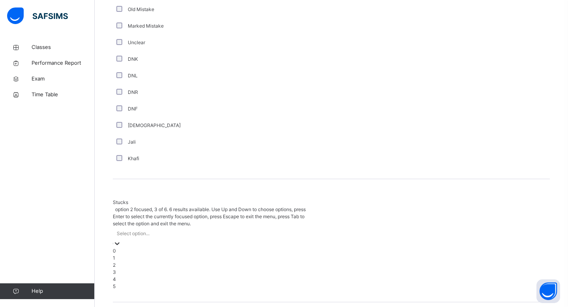
click at [128, 261] on div "2" at bounding box center [211, 264] width 197 height 7
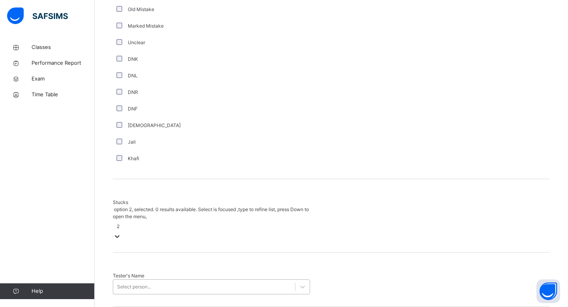
click at [127, 279] on div "Select person..." at bounding box center [211, 286] width 197 height 15
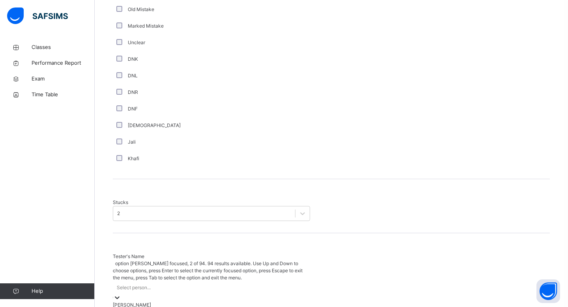
scroll to position [539, 0]
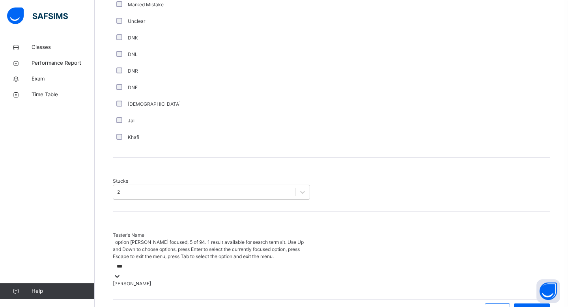
type input "****"
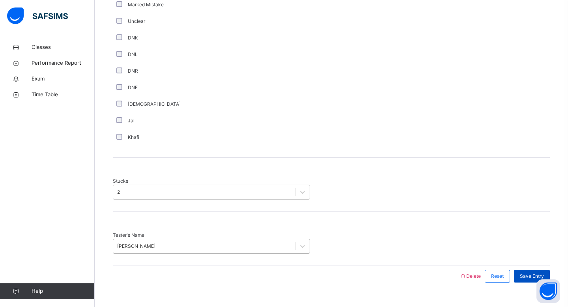
click at [542, 270] on div "Save Entry" at bounding box center [532, 276] width 36 height 13
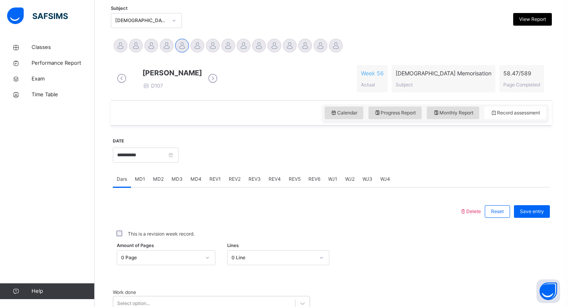
scroll to position [0, 0]
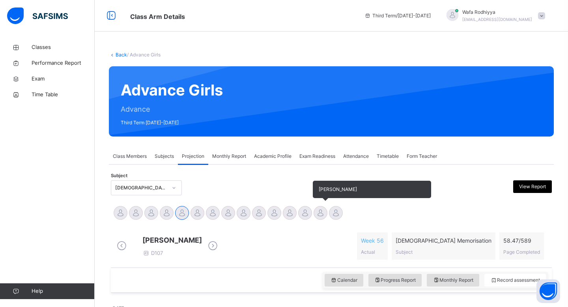
click at [317, 217] on div at bounding box center [321, 213] width 14 height 14
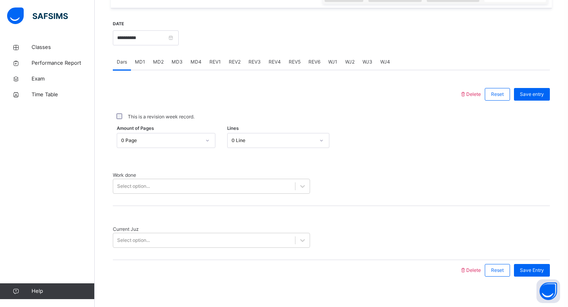
scroll to position [286, 0]
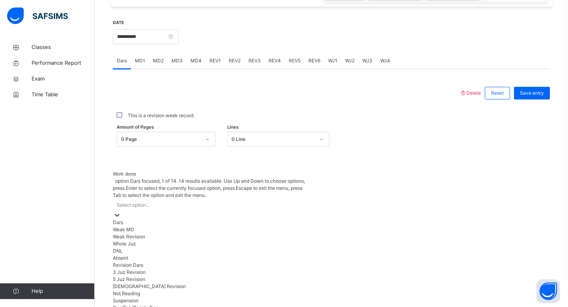
click at [293, 199] on div "Select option..." at bounding box center [211, 205] width 197 height 12
click at [269, 226] on div "Weak MD" at bounding box center [211, 229] width 197 height 7
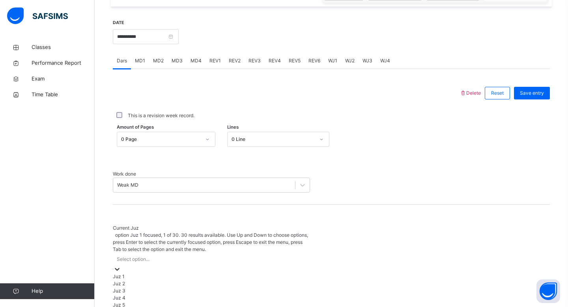
click at [267, 253] on div "Select option..." at bounding box center [211, 259] width 197 height 12
type input "**"
click at [236, 287] on div "Juz 29" at bounding box center [211, 290] width 197 height 7
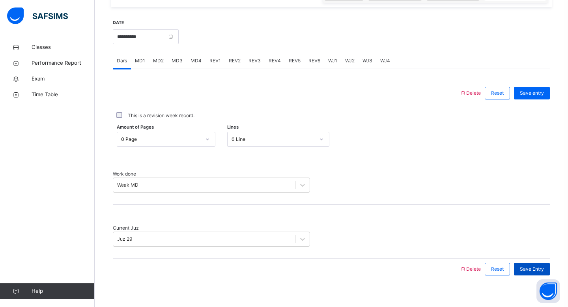
click at [536, 265] on span "Save Entry" at bounding box center [532, 268] width 24 height 7
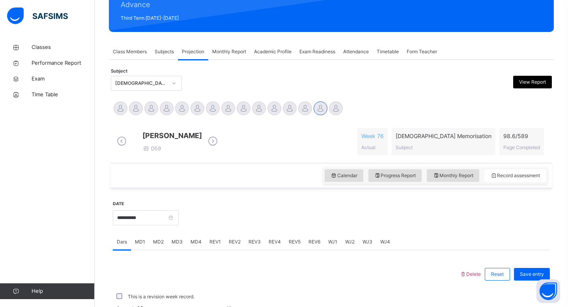
scroll to position [96, 0]
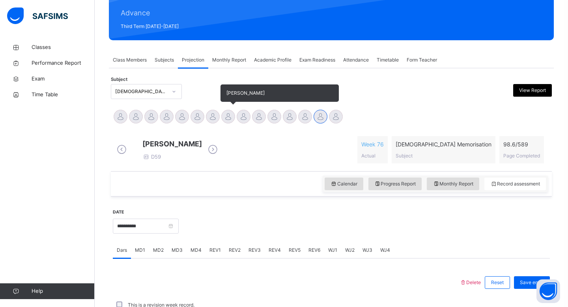
click at [228, 117] on div at bounding box center [228, 117] width 14 height 14
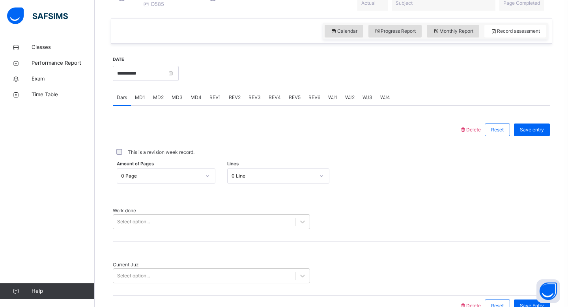
scroll to position [286, 0]
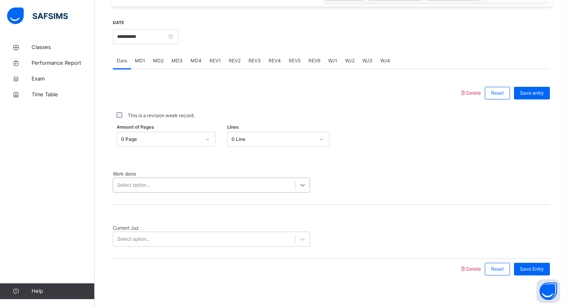
click at [301, 182] on icon at bounding box center [303, 185] width 8 height 8
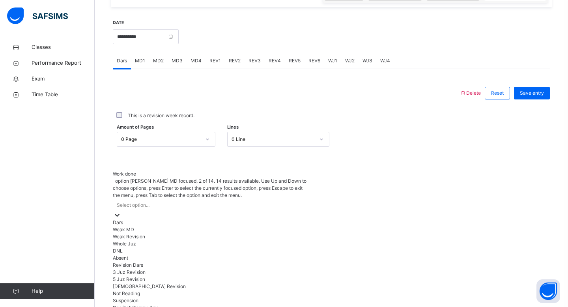
click at [203, 226] on div "Weak MD" at bounding box center [211, 229] width 197 height 7
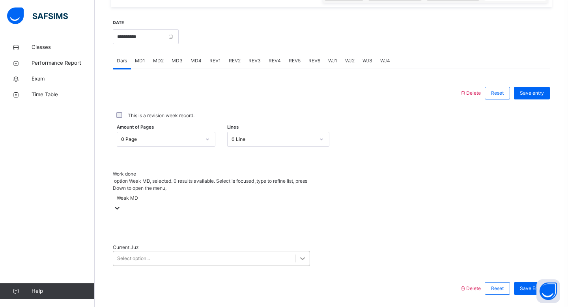
click at [303, 257] on icon at bounding box center [302, 258] width 5 height 3
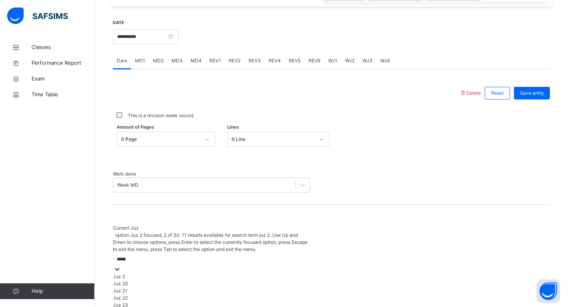
type input "******"
click at [208, 273] on div "Juz 27" at bounding box center [211, 276] width 197 height 7
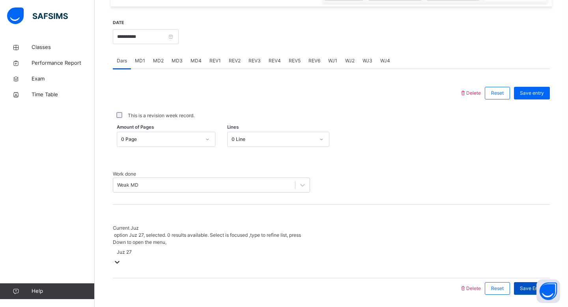
click at [535, 285] on span "Save Entry" at bounding box center [532, 288] width 24 height 7
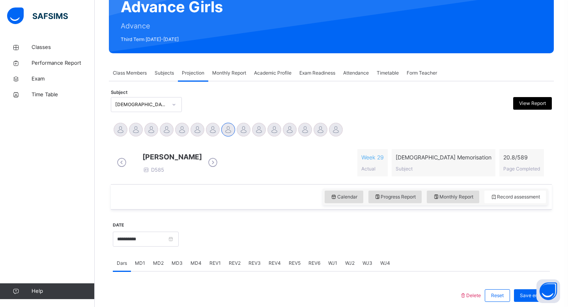
scroll to position [80, 0]
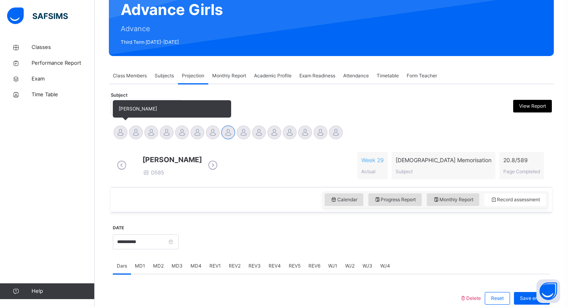
click at [118, 126] on div at bounding box center [121, 132] width 14 height 14
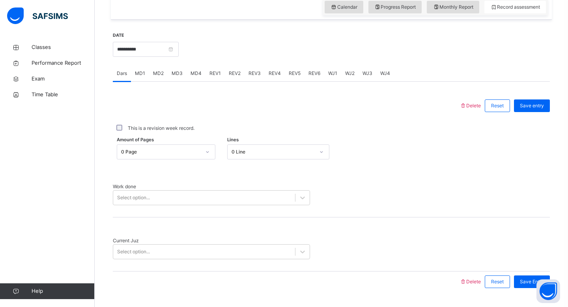
scroll to position [286, 0]
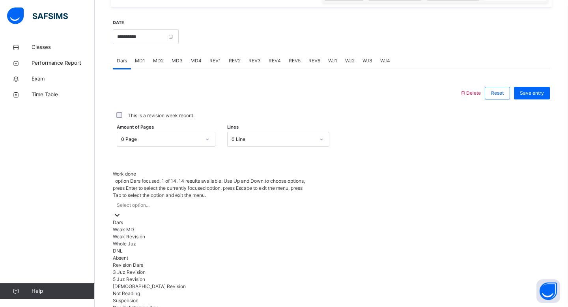
click at [146, 202] on div "Select option..." at bounding box center [133, 205] width 33 height 7
click at [144, 226] on div "Weak MD" at bounding box center [211, 229] width 197 height 7
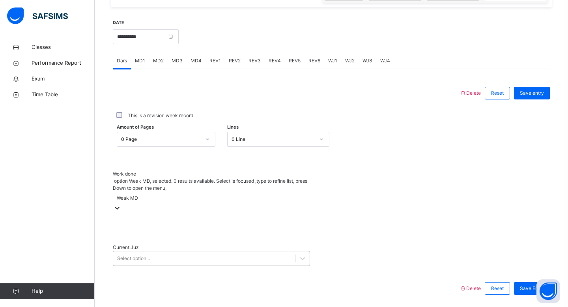
click at [142, 255] on div "Select option..." at bounding box center [133, 258] width 33 height 7
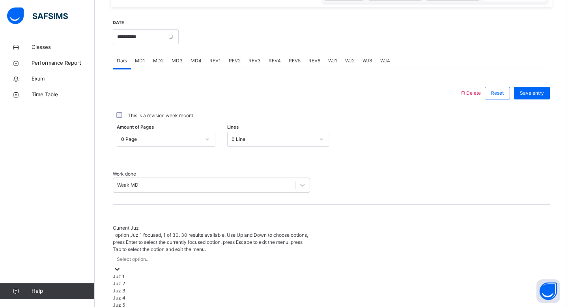
click at [142, 273] on div "Juz 1" at bounding box center [211, 276] width 197 height 7
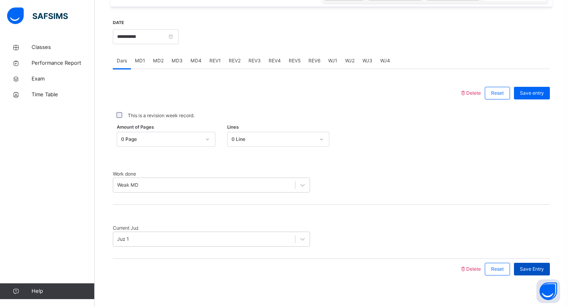
click at [547, 263] on div "Save Entry" at bounding box center [532, 269] width 36 height 13
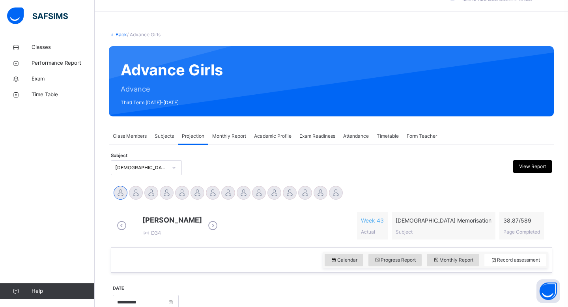
scroll to position [0, 0]
